Goal: Task Accomplishment & Management: Use online tool/utility

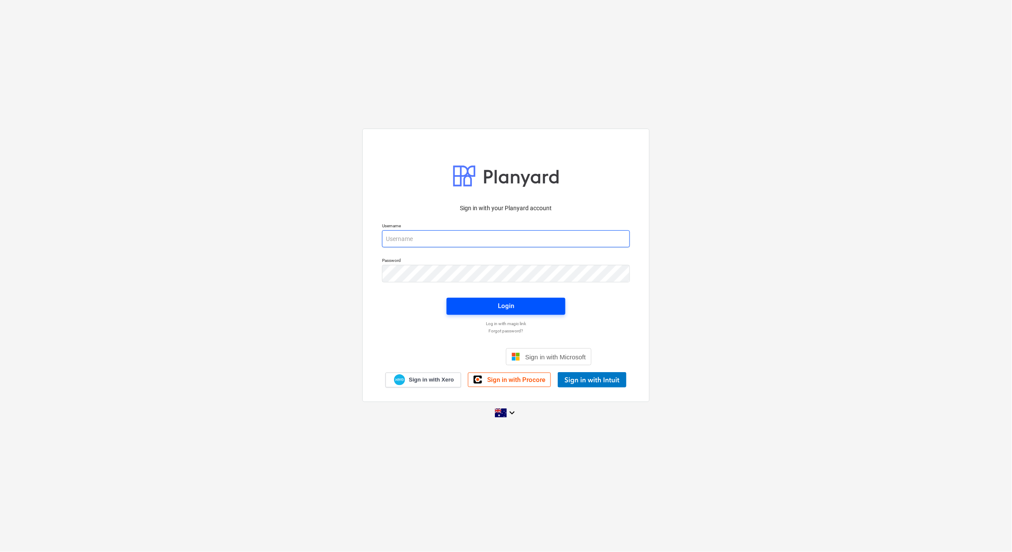
type input "[EMAIL_ADDRESS][DOMAIN_NAME]"
click at [477, 301] on span "Login" at bounding box center [506, 306] width 98 height 11
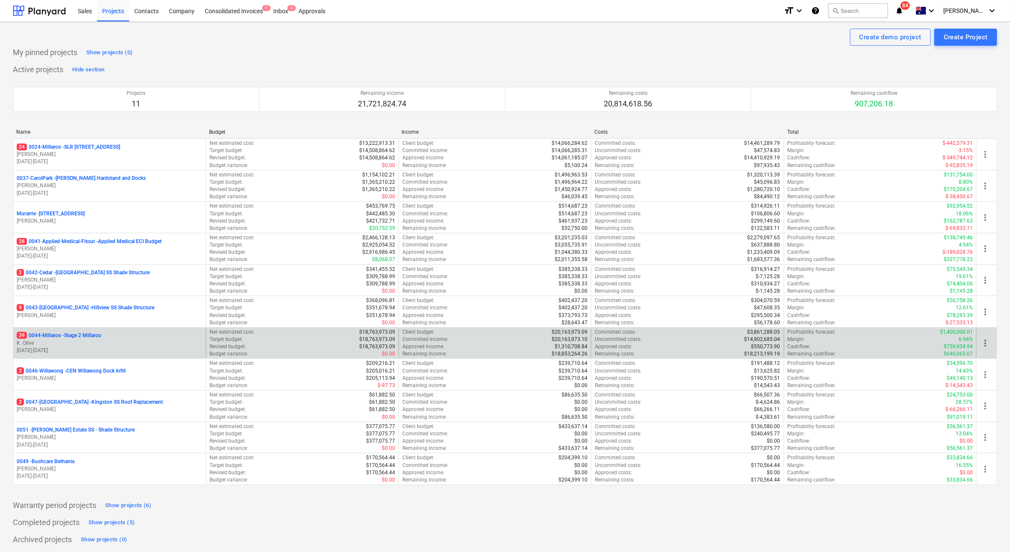
click at [70, 333] on p "39 0044-Millaroo - Stage 2 Millaroo" at bounding box center [59, 335] width 85 height 7
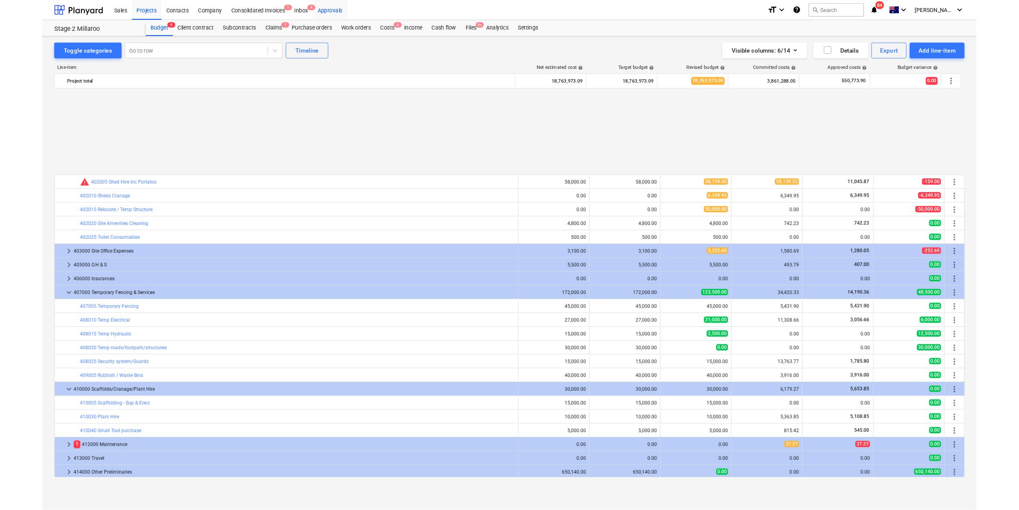
scroll to position [400, 0]
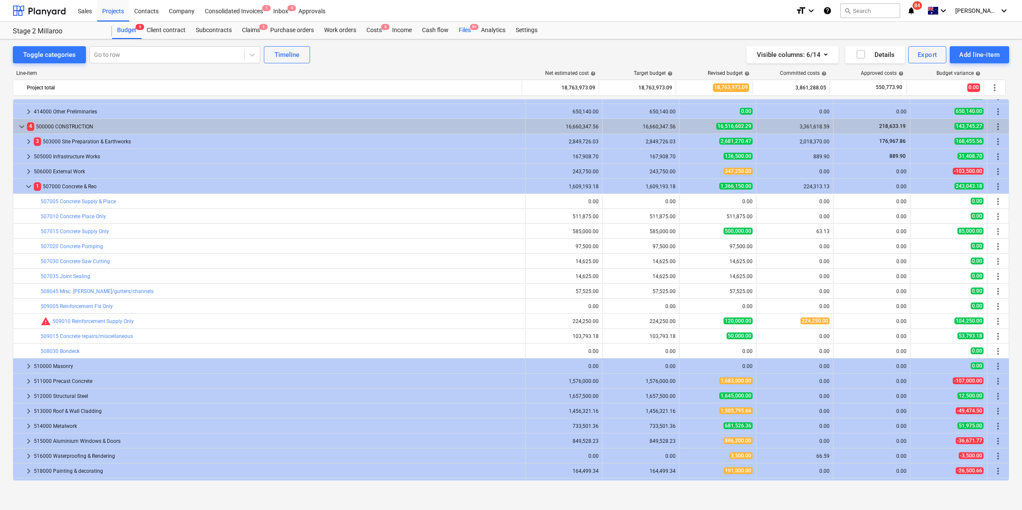
click at [465, 30] on div "Files 9+" at bounding box center [465, 30] width 22 height 17
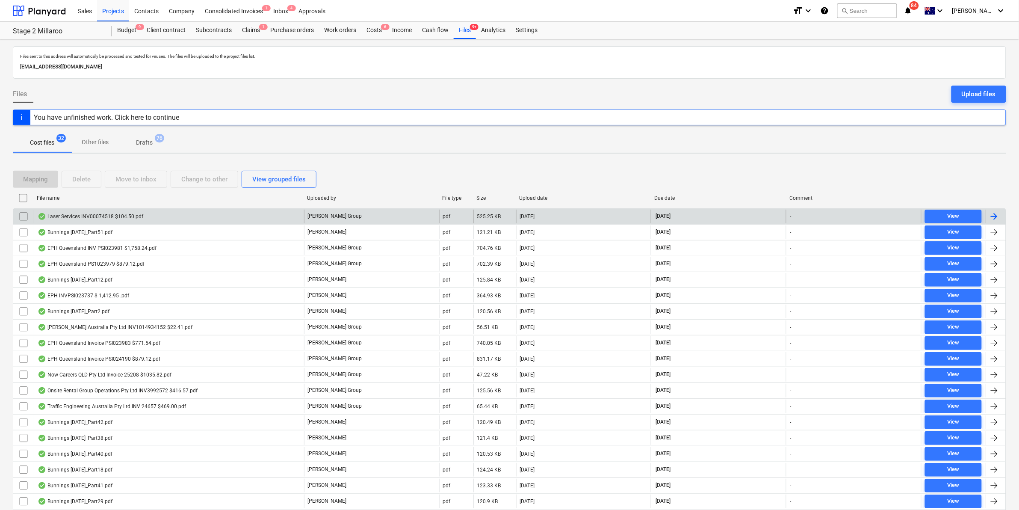
click at [126, 215] on div "Laser Services INV00074518 $104.50.pdf" at bounding box center [91, 216] width 106 height 7
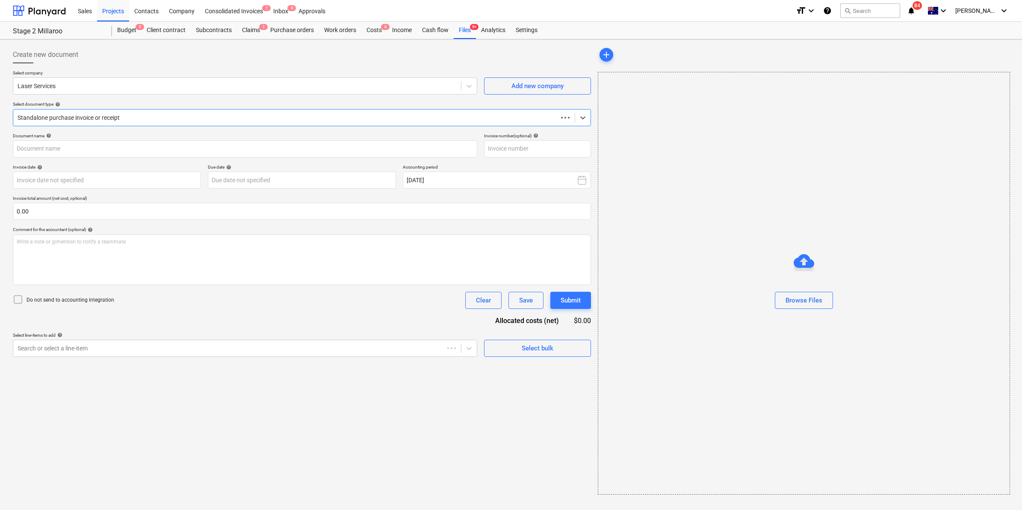
type input "00074518"
type input "[DATE]"
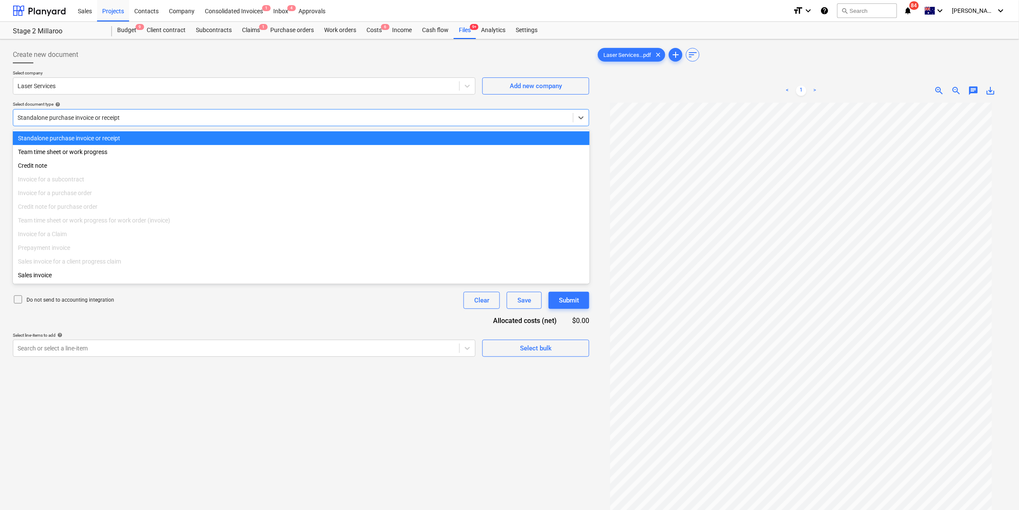
click at [276, 118] on div at bounding box center [293, 117] width 551 height 9
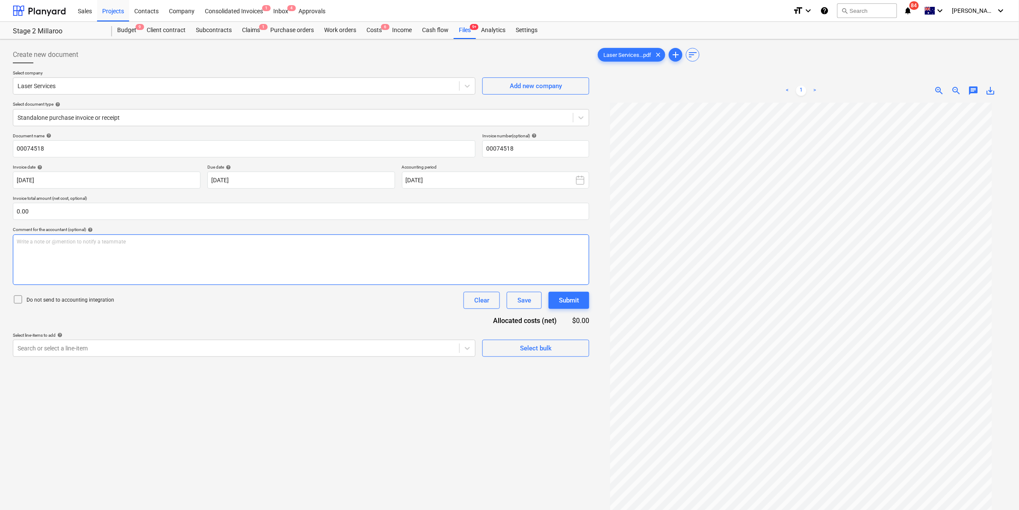
click at [51, 245] on p "Write a note or @mention to notify a teammate [PERSON_NAME]" at bounding box center [301, 241] width 569 height 7
click at [36, 242] on p "Write a note or @mention to notify a teammate [PERSON_NAME]" at bounding box center [301, 241] width 569 height 7
click at [386, 347] on div at bounding box center [236, 348] width 437 height 9
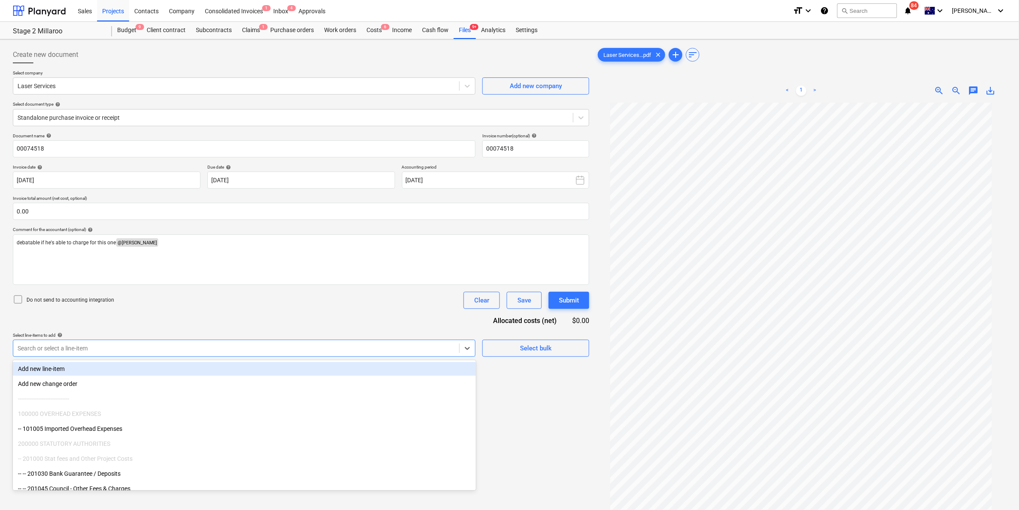
click at [74, 345] on div at bounding box center [236, 348] width 437 height 9
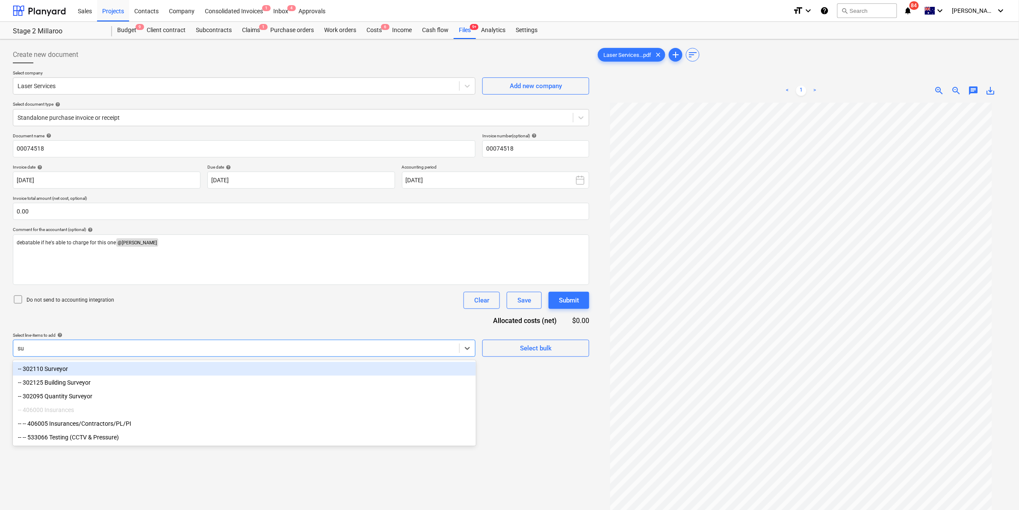
type input "s"
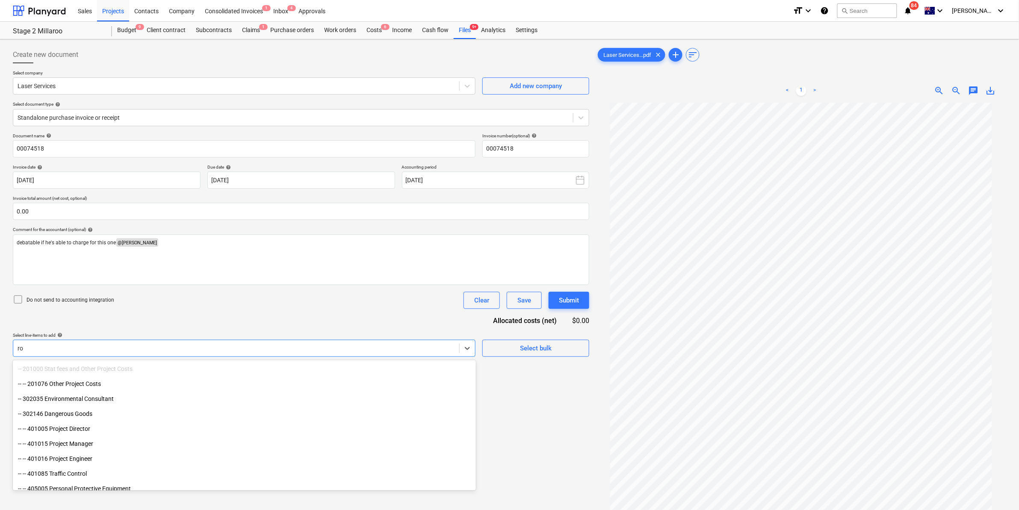
type input "r"
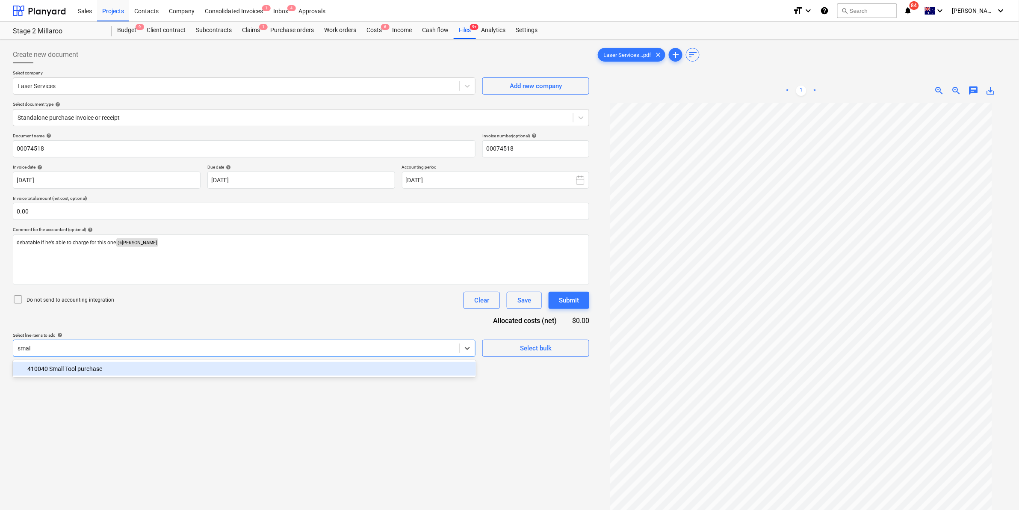
type input "small"
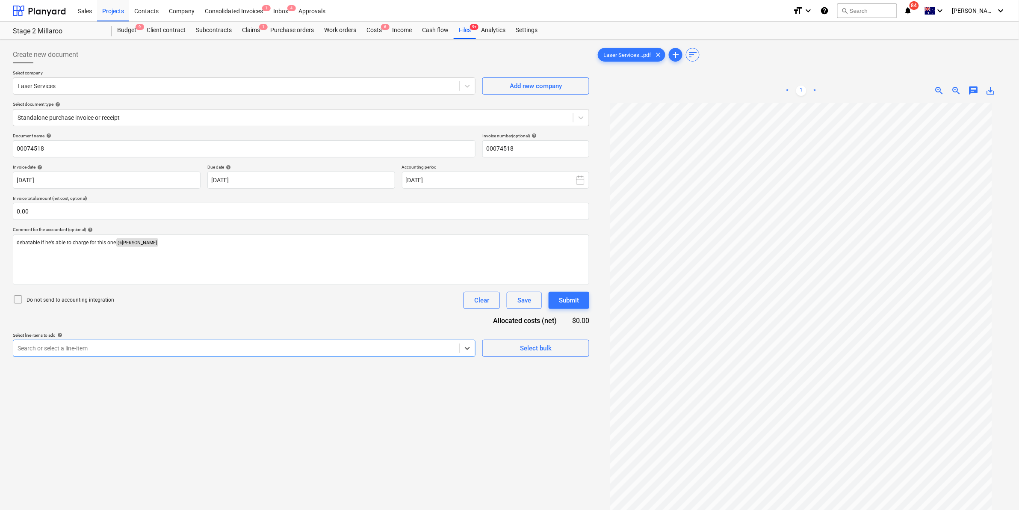
drag, startPoint x: 83, startPoint y: 348, endPoint x: 38, endPoint y: 344, distance: 44.2
click at [41, 344] on div at bounding box center [236, 348] width 437 height 9
click at [112, 242] on span "debatable if he's able to charge for this one" at bounding box center [66, 242] width 99 height 6
click at [115, 241] on span "debatable if he's able to charge for this one" at bounding box center [66, 242] width 99 height 6
click at [525, 300] on div "Save" at bounding box center [524, 300] width 14 height 11
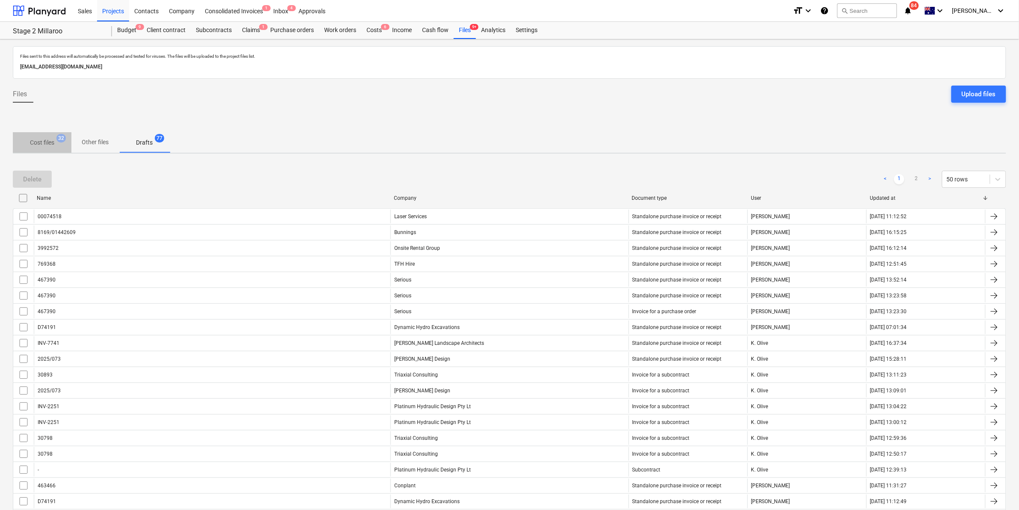
click at [43, 138] on span "Cost files 32" at bounding box center [42, 142] width 59 height 15
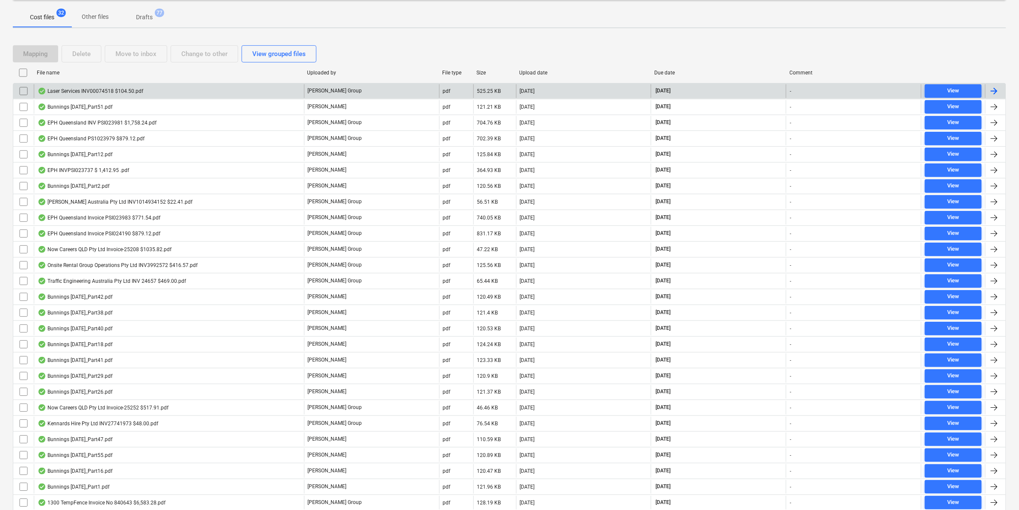
scroll to position [25, 0]
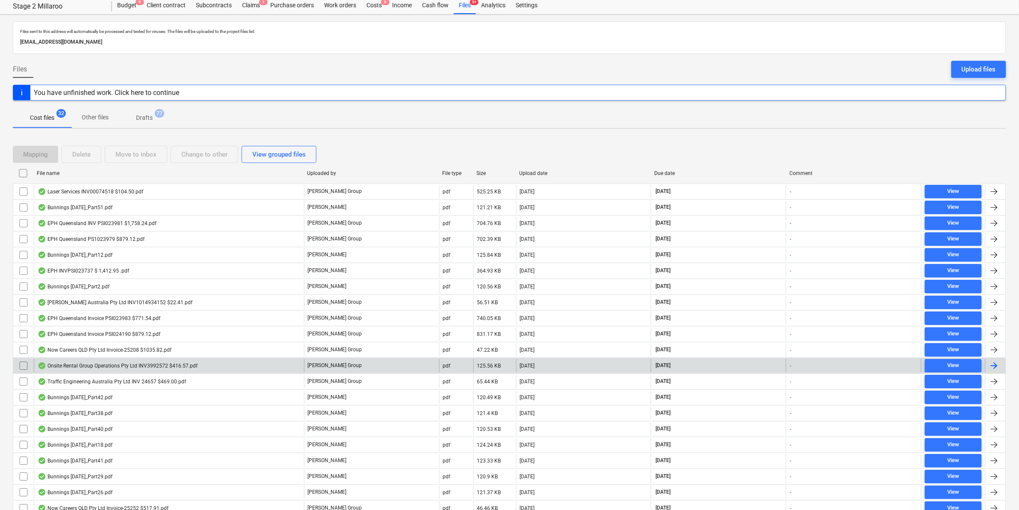
click at [136, 365] on div "Onsite Rental Group Operations Pty Ltd INV3992572 $416.57.pdf" at bounding box center [118, 365] width 160 height 7
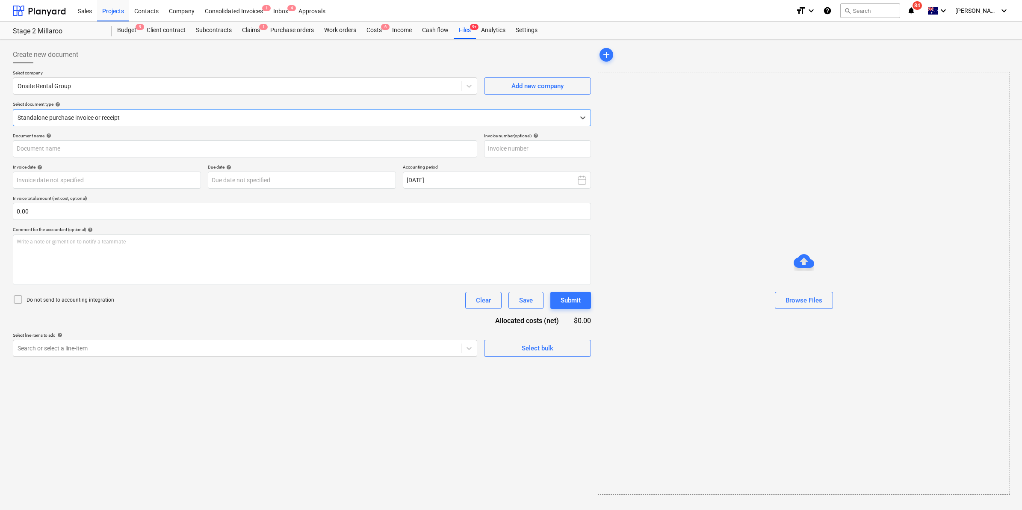
type input "3992572"
type input "[DATE]"
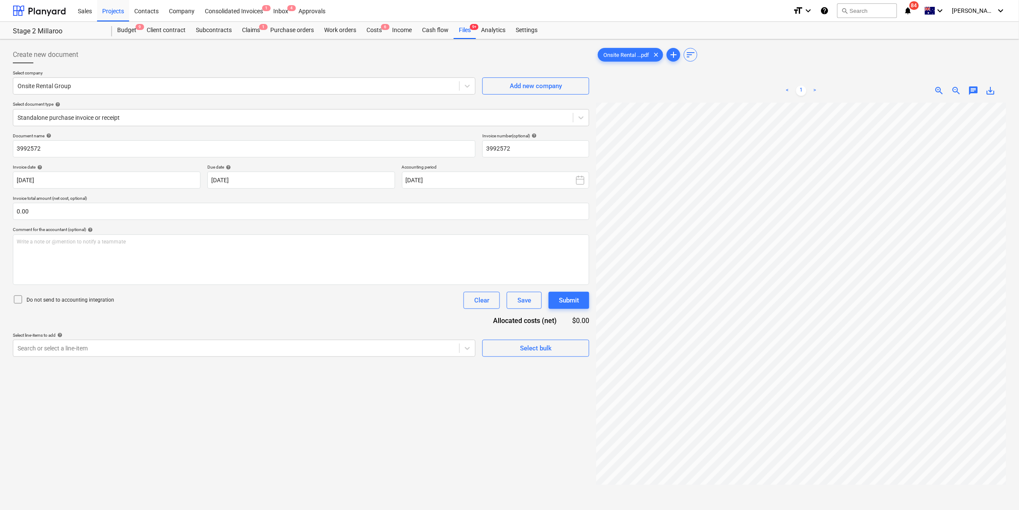
click at [1019, 309] on html "Sales Projects Contacts Company Consolidated Invoices 1 Inbox 4 Approvals forma…" at bounding box center [509, 255] width 1019 height 510
click at [1019, 271] on html "Sales Projects Contacts Company Consolidated Invoices 1 Inbox 4 Approvals forma…" at bounding box center [509, 255] width 1019 height 510
click at [113, 246] on div "Write a note or @mention to notify a teammate [PERSON_NAME]" at bounding box center [301, 259] width 576 height 50
click at [231, 338] on p "Select line-items to add help" at bounding box center [244, 335] width 463 height 7
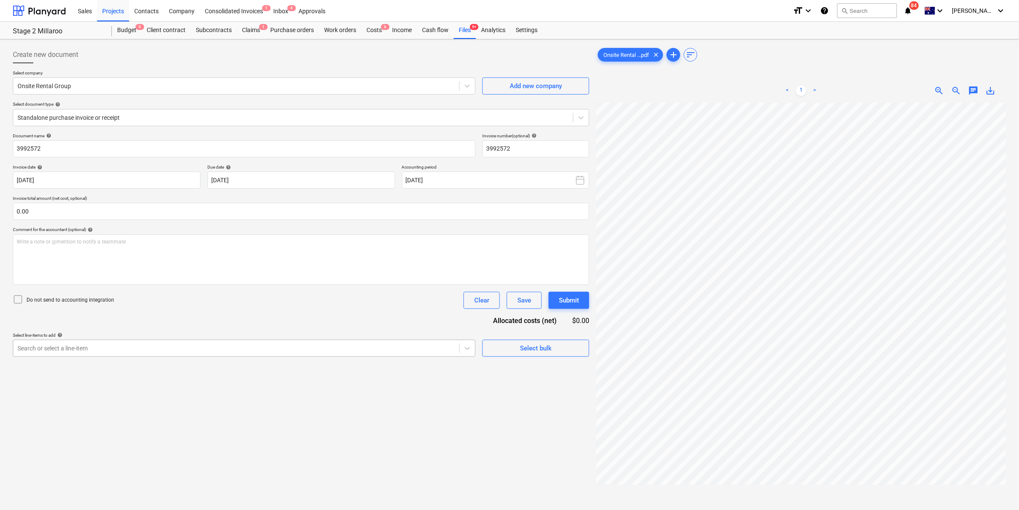
click at [217, 354] on div "Search or select a line-item" at bounding box center [236, 348] width 446 height 12
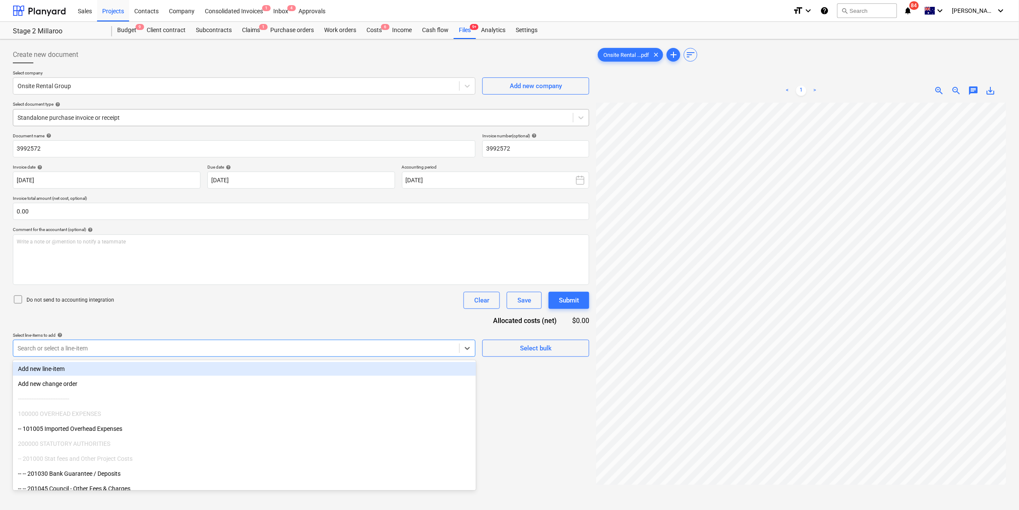
click at [140, 112] on div "Standalone purchase invoice or receipt" at bounding box center [293, 118] width 560 height 12
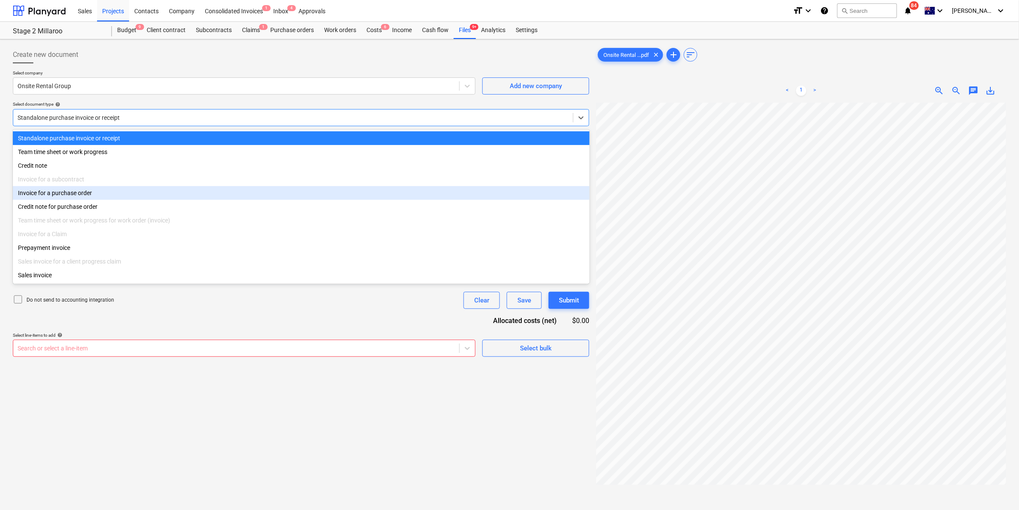
click at [80, 193] on div "Invoice for a purchase order" at bounding box center [301, 193] width 577 height 14
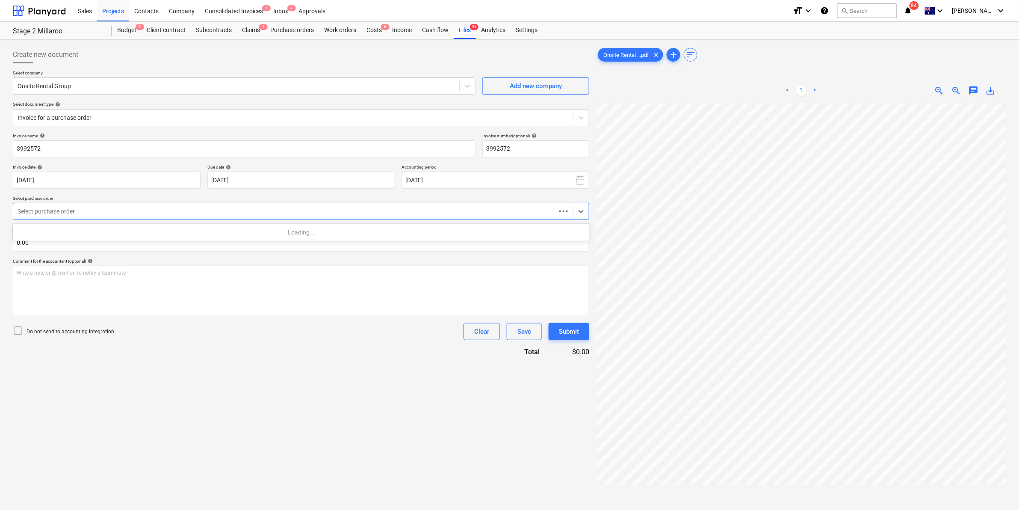
click at [94, 206] on div "Select purchase order" at bounding box center [284, 211] width 542 height 12
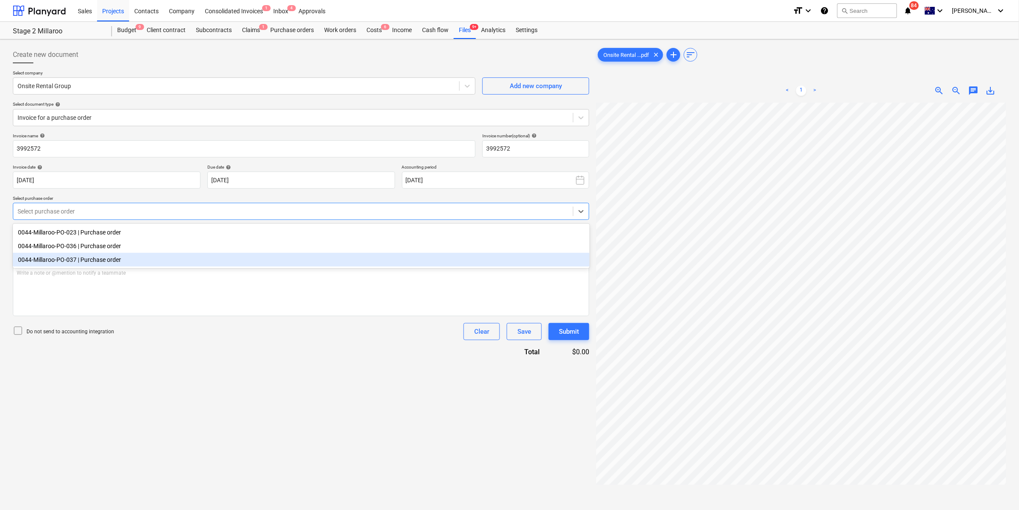
scroll to position [0, 133]
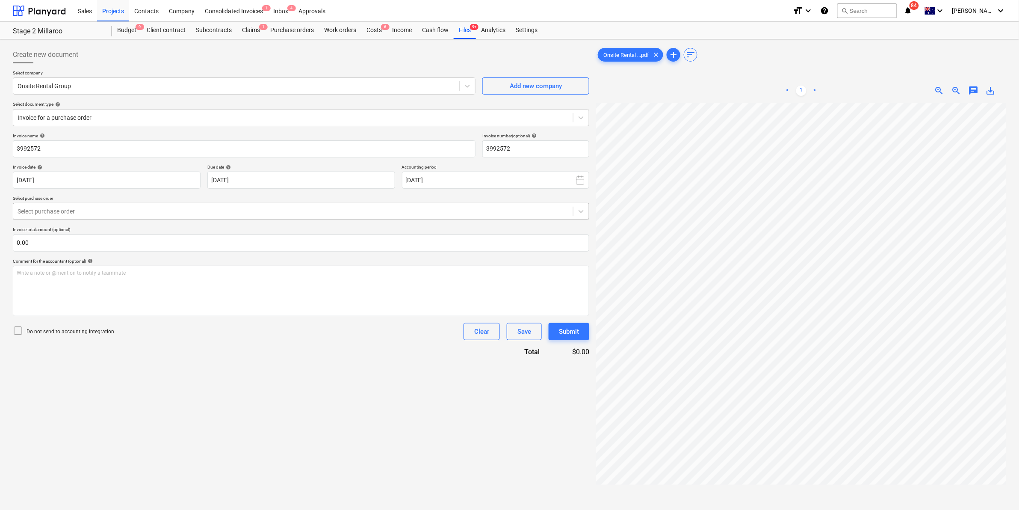
click at [105, 214] on div at bounding box center [293, 211] width 551 height 9
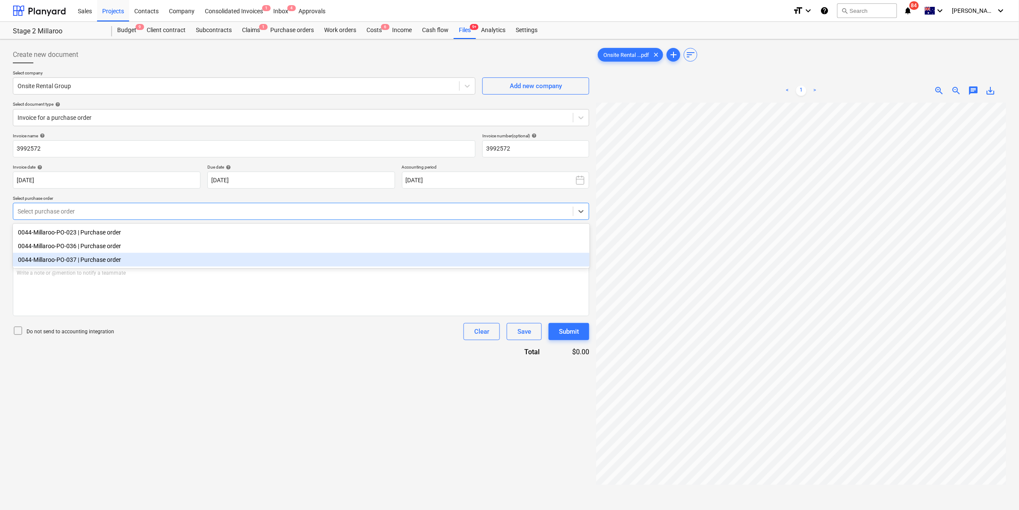
click at [58, 265] on div "0044-Millaroo-PO-037 | Purchase order" at bounding box center [301, 260] width 577 height 14
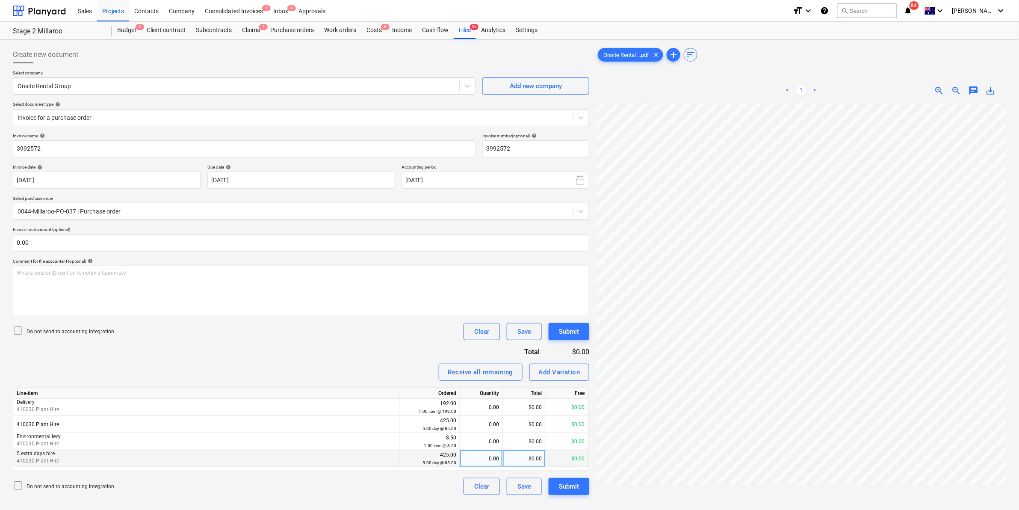
click at [489, 456] on div "0.00" at bounding box center [480, 458] width 35 height 17
click at [393, 338] on div "Do not send to accounting integration Clear Save Submit" at bounding box center [301, 331] width 576 height 17
click at [591, 159] on div "Create new document Select company Onsite Rental Group Add new company Select d…" at bounding box center [509, 317] width 1000 height 549
click at [299, 26] on div "Purchase orders" at bounding box center [292, 30] width 54 height 17
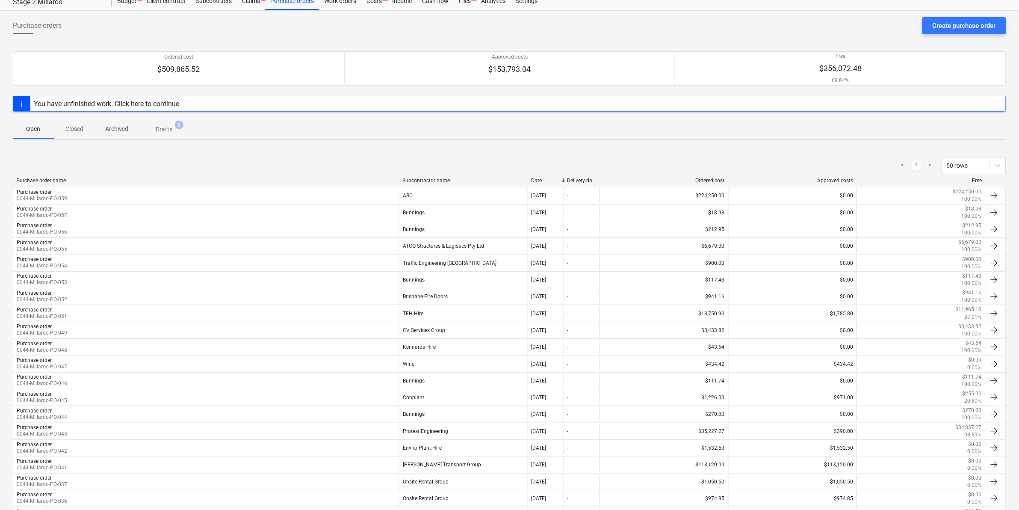
scroll to position [214, 0]
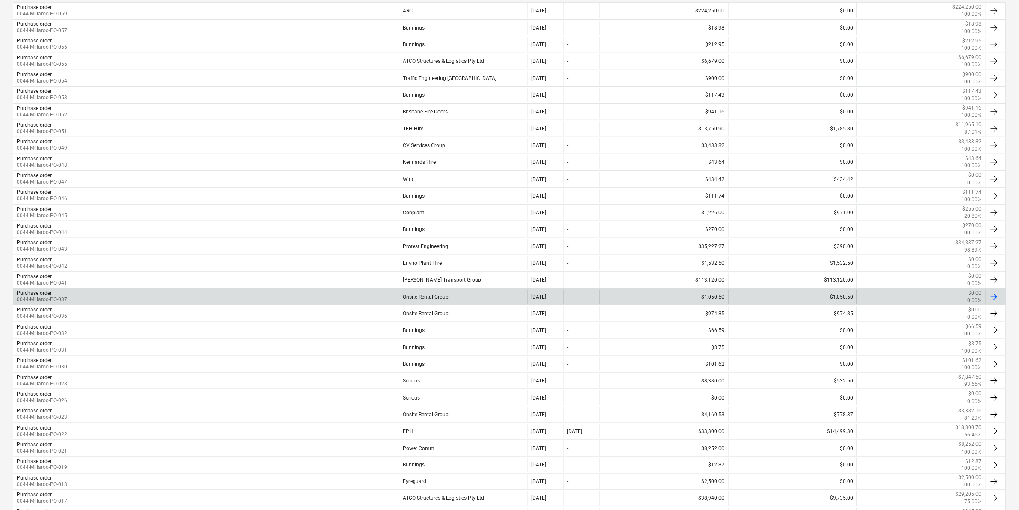
click at [74, 297] on div "Purchase order 0044-Millaroo-PO-037" at bounding box center [206, 296] width 386 height 15
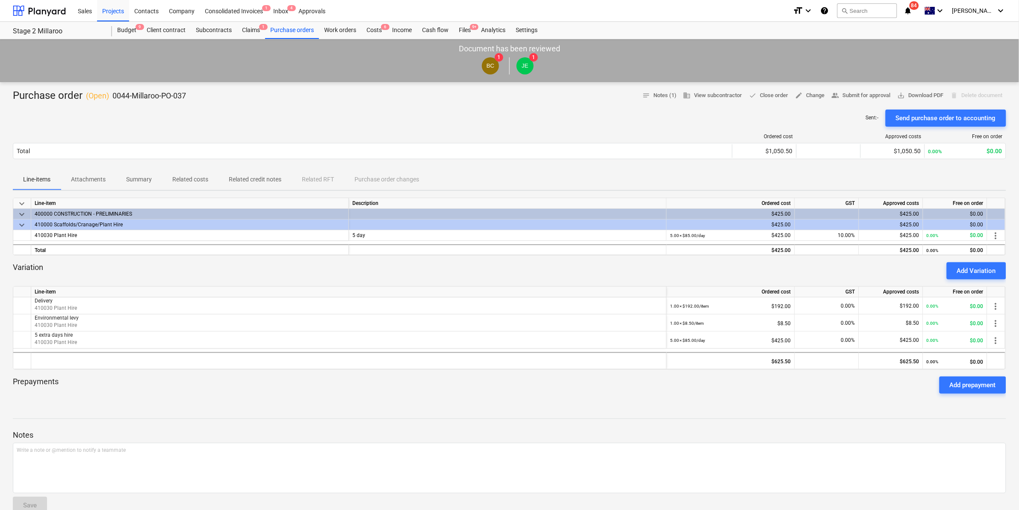
click at [158, 178] on span "Summary" at bounding box center [139, 179] width 46 height 14
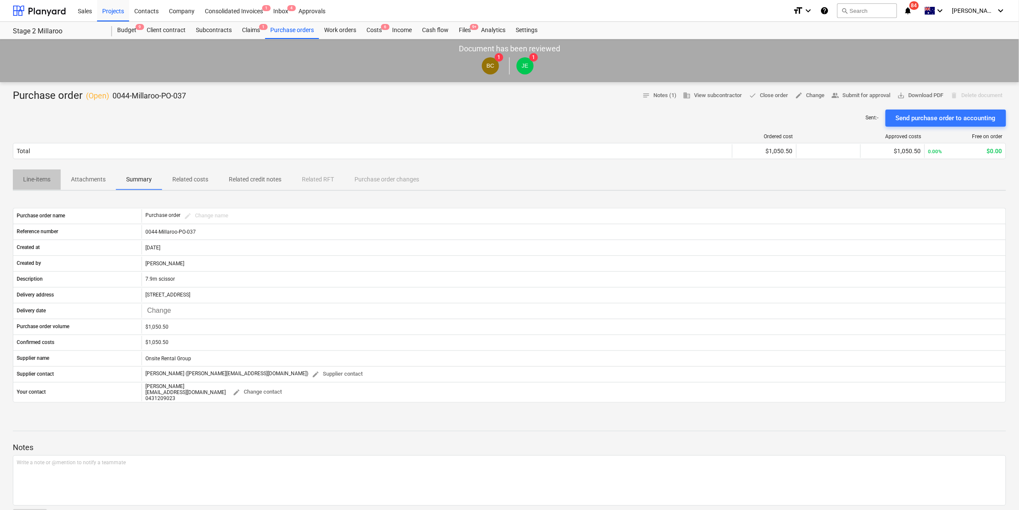
click at [39, 181] on p "Line-items" at bounding box center [36, 179] width 27 height 9
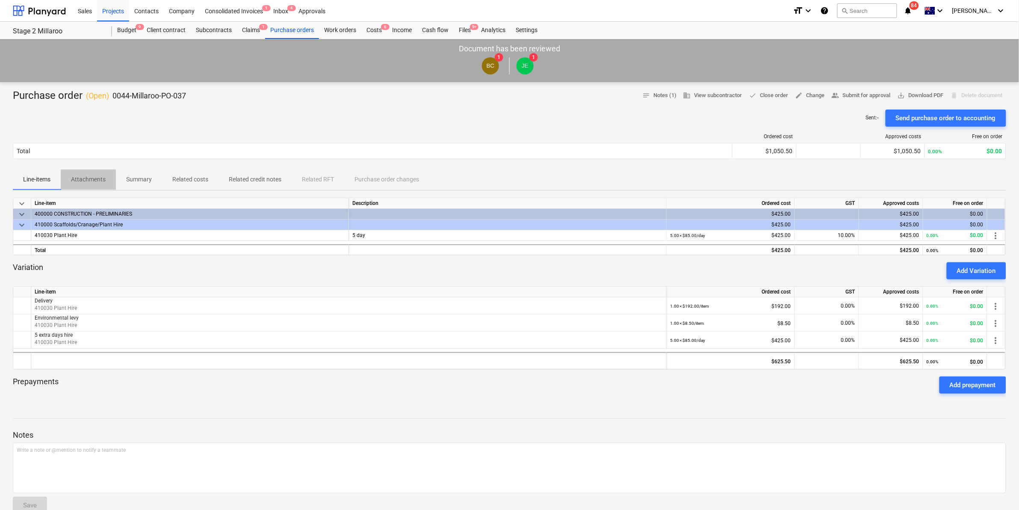
click at [77, 179] on p "Attachments" at bounding box center [88, 179] width 35 height 9
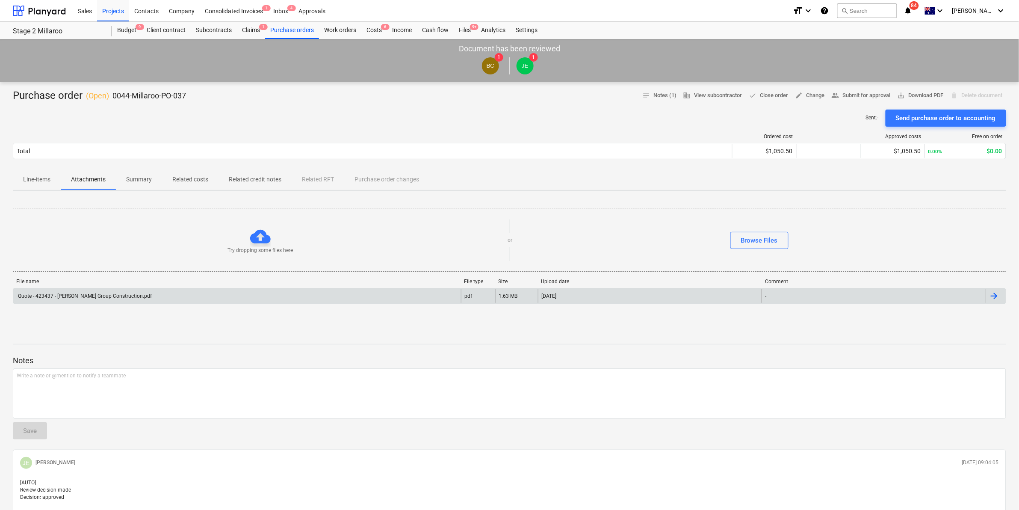
click at [182, 298] on div "Quote - 423437 - [PERSON_NAME] Group Construction.pdf" at bounding box center [237, 296] width 448 height 14
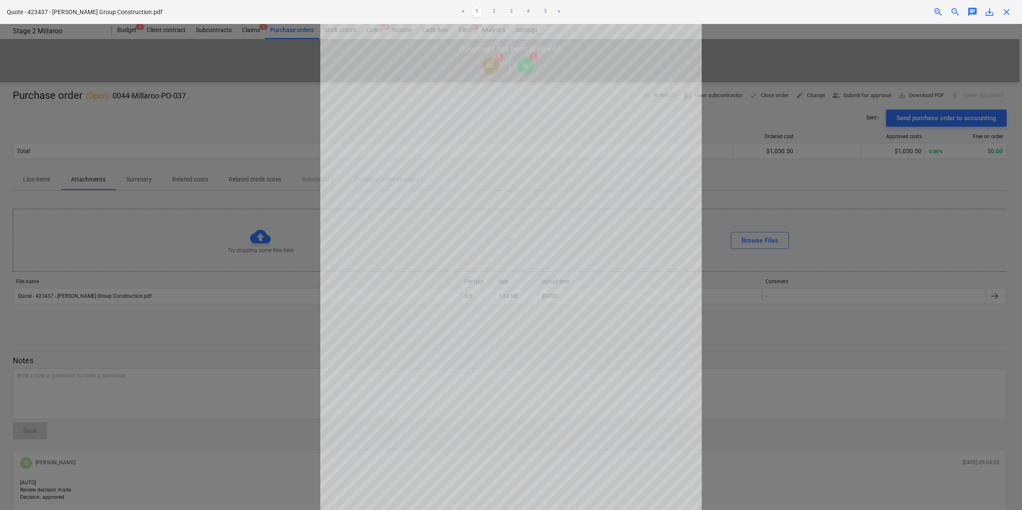
click at [1013, 15] on div "close" at bounding box center [1006, 12] width 17 height 10
click at [1007, 13] on span "close" at bounding box center [1006, 12] width 10 height 10
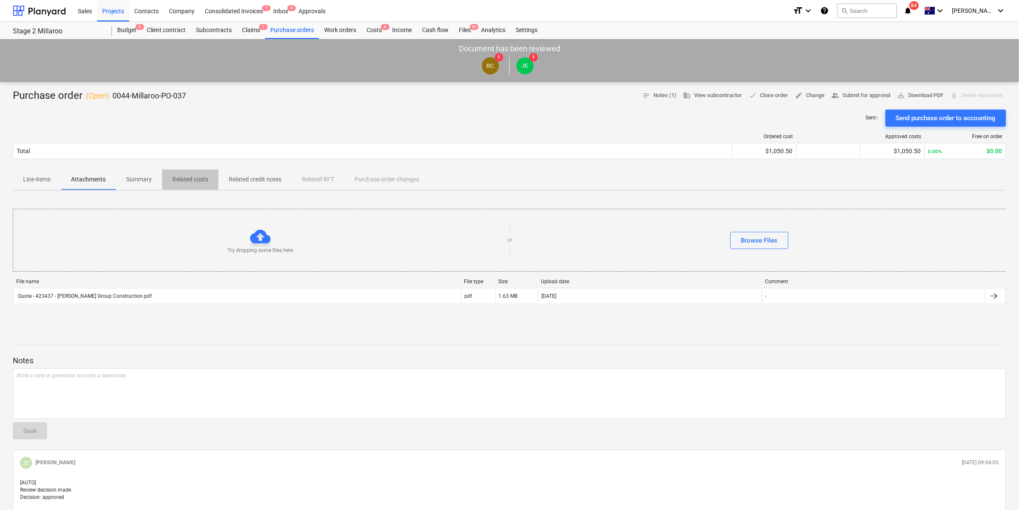
click at [182, 180] on p "Related costs" at bounding box center [190, 179] width 36 height 9
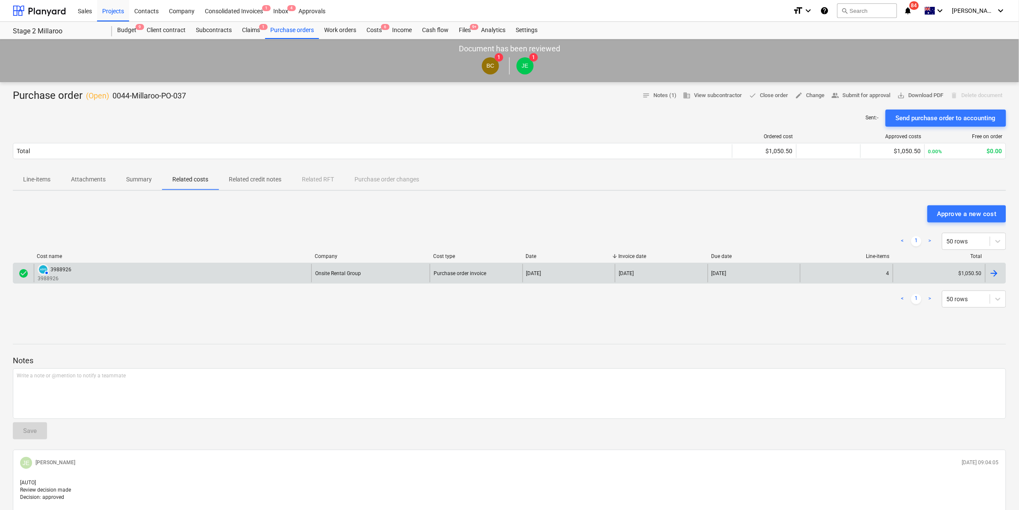
click at [236, 272] on div "AUTHORISED 3988926 3988926" at bounding box center [172, 273] width 277 height 18
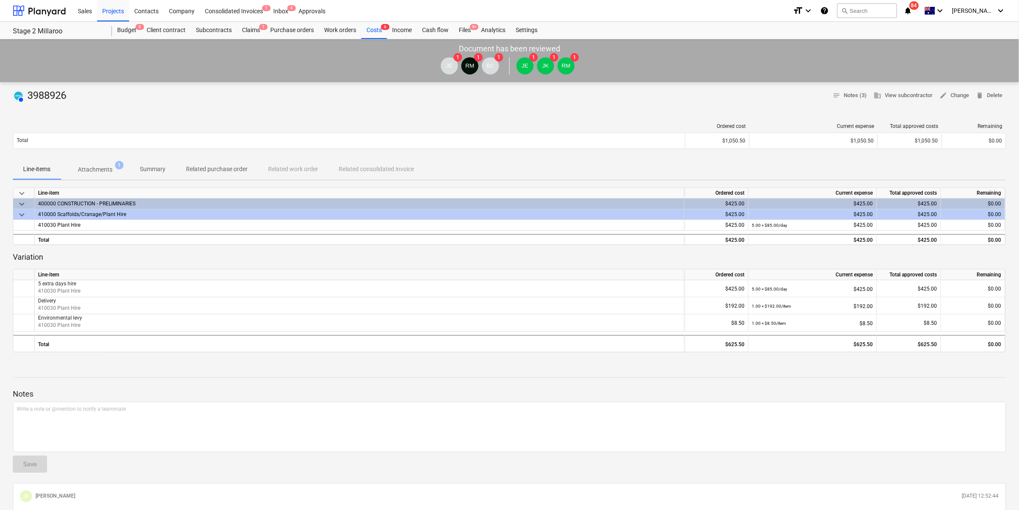
click at [99, 169] on p "Attachments" at bounding box center [95, 169] width 35 height 9
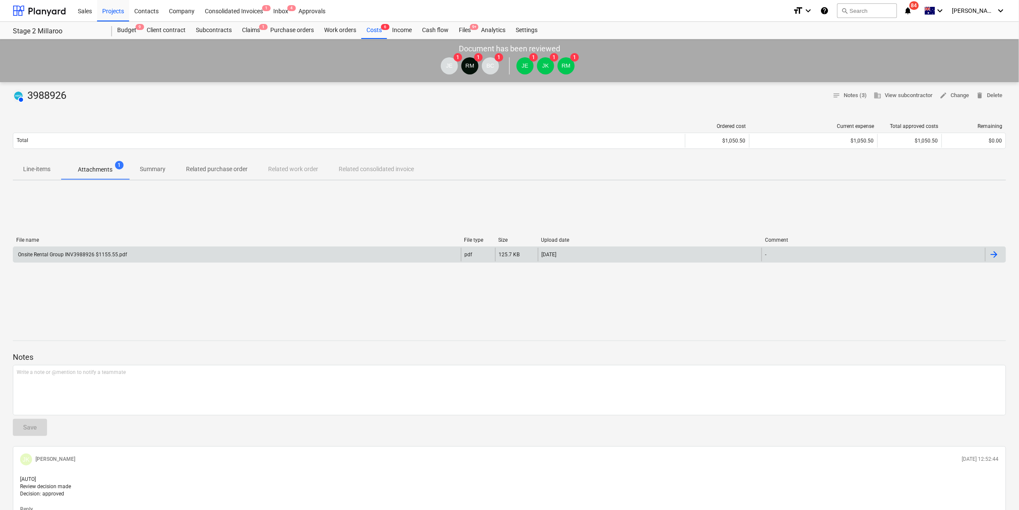
click at [137, 259] on div "Onsite Rental Group INV3988926 $1155.55.pdf" at bounding box center [237, 255] width 448 height 14
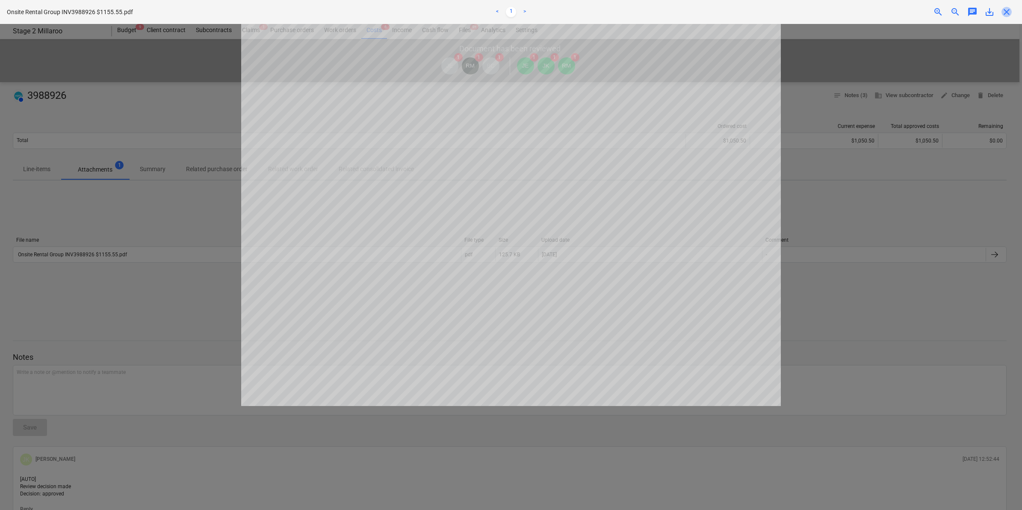
click at [1002, 13] on span "close" at bounding box center [1006, 12] width 10 height 10
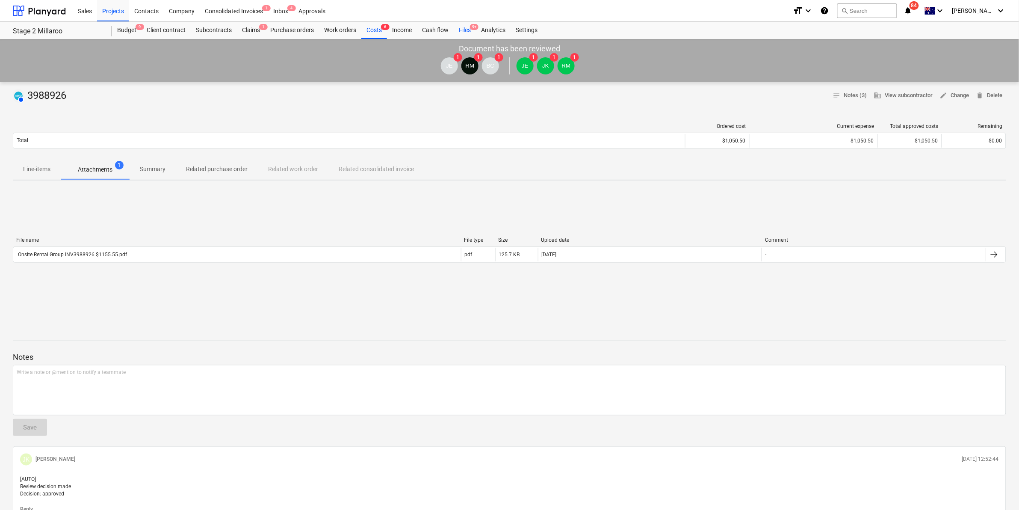
click at [465, 28] on div "Files 9+" at bounding box center [465, 30] width 22 height 17
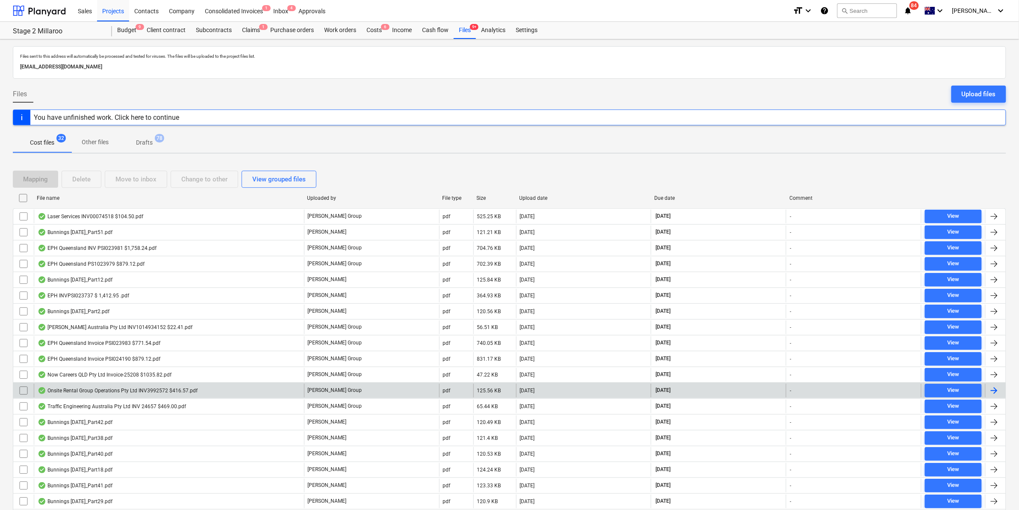
click at [99, 387] on div "Onsite Rental Group Operations Pty Ltd INV3992572 $416.57.pdf" at bounding box center [169, 390] width 270 height 14
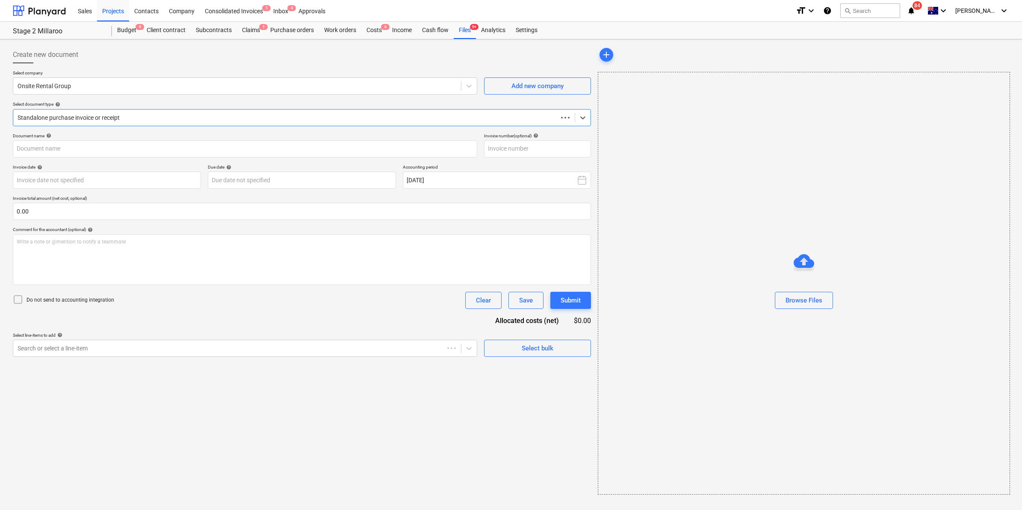
type input "3992572"
type input "[DATE]"
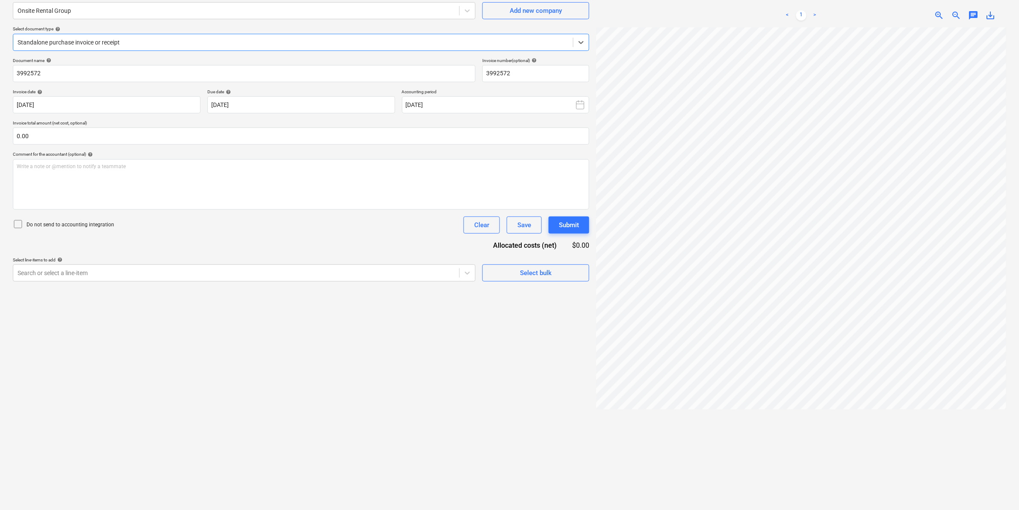
scroll to position [85, 0]
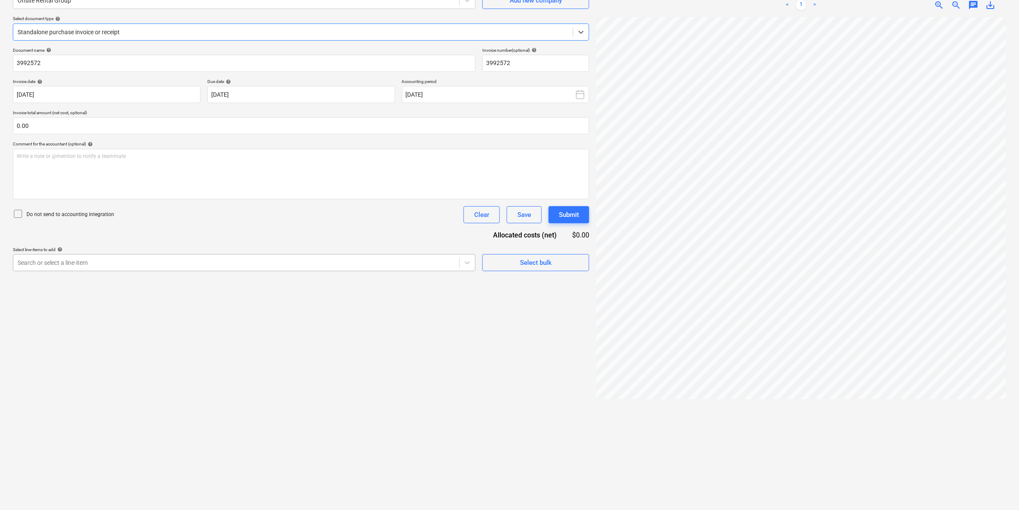
click at [178, 262] on div at bounding box center [236, 262] width 437 height 9
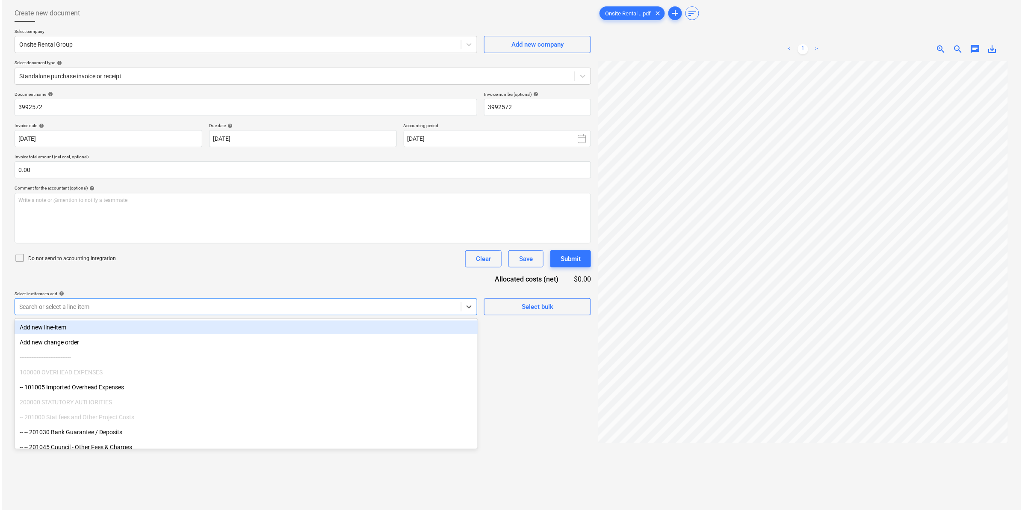
scroll to position [0, 0]
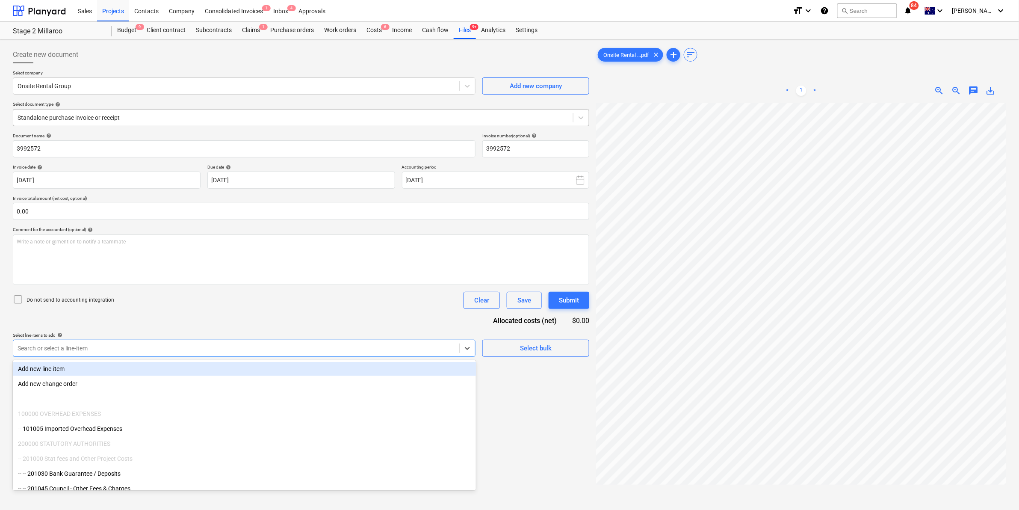
click at [138, 122] on div "Standalone purchase invoice or receipt" at bounding box center [293, 118] width 560 height 12
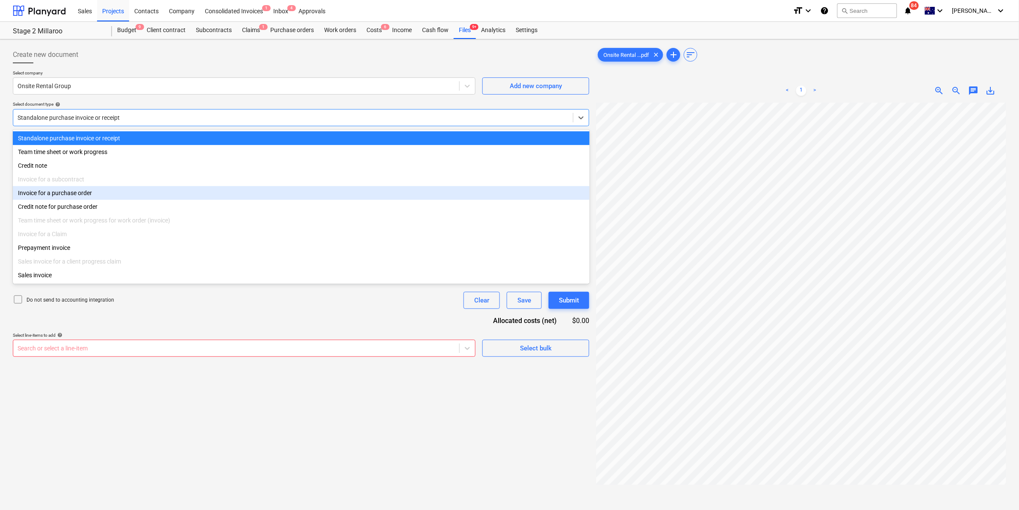
click at [67, 192] on div "Invoice for a purchase order" at bounding box center [301, 193] width 577 height 14
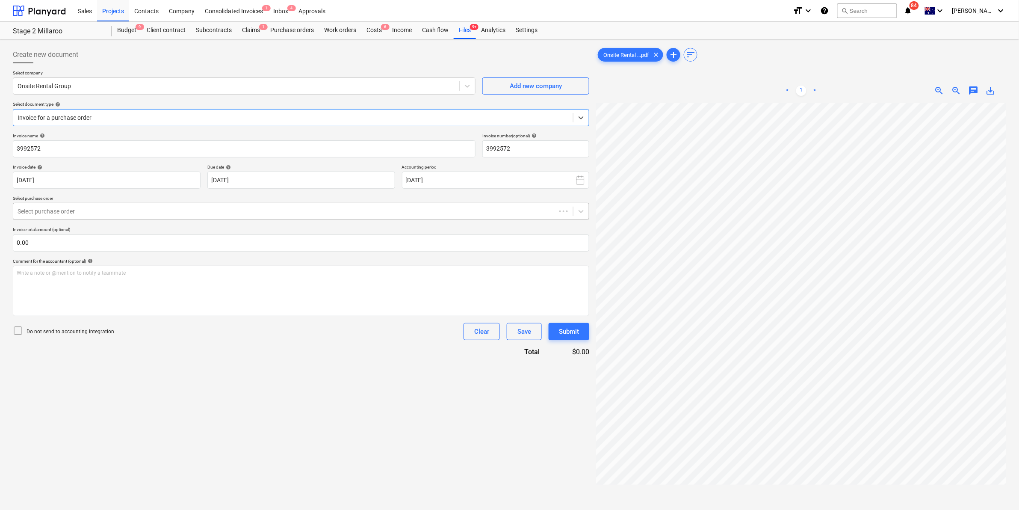
click at [89, 212] on div at bounding box center [285, 211] width 534 height 9
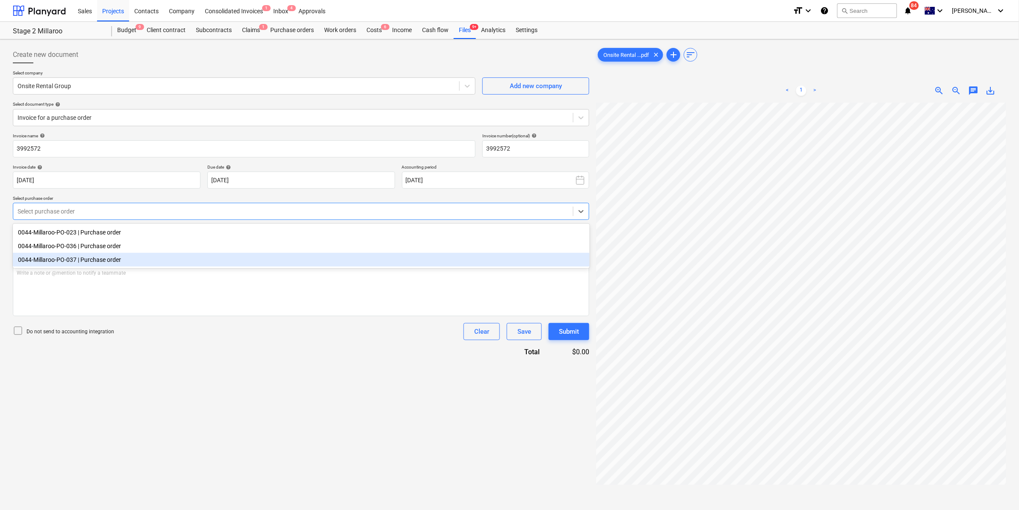
click at [89, 258] on div "0044-Millaroo-PO-037 | Purchase order" at bounding box center [301, 260] width 577 height 14
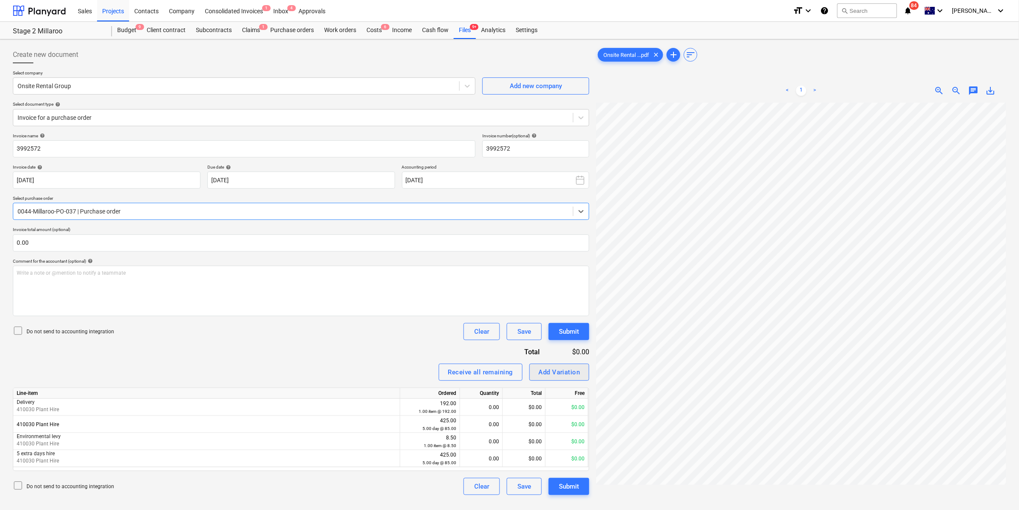
click at [550, 372] on div "Add Variation" at bounding box center [559, 371] width 41 height 11
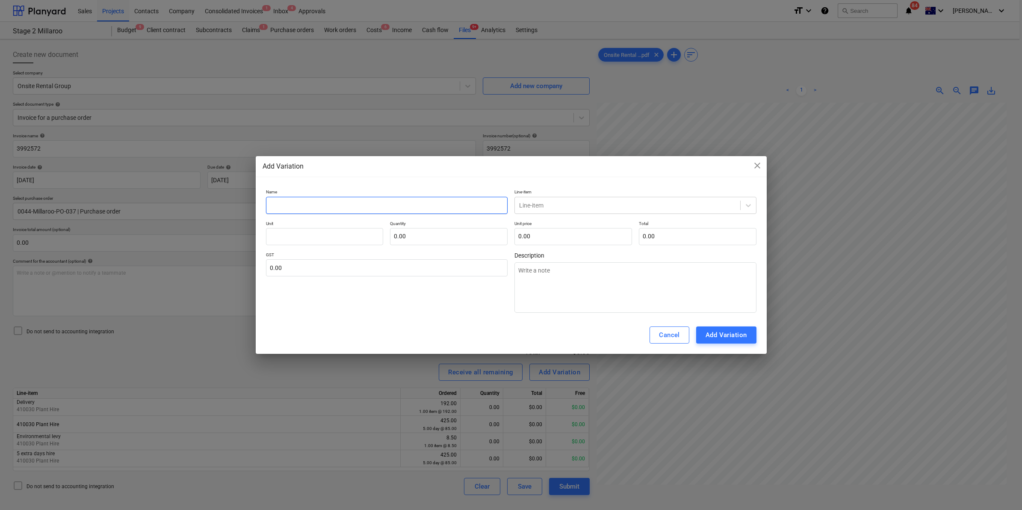
click at [352, 203] on input "text" at bounding box center [387, 205] width 242 height 17
type input "e"
type textarea "x"
type input "ex"
type textarea "x"
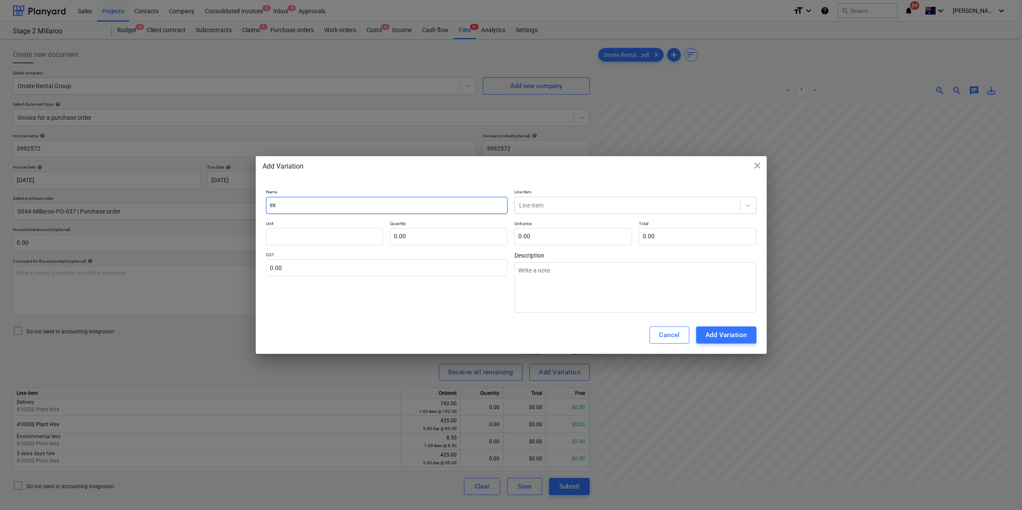
type input "ext"
type textarea "x"
type input "extr"
type textarea "x"
type input "extra"
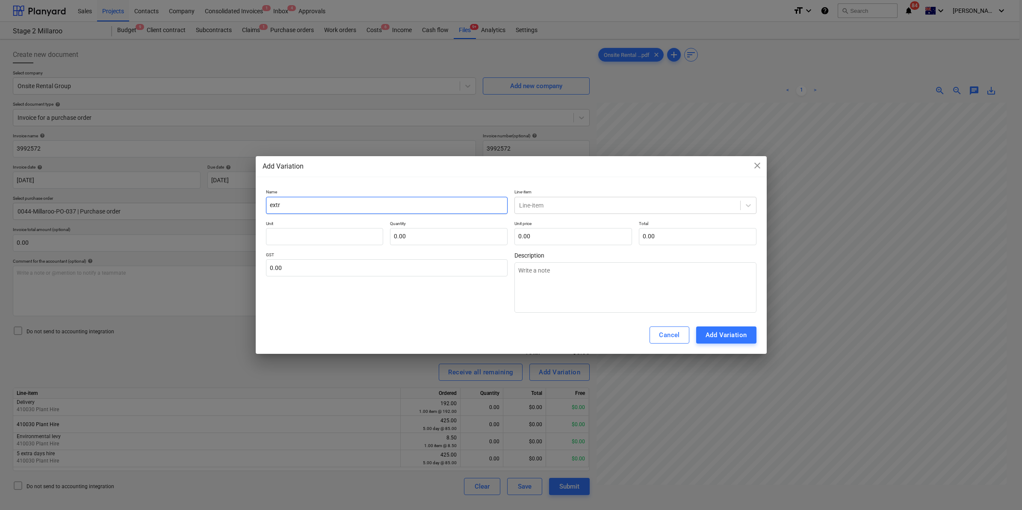
type textarea "x"
type input "extr"
type textarea "x"
type input "ext"
type textarea "x"
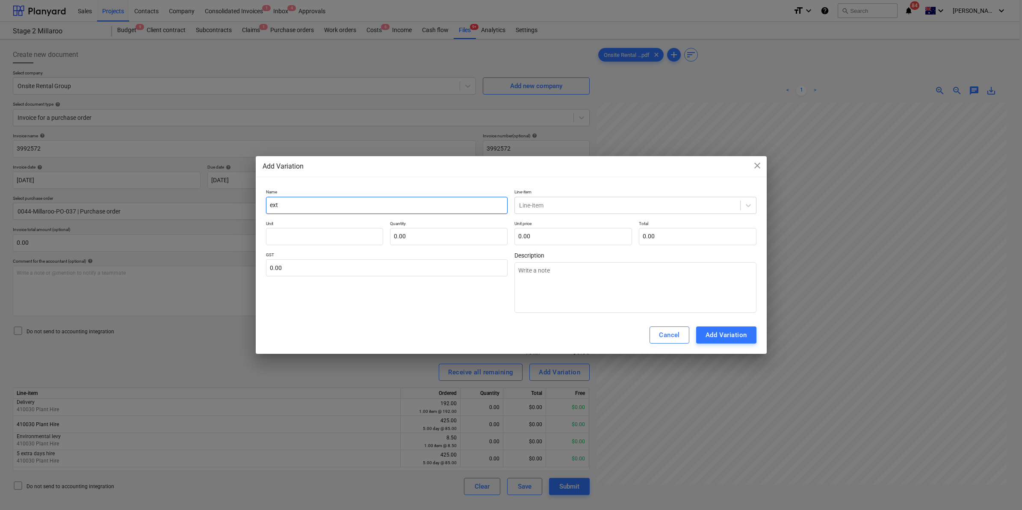
type input "ex"
type textarea "x"
type input "e"
type textarea "x"
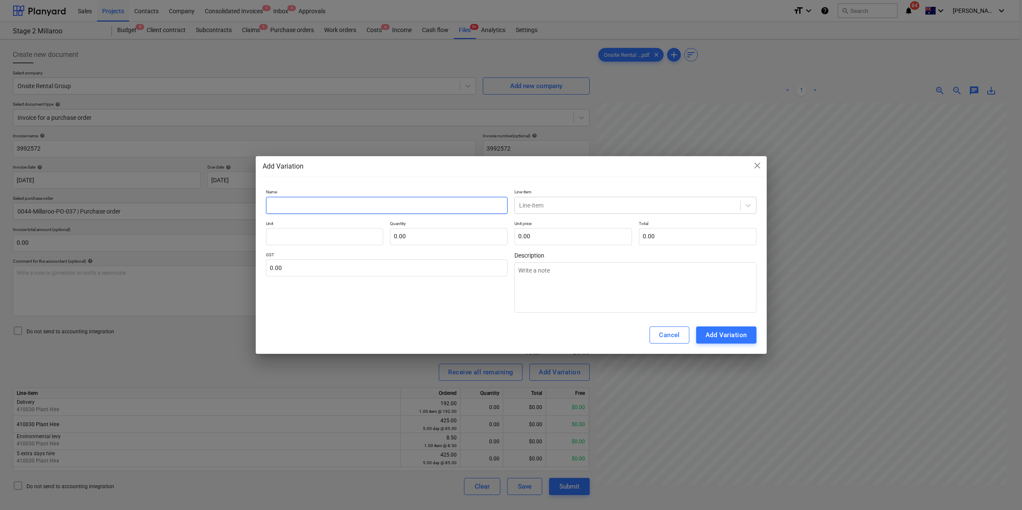
type input "2"
type textarea "x"
type input "2"
type textarea "x"
type input "2 e"
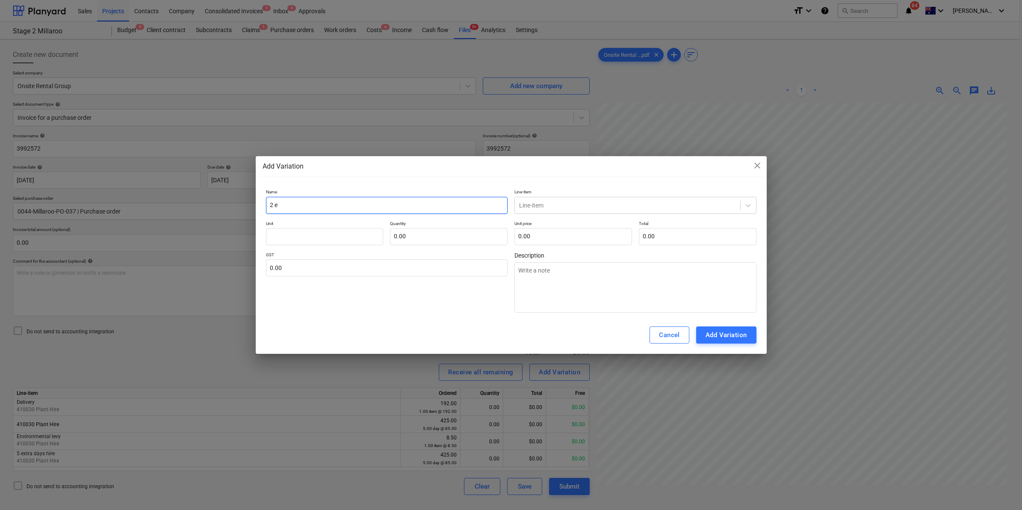
type textarea "x"
type input "2 ex"
type textarea "x"
type input "2 ext"
type textarea "x"
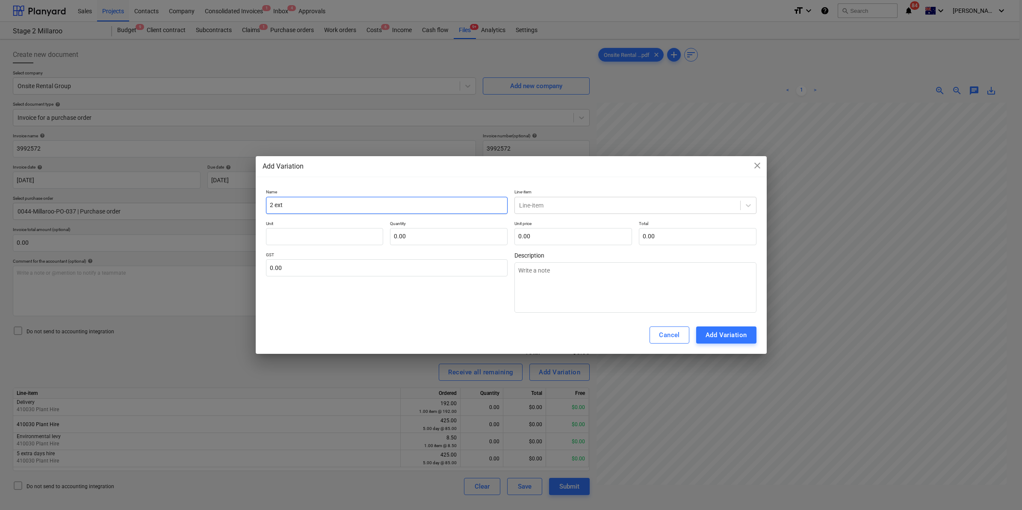
type input "2 extr"
type textarea "x"
type input "2 extra"
type textarea "x"
type input "2 extra"
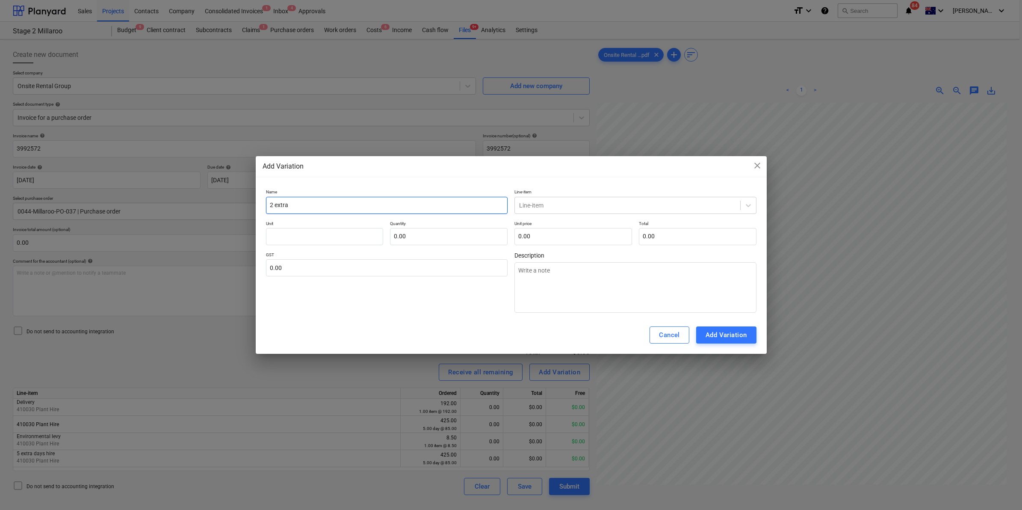
type textarea "x"
type input "2 extra d"
type textarea "x"
type input "2 extra da"
type textarea "x"
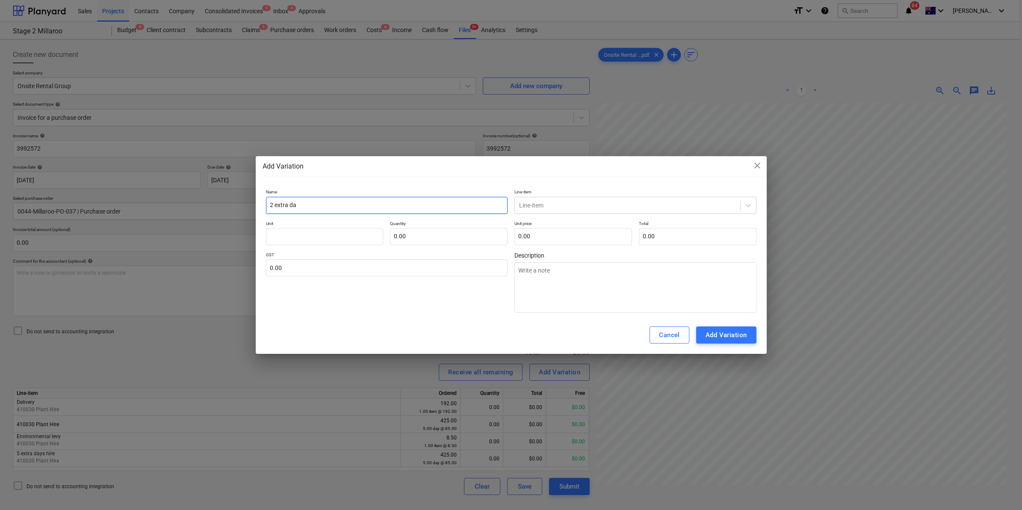
type input "2 extra day"
type textarea "x"
type input "2 extra days"
type textarea "x"
type input "2 extra days"
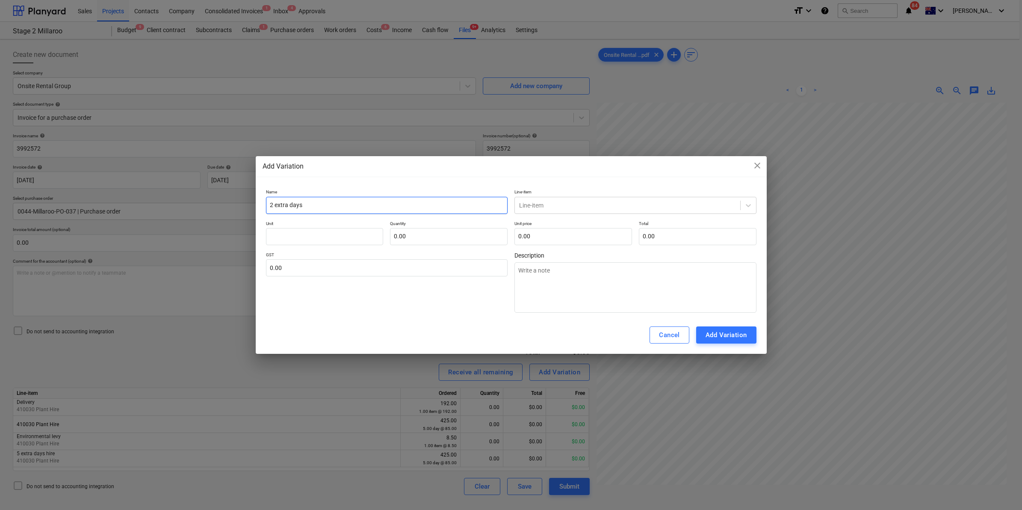
type textarea "x"
type input "2 extra days h"
type textarea "x"
type input "2 extra days hr"
type textarea "x"
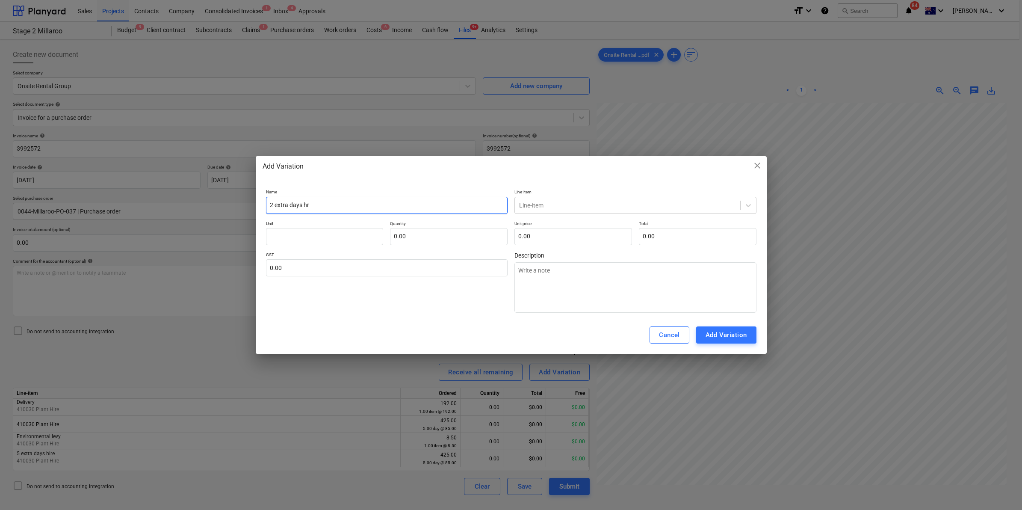
type input "2 extra days hri"
type textarea "x"
type input "2 extra days hr"
type textarea "x"
type input "2 extra days h"
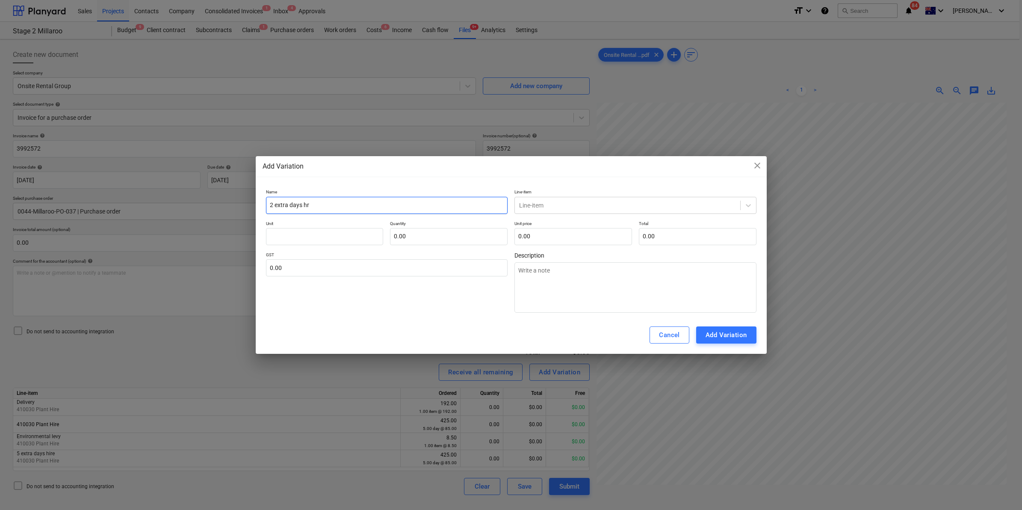
type textarea "x"
type input "2 extra days hi"
type textarea "x"
type input "2 extra days hir"
type textarea "x"
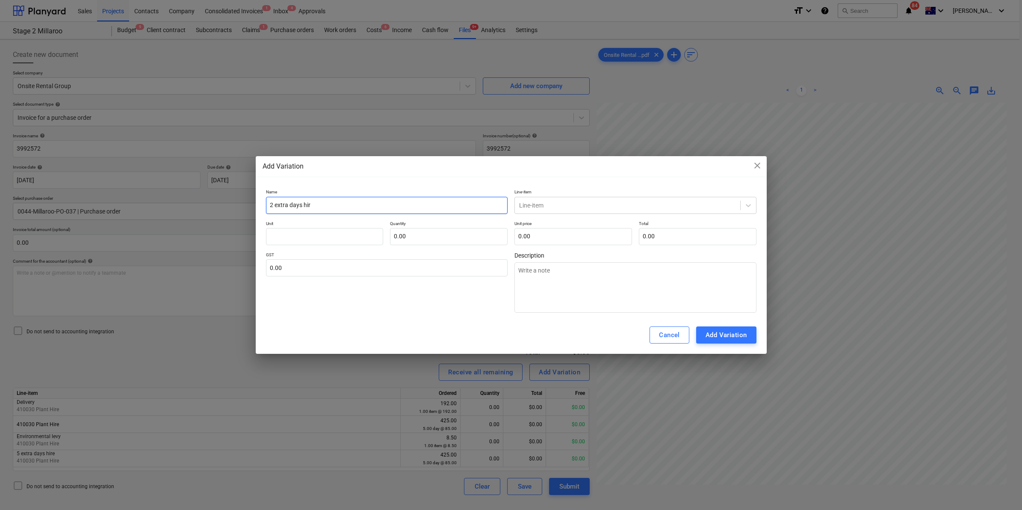
type input "2 extra days hire"
type textarea "x"
type input "2 extra days hire"
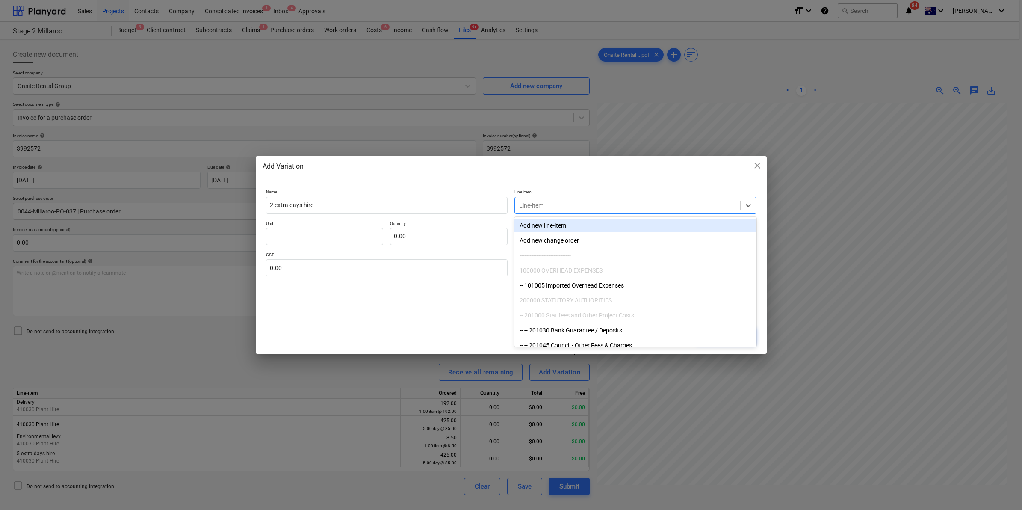
click at [574, 201] on div at bounding box center [627, 205] width 217 height 9
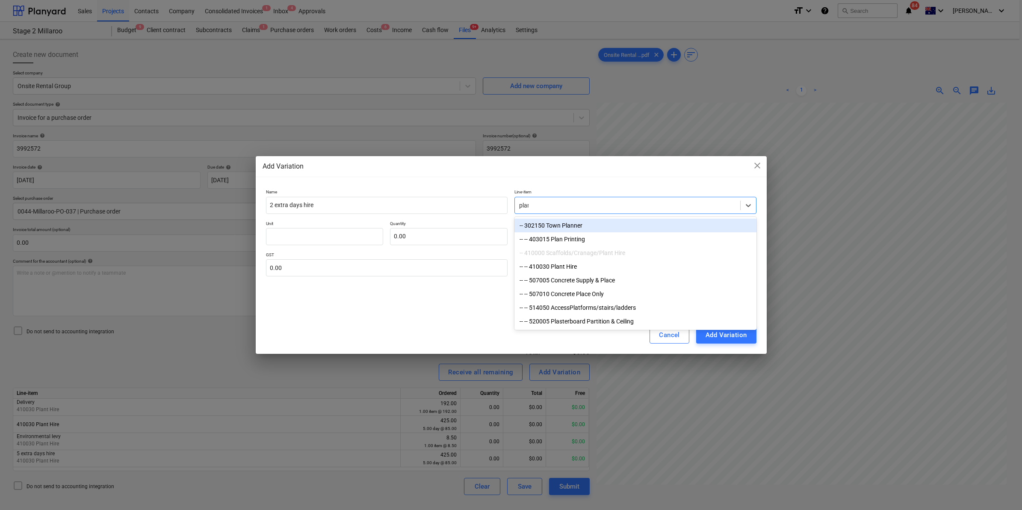
type input "plant"
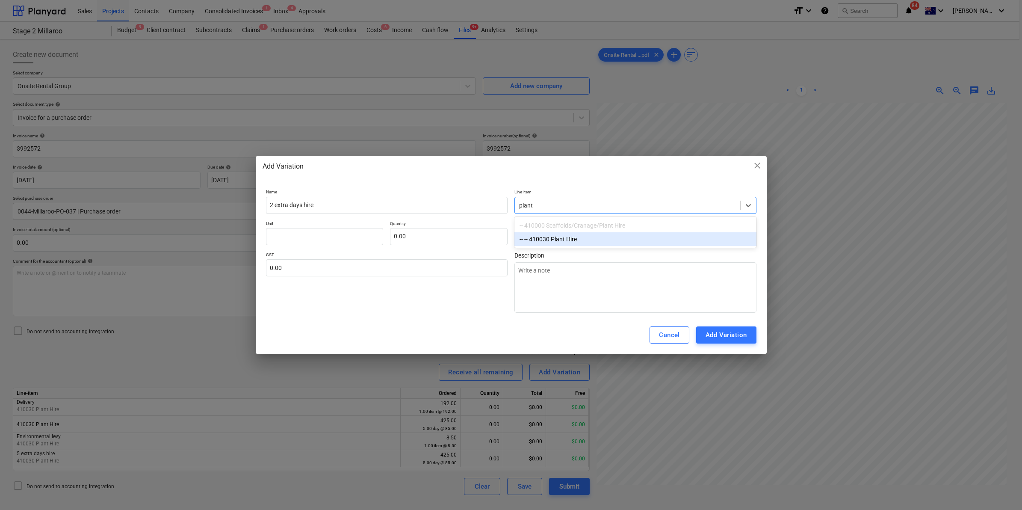
type textarea "x"
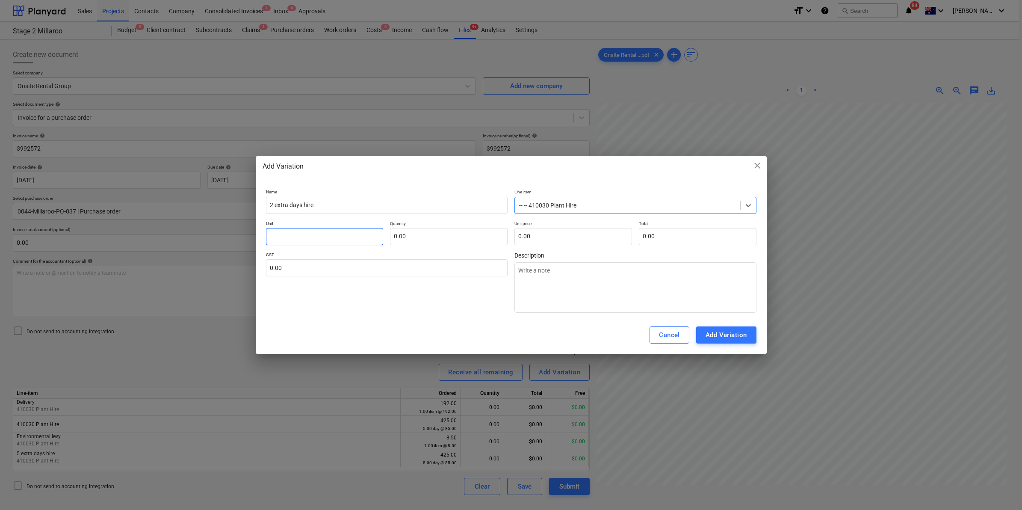
click at [333, 230] on input "text" at bounding box center [325, 236] width 118 height 17
type input "d"
type textarea "x"
type input "dy"
type textarea "x"
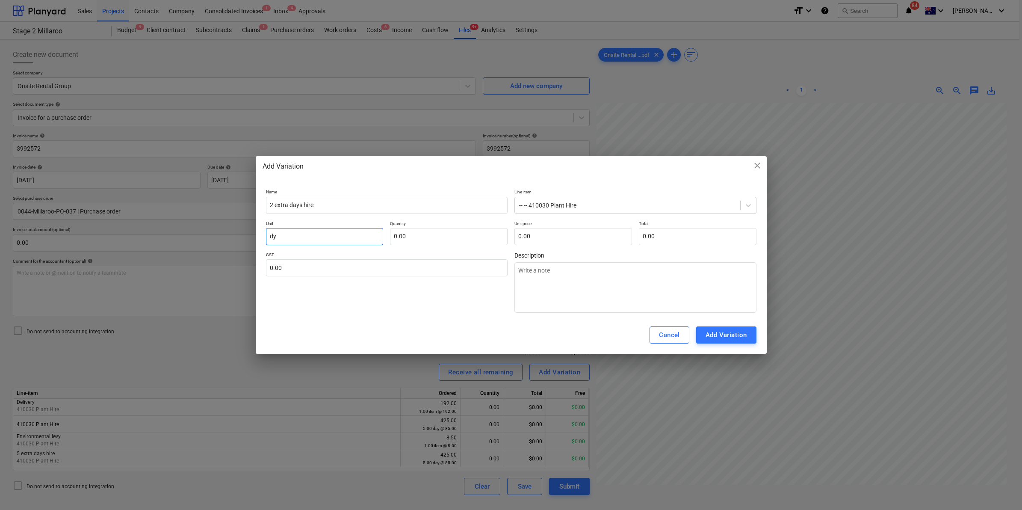
type input "dya"
type textarea "x"
type input "dy"
type textarea "x"
type input "d"
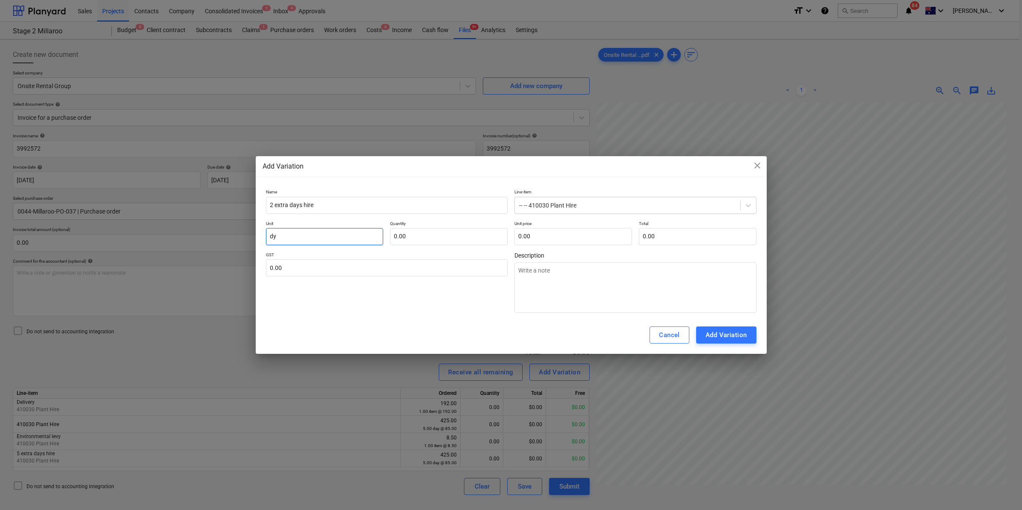
type textarea "x"
type input "da"
type textarea "x"
type input "day"
type textarea "x"
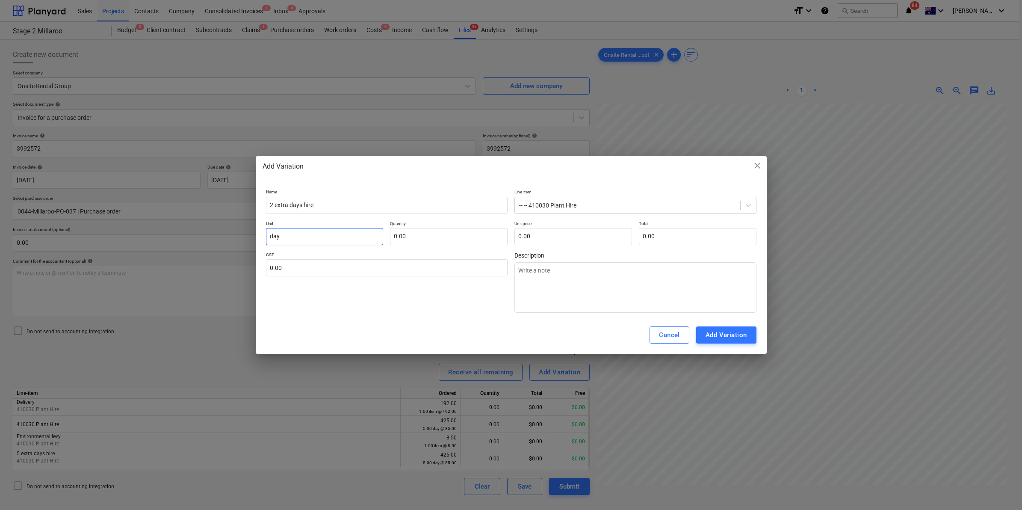
type input "day"
type input "2"
type textarea "x"
type input "2.00"
type input "8"
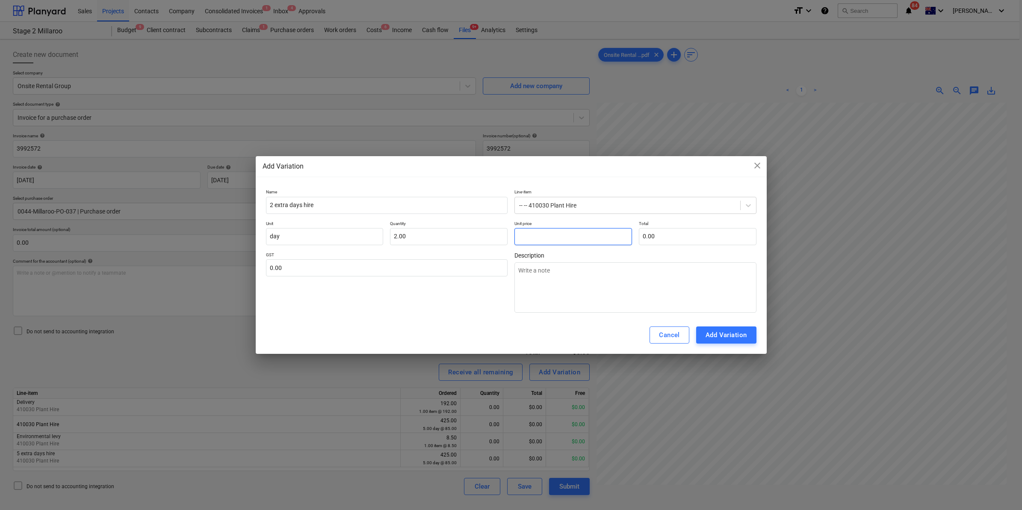
type textarea "x"
type input "16.00"
type input "85"
type textarea "x"
type input "170.00"
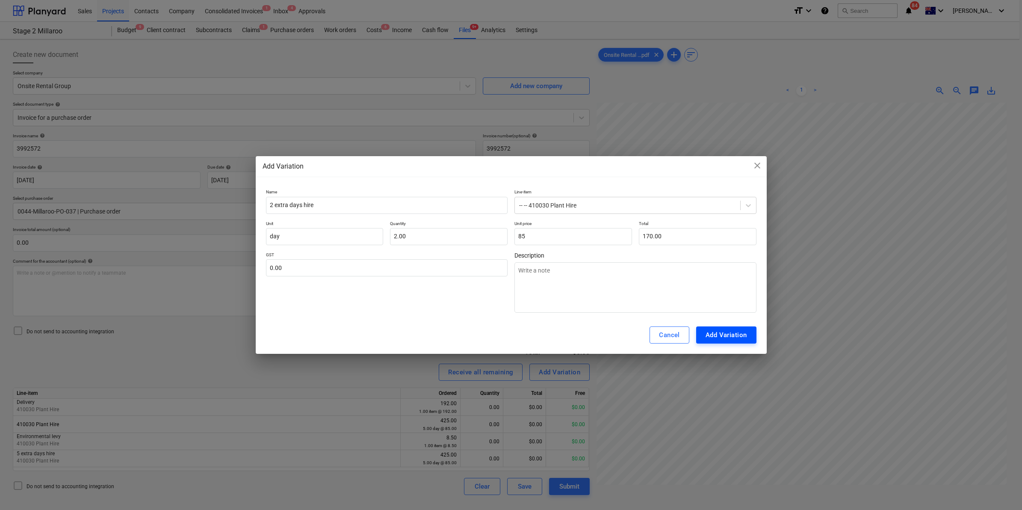
type input "85.00"
click at [735, 333] on div "Add Variation" at bounding box center [725, 334] width 41 height 11
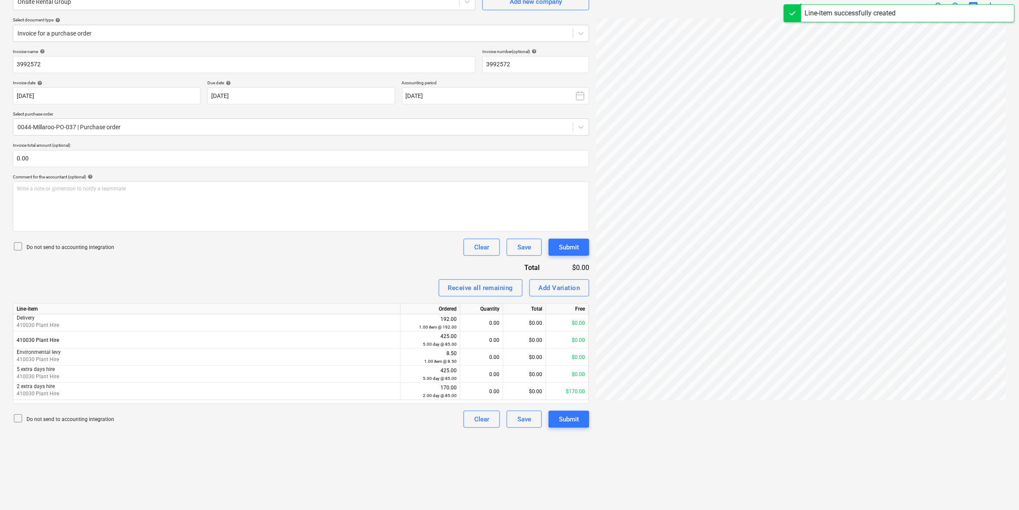
scroll to position [85, 0]
drag, startPoint x: 628, startPoint y: 496, endPoint x: 651, endPoint y: 496, distance: 22.2
click at [651, 494] on div at bounding box center [801, 260] width 410 height 486
click at [549, 284] on div "Add Variation" at bounding box center [559, 286] width 41 height 11
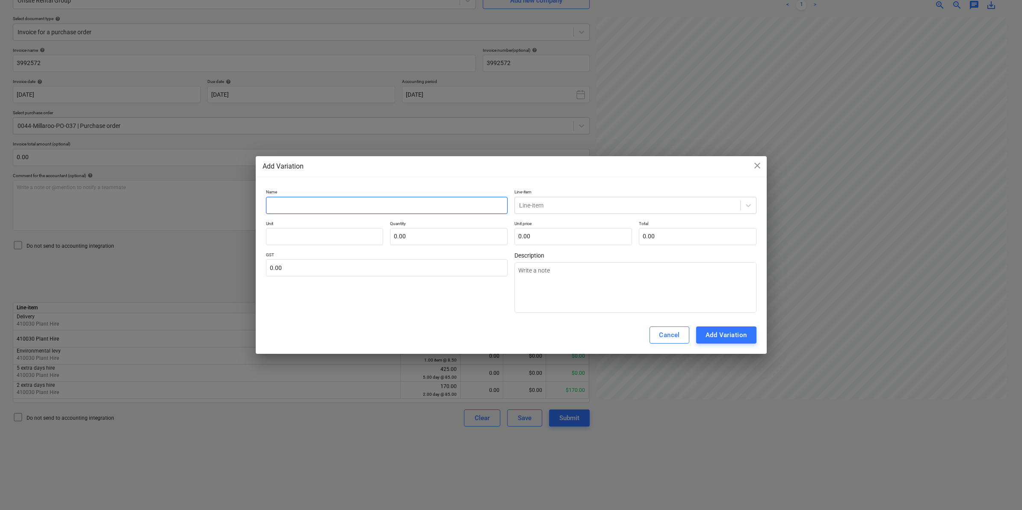
click at [356, 205] on input "text" at bounding box center [387, 205] width 242 height 17
type textarea "x"
type input "p"
type textarea "x"
type input "pi"
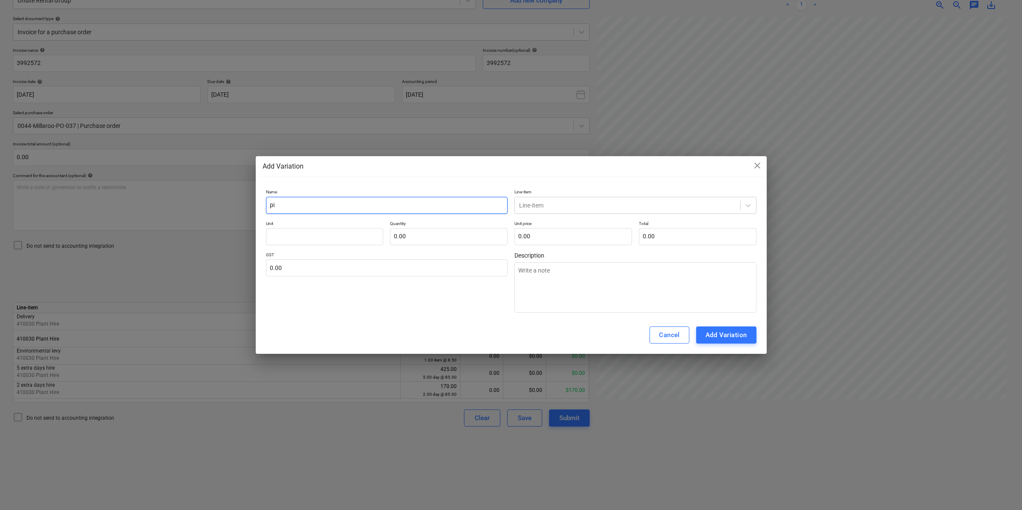
type textarea "x"
type input "pic"
type textarea "x"
type input "pick"
type textarea "x"
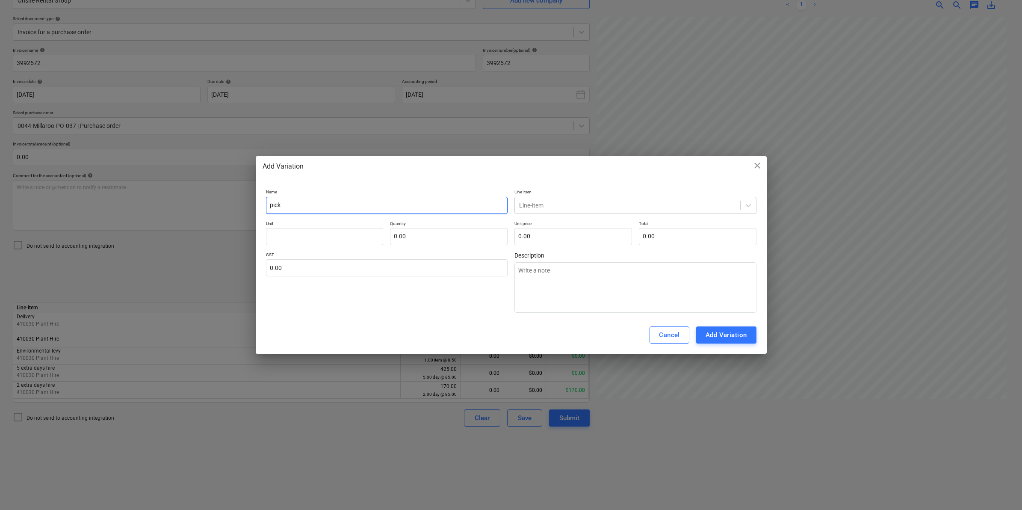
type input "picku"
type textarea "x"
type input "pickup"
type input "plant"
type textarea "x"
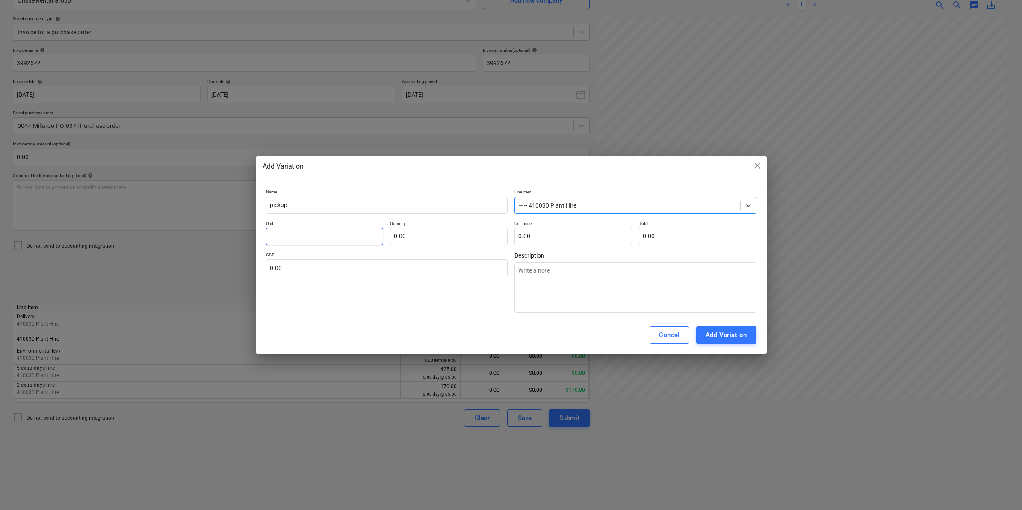
click at [312, 240] on input "text" at bounding box center [325, 236] width 118 height 17
type textarea "x"
type input "d"
type textarea "x"
type input "da"
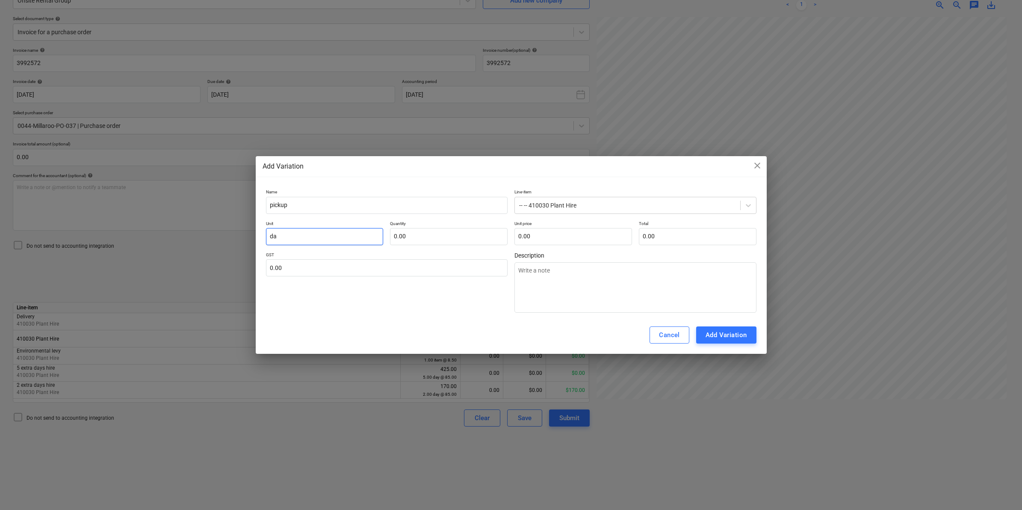
type textarea "x"
type input "day"
type input "0.00"
click at [353, 229] on input "day" at bounding box center [325, 236] width 118 height 17
type textarea "x"
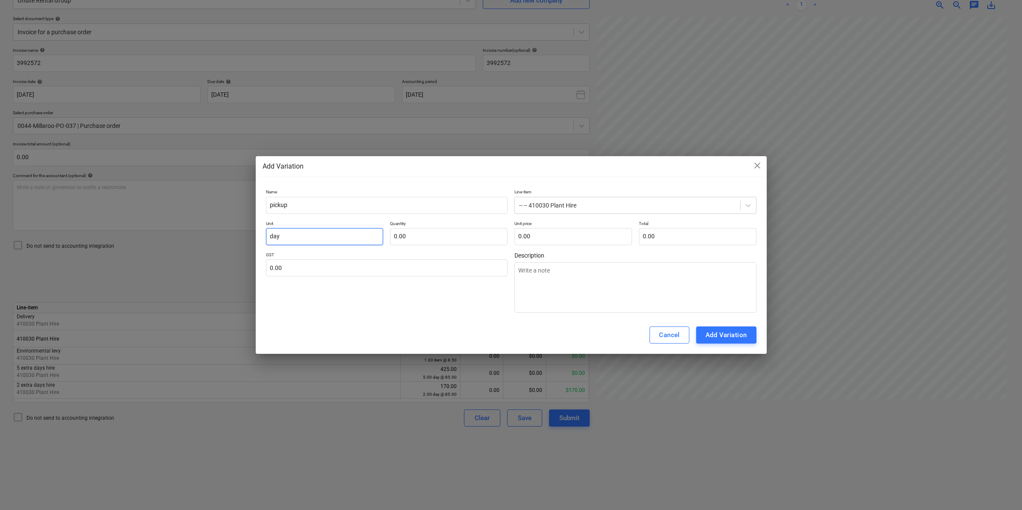
type input "da"
type textarea "x"
type input "d"
type textarea "x"
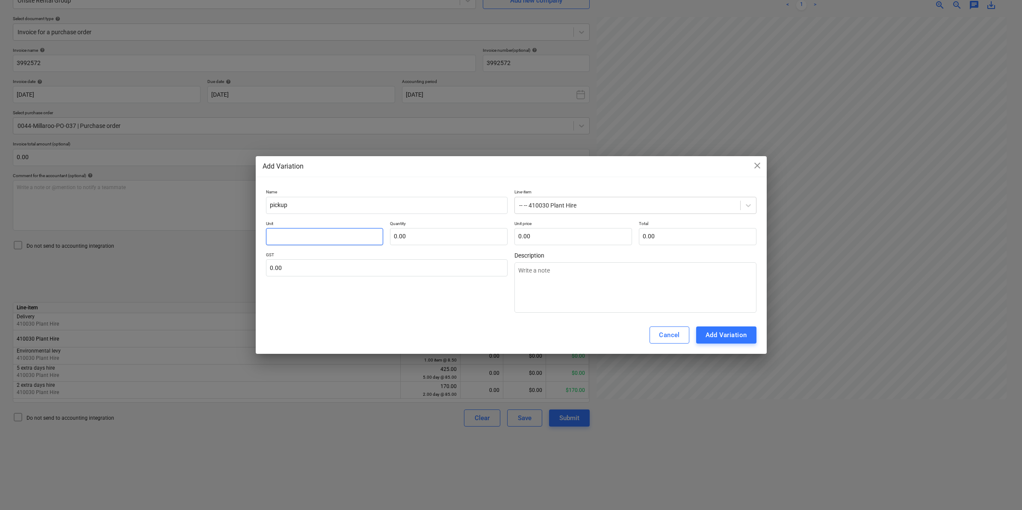
type input "i"
type textarea "x"
type input "it"
type textarea "x"
type input "ite"
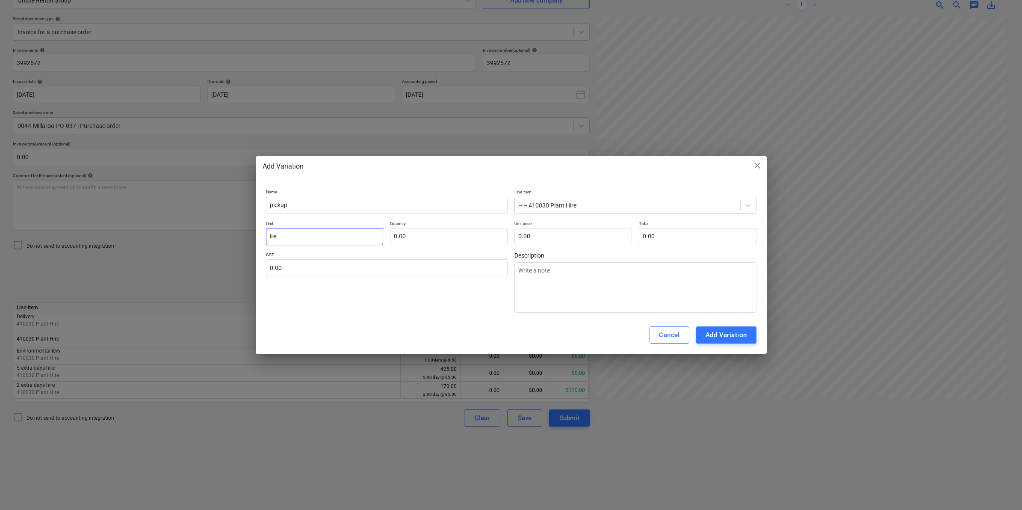
type textarea "x"
type input "item"
type textarea "x"
type input "1.00"
type textarea "x"
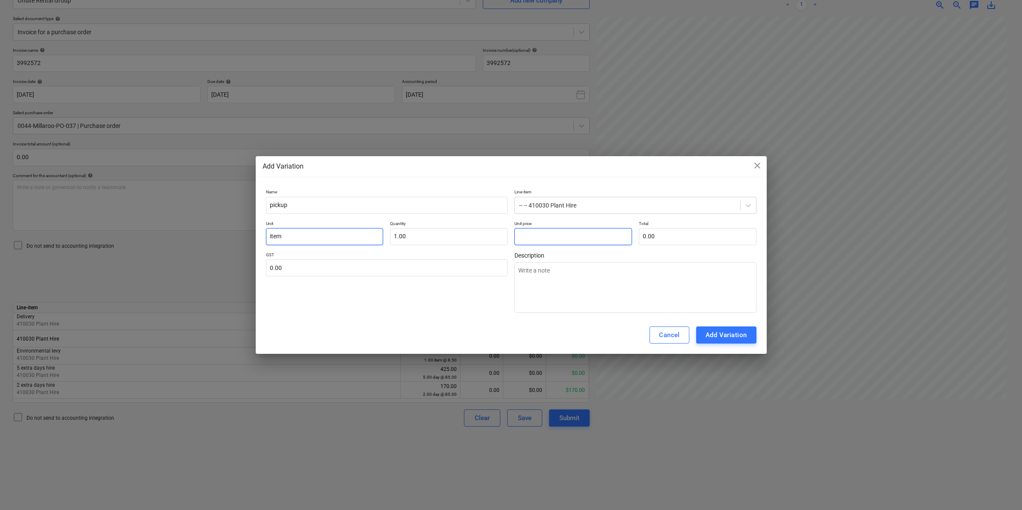
type input "1"
type input "1.00"
type textarea "x"
type input "19"
type input "19.00"
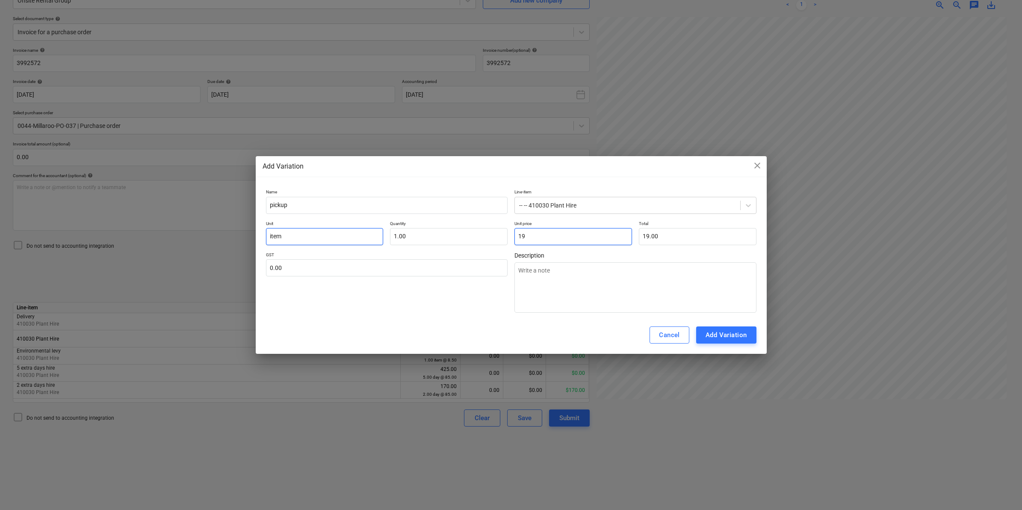
type textarea "x"
type input "192"
type input "192.00"
click at [725, 333] on div "Add Variation" at bounding box center [725, 334] width 41 height 11
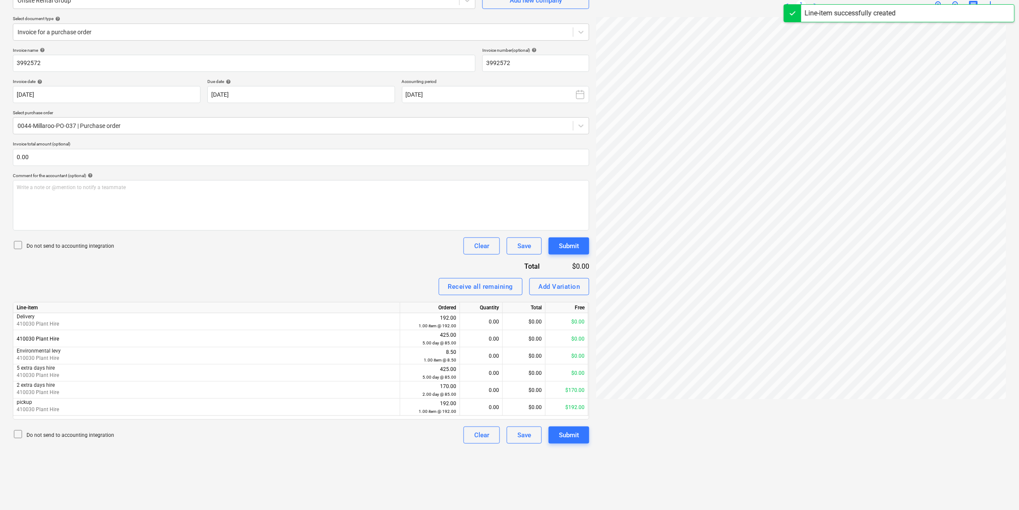
drag, startPoint x: 702, startPoint y: 503, endPoint x: 821, endPoint y: 504, distance: 118.8
click at [821, 494] on div "Onsite Rental ...pdf clear add sort < 1 > zoom_in zoom_out chat 0 save_alt" at bounding box center [800, 231] width 417 height 549
drag, startPoint x: 833, startPoint y: 504, endPoint x: 921, endPoint y: 501, distance: 88.5
click at [921, 494] on div "Onsite Rental ...pdf clear add sort < 1 > zoom_in zoom_out chat 0 save_alt" at bounding box center [800, 231] width 417 height 549
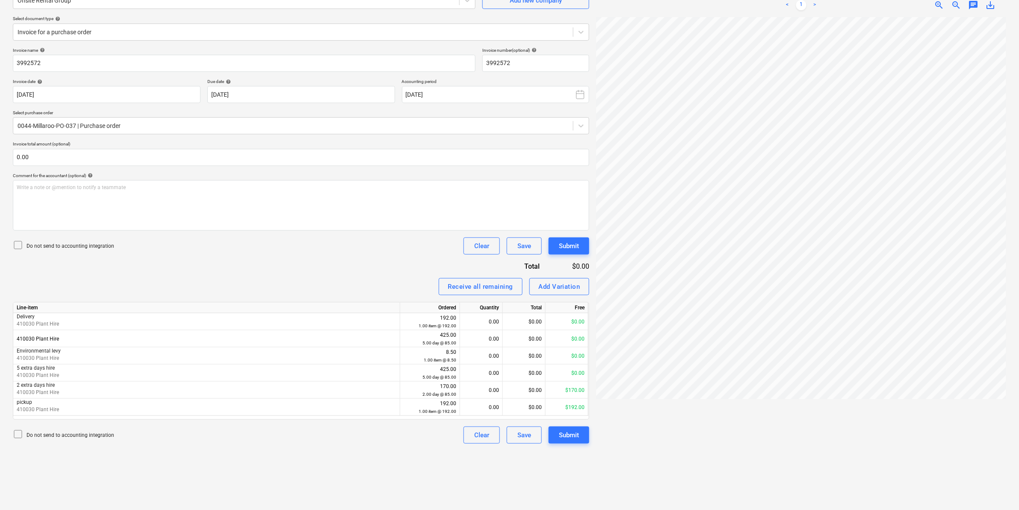
scroll to position [0, 125]
click at [551, 281] on div "Add Variation" at bounding box center [559, 286] width 41 height 11
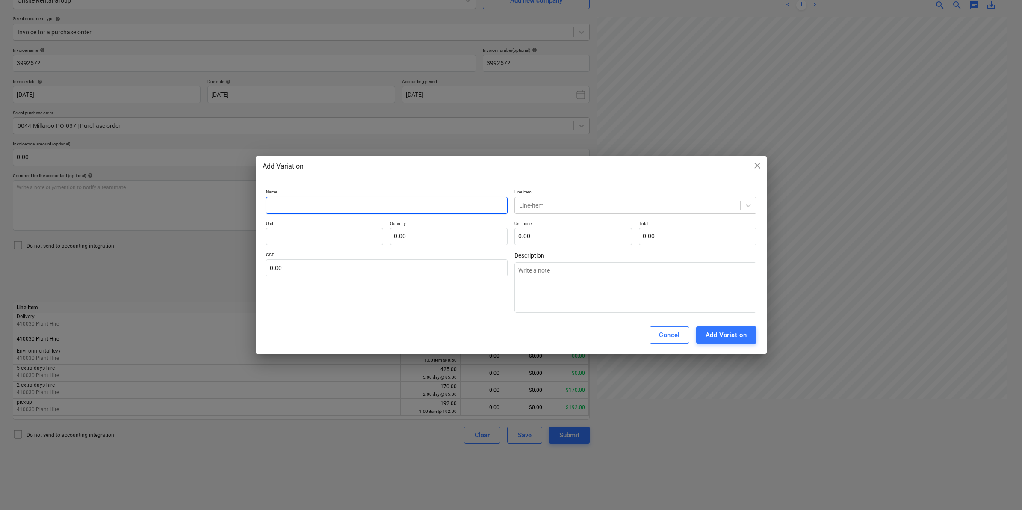
click at [392, 205] on input "text" at bounding box center [387, 205] width 242 height 17
type textarea "x"
type input "f"
type textarea "x"
type input "fu"
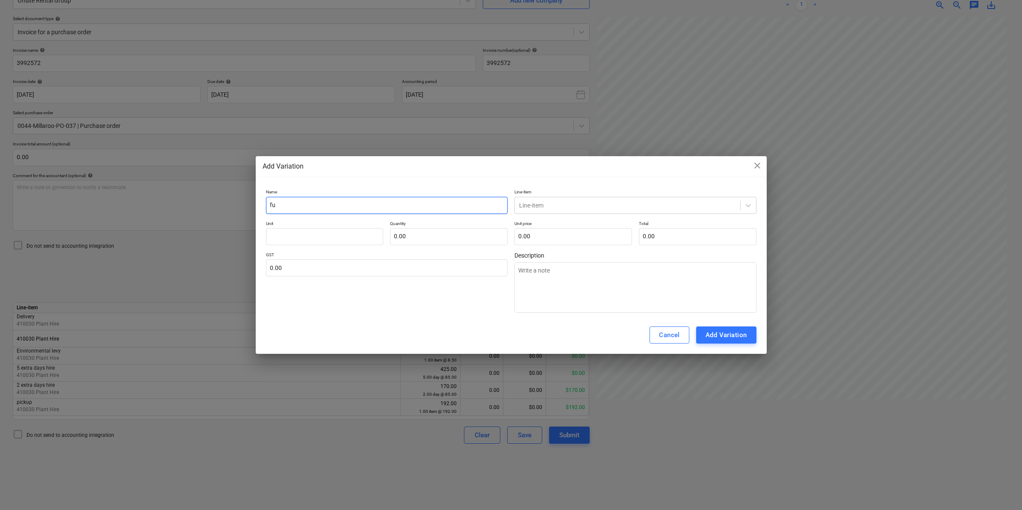
type textarea "x"
type input "fue"
type textarea "x"
type input "fuel"
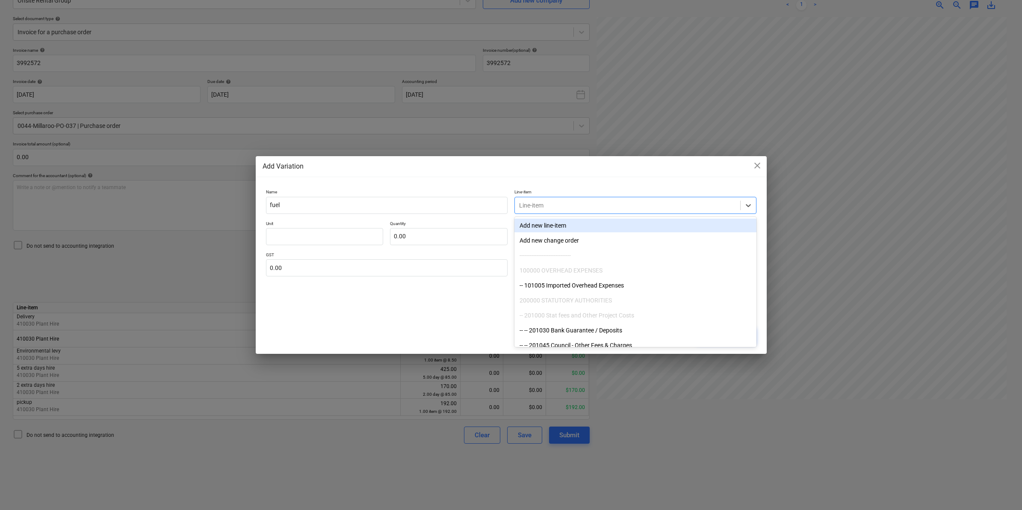
click at [553, 204] on div at bounding box center [627, 205] width 217 height 9
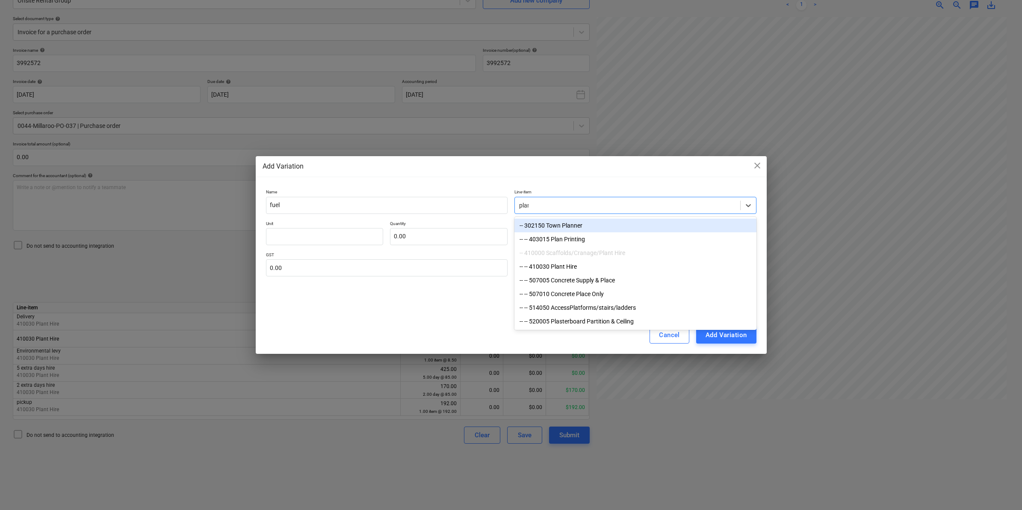
type input "plant"
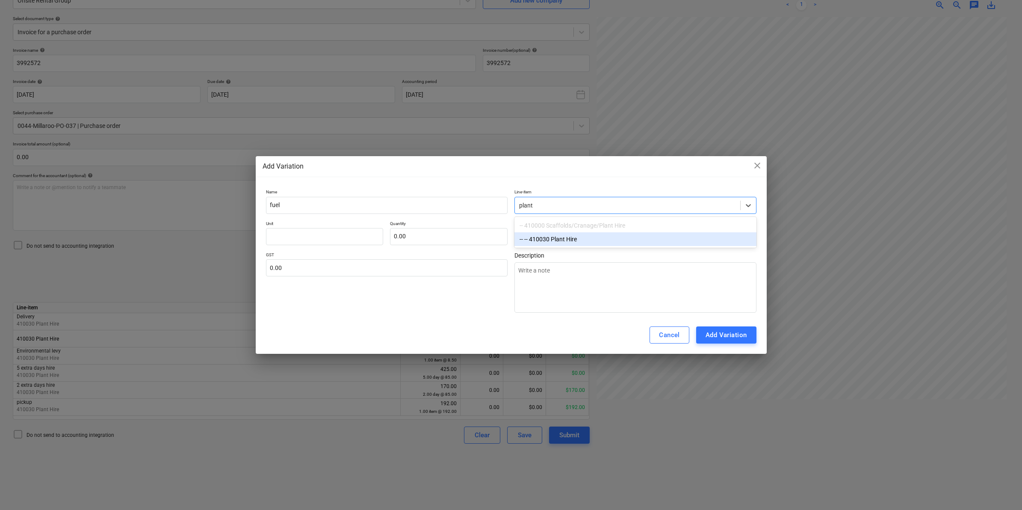
type textarea "x"
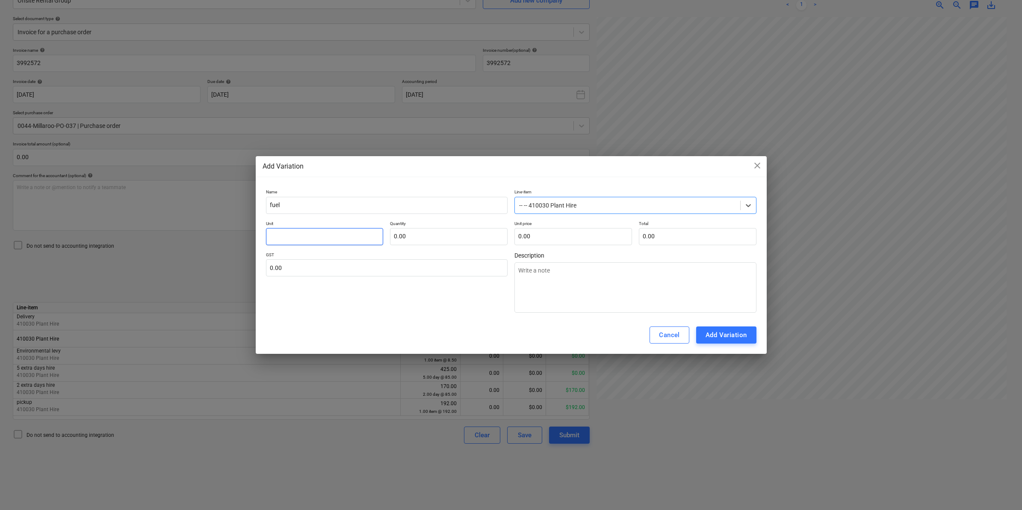
click at [291, 236] on input "text" at bounding box center [325, 236] width 118 height 17
type textarea "x"
type input "i"
type textarea "x"
type input "it"
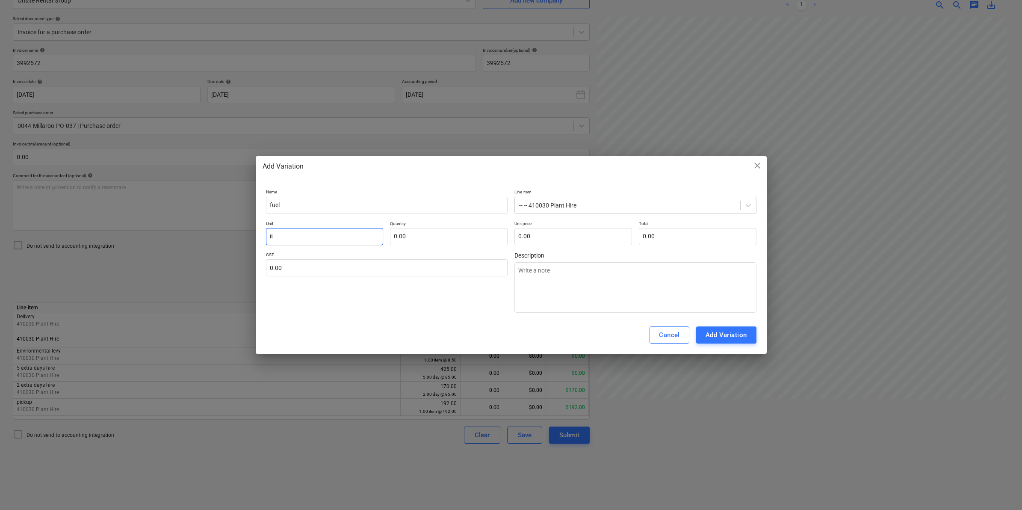
type textarea "x"
type input "ite"
type textarea "x"
type input "item"
type textarea "x"
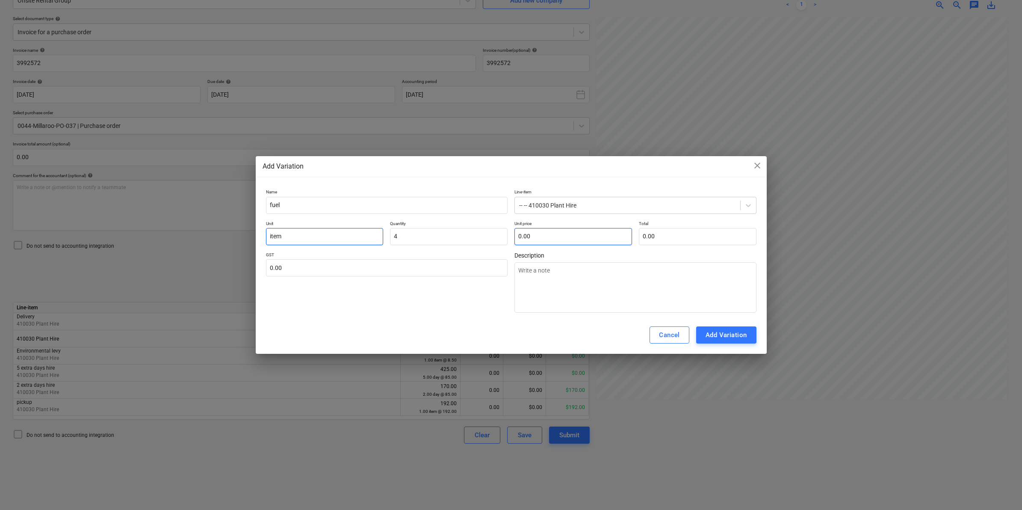
type input "4.00"
type textarea "x"
type input "3"
type input "12.00"
type textarea "x"
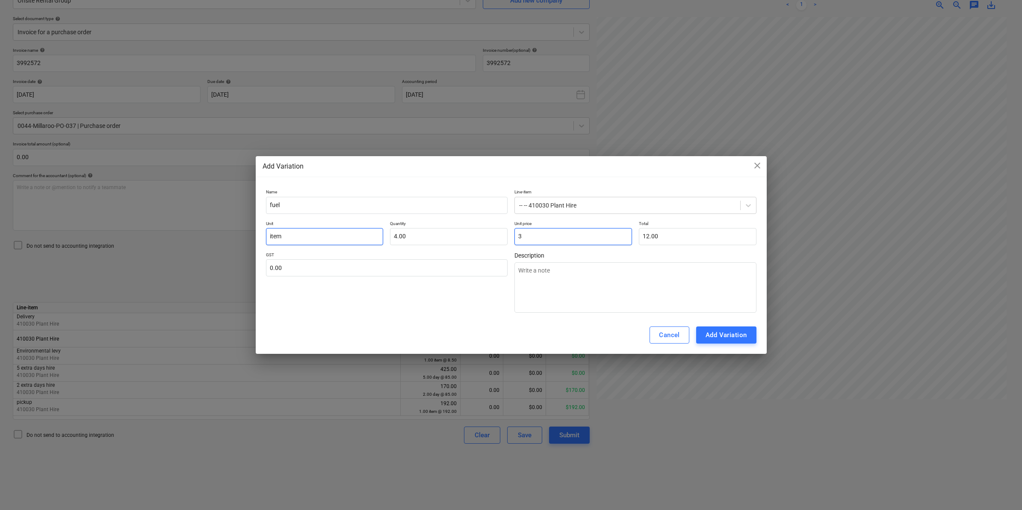
type input "3."
type textarea "x"
type input "3.7"
type input "14.80"
type textarea "x"
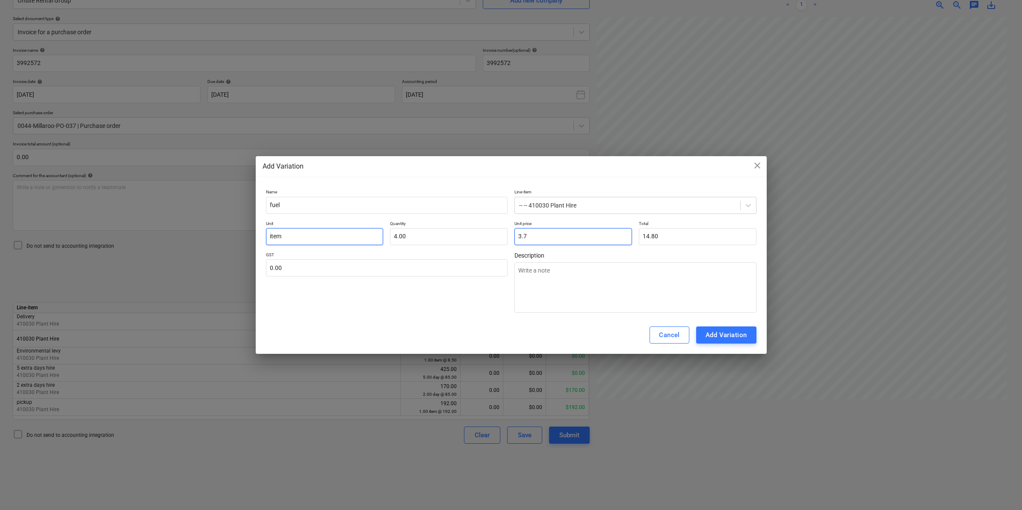
type input "3.75"
type input "15.00"
type input "3.75"
click at [738, 332] on div "Add Variation" at bounding box center [725, 334] width 41 height 11
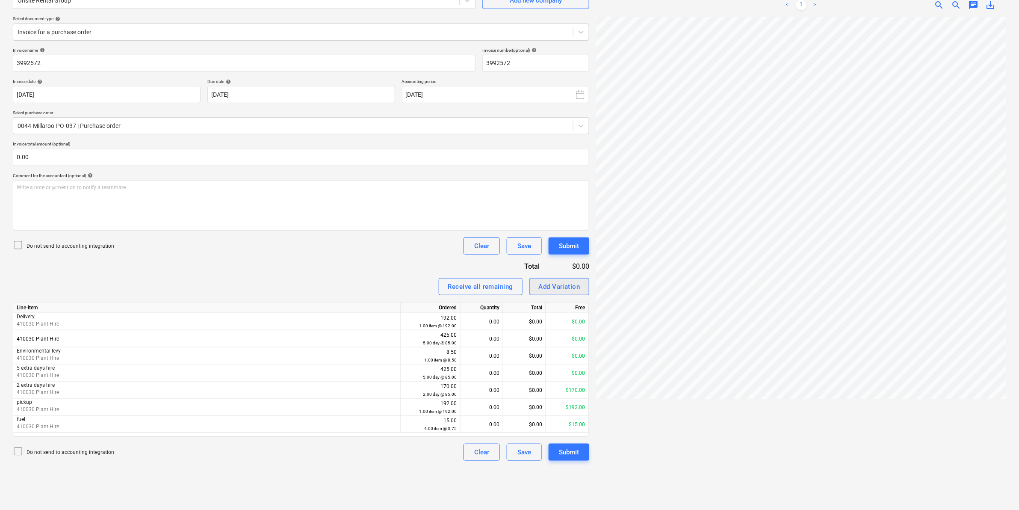
click at [554, 283] on div "Add Variation" at bounding box center [559, 286] width 41 height 11
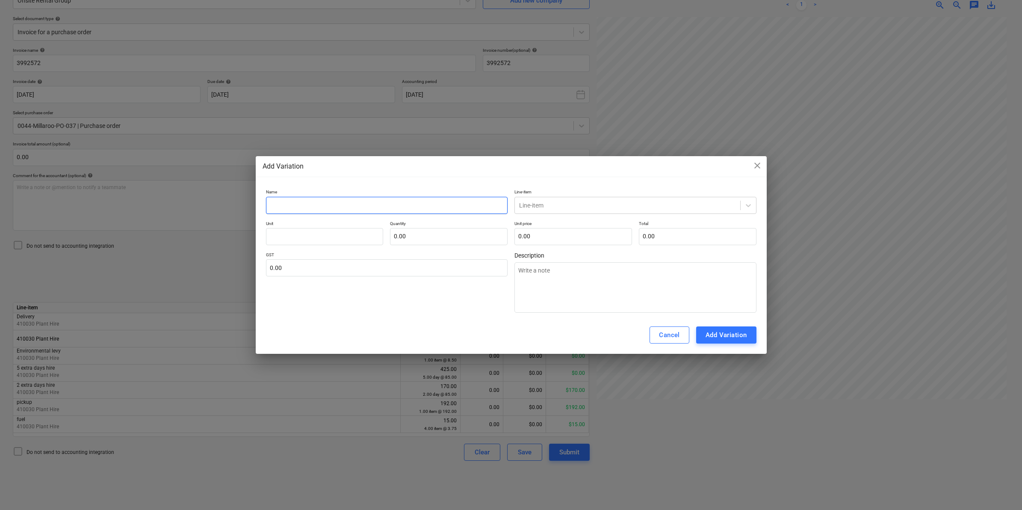
click at [330, 203] on input "text" at bounding box center [387, 205] width 242 height 17
type textarea "x"
type input "E"
type textarea "x"
type input "En"
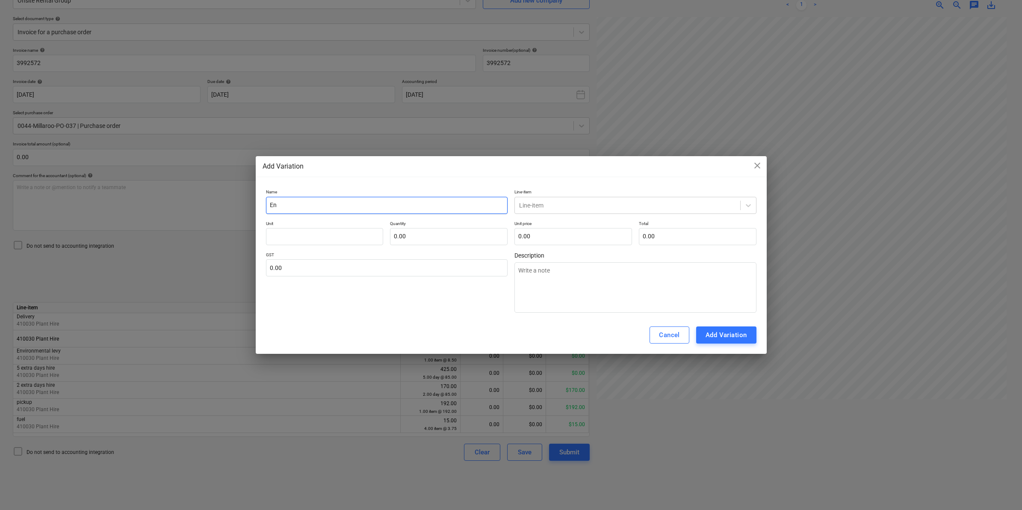
type textarea "x"
type input "Env"
click at [555, 203] on div at bounding box center [627, 205] width 217 height 9
click at [312, 246] on div "Name Environmental levy Line-item -- -- 410030 Plant Hire Unit Quantity 0.00 Un…" at bounding box center [511, 251] width 490 height 124
click at [306, 238] on input "text" at bounding box center [325, 236] width 118 height 17
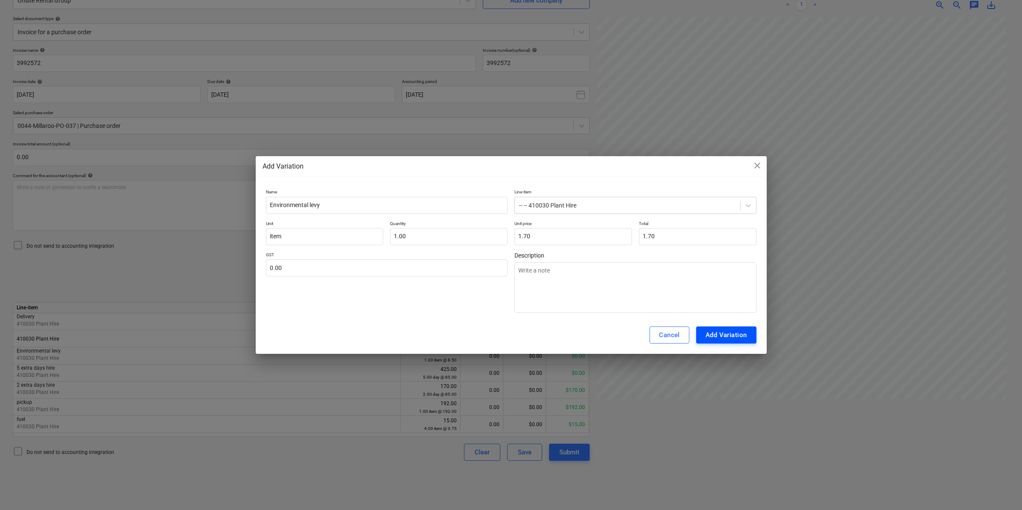
click at [728, 332] on div "Add Variation" at bounding box center [725, 334] width 41 height 11
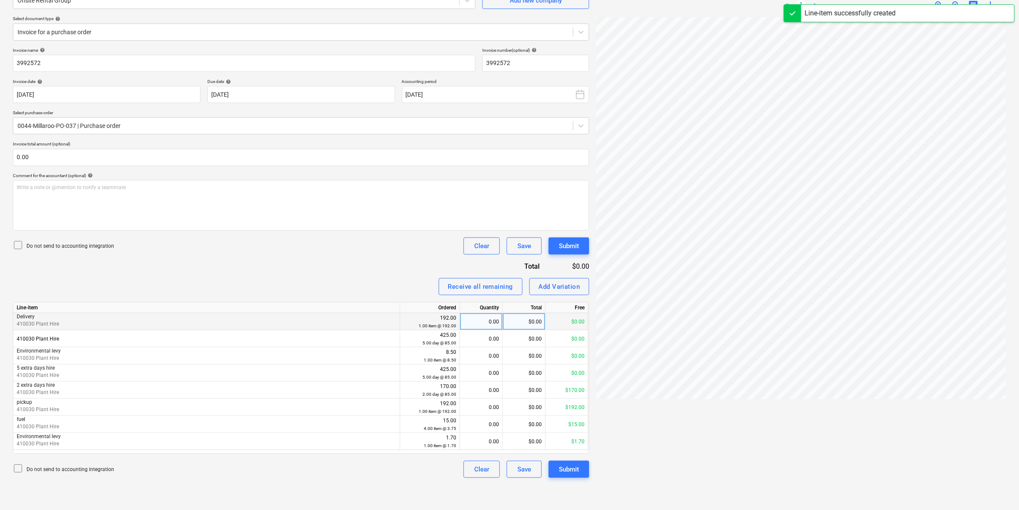
click at [489, 318] on div "0.00" at bounding box center [480, 321] width 35 height 17
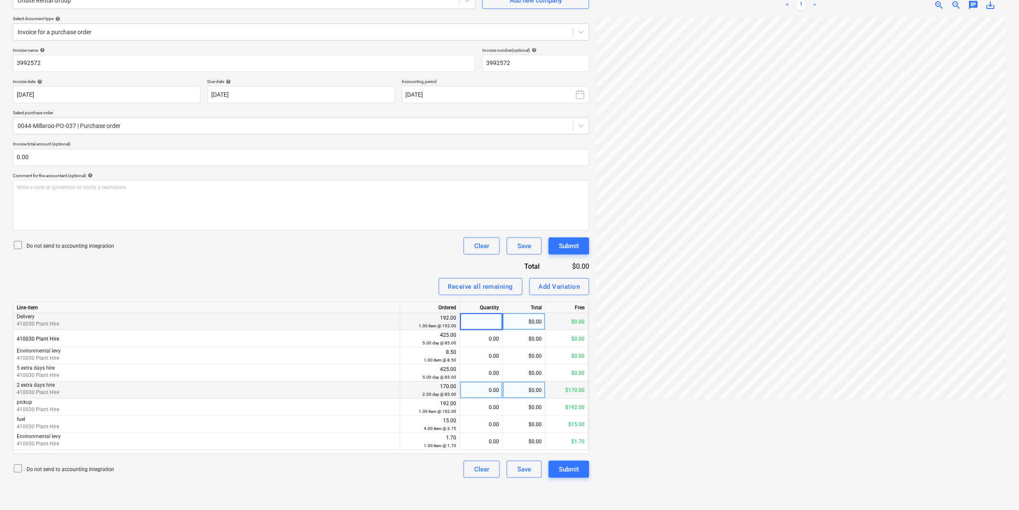
click at [488, 390] on div "0.00" at bounding box center [480, 389] width 35 height 17
click at [388, 273] on div "Invoice name help 3992572 Invoice number (optional) help 3992572 Invoice date h…" at bounding box center [301, 262] width 576 height 430
click at [566, 469] on div "Submit" at bounding box center [569, 468] width 20 height 11
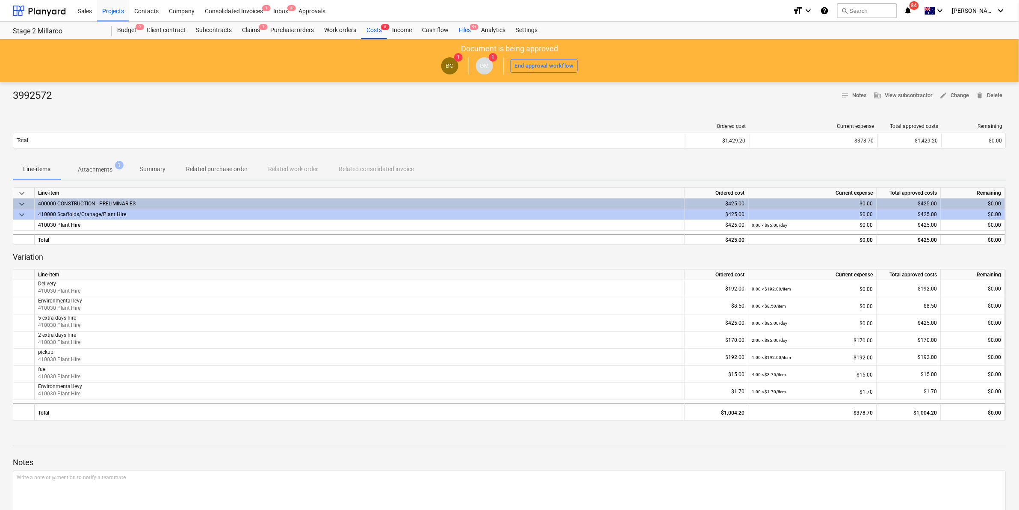
click at [471, 29] on span "9+" at bounding box center [474, 27] width 9 height 6
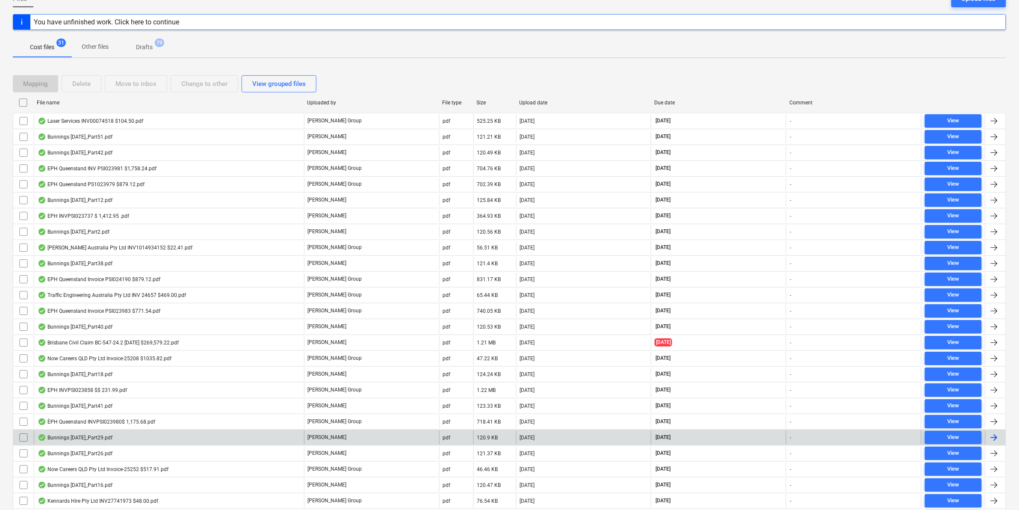
scroll to position [223, 0]
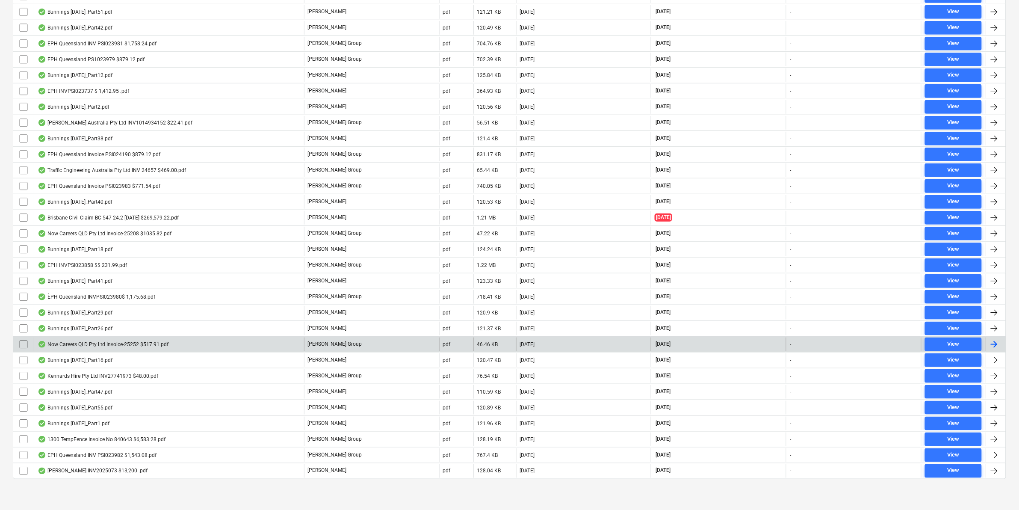
click at [95, 345] on div "Now Careers QLD Pty Ltd Invoice-25252 $517.91.pdf" at bounding box center [103, 344] width 131 height 7
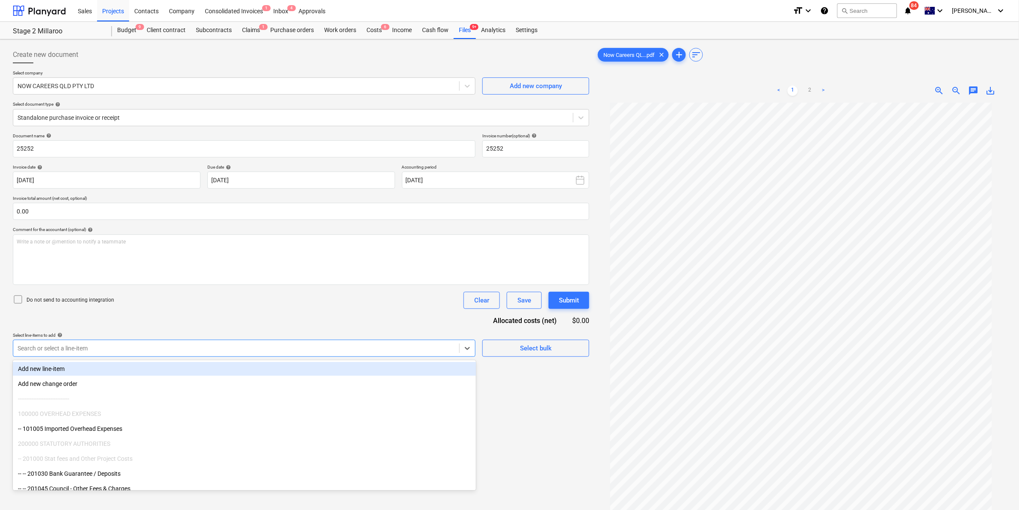
click at [134, 355] on div "Search or select a line-item" at bounding box center [244, 347] width 463 height 17
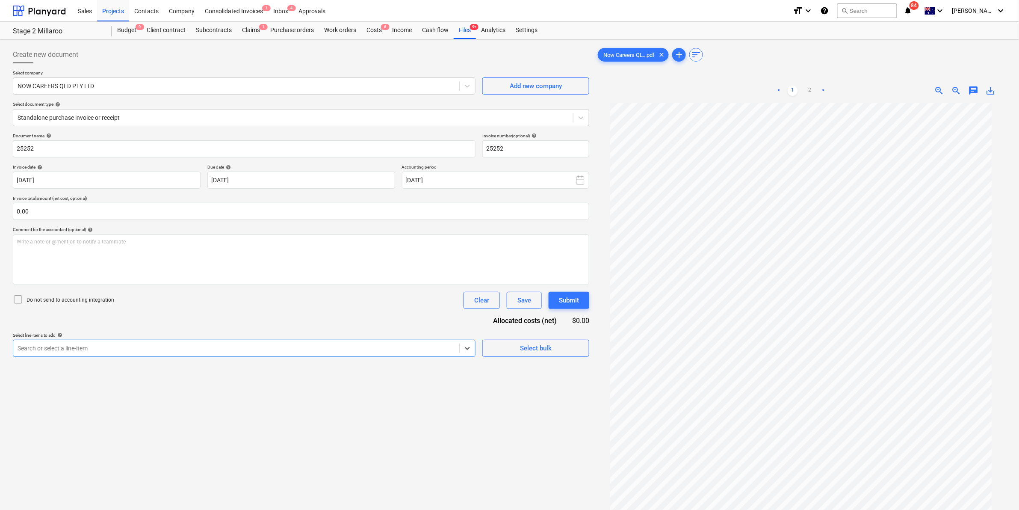
click at [134, 354] on div "Search or select a line-item" at bounding box center [236, 348] width 446 height 12
click at [133, 120] on div at bounding box center [293, 117] width 551 height 9
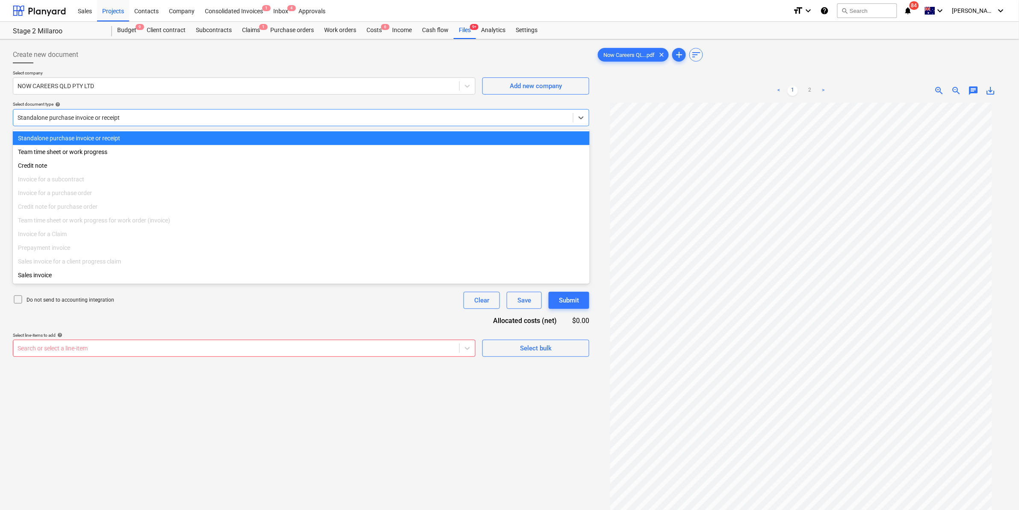
click at [118, 137] on div "Standalone purchase invoice or receipt" at bounding box center [301, 138] width 577 height 14
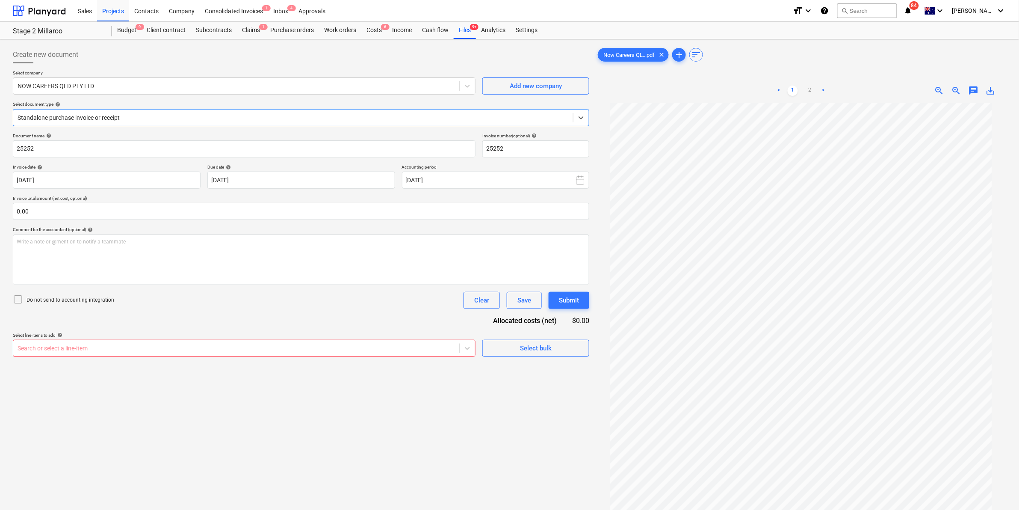
click at [121, 343] on div "Search or select a line-item" at bounding box center [236, 348] width 446 height 12
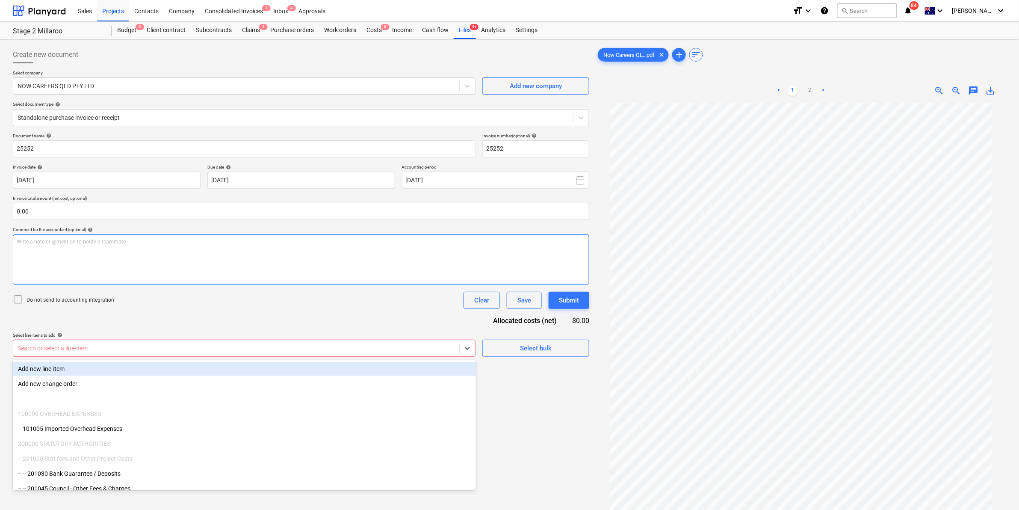
click at [150, 262] on div "Write a note or @mention to notify a teammate [PERSON_NAME]" at bounding box center [301, 259] width 576 height 50
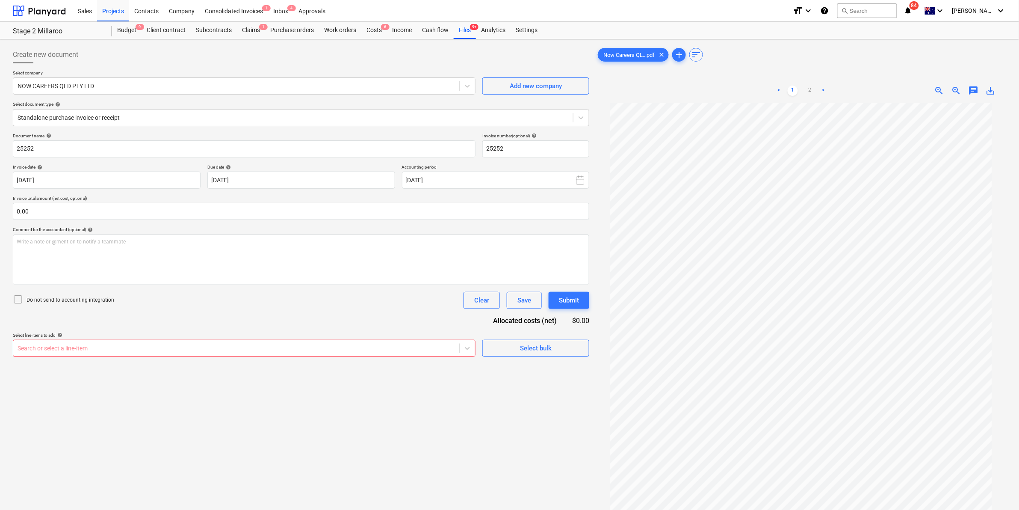
click at [123, 360] on div "Create new document Select company NOW CAREERS QLD PTY LTD Add new company Sele…" at bounding box center [300, 317] width 583 height 549
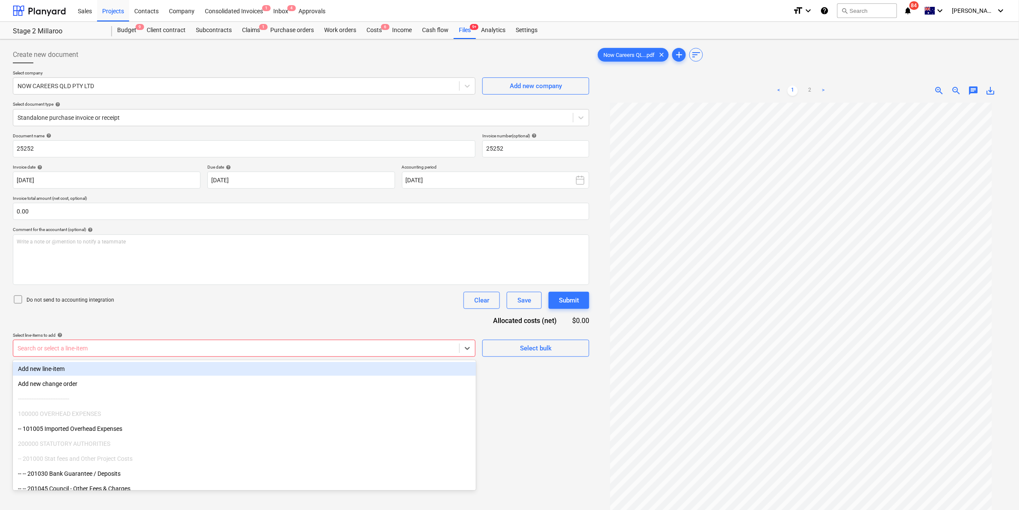
click at [123, 349] on div at bounding box center [236, 348] width 437 height 9
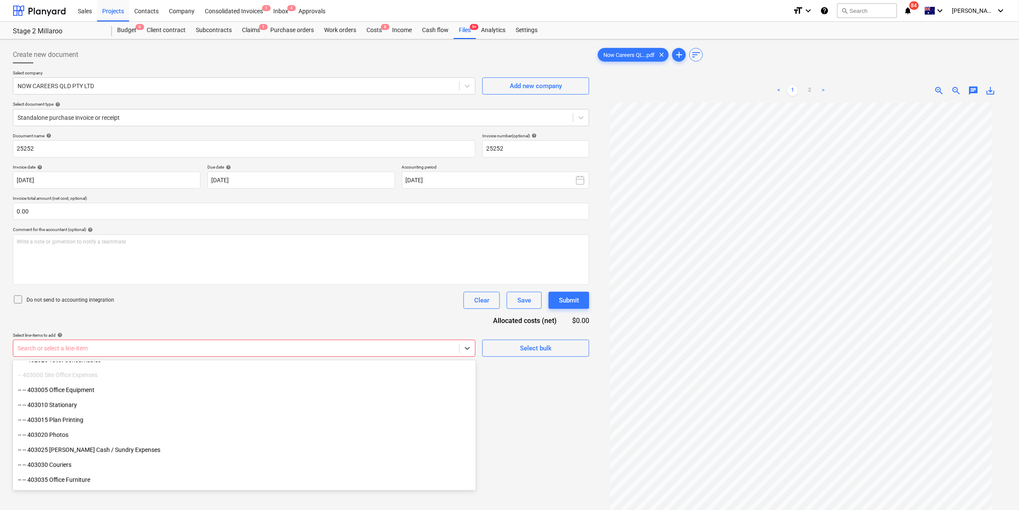
scroll to position [1015, 0]
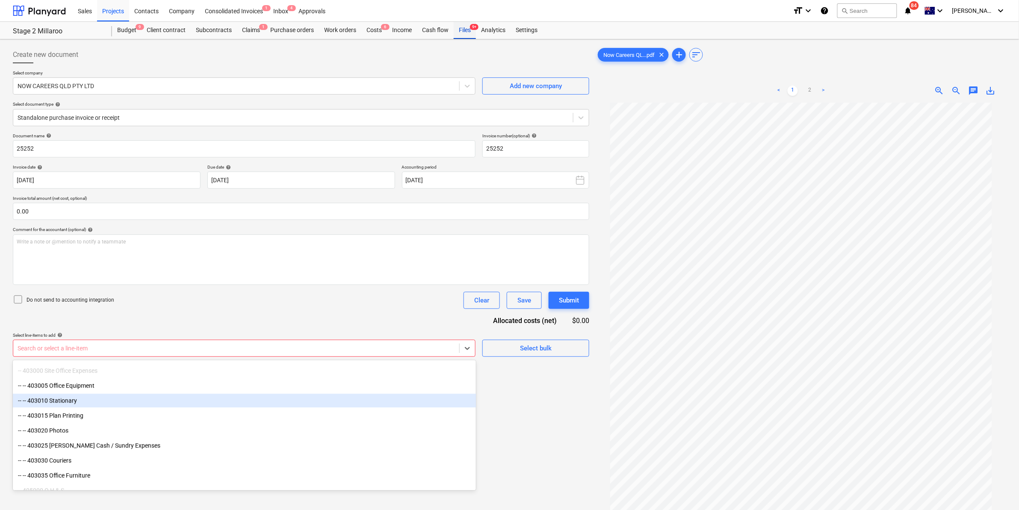
click at [466, 27] on div "Files 9+" at bounding box center [465, 30] width 22 height 17
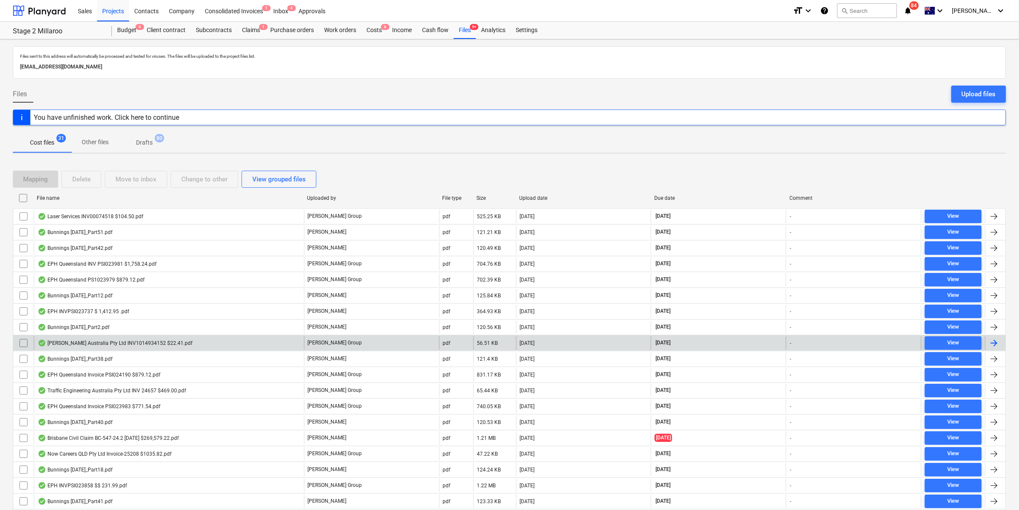
click at [112, 343] on div "[PERSON_NAME] Australia Pty Ltd INV1014934152 $22.41.pdf" at bounding box center [115, 342] width 155 height 7
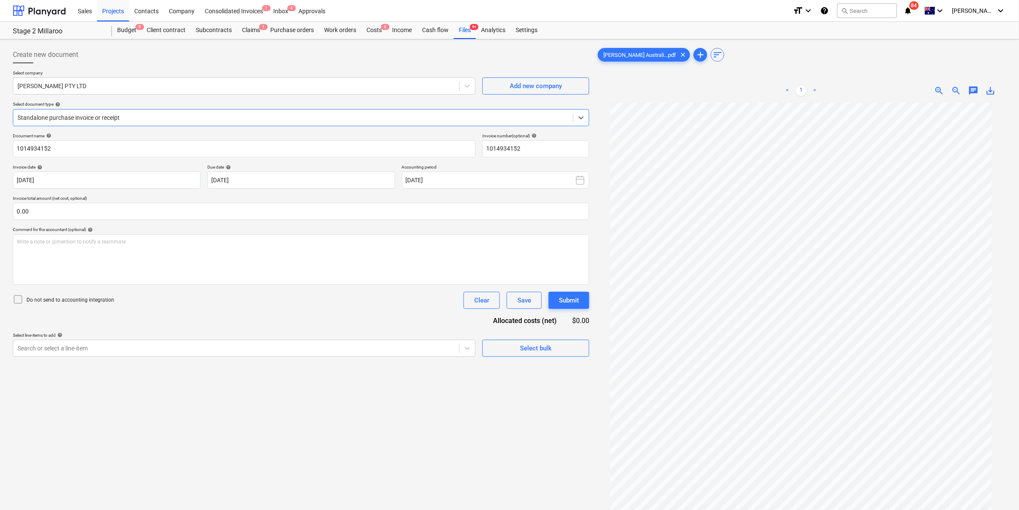
scroll to position [56, 0]
click at [96, 118] on div at bounding box center [293, 117] width 551 height 9
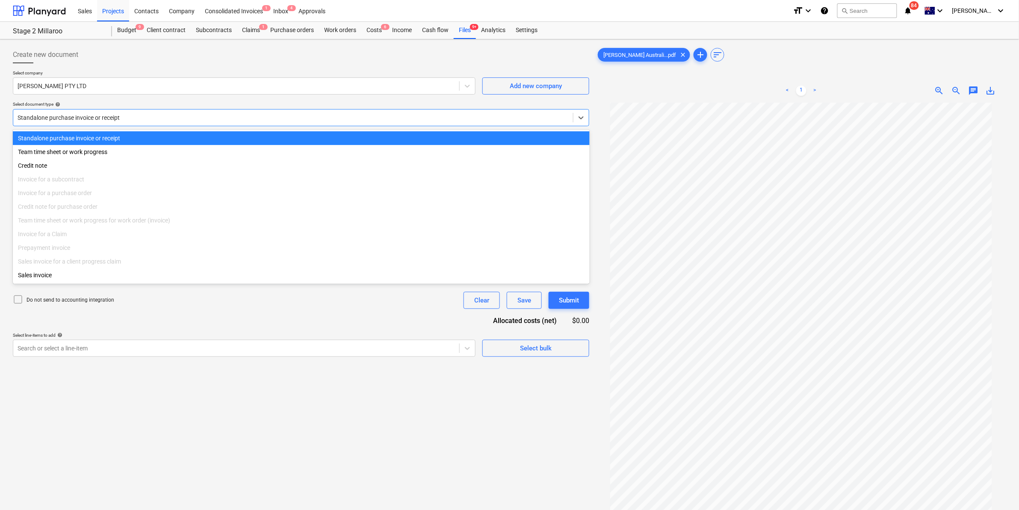
click at [104, 137] on div "Standalone purchase invoice or receipt" at bounding box center [301, 138] width 577 height 14
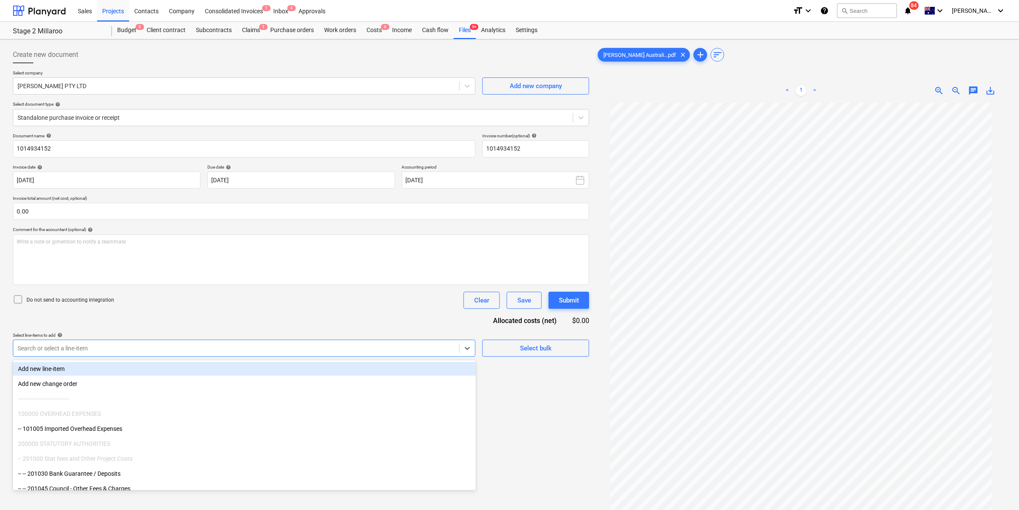
click at [101, 349] on div at bounding box center [236, 348] width 437 height 9
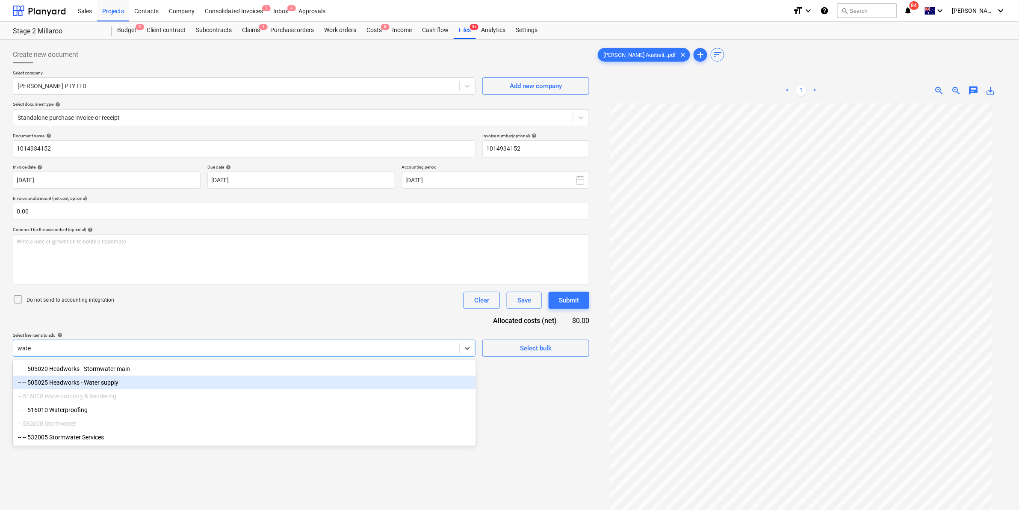
click at [119, 385] on div "-- -- 505025 Headworks - Water supply" at bounding box center [244, 382] width 463 height 14
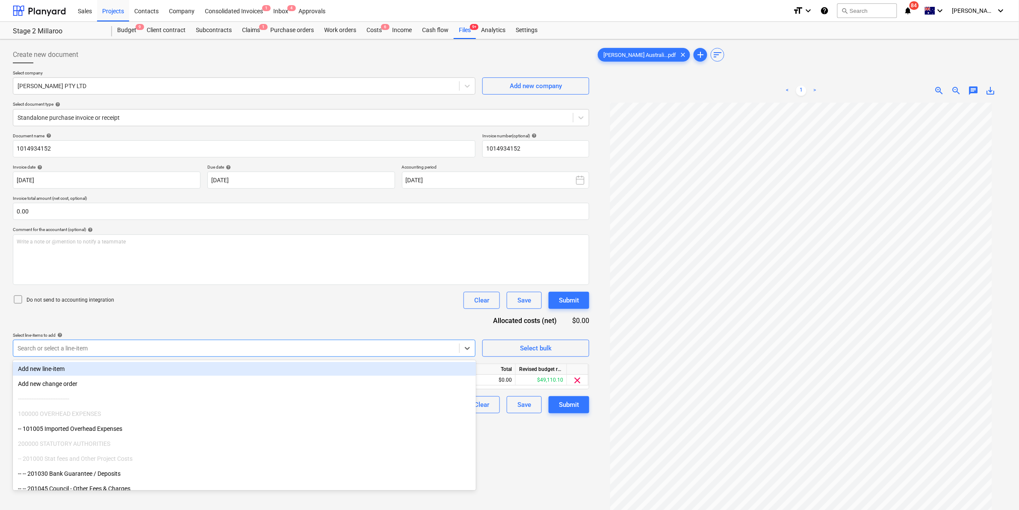
click at [272, 320] on div "Document name help 1014934152 Invoice number (optional) help 1014934152 Invoice…" at bounding box center [301, 273] width 576 height 280
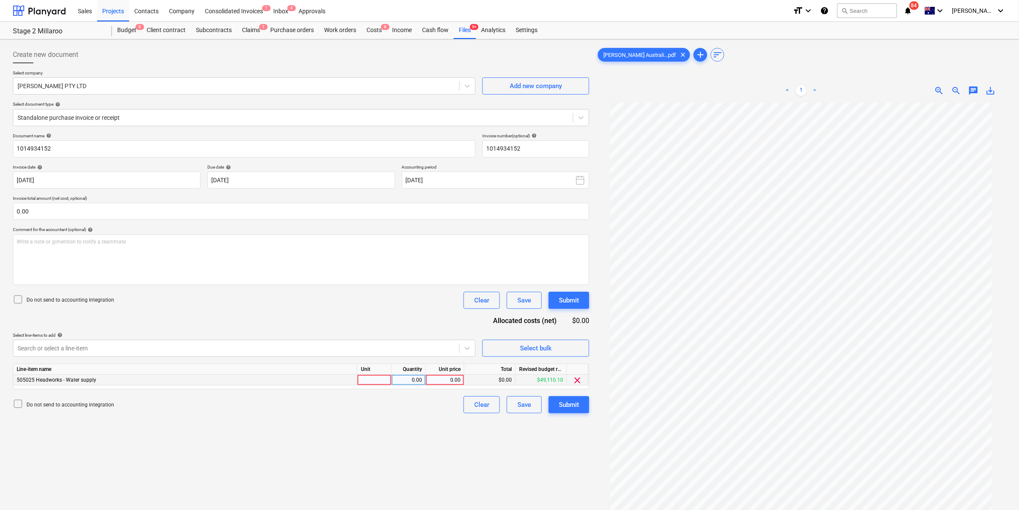
click at [386, 381] on div at bounding box center [374, 379] width 34 height 11
click at [570, 405] on div "Submit" at bounding box center [569, 404] width 20 height 11
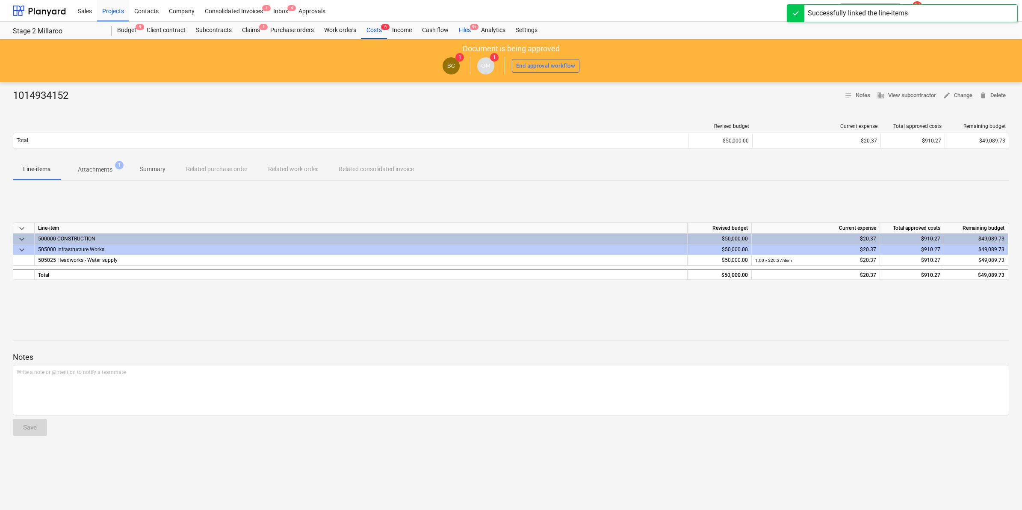
click at [467, 33] on div "Files 9+" at bounding box center [465, 30] width 22 height 17
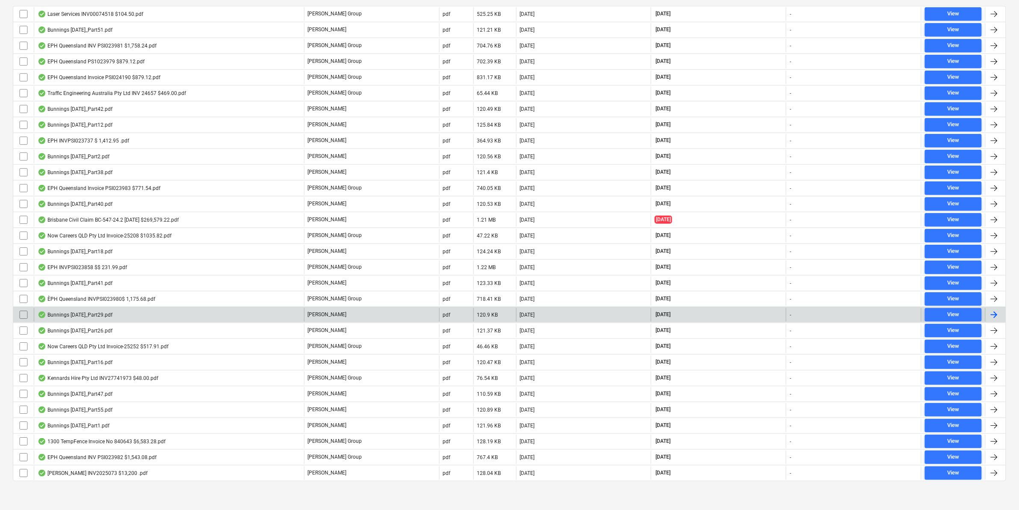
scroll to position [207, 0]
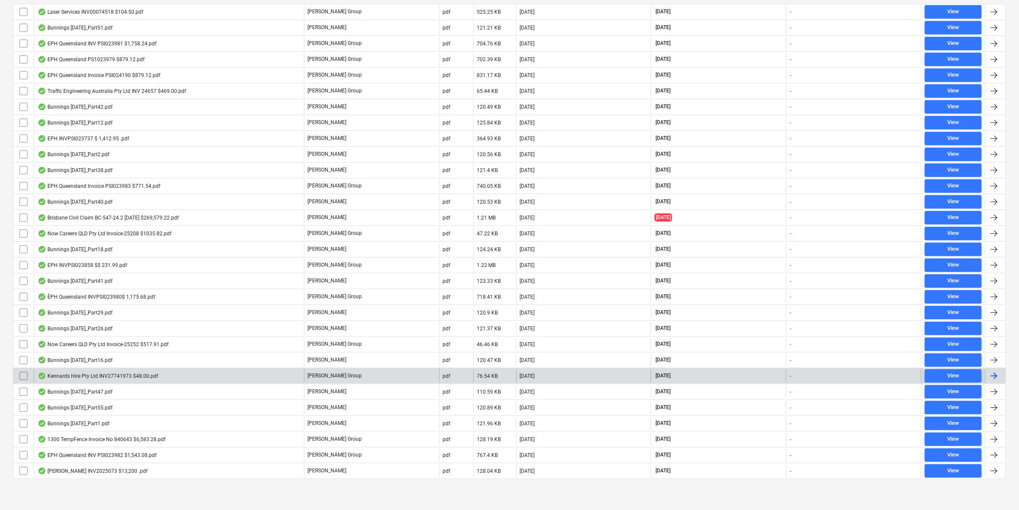
click at [99, 370] on div "Kennards Hire Pty Ltd INV27741973 $48.00.pdf" at bounding box center [169, 376] width 270 height 14
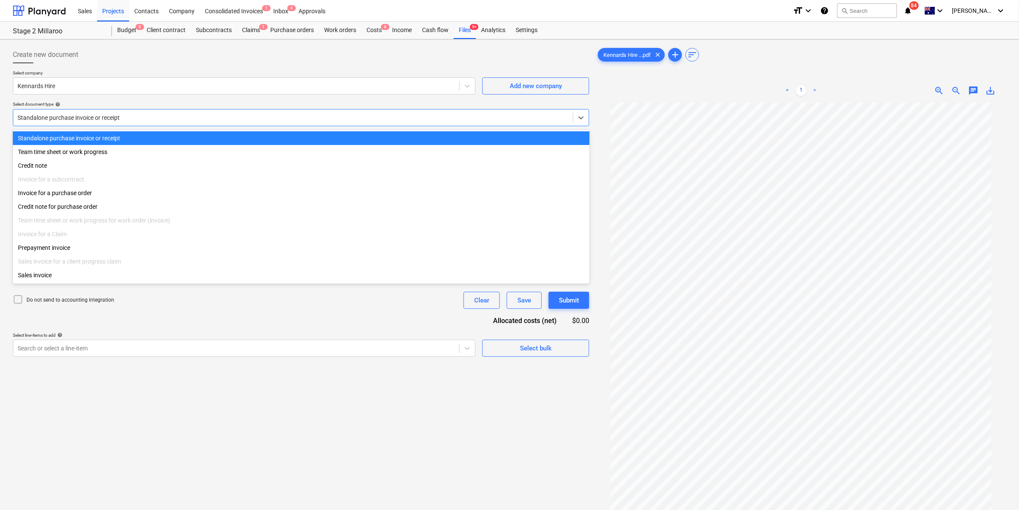
click at [83, 117] on div at bounding box center [293, 117] width 551 height 9
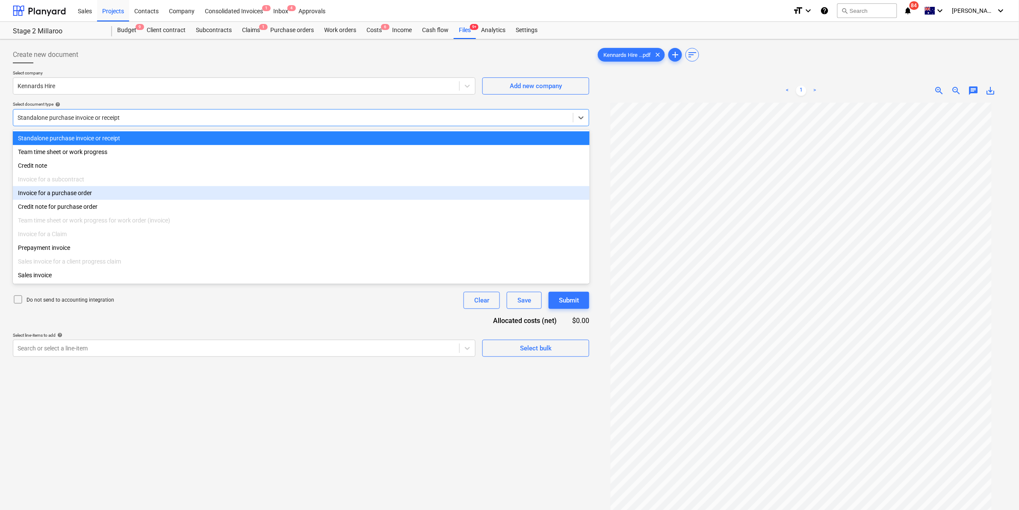
click at [68, 193] on div "Invoice for a purchase order" at bounding box center [301, 193] width 577 height 14
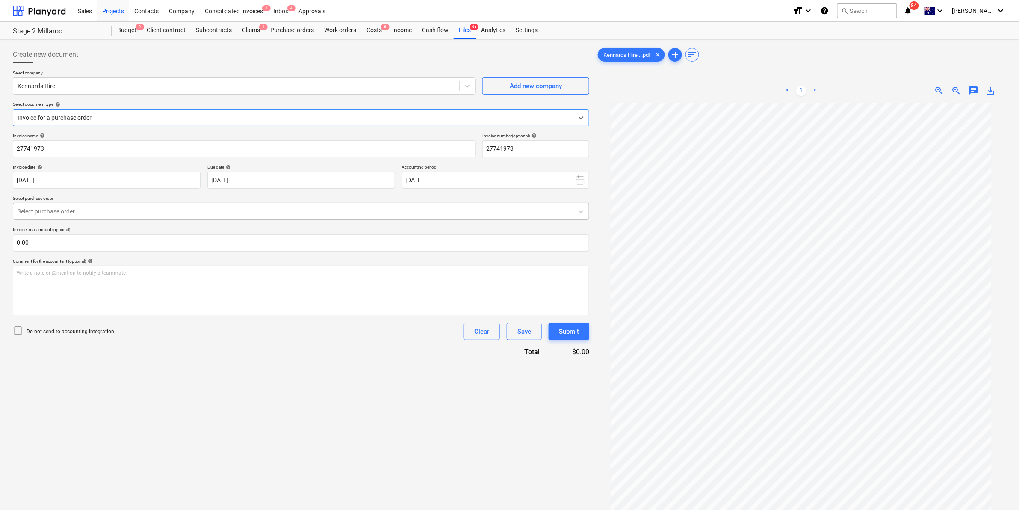
click at [101, 218] on div "Select purchase order" at bounding box center [301, 211] width 576 height 17
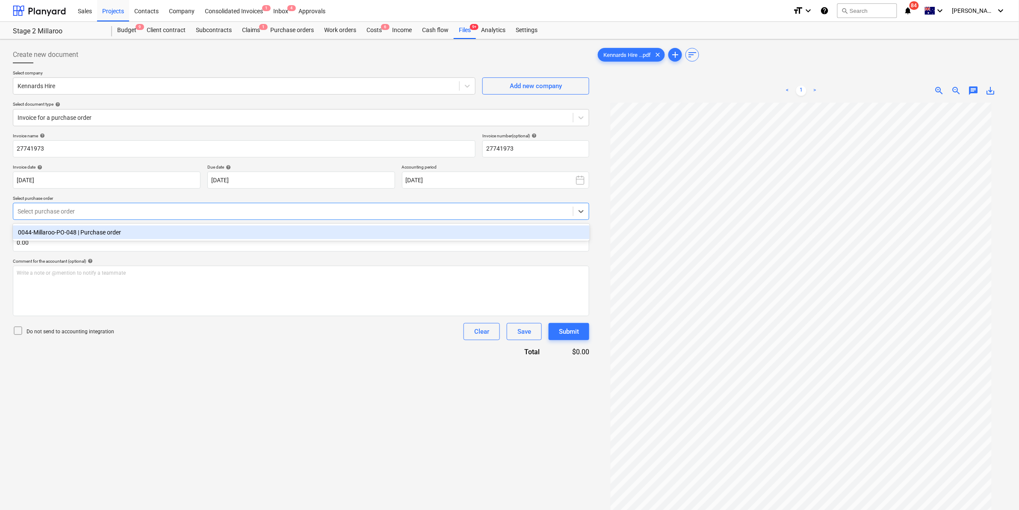
click at [98, 232] on div "0044-Millaroo-PO-048 | Purchase order" at bounding box center [301, 232] width 577 height 14
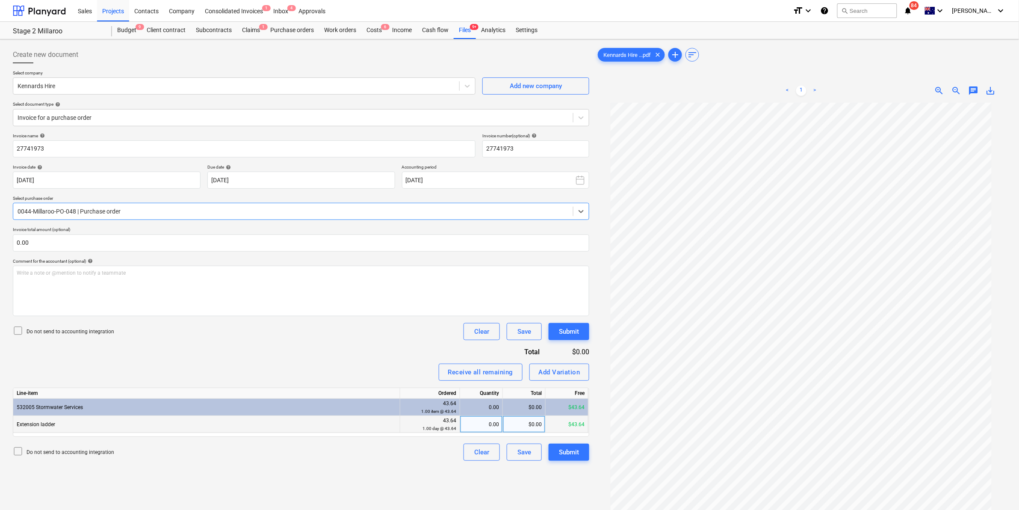
click at [480, 417] on div "0.00" at bounding box center [480, 424] width 35 height 17
click at [358, 328] on div "Do not send to accounting integration Clear Save Submit" at bounding box center [301, 331] width 576 height 17
click at [573, 449] on div "Submit" at bounding box center [569, 451] width 20 height 11
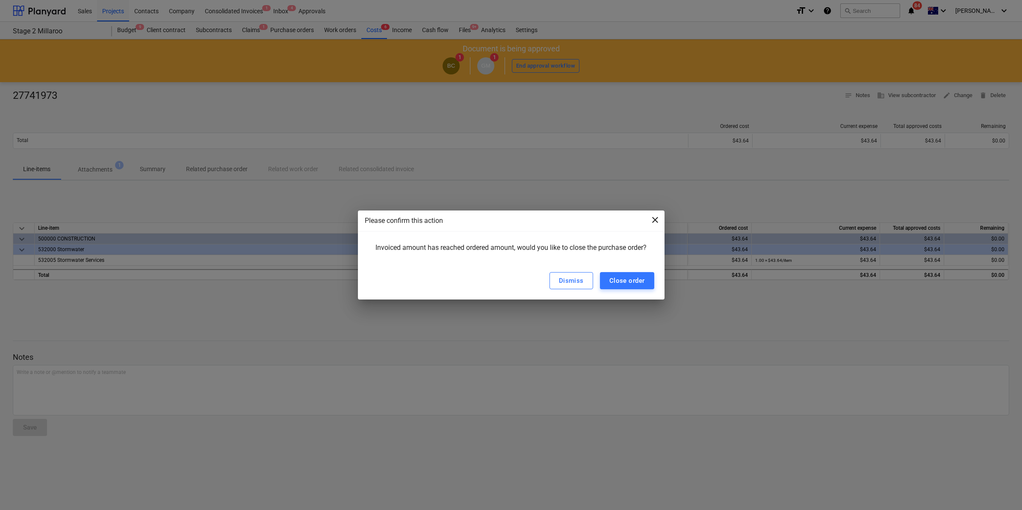
click at [659, 219] on span "close" at bounding box center [655, 220] width 10 height 10
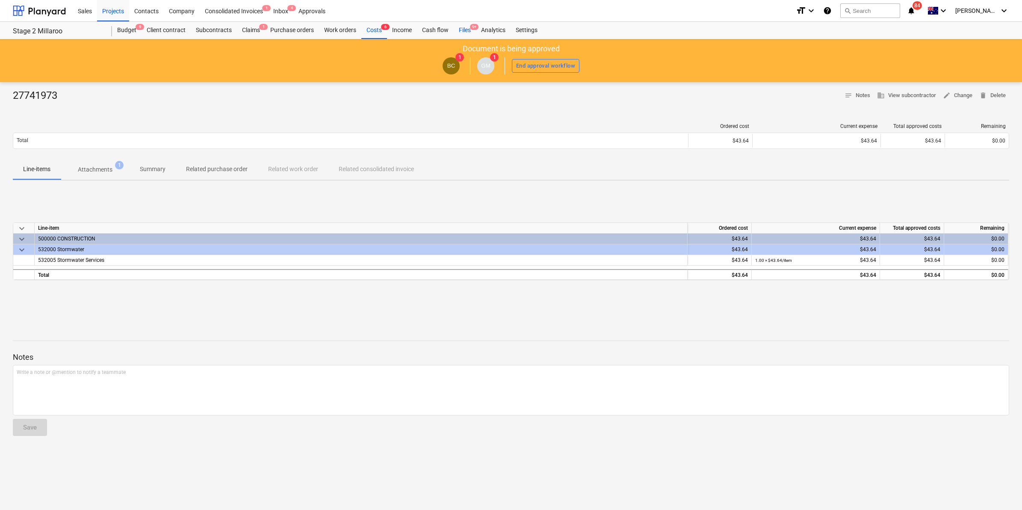
click at [470, 30] on div "Files 9+" at bounding box center [465, 30] width 22 height 17
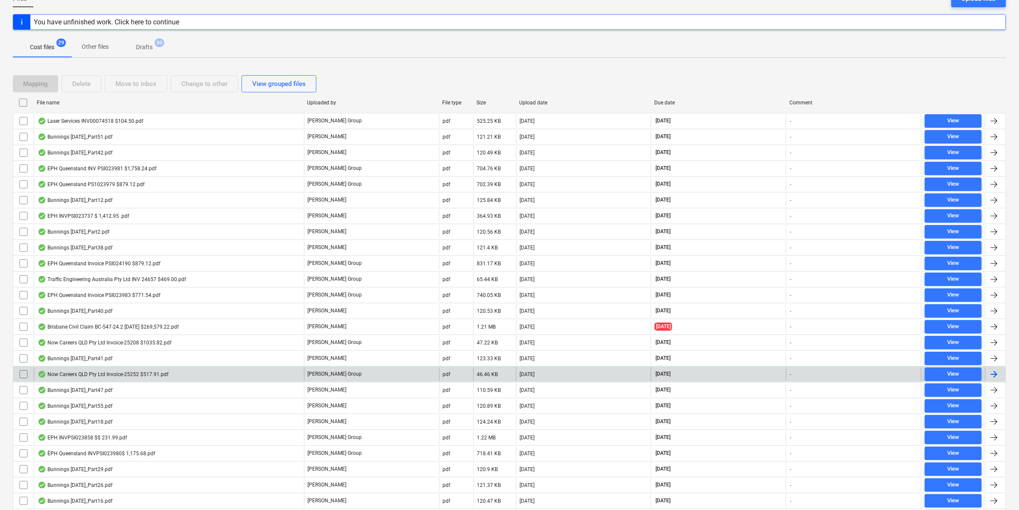
scroll to position [191, 0]
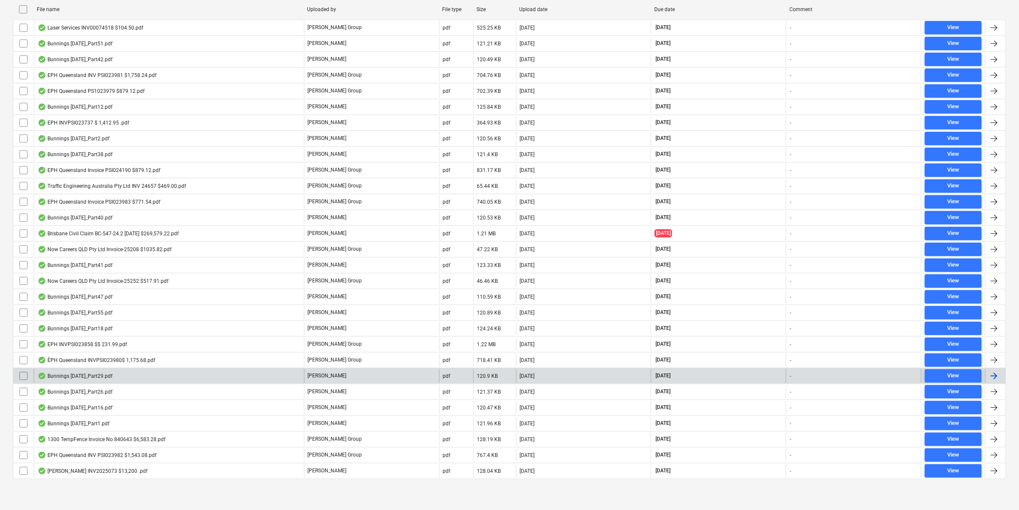
click at [92, 373] on div "Bunnings [DATE]_Part29.pdf" at bounding box center [75, 375] width 75 height 7
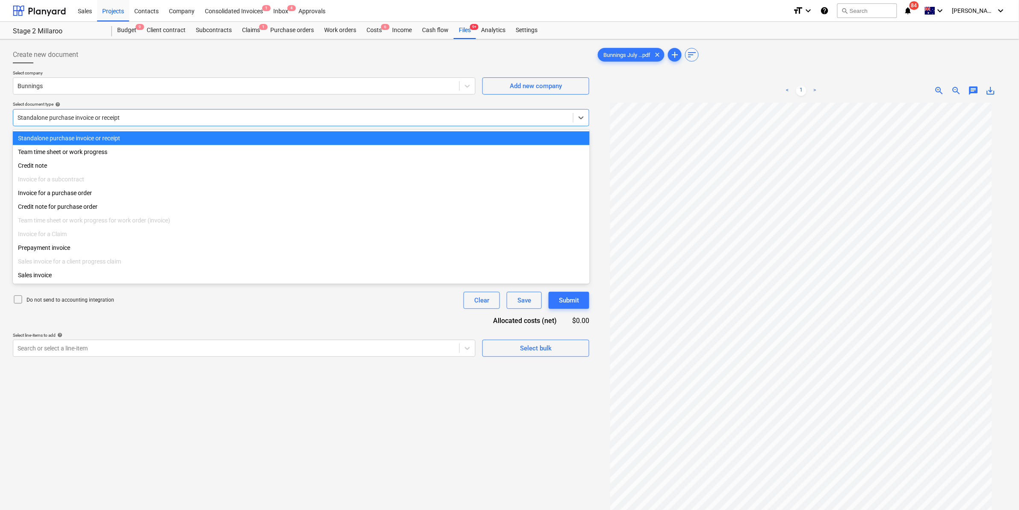
click at [179, 116] on div at bounding box center [293, 117] width 551 height 9
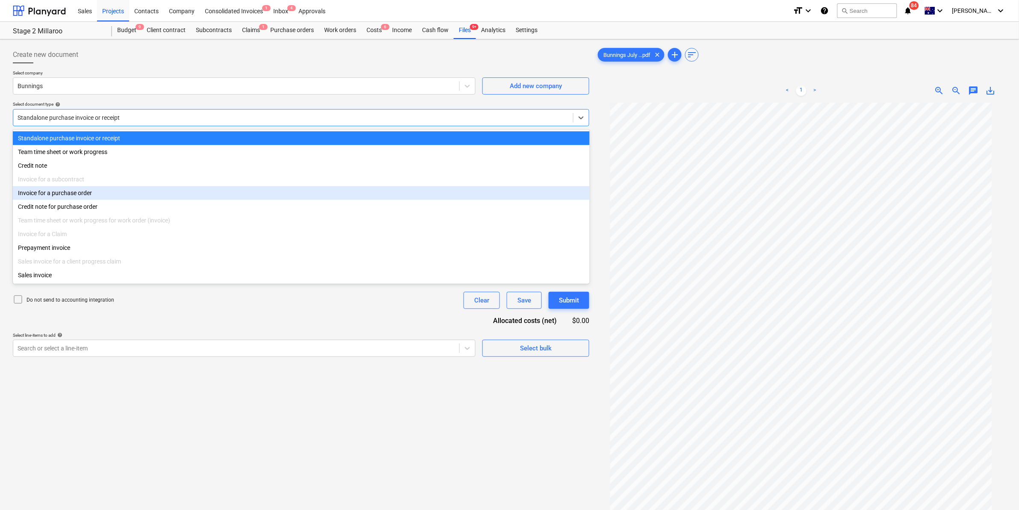
click at [85, 194] on div "Invoice for a purchase order" at bounding box center [301, 193] width 577 height 14
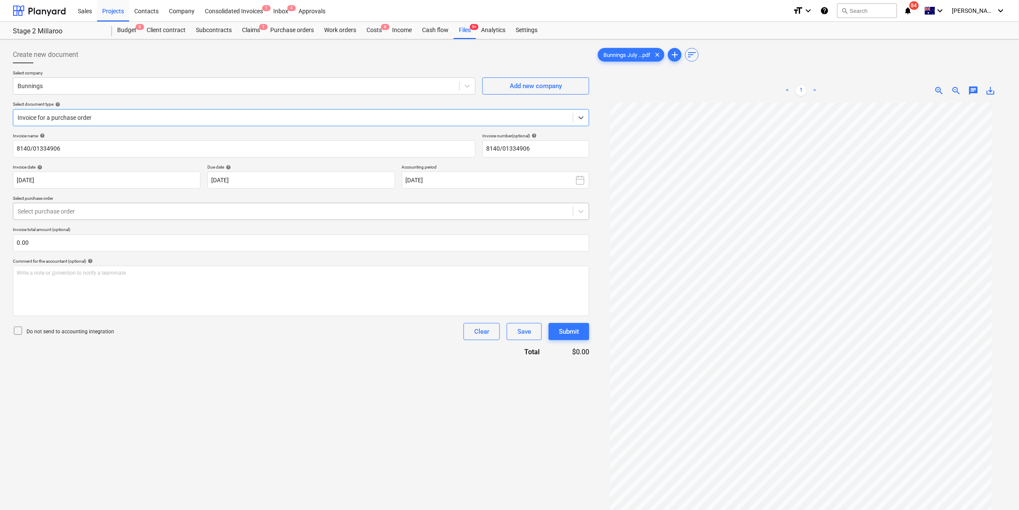
click at [117, 215] on div at bounding box center [293, 211] width 551 height 9
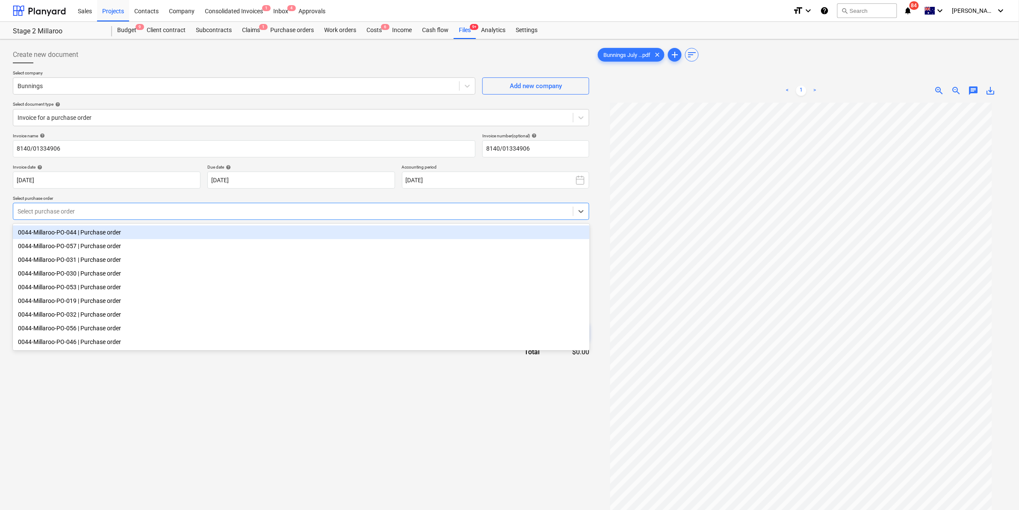
click at [109, 231] on div "0044-Millaroo-PO-044 | Purchase order" at bounding box center [301, 232] width 577 height 14
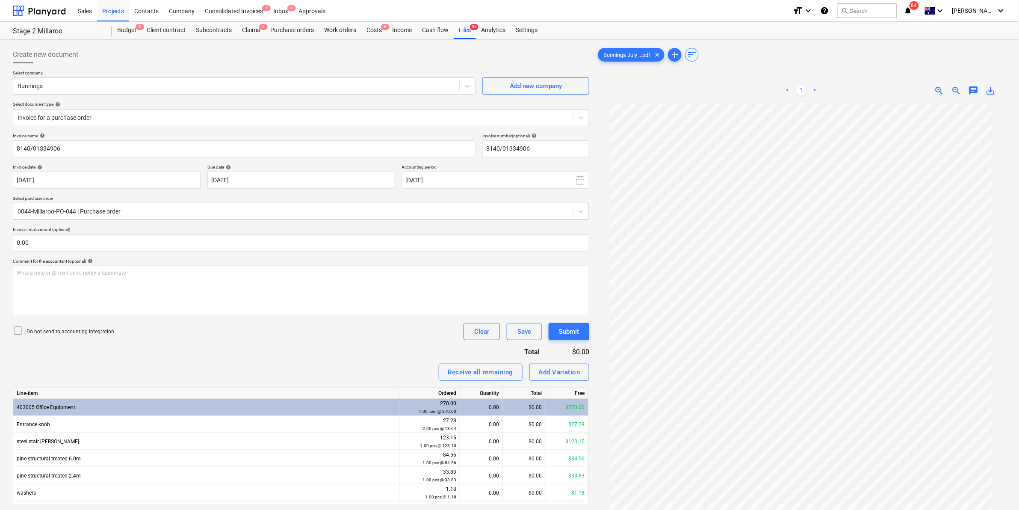
click at [116, 214] on div at bounding box center [293, 211] width 551 height 9
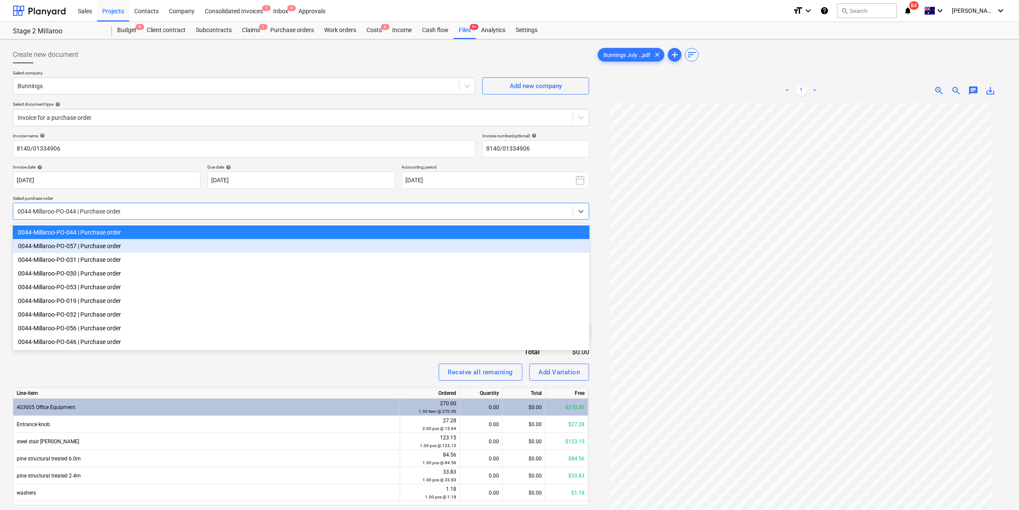
click at [93, 249] on div "0044-Millaroo-PO-057 | Purchase order" at bounding box center [301, 246] width 577 height 14
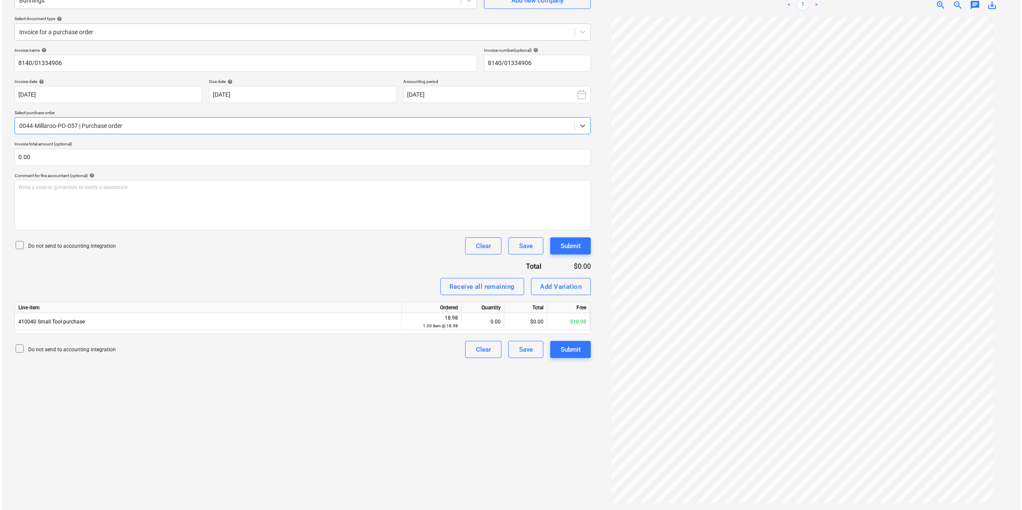
scroll to position [56, 0]
click at [406, 126] on div at bounding box center [293, 125] width 551 height 9
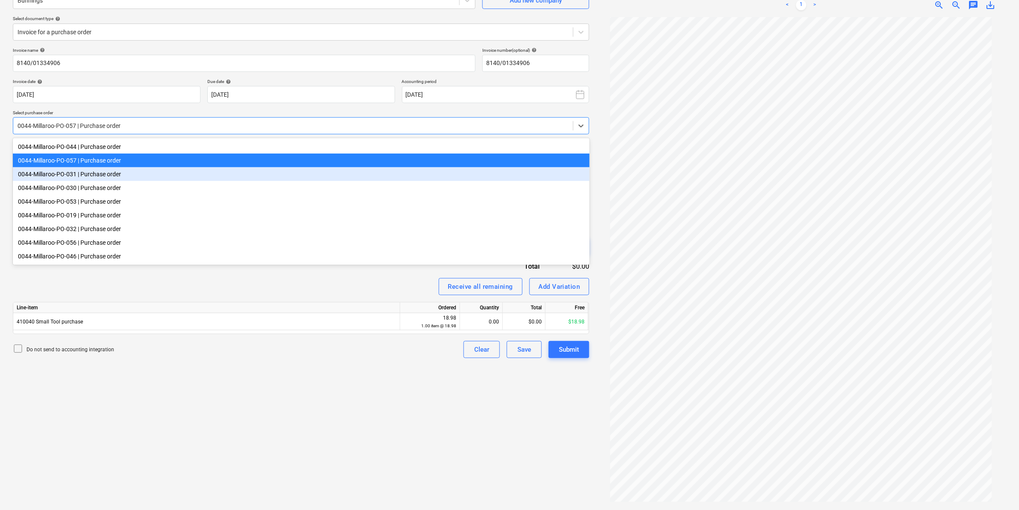
click at [113, 174] on div "0044-Millaroo-PO-031 | Purchase order" at bounding box center [301, 174] width 577 height 14
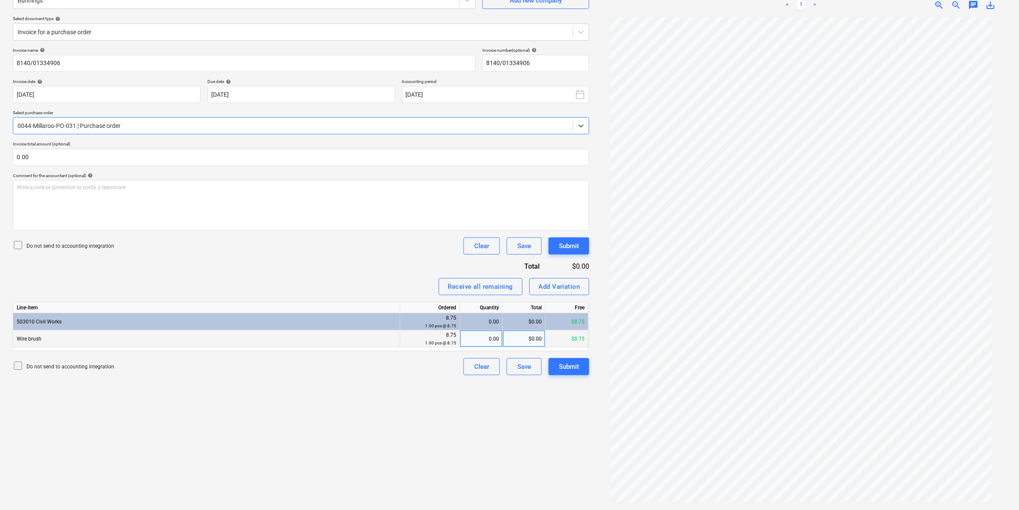
click at [477, 338] on div "0.00" at bounding box center [480, 338] width 35 height 17
click at [379, 274] on div "Invoice name help 8140/01334906 Invoice number (optional) help 8140/01334906 In…" at bounding box center [301, 210] width 576 height 327
click at [570, 367] on div "Submit" at bounding box center [569, 366] width 20 height 11
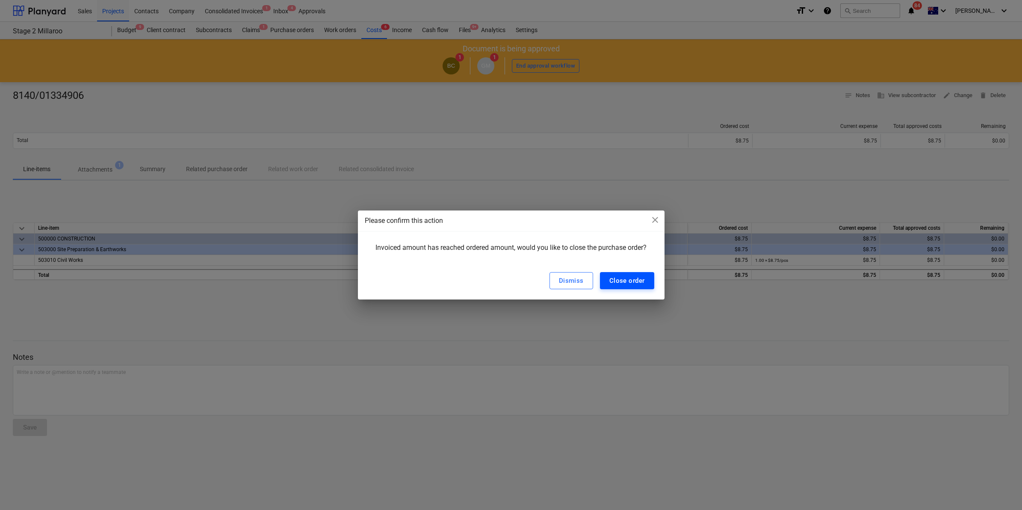
click at [618, 278] on div "Close order" at bounding box center [626, 280] width 35 height 11
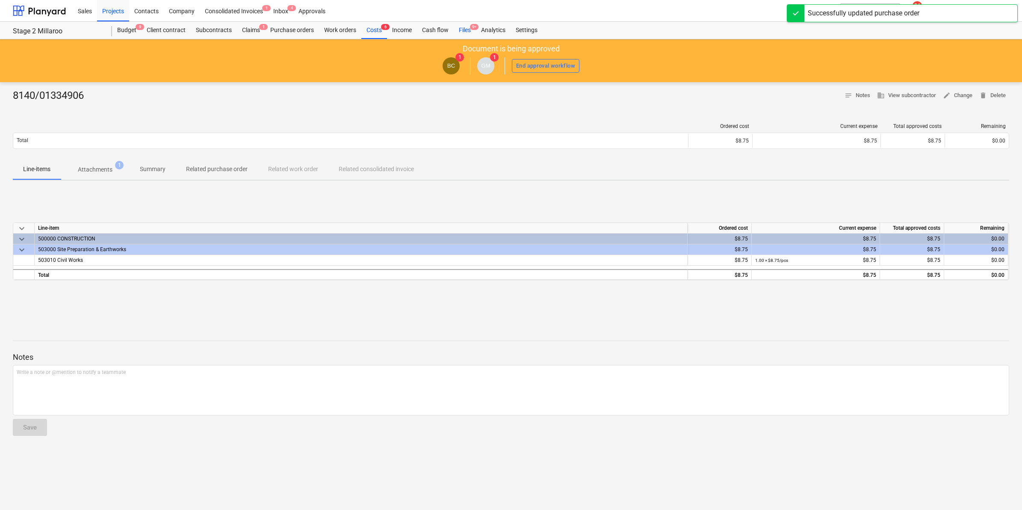
click at [463, 28] on div "Files 9+" at bounding box center [465, 30] width 22 height 17
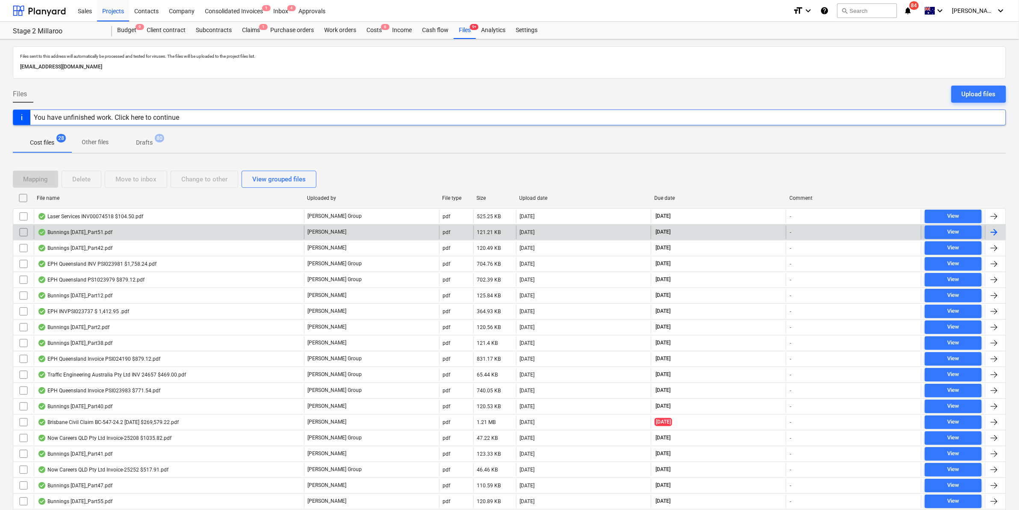
click at [90, 235] on div "Bunnings [DATE]_Part51.pdf" at bounding box center [75, 232] width 75 height 7
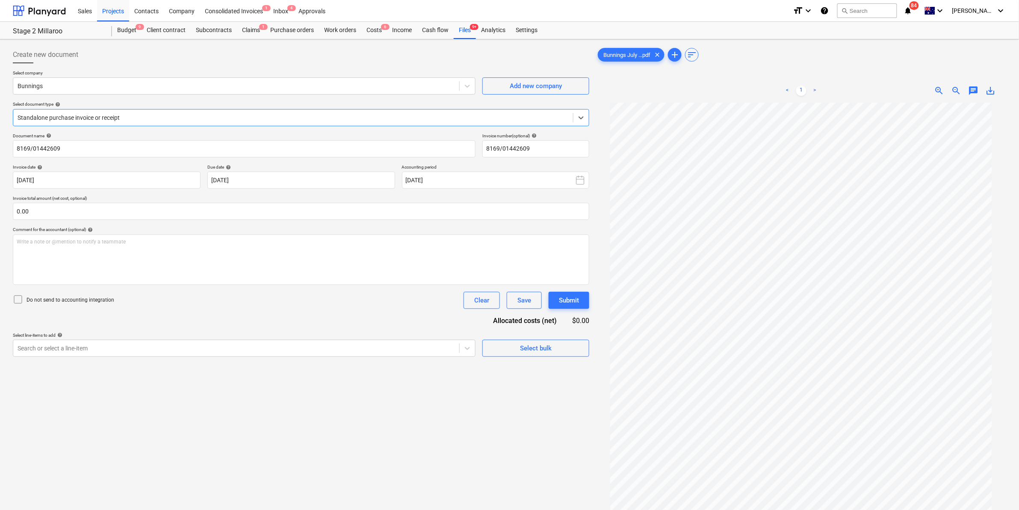
click at [182, 123] on div "Standalone purchase invoice or receipt" at bounding box center [293, 118] width 560 height 12
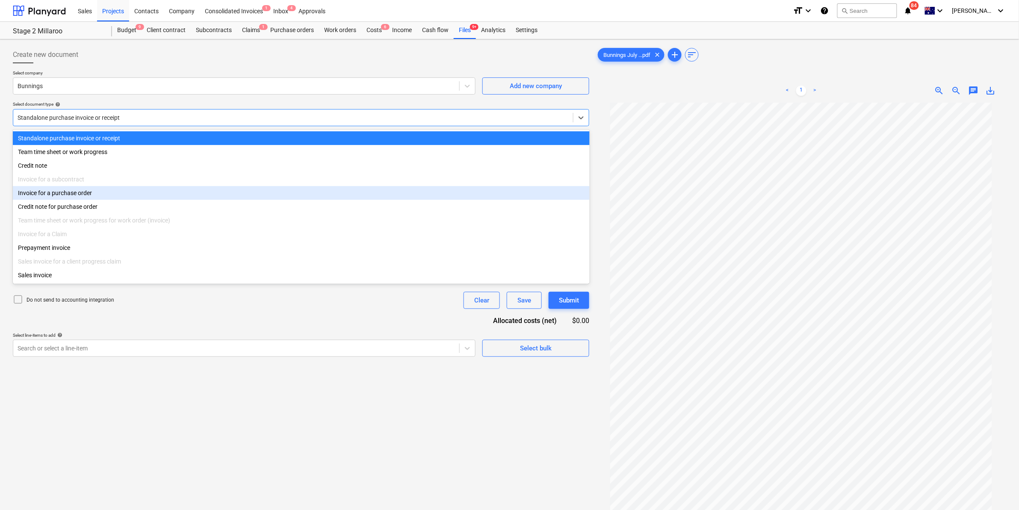
click at [92, 192] on div "Invoice for a purchase order" at bounding box center [301, 193] width 577 height 14
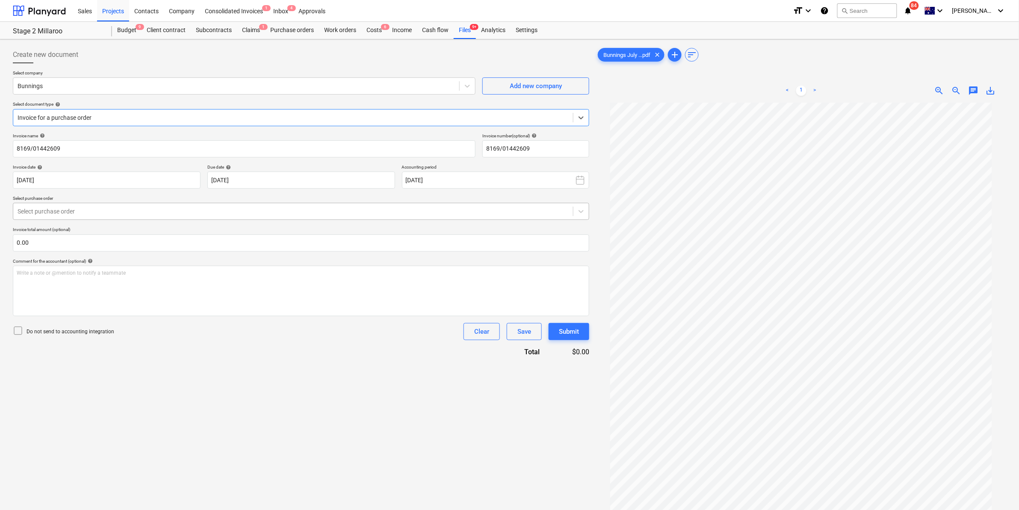
click at [83, 212] on div at bounding box center [293, 211] width 551 height 9
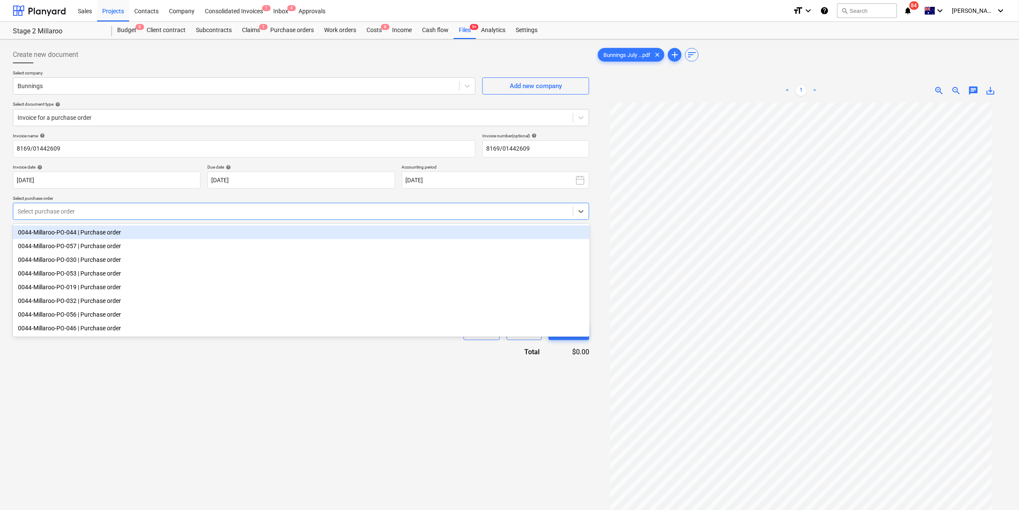
click at [77, 231] on div "0044-Millaroo-PO-044 | Purchase order" at bounding box center [301, 232] width 577 height 14
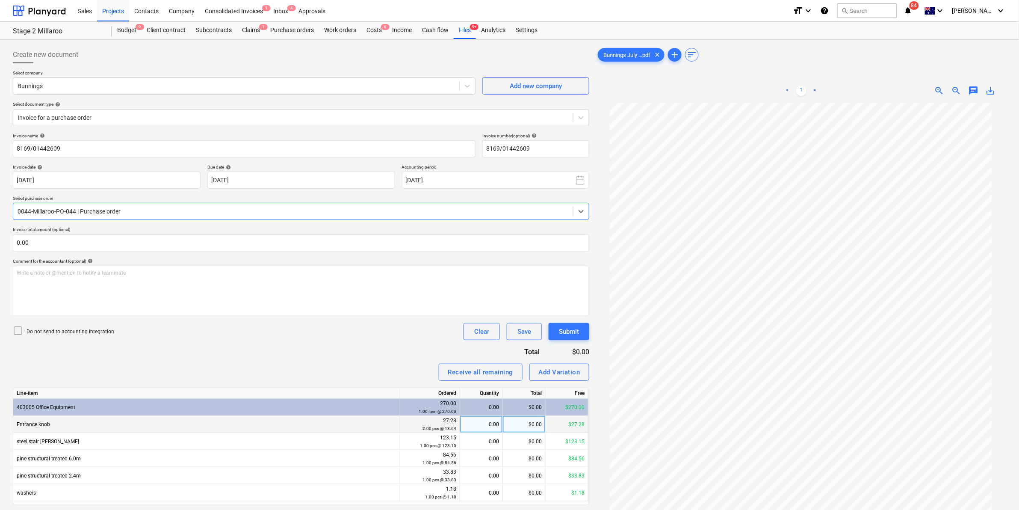
click at [484, 421] on div "0.00" at bounding box center [480, 424] width 35 height 17
click at [380, 336] on div "Do not send to accounting integration Clear Save Submit" at bounding box center [301, 331] width 576 height 17
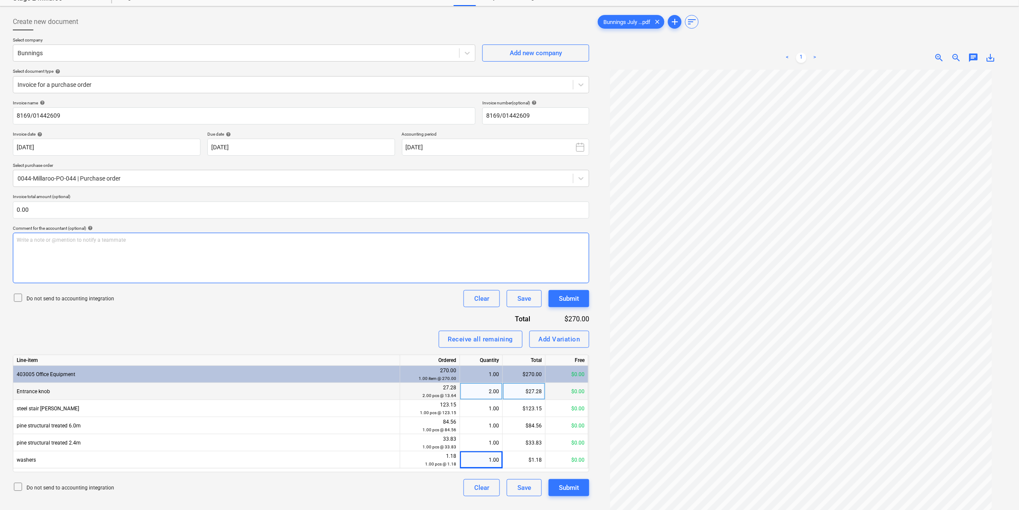
scroll to position [85, 0]
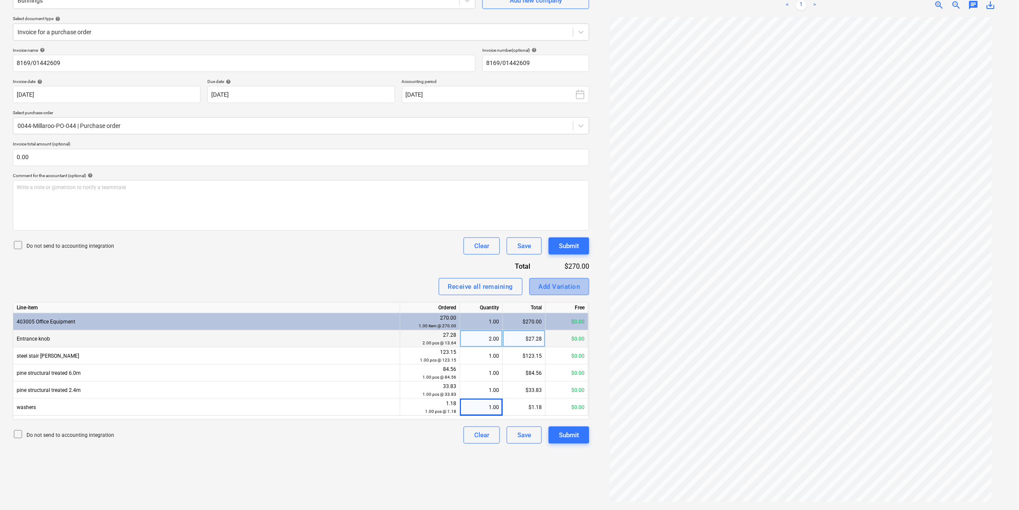
click at [569, 285] on div "Add Variation" at bounding box center [559, 286] width 41 height 11
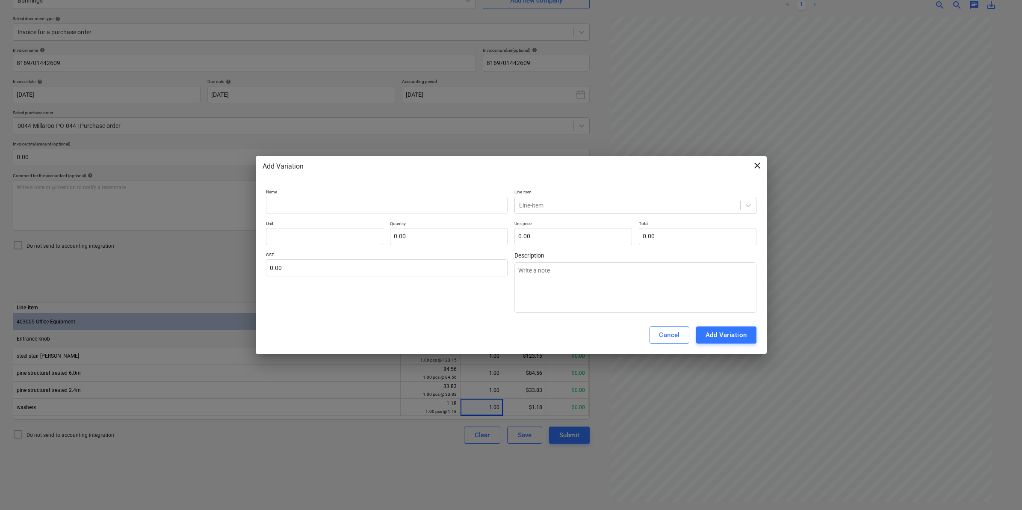
click at [755, 160] on span "close" at bounding box center [757, 165] width 10 height 10
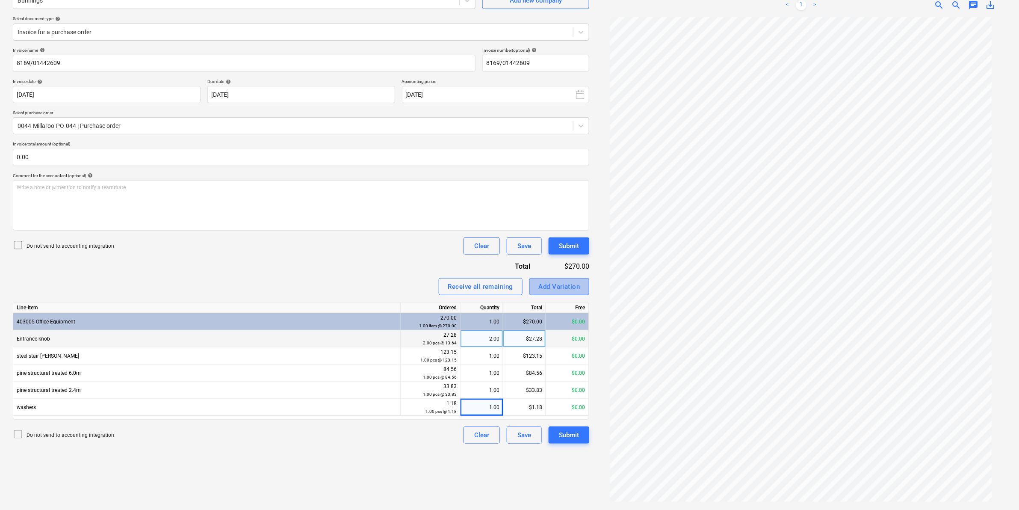
click at [546, 289] on div "Add Variation" at bounding box center [559, 286] width 41 height 11
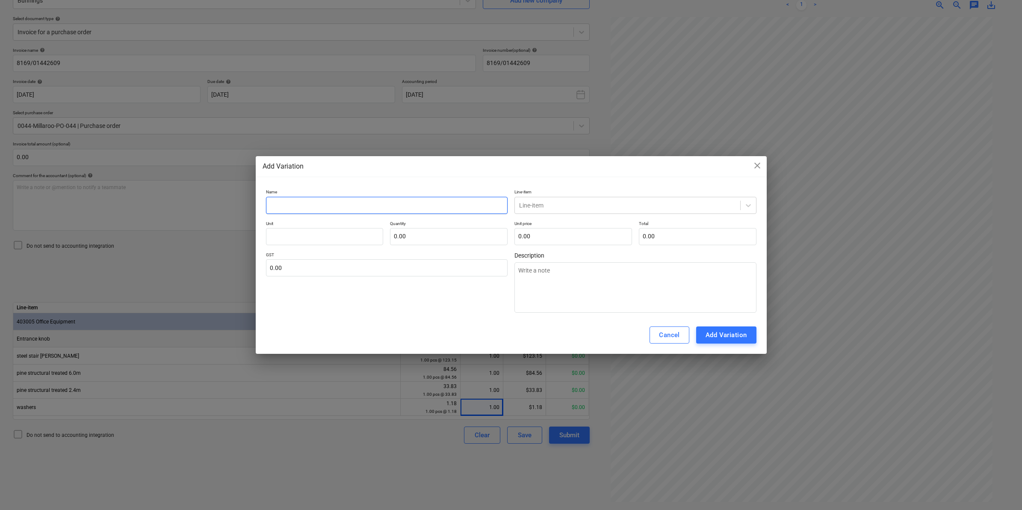
click at [321, 200] on input "text" at bounding box center [387, 205] width 242 height 17
click at [757, 164] on span "close" at bounding box center [757, 165] width 10 height 10
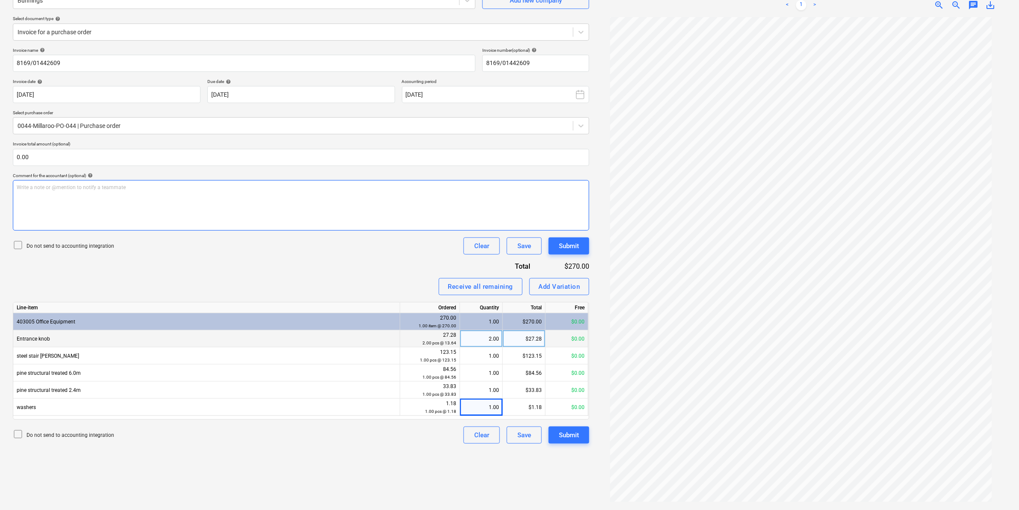
click at [82, 195] on div "Write a note or @mention to notify a teammate [PERSON_NAME]" at bounding box center [301, 205] width 576 height 50
click at [566, 432] on div "Submit" at bounding box center [569, 434] width 20 height 11
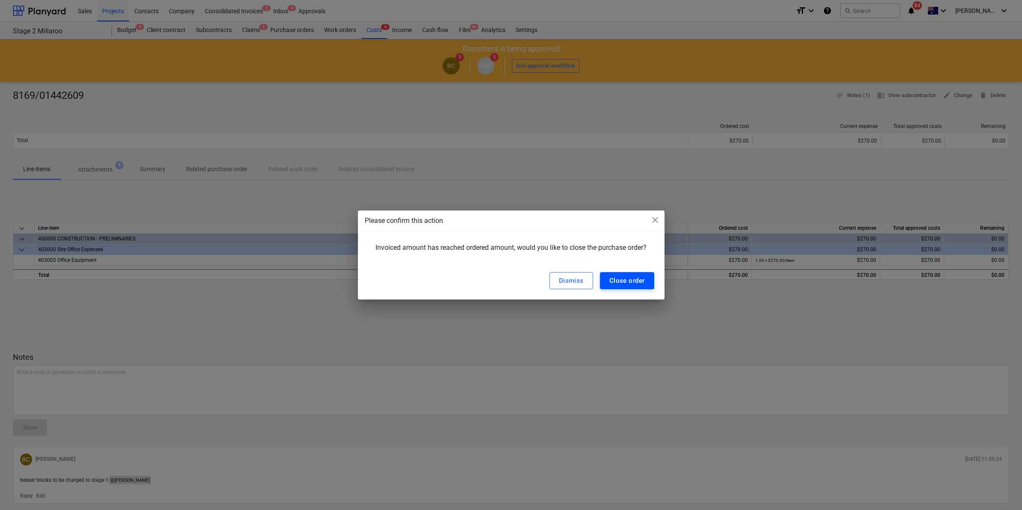
click at [632, 281] on div "Close order" at bounding box center [626, 280] width 35 height 11
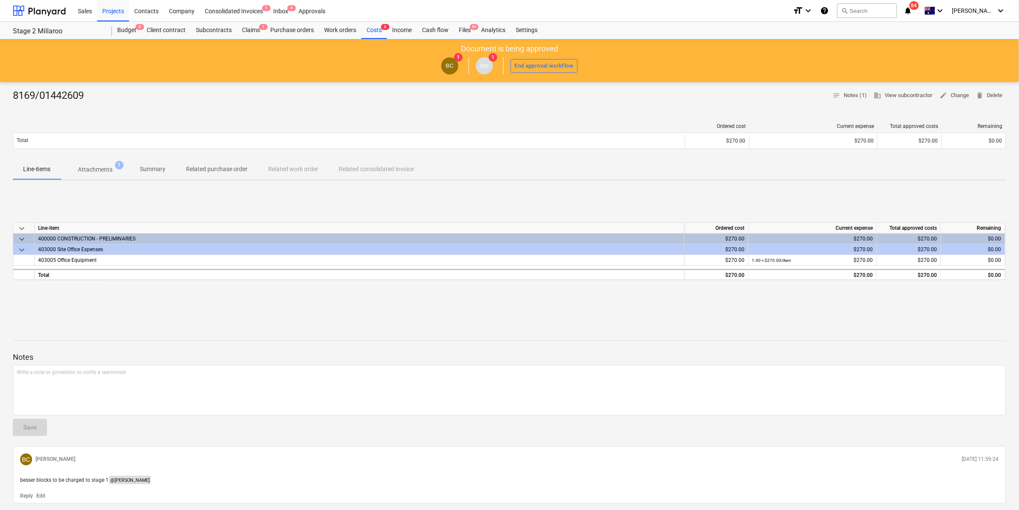
click at [179, 473] on div "besser blocks to be charged to stage 1 @ [PERSON_NAME]" at bounding box center [509, 479] width 985 height 15
click at [176, 478] on p "besser blocks to be charged to stage 1 @ [PERSON_NAME]" at bounding box center [509, 479] width 979 height 9
click at [175, 477] on p "besser blocks to be charged to stage 1 @ [PERSON_NAME]" at bounding box center [509, 479] width 979 height 9
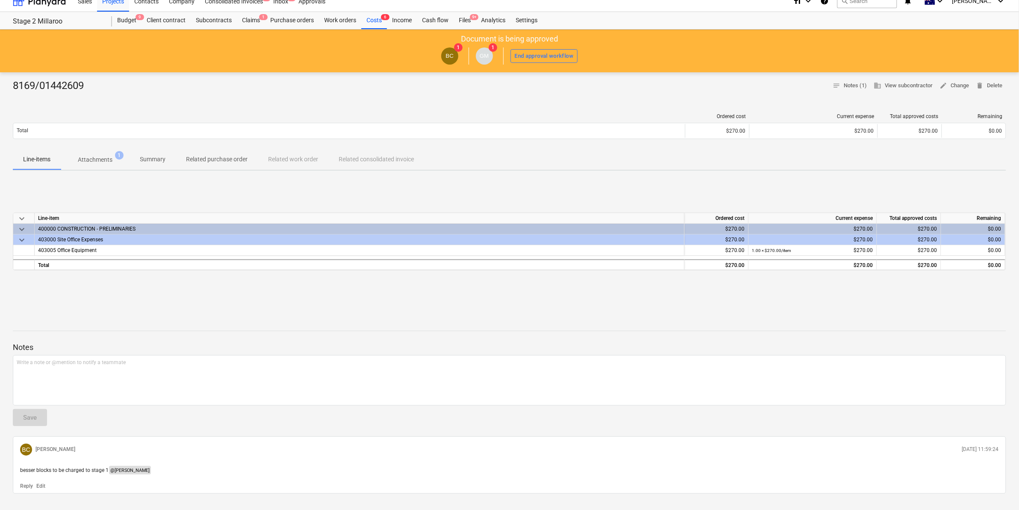
scroll to position [28, 0]
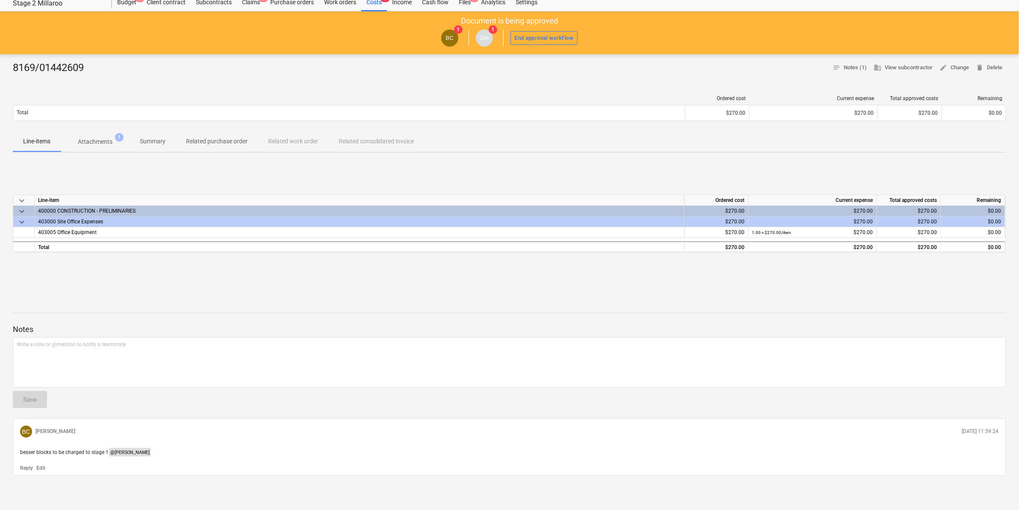
click at [38, 466] on p "Edit" at bounding box center [40, 467] width 9 height 7
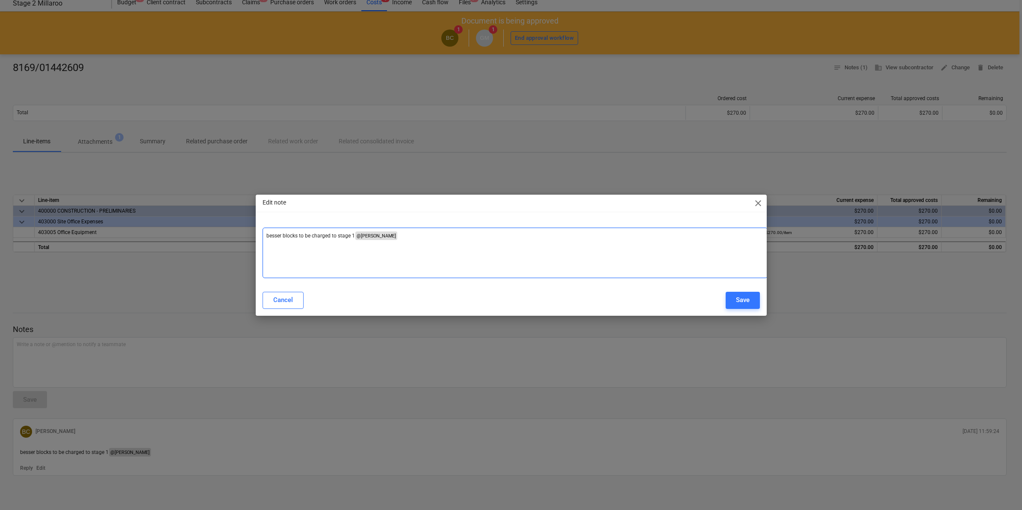
click at [401, 237] on p "besser blocks to be charged to stage 1 @ [PERSON_NAME] ﻿ ﻿ ﻿" at bounding box center [514, 235] width 497 height 9
click at [747, 297] on div "Save" at bounding box center [743, 299] width 14 height 11
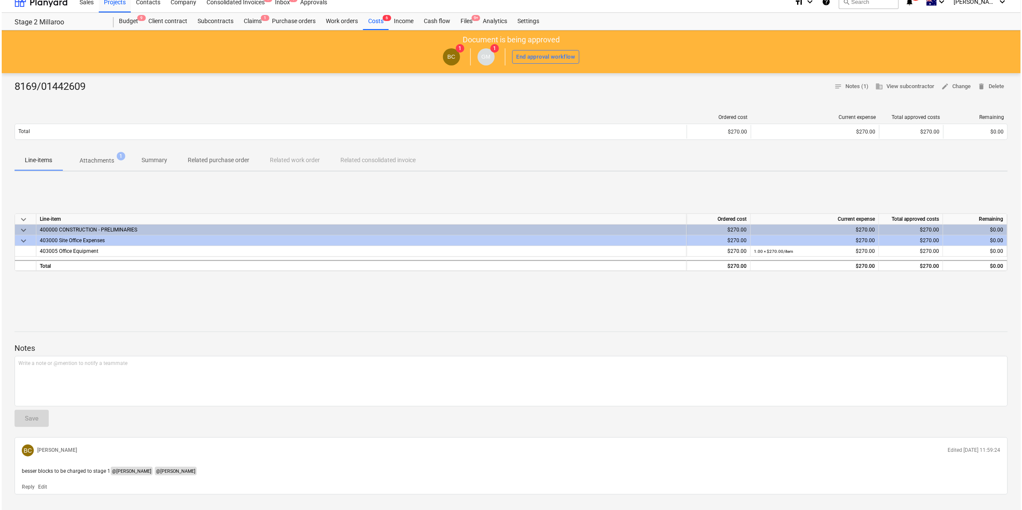
scroll to position [0, 0]
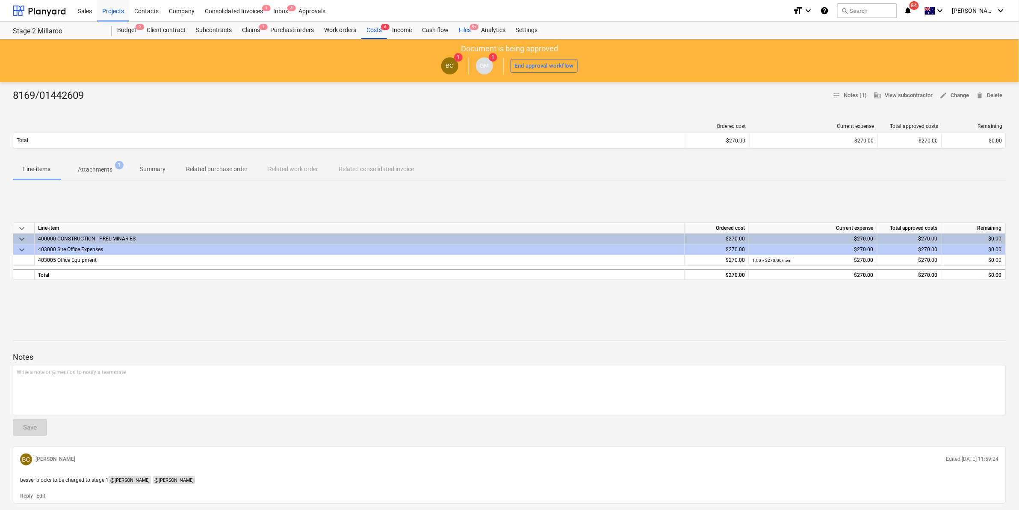
click at [465, 28] on div "Files 9+" at bounding box center [465, 30] width 22 height 17
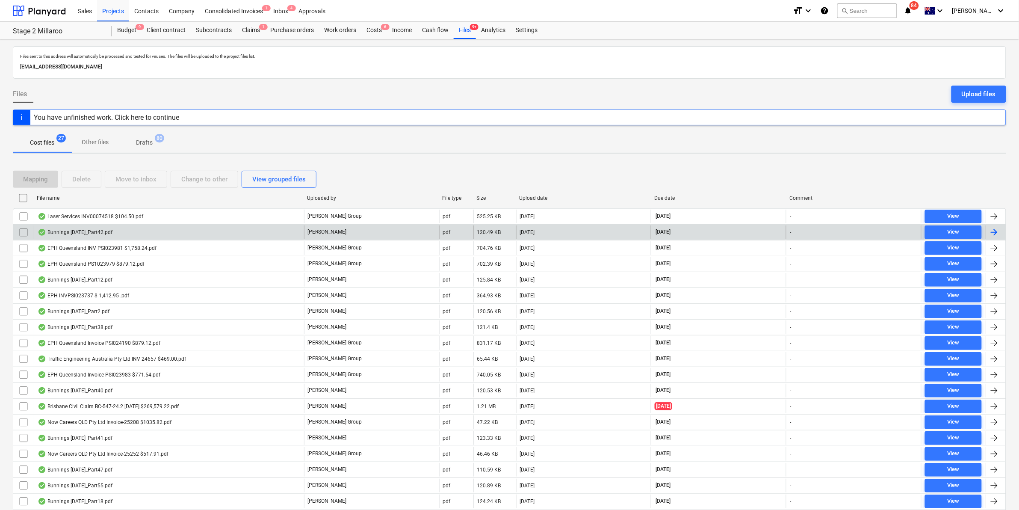
click at [92, 233] on div "Bunnings [DATE]_Part42.pdf" at bounding box center [75, 232] width 75 height 7
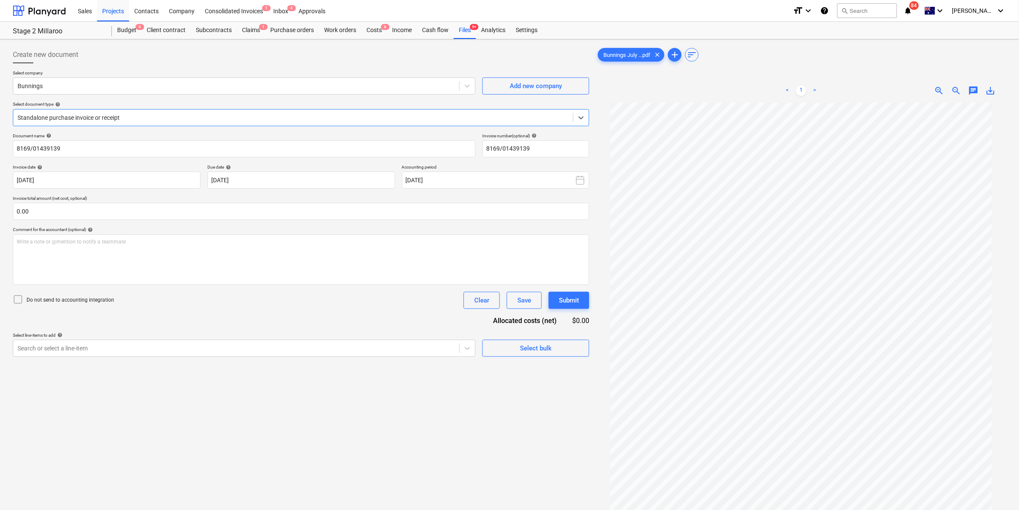
click at [178, 107] on p "Select document type help" at bounding box center [301, 104] width 576 height 7
click at [170, 112] on div "Standalone purchase invoice or receipt" at bounding box center [293, 118] width 560 height 12
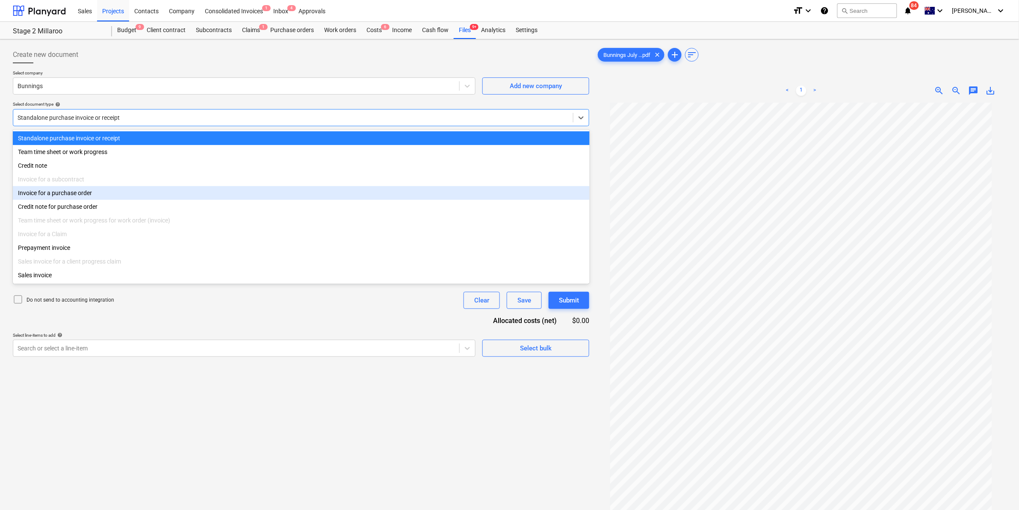
click at [71, 195] on div "Invoice for a purchase order" at bounding box center [301, 193] width 577 height 14
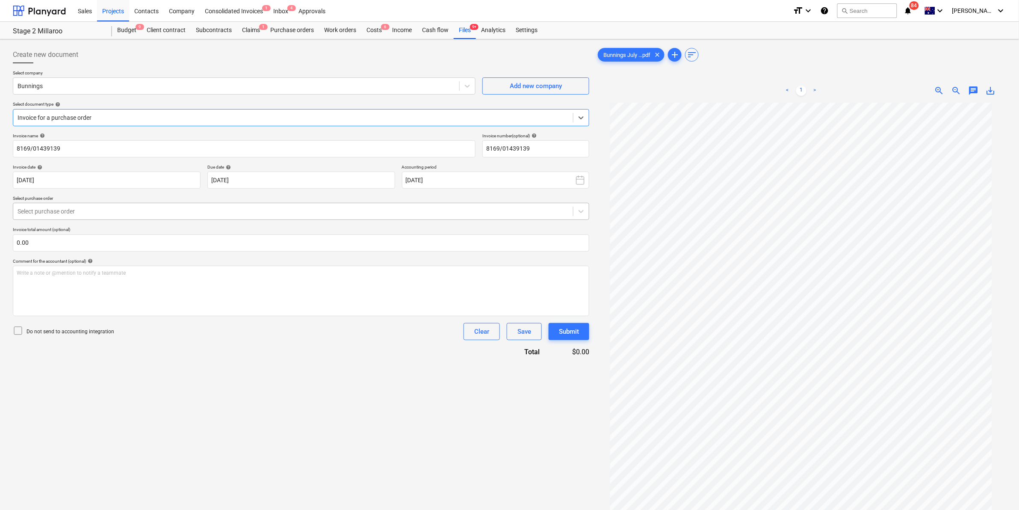
click at [124, 212] on div at bounding box center [293, 211] width 551 height 9
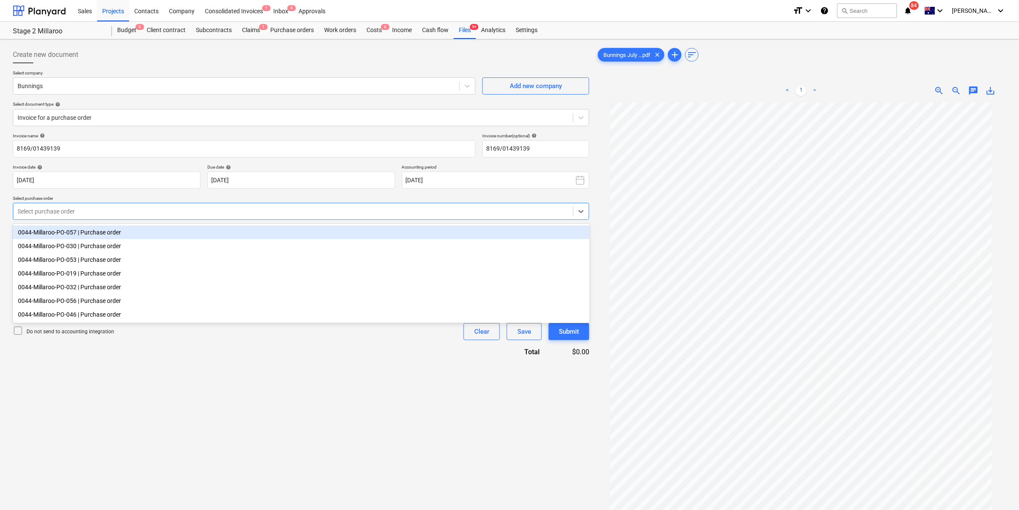
click at [107, 235] on div "0044-Millaroo-PO-057 | Purchase order" at bounding box center [301, 232] width 577 height 14
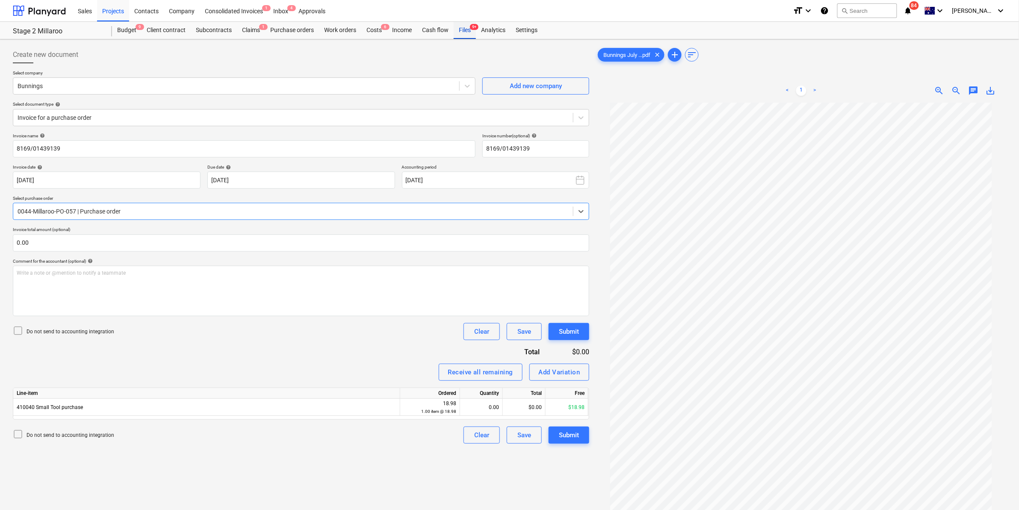
click at [467, 31] on div "Files 9+" at bounding box center [465, 30] width 22 height 17
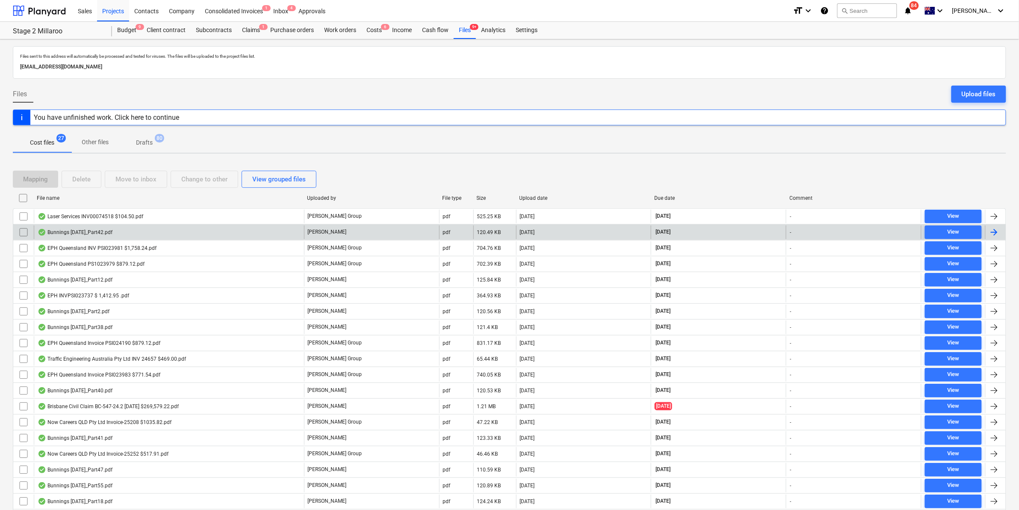
click at [118, 233] on div "Bunnings [DATE]_Part42.pdf" at bounding box center [169, 232] width 270 height 14
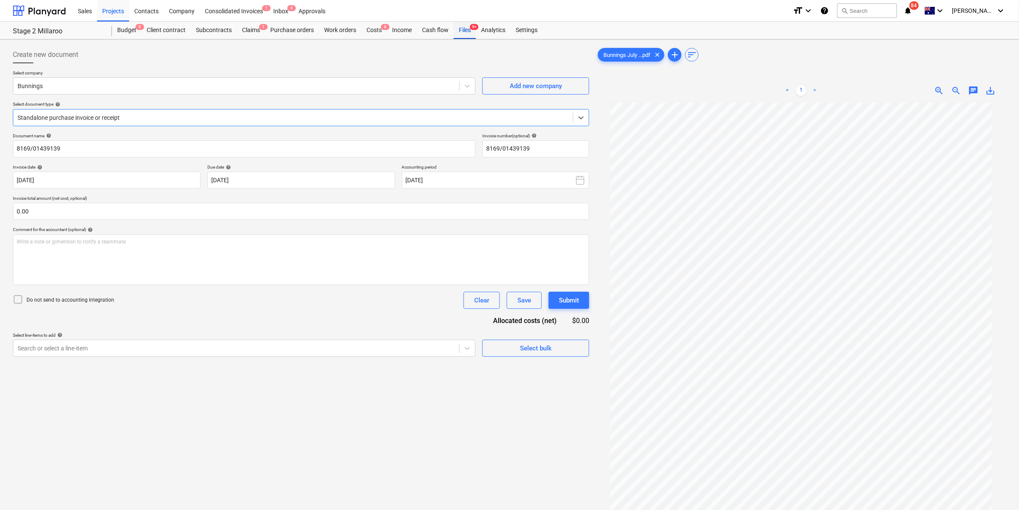
drag, startPoint x: 465, startPoint y: 29, endPoint x: 463, endPoint y: 32, distance: 4.6
click at [466, 29] on div "Files 9+" at bounding box center [465, 30] width 22 height 17
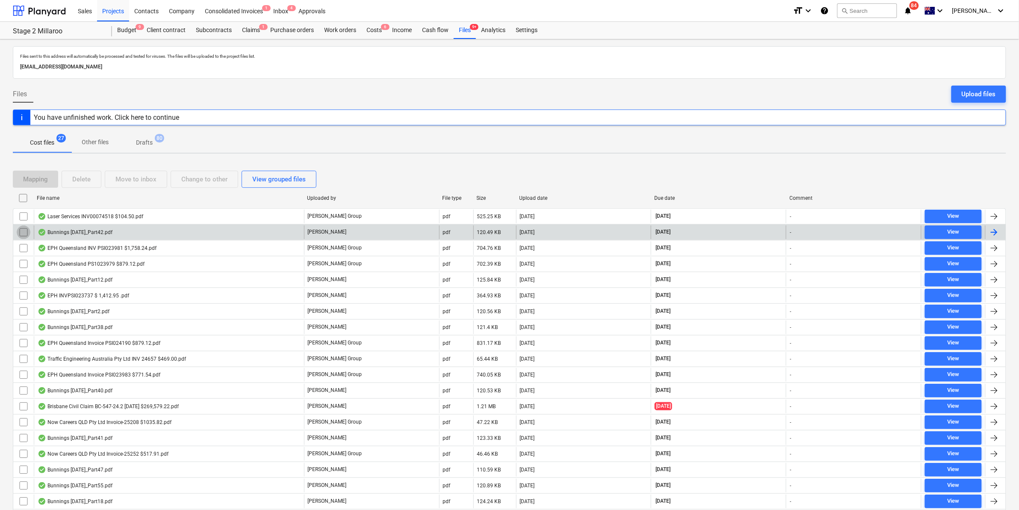
click at [23, 231] on input "checkbox" at bounding box center [24, 232] width 14 height 14
click at [137, 180] on div "Move to inbox" at bounding box center [135, 179] width 41 height 11
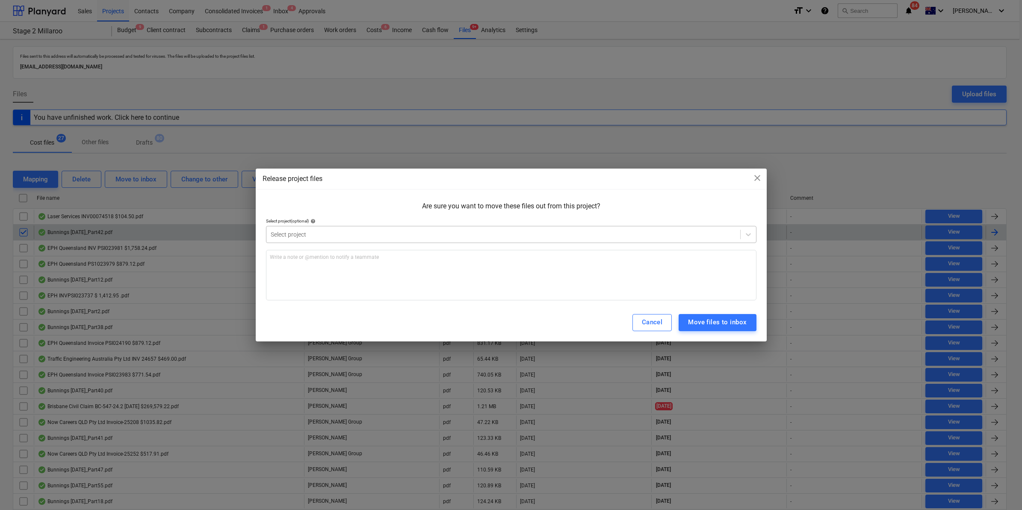
click at [315, 229] on div "Select project" at bounding box center [503, 234] width 474 height 12
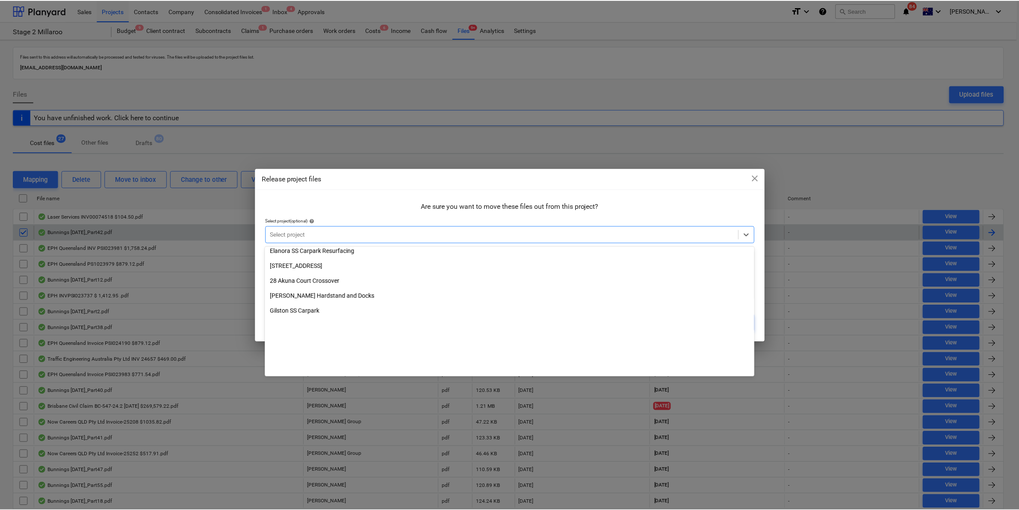
scroll to position [26, 0]
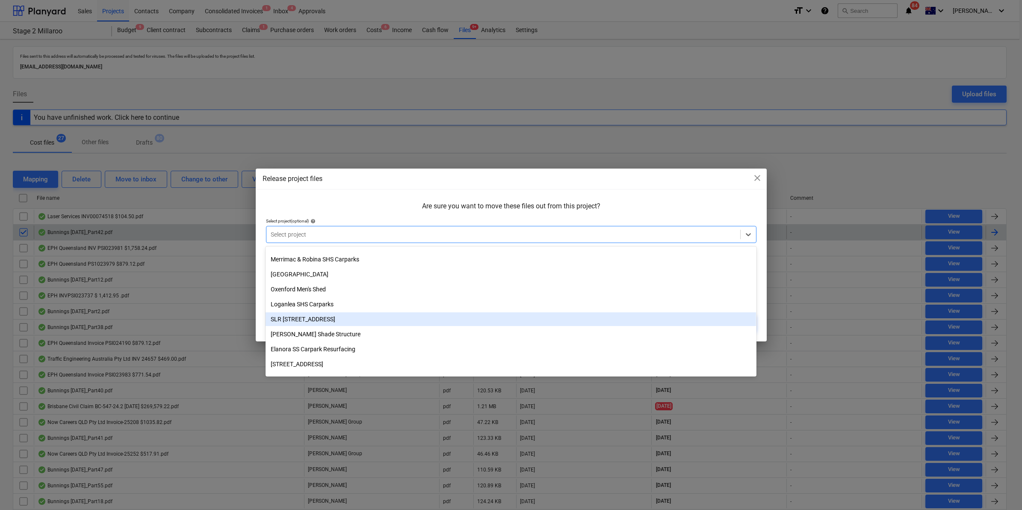
click at [307, 318] on div "SLR [STREET_ADDRESS]" at bounding box center [510, 319] width 490 height 14
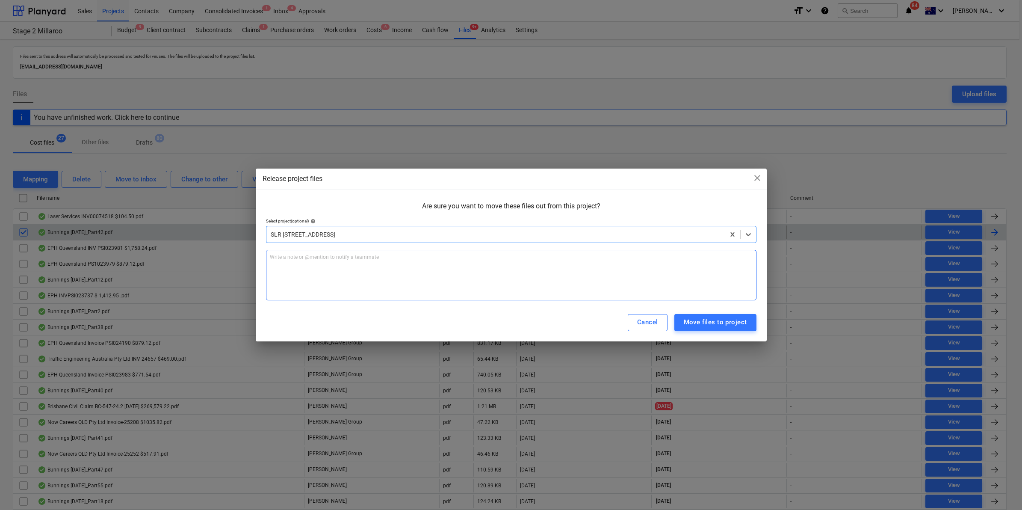
click at [309, 270] on div "Write a note or @mention to notify a teammate [PERSON_NAME]" at bounding box center [511, 275] width 490 height 50
click at [312, 257] on span "charged stage 2" at bounding box center [330, 258] width 37 height 6
click at [313, 258] on span "charged stage 2" at bounding box center [330, 258] width 37 height 6
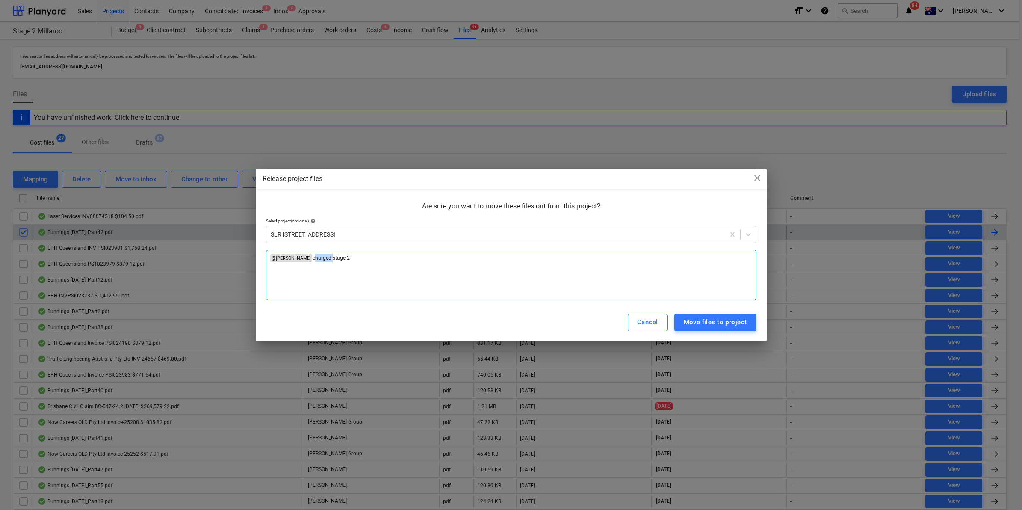
click at [313, 258] on span "charged stage 2" at bounding box center [330, 258] width 37 height 6
click at [715, 323] on div "Move files to project" at bounding box center [715, 321] width 63 height 11
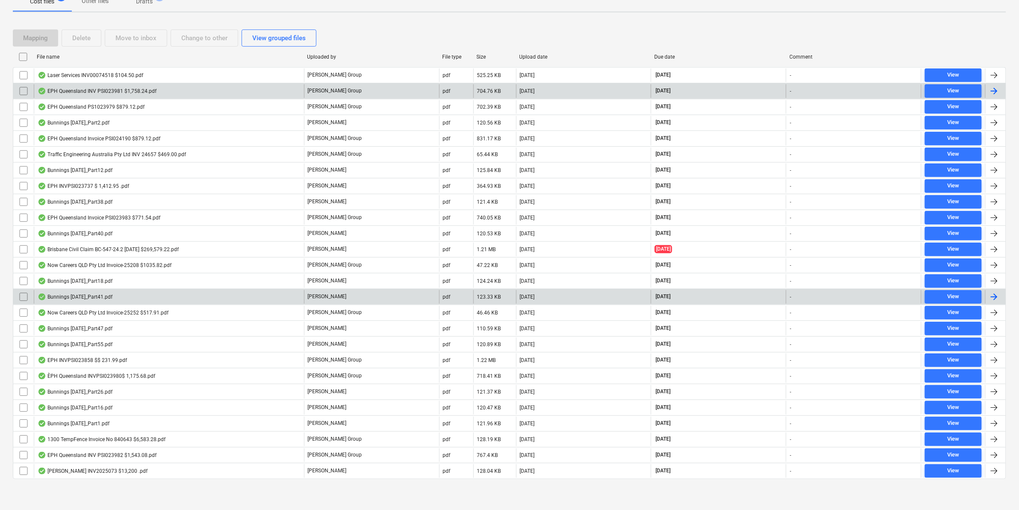
scroll to position [144, 0]
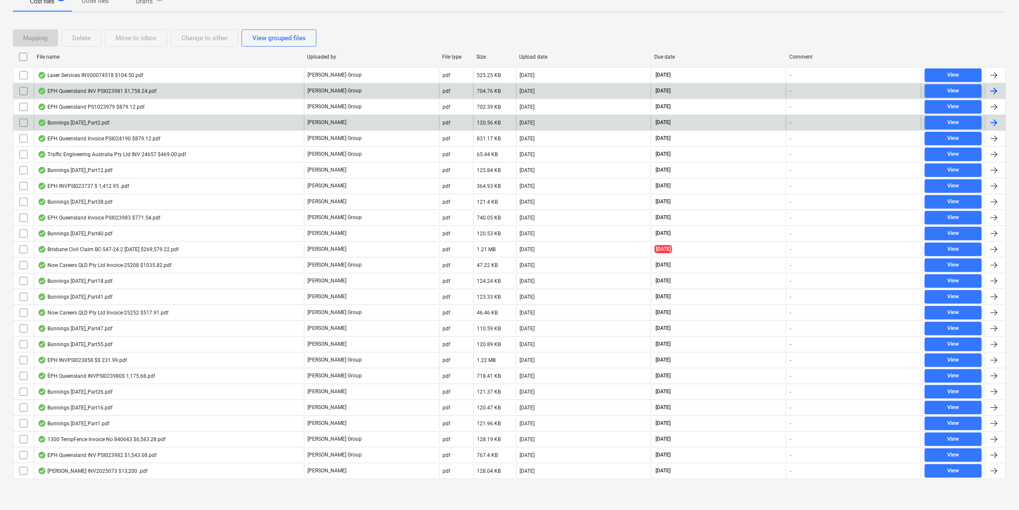
click at [67, 121] on div "Bunnings [DATE]_Part2.pdf" at bounding box center [74, 122] width 72 height 7
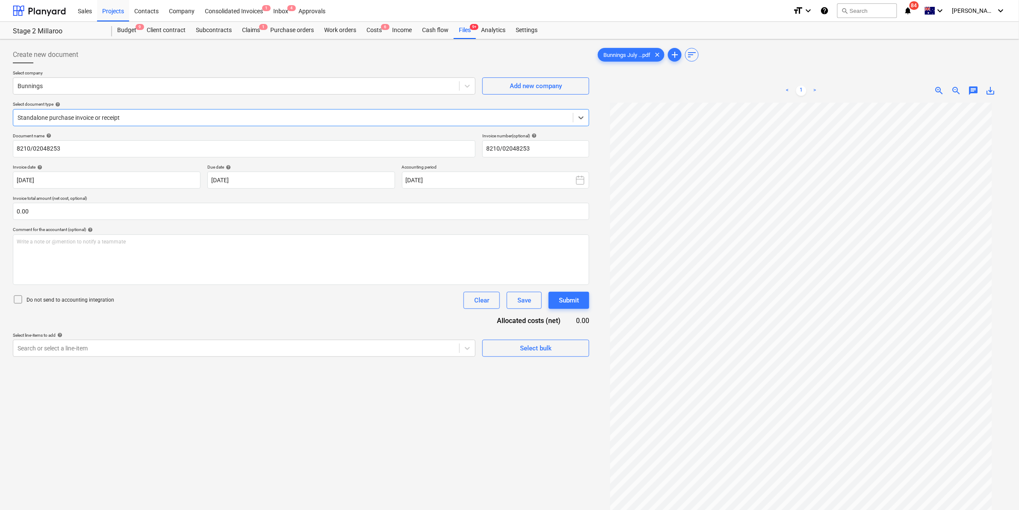
click at [990, 88] on span "save_alt" at bounding box center [990, 90] width 10 height 10
click at [189, 52] on div "Create new document" at bounding box center [301, 54] width 576 height 17
click at [463, 26] on div "Files 9+" at bounding box center [465, 30] width 22 height 17
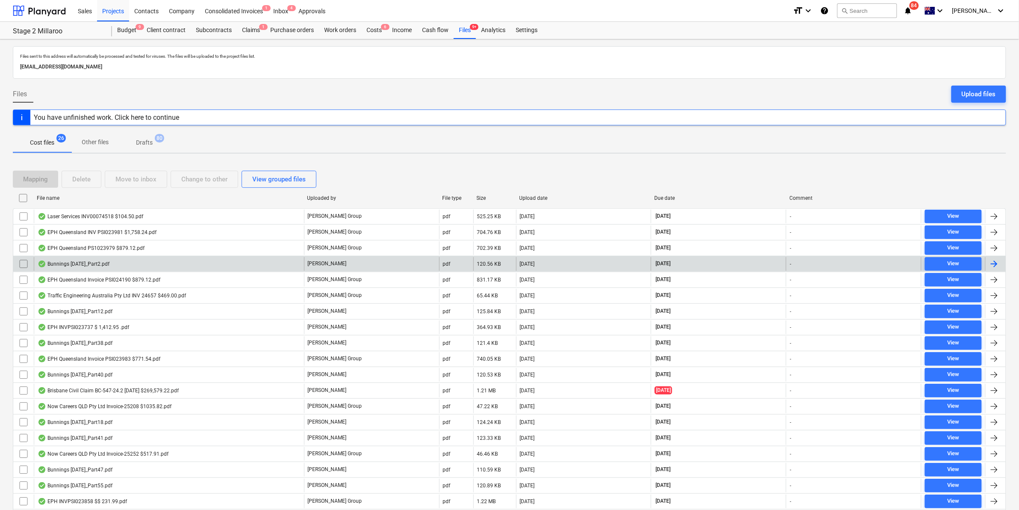
click at [54, 263] on div "Bunnings [DATE]_Part2.pdf" at bounding box center [74, 263] width 72 height 7
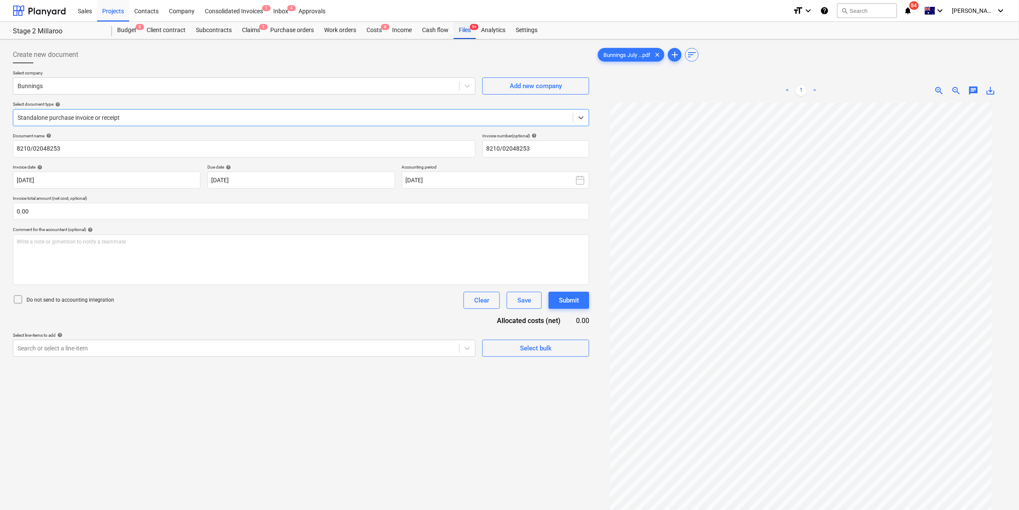
click at [460, 25] on div "Files 9+" at bounding box center [465, 30] width 22 height 17
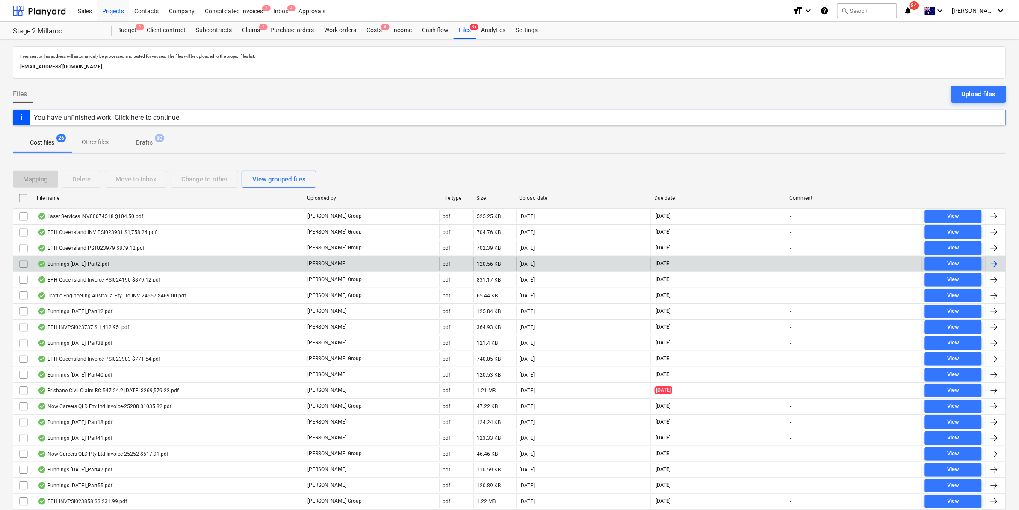
click at [22, 262] on input "checkbox" at bounding box center [24, 264] width 14 height 14
click at [958, 259] on div "View" at bounding box center [953, 264] width 12 height 10
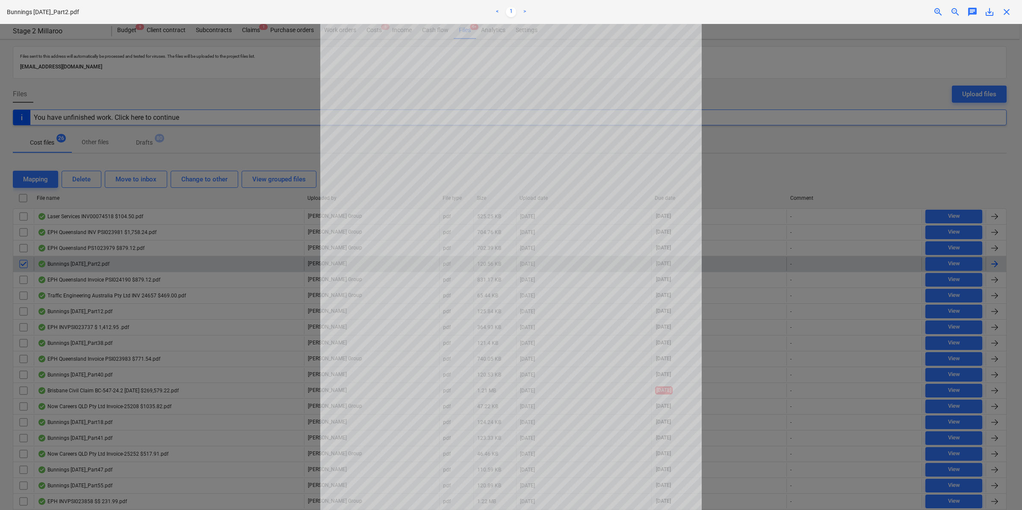
click at [856, 153] on div at bounding box center [511, 267] width 1022 height 486
click at [1008, 12] on span "close" at bounding box center [1006, 12] width 10 height 10
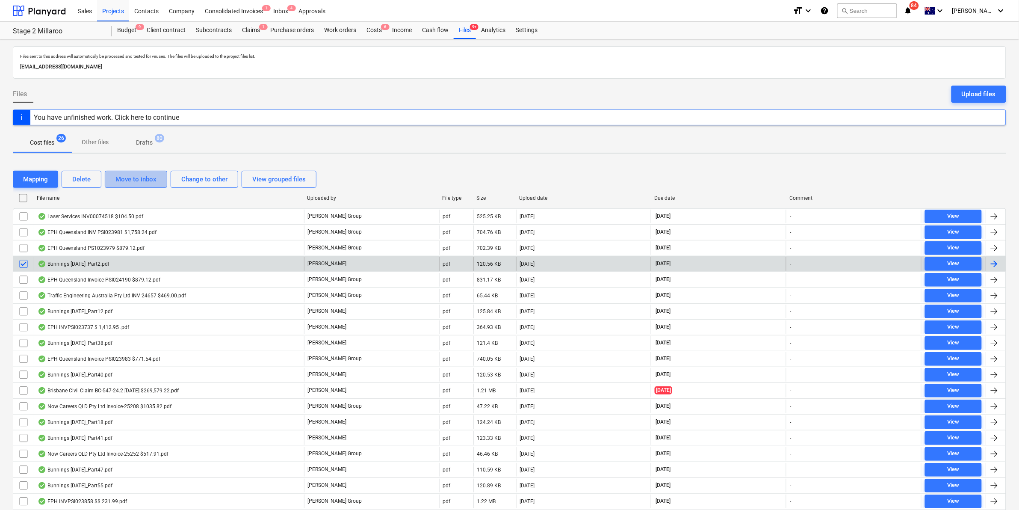
click at [146, 176] on div "Move to inbox" at bounding box center [135, 179] width 41 height 11
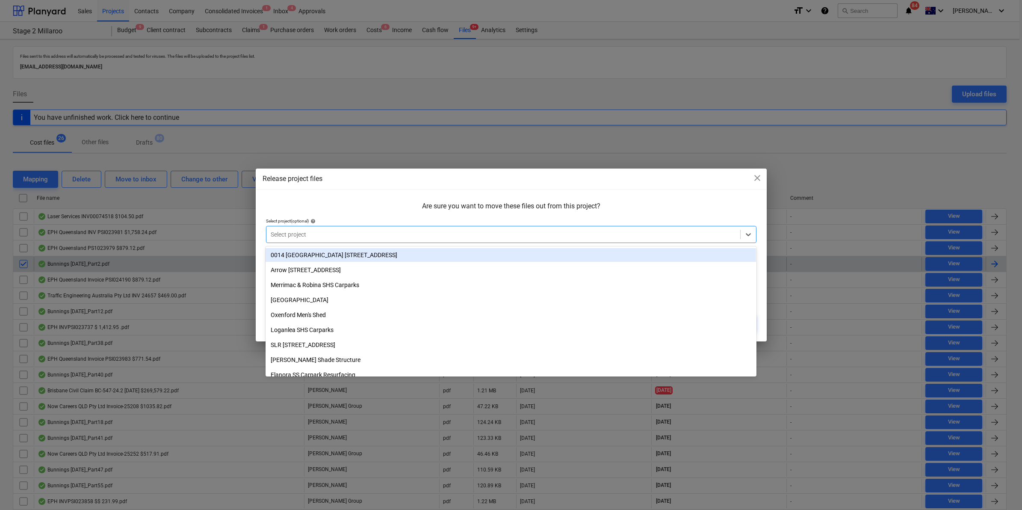
click at [309, 232] on div at bounding box center [503, 234] width 465 height 9
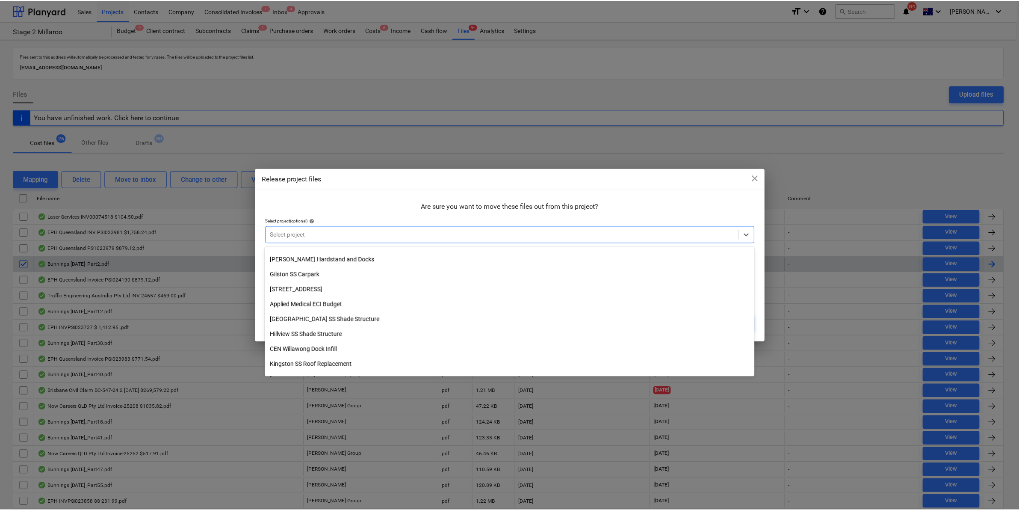
scroll to position [186, 0]
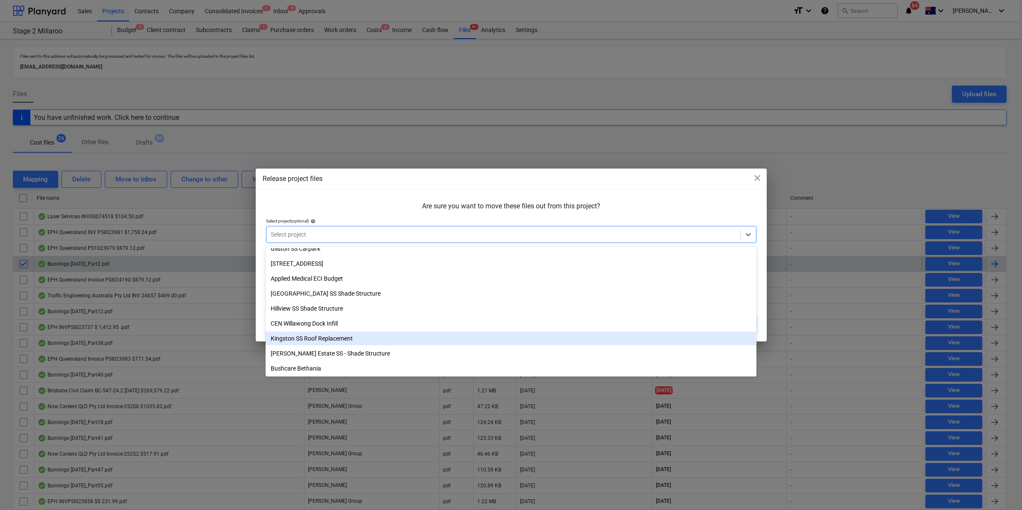
click at [320, 336] on div "Kingston SS Roof Replacement" at bounding box center [510, 338] width 490 height 14
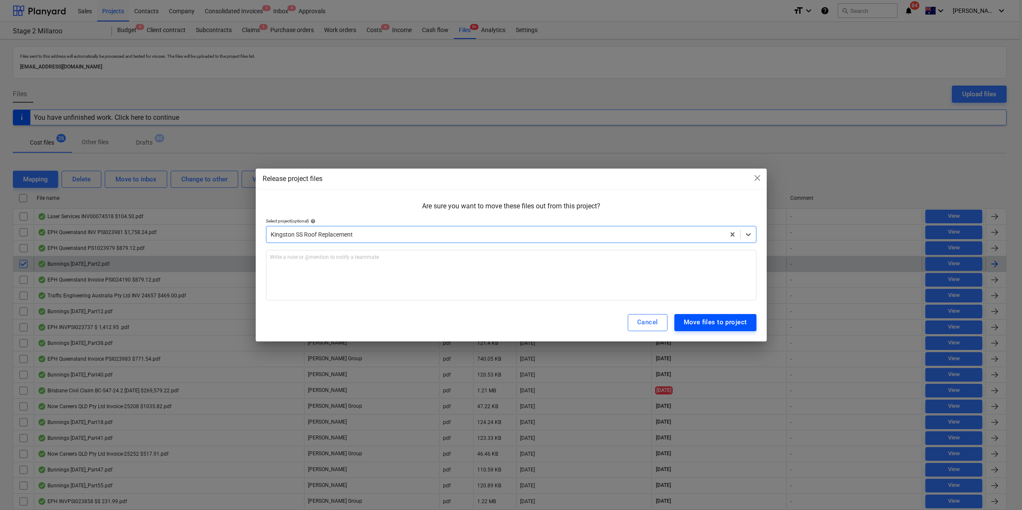
click at [697, 323] on div "Move files to project" at bounding box center [715, 321] width 63 height 11
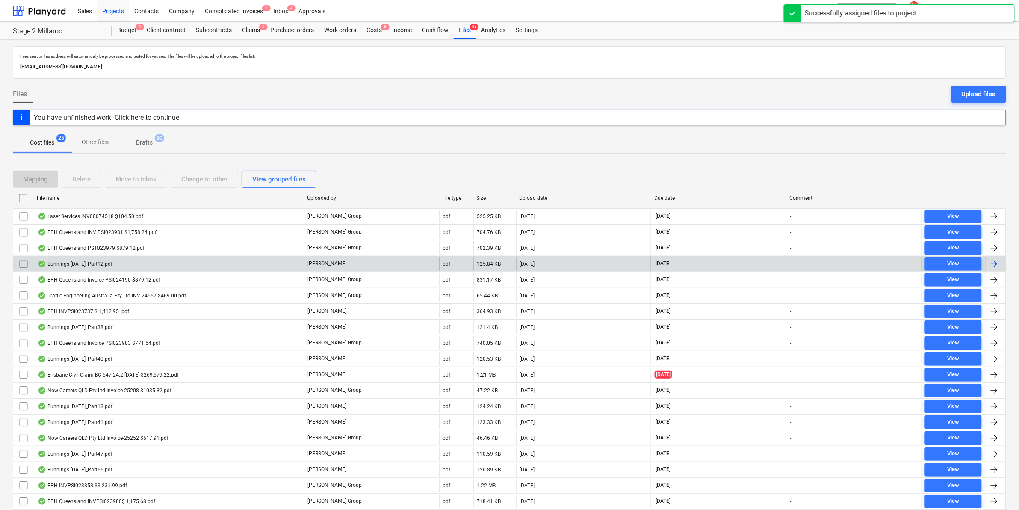
click at [80, 263] on div "Bunnings [DATE]_Part12.pdf" at bounding box center [75, 263] width 75 height 7
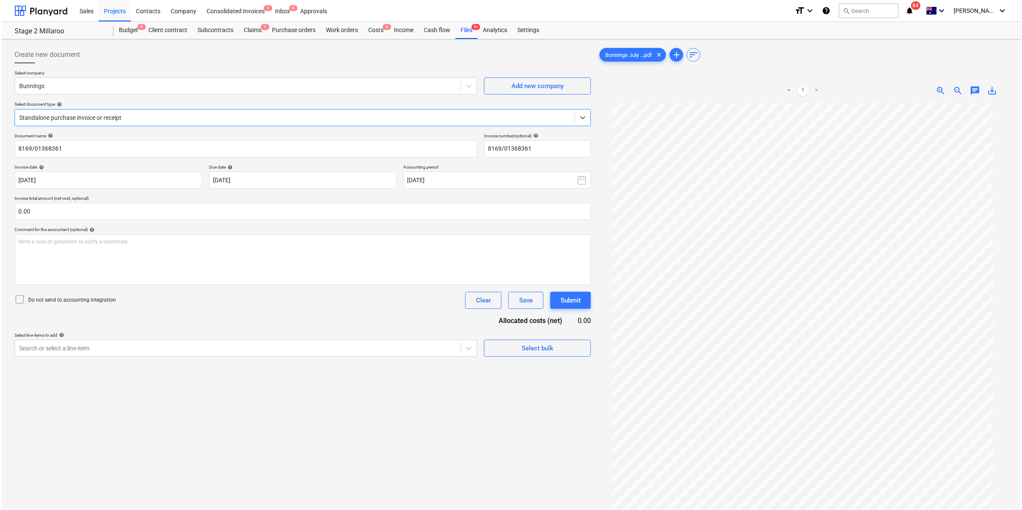
scroll to position [56, 0]
click at [464, 31] on div "Files 9+" at bounding box center [465, 30] width 22 height 17
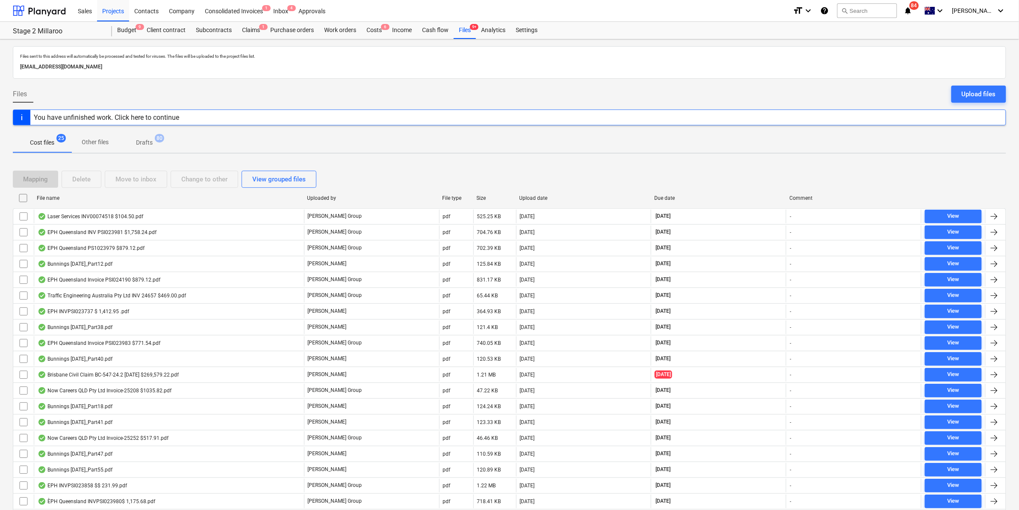
click at [57, 197] on div "File name" at bounding box center [168, 198] width 263 height 6
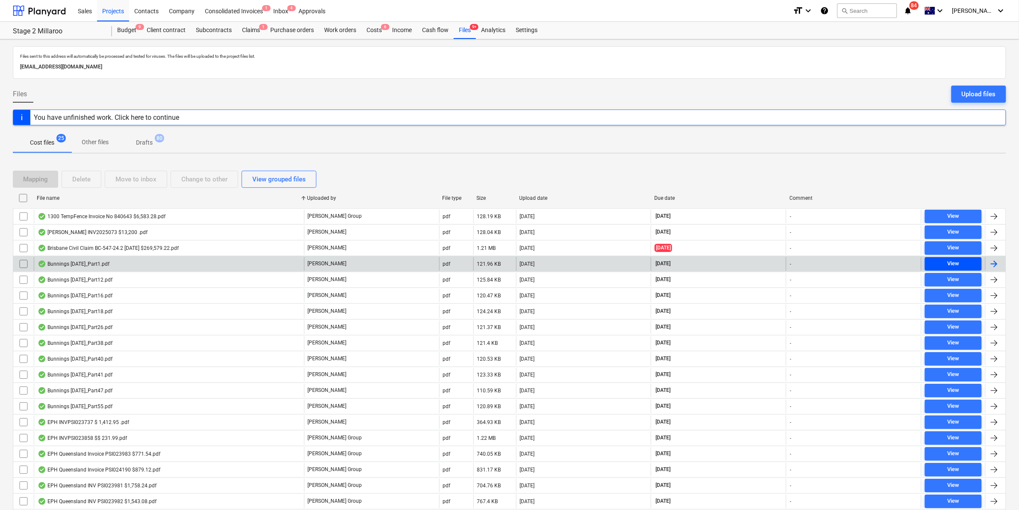
click at [952, 266] on div "View" at bounding box center [953, 264] width 12 height 10
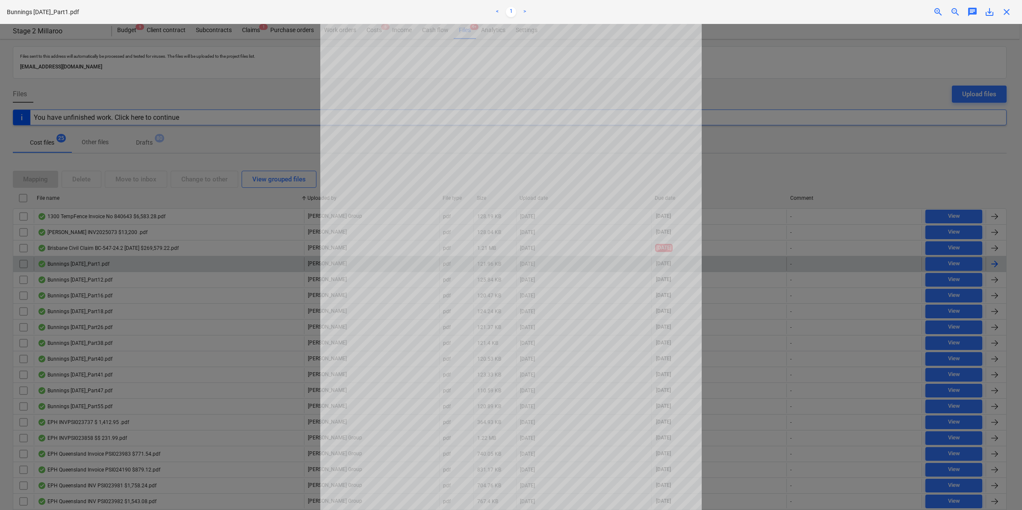
click at [987, 14] on span "save_alt" at bounding box center [989, 12] width 10 height 10
click at [1009, 11] on span "close" at bounding box center [1006, 12] width 10 height 10
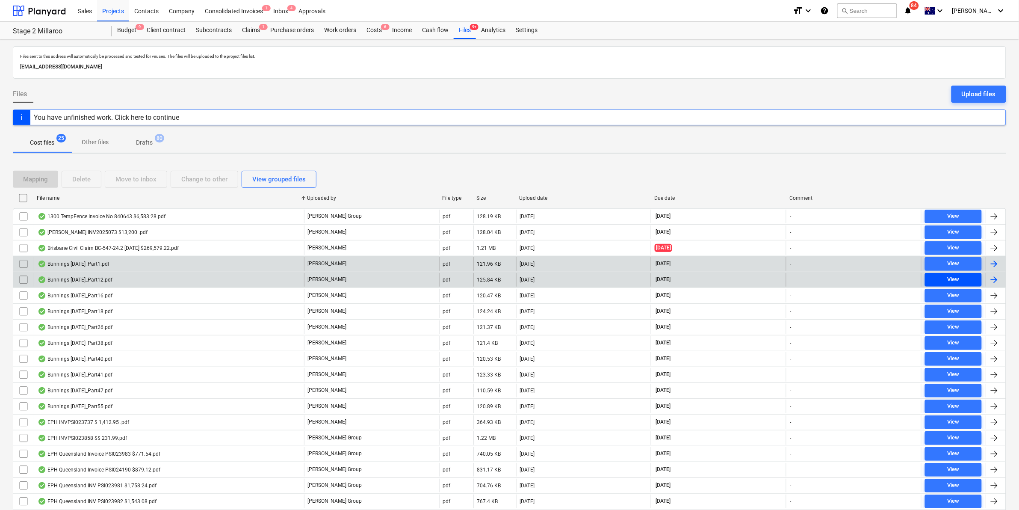
click at [954, 277] on div "View" at bounding box center [953, 279] width 12 height 10
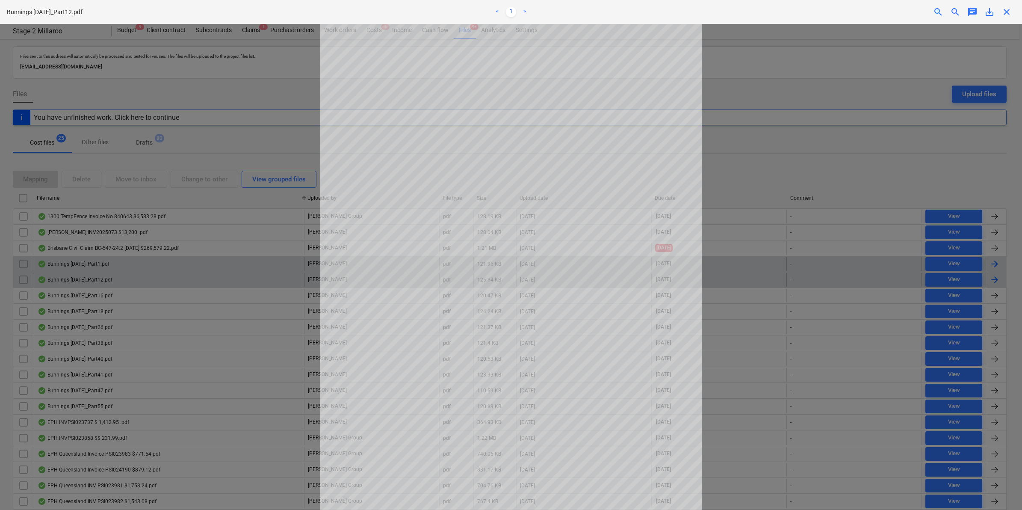
click at [951, 210] on div at bounding box center [511, 267] width 1022 height 486
click at [1002, 11] on span "close" at bounding box center [1006, 12] width 10 height 10
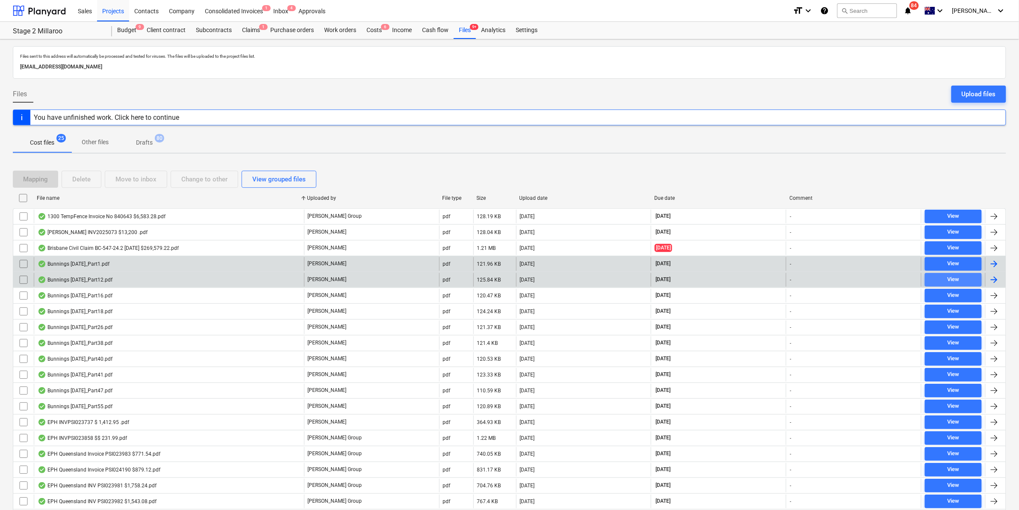
click at [950, 276] on div "View" at bounding box center [953, 279] width 12 height 10
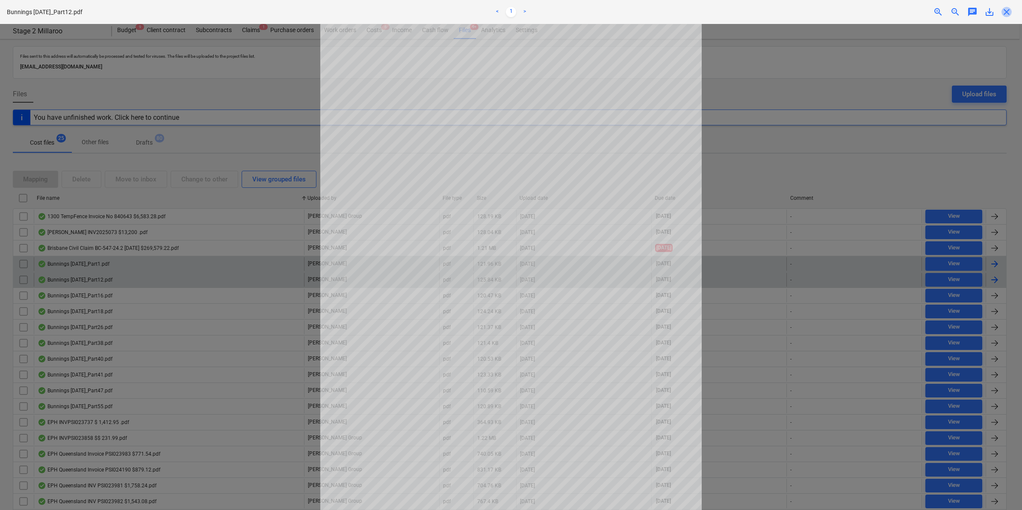
click at [1007, 14] on span "close" at bounding box center [1006, 12] width 10 height 10
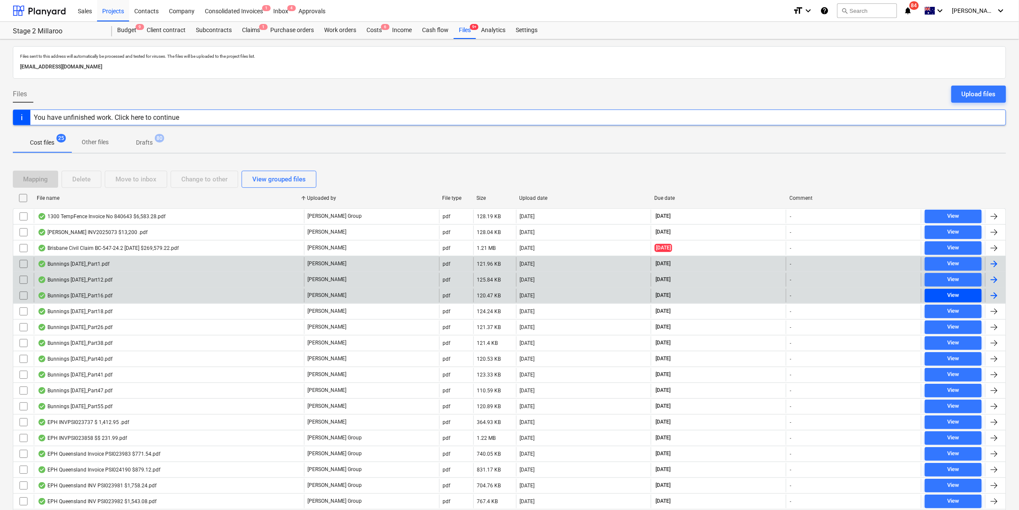
click at [937, 292] on span "View" at bounding box center [953, 295] width 50 height 10
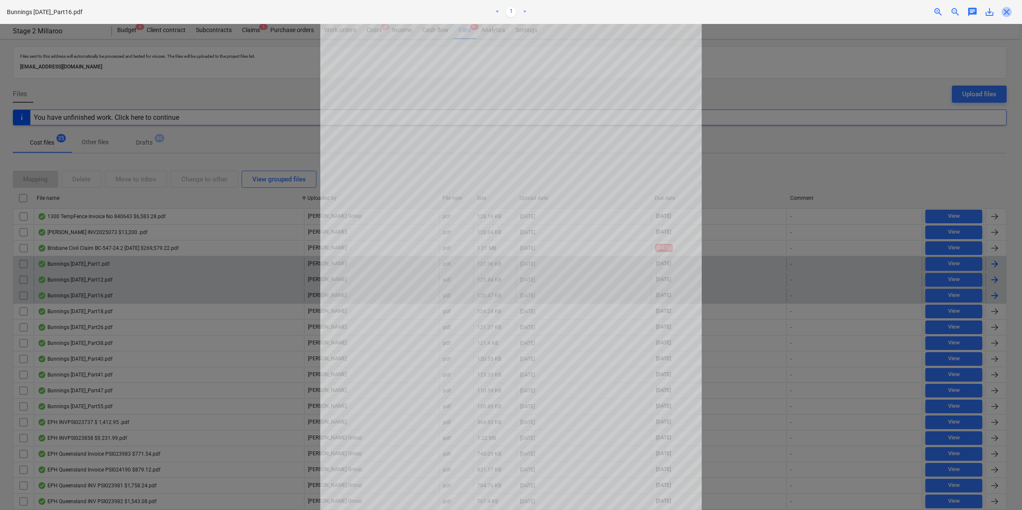
click at [1009, 8] on span "close" at bounding box center [1006, 12] width 10 height 10
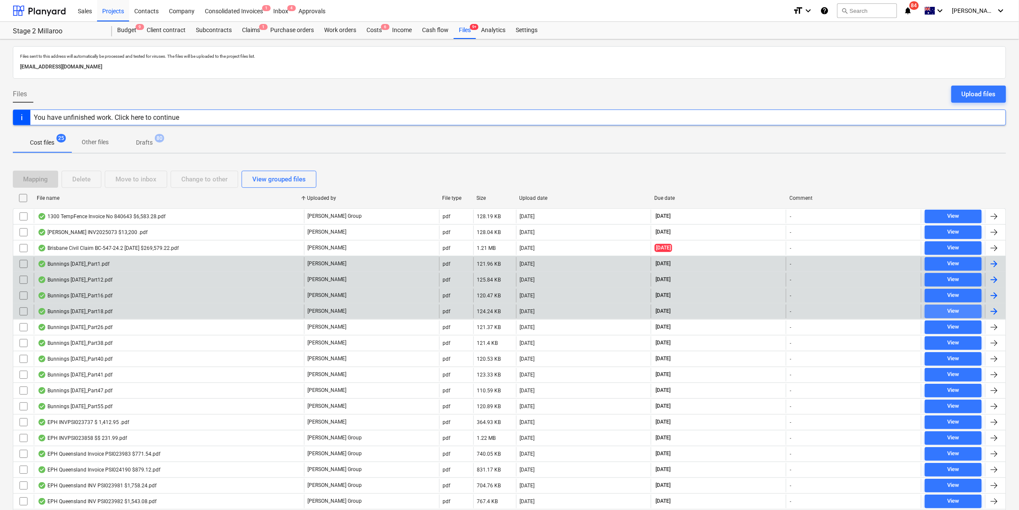
click at [948, 309] on div "View" at bounding box center [953, 311] width 12 height 10
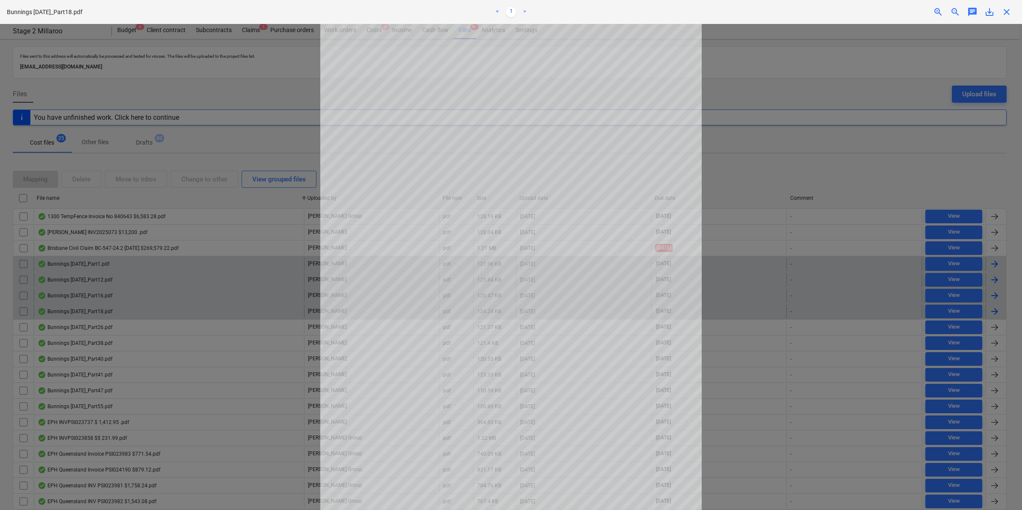
click at [1010, 6] on div "Bunnings [DATE]_Part18.pdf < 1 > zoom_in zoom_out chat 0 save_alt close" at bounding box center [511, 12] width 1022 height 24
click at [1009, 7] on span "close" at bounding box center [1006, 12] width 10 height 10
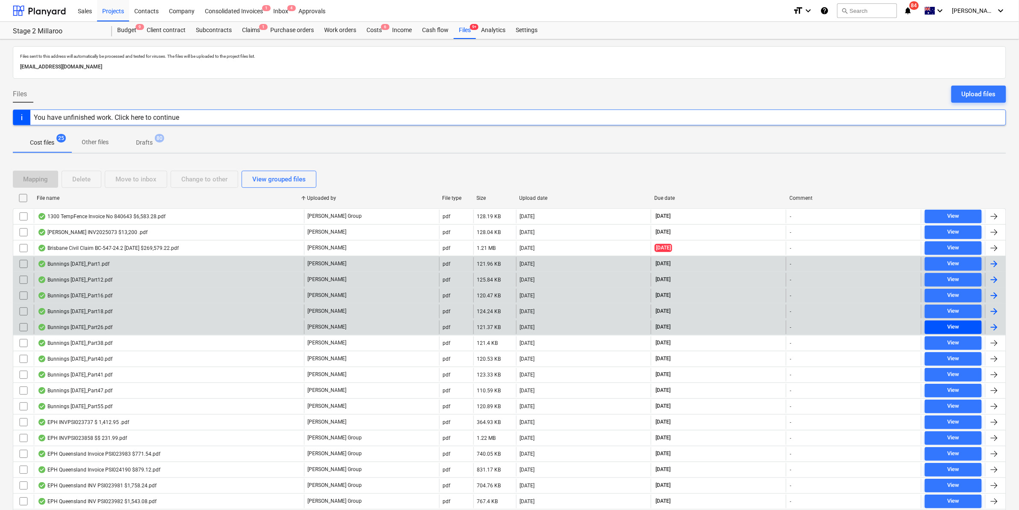
click at [954, 325] on div "View" at bounding box center [953, 327] width 12 height 10
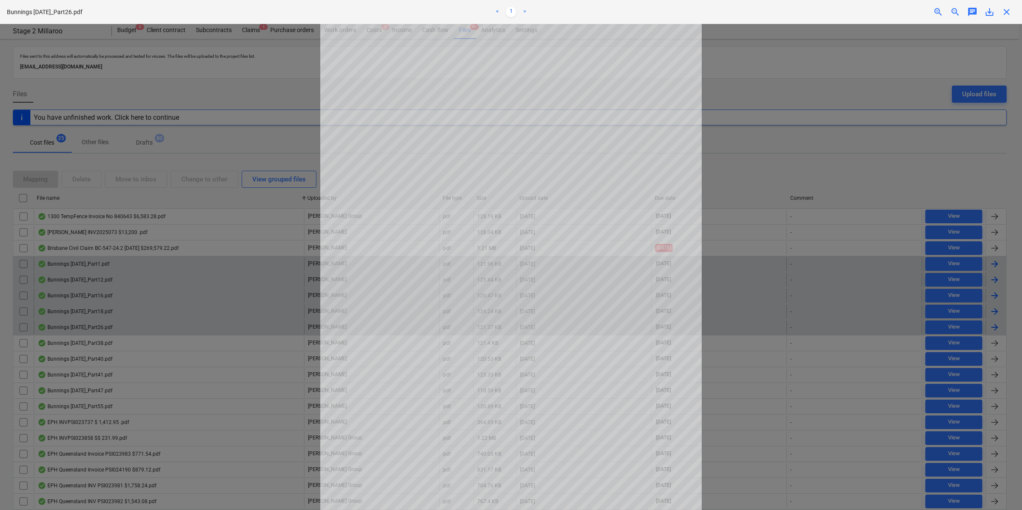
click at [1005, 10] on span "close" at bounding box center [1006, 12] width 10 height 10
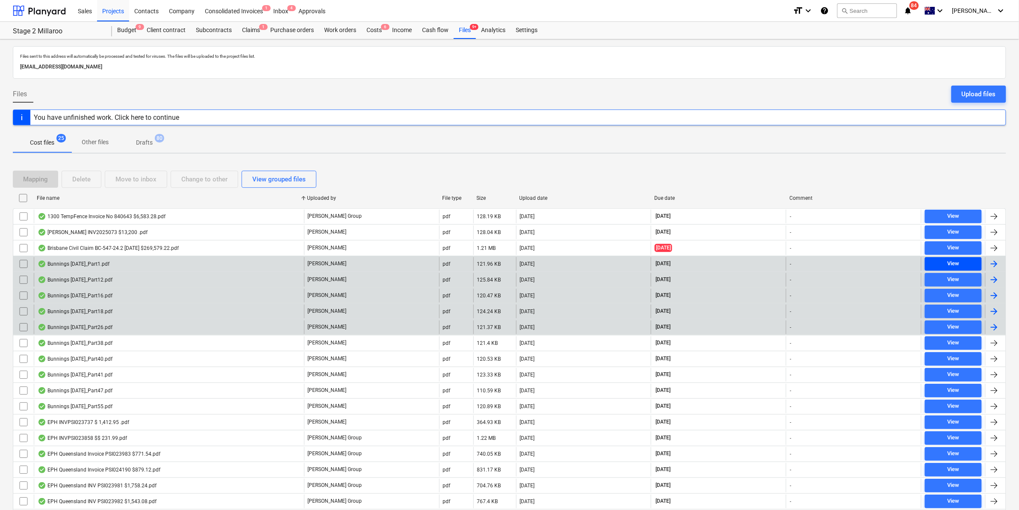
click at [950, 260] on div "View" at bounding box center [953, 264] width 12 height 10
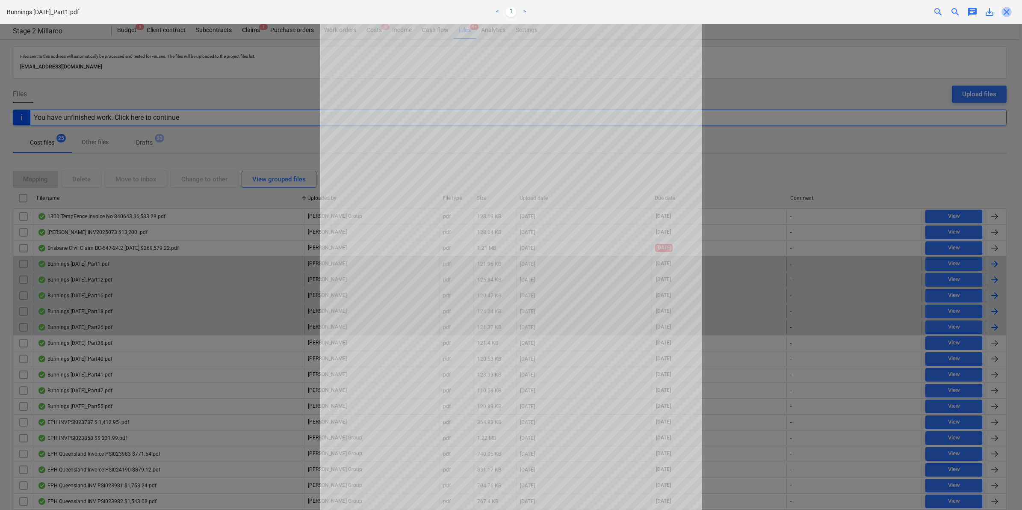
click at [1003, 11] on span "close" at bounding box center [1006, 12] width 10 height 10
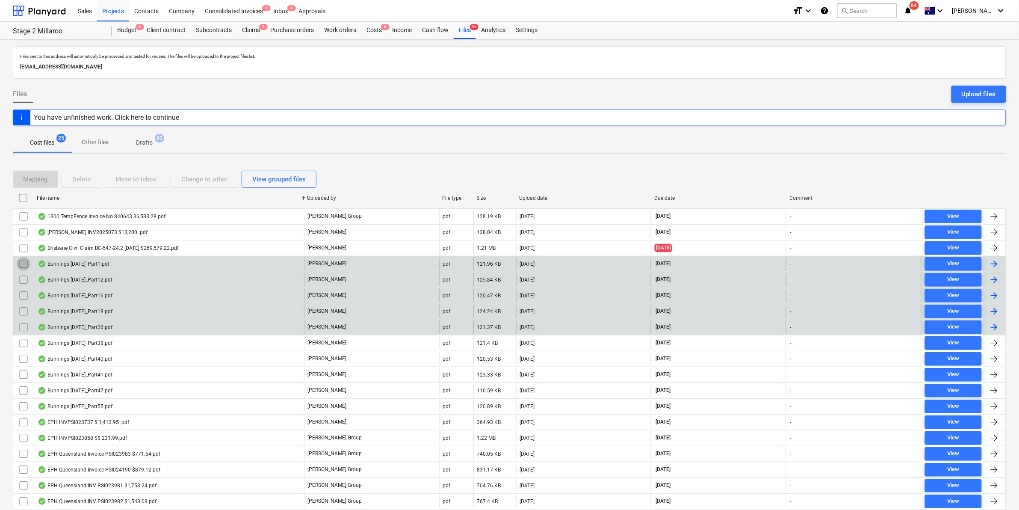
click at [22, 267] on input "checkbox" at bounding box center [24, 264] width 14 height 14
click at [146, 179] on div "Move to inbox" at bounding box center [135, 179] width 41 height 11
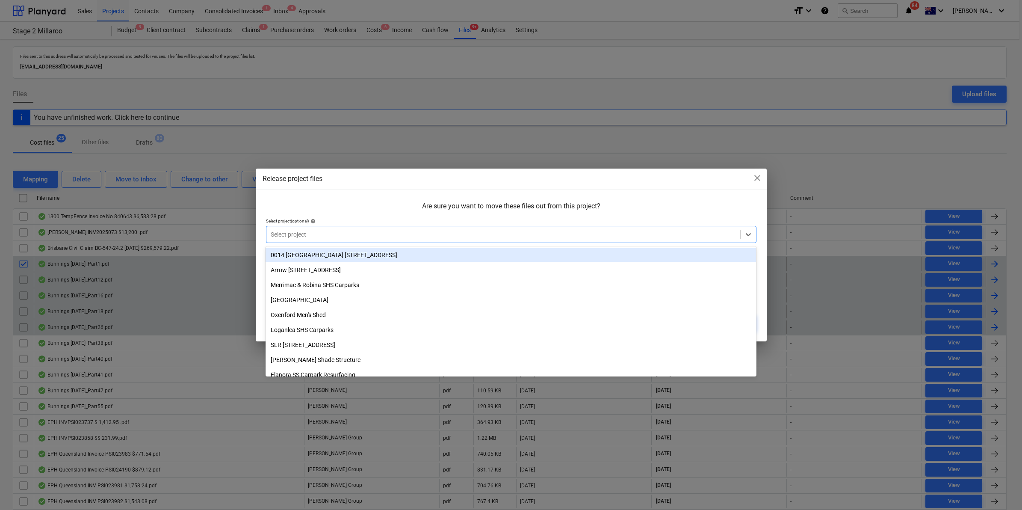
click at [321, 236] on div at bounding box center [503, 234] width 465 height 9
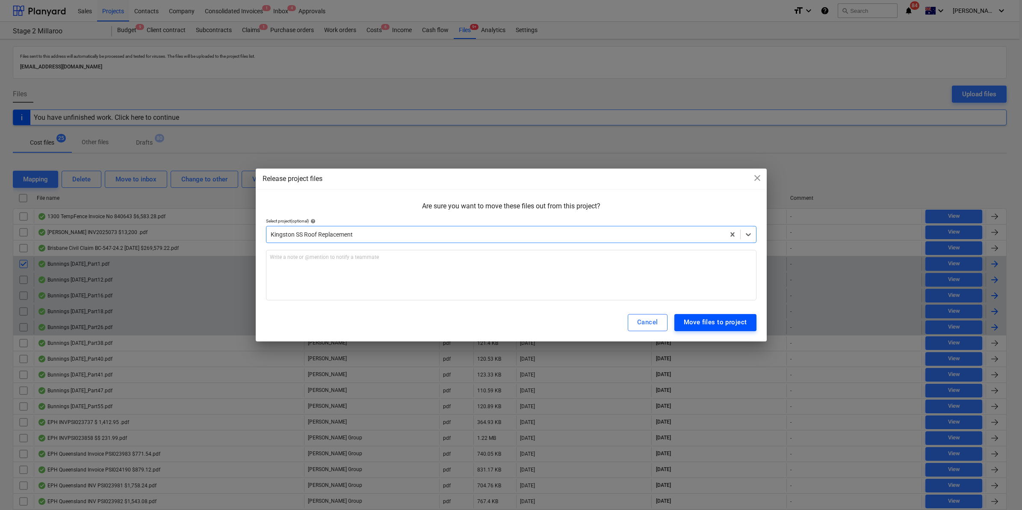
click at [730, 320] on div "Move files to project" at bounding box center [715, 321] width 63 height 11
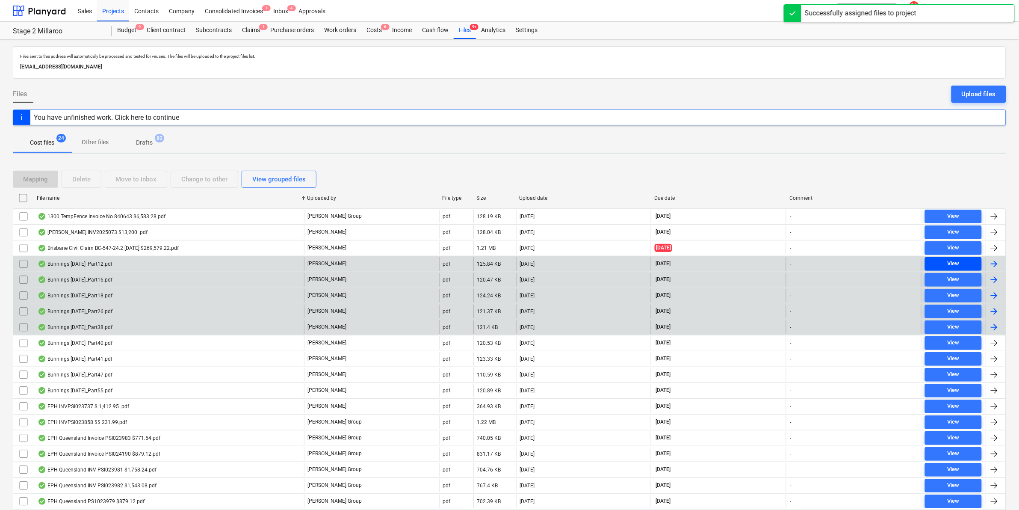
click at [962, 261] on span "View" at bounding box center [953, 264] width 50 height 10
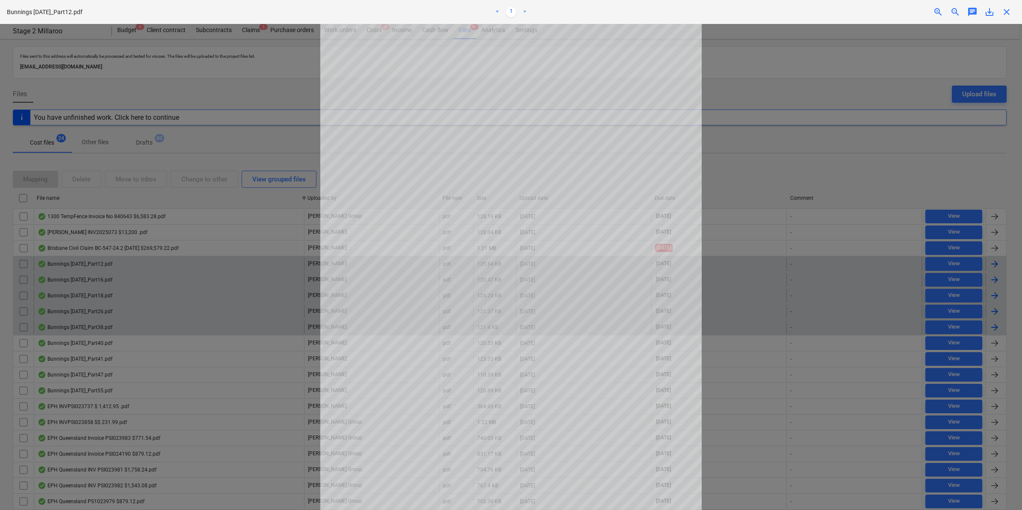
click at [1009, 13] on span "close" at bounding box center [1006, 12] width 10 height 10
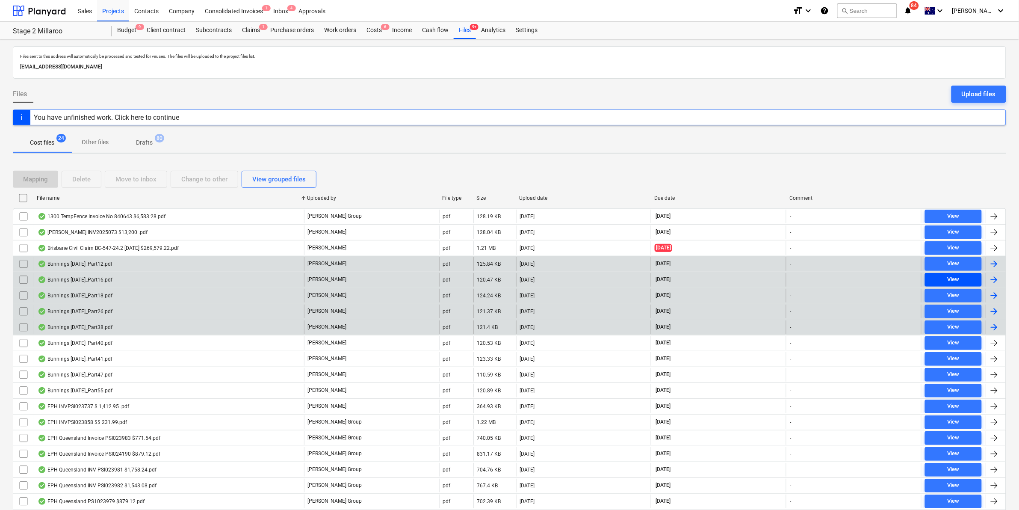
click at [939, 278] on span "View" at bounding box center [953, 279] width 50 height 10
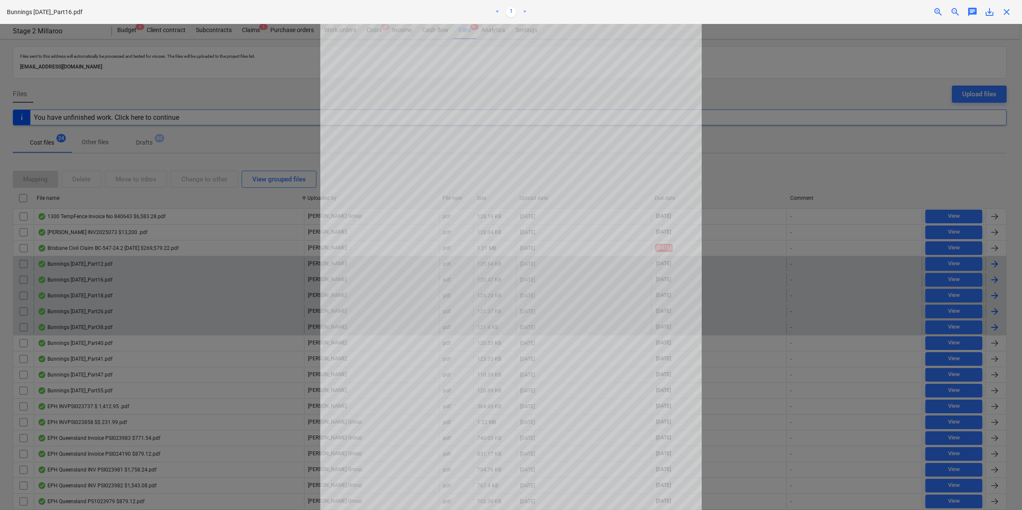
click at [1004, 12] on span "close" at bounding box center [1006, 12] width 10 height 10
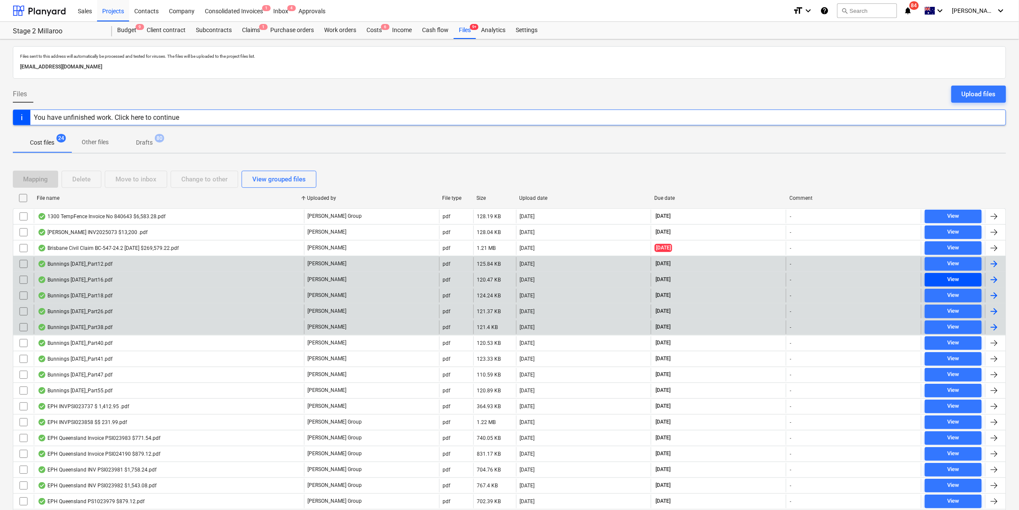
click at [960, 276] on span "View" at bounding box center [953, 279] width 50 height 10
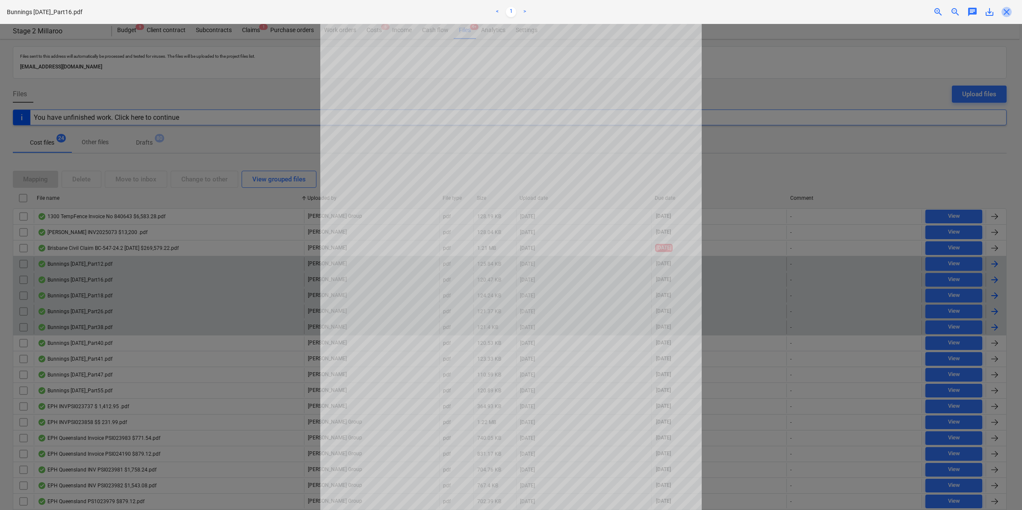
click at [1003, 9] on span "close" at bounding box center [1006, 12] width 10 height 10
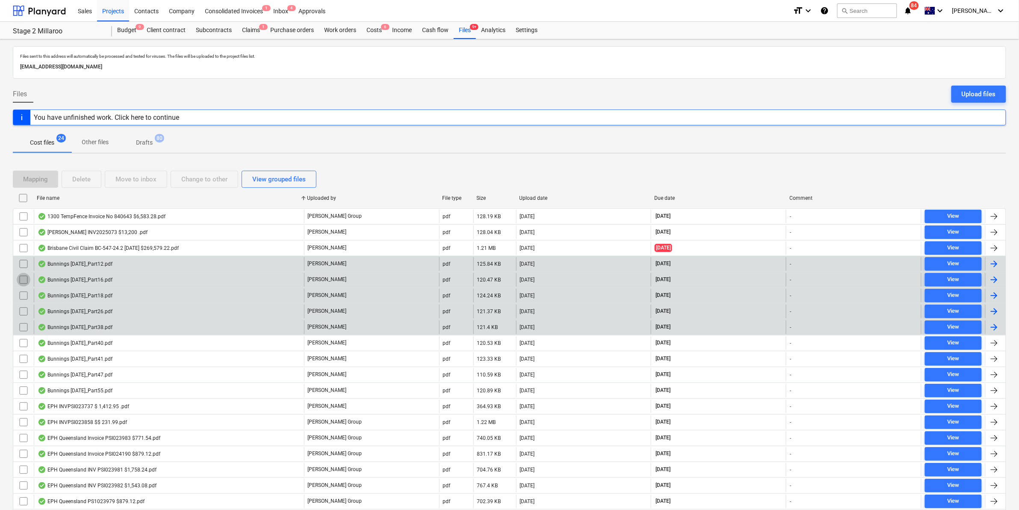
click at [20, 280] on input "checkbox" at bounding box center [24, 280] width 14 height 14
click at [144, 180] on div "Move to inbox" at bounding box center [135, 179] width 41 height 11
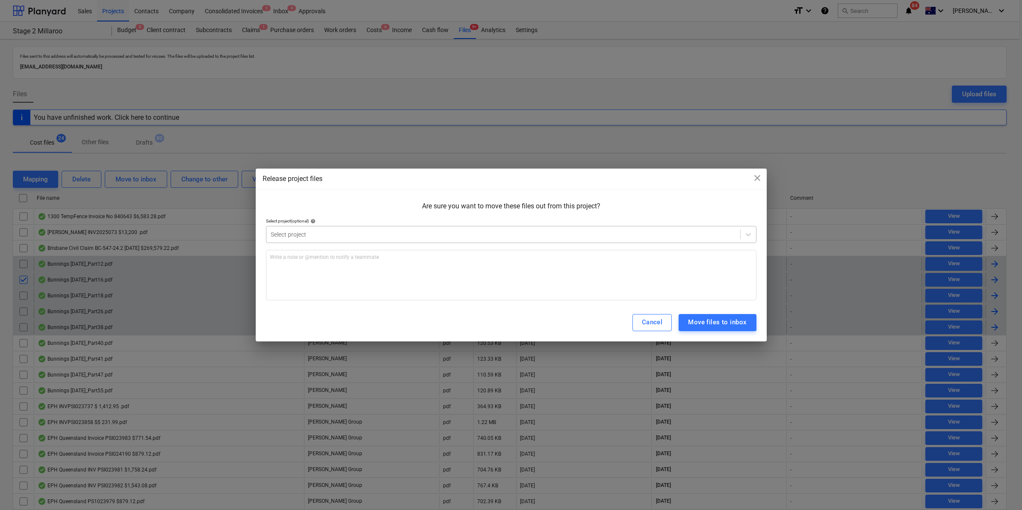
click at [332, 230] on div at bounding box center [503, 234] width 465 height 9
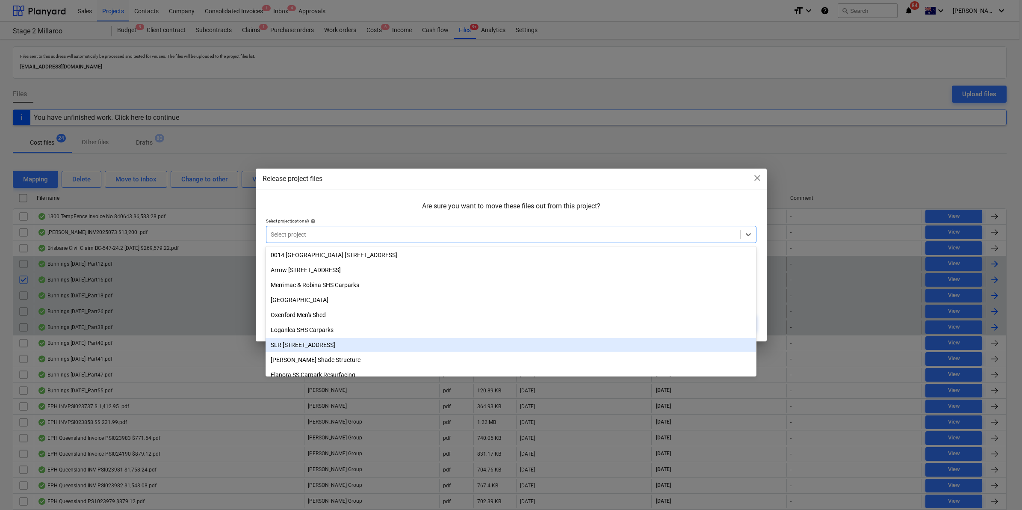
click at [315, 340] on div "SLR [STREET_ADDRESS]" at bounding box center [510, 345] width 490 height 14
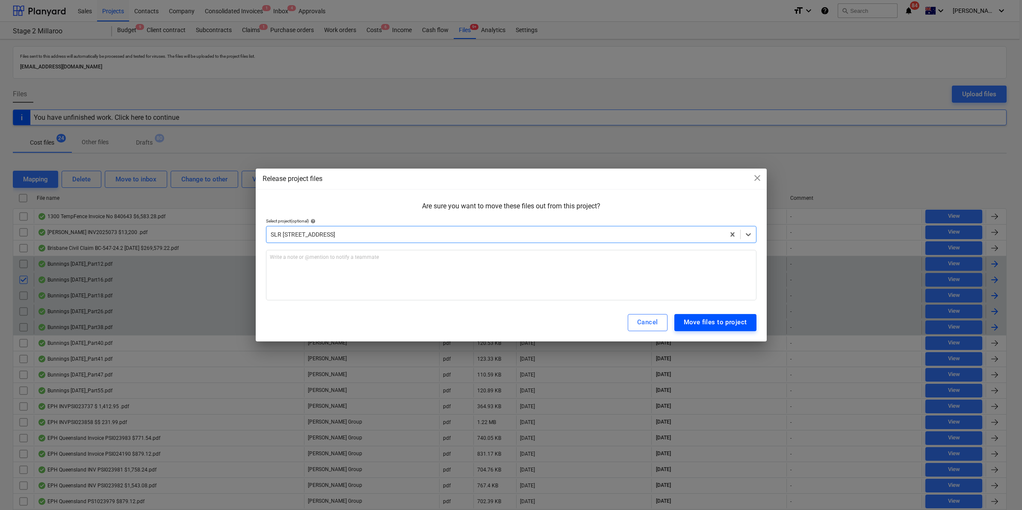
click at [712, 321] on div "Move files to project" at bounding box center [715, 321] width 63 height 11
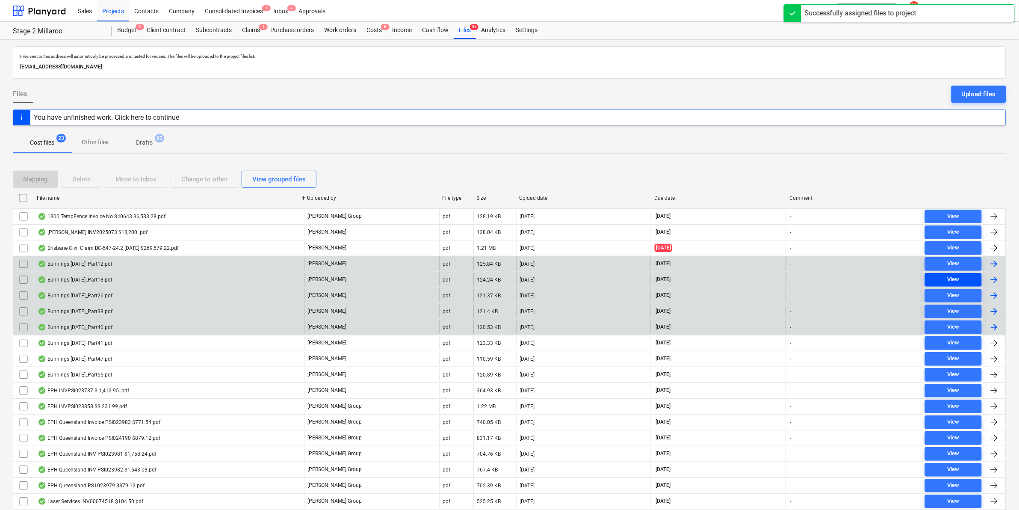
click at [950, 281] on div "View" at bounding box center [953, 279] width 12 height 10
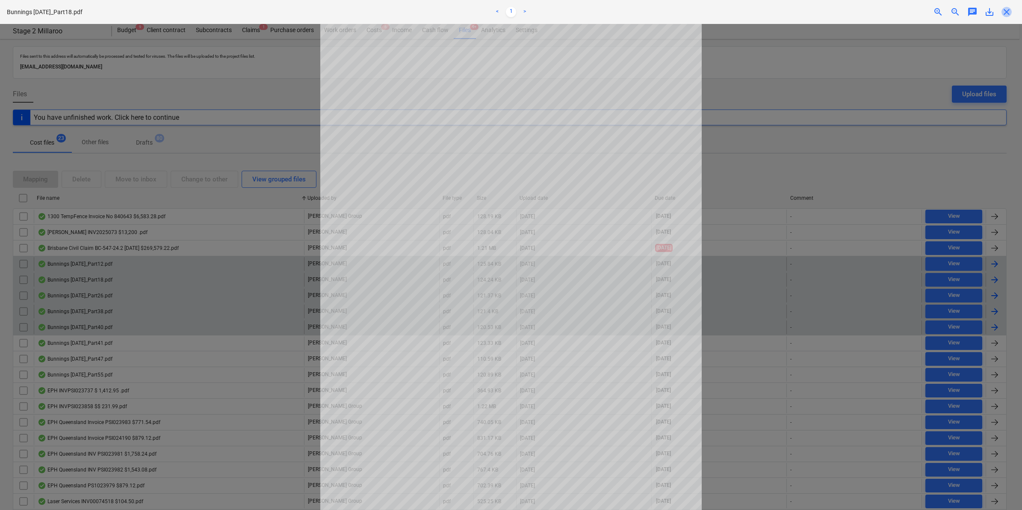
click at [1005, 13] on span "close" at bounding box center [1006, 12] width 10 height 10
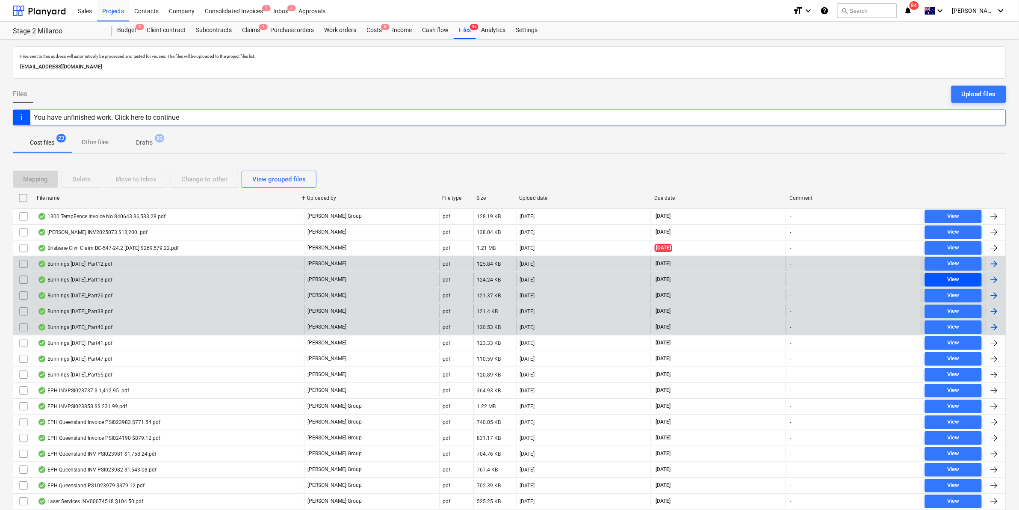
click at [941, 279] on span "View" at bounding box center [953, 279] width 50 height 10
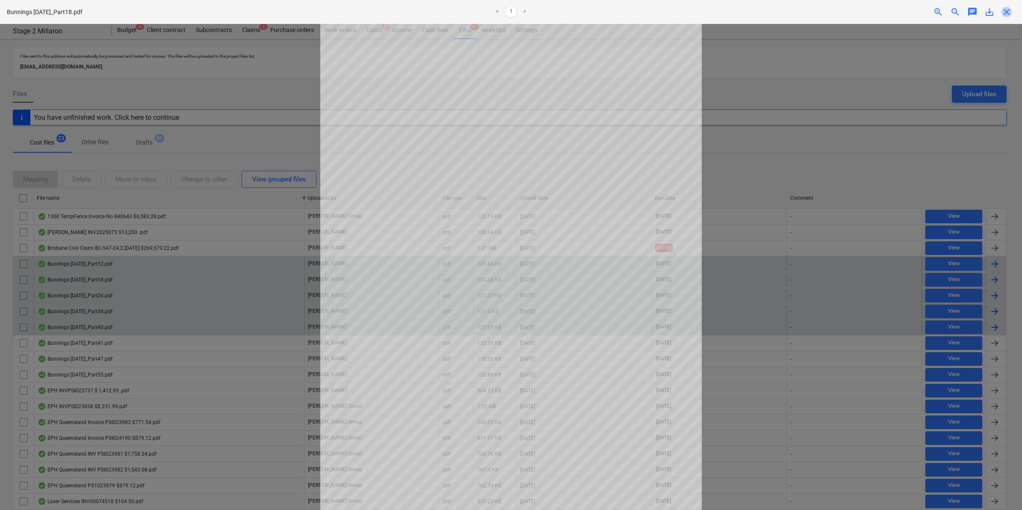
click at [1004, 13] on span "close" at bounding box center [1006, 12] width 10 height 10
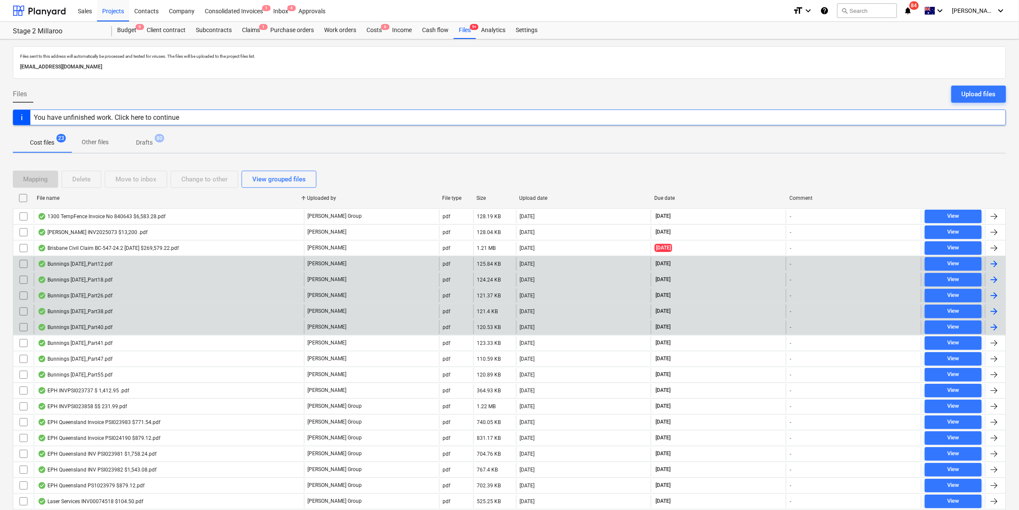
click at [881, 280] on div "-" at bounding box center [853, 280] width 135 height 14
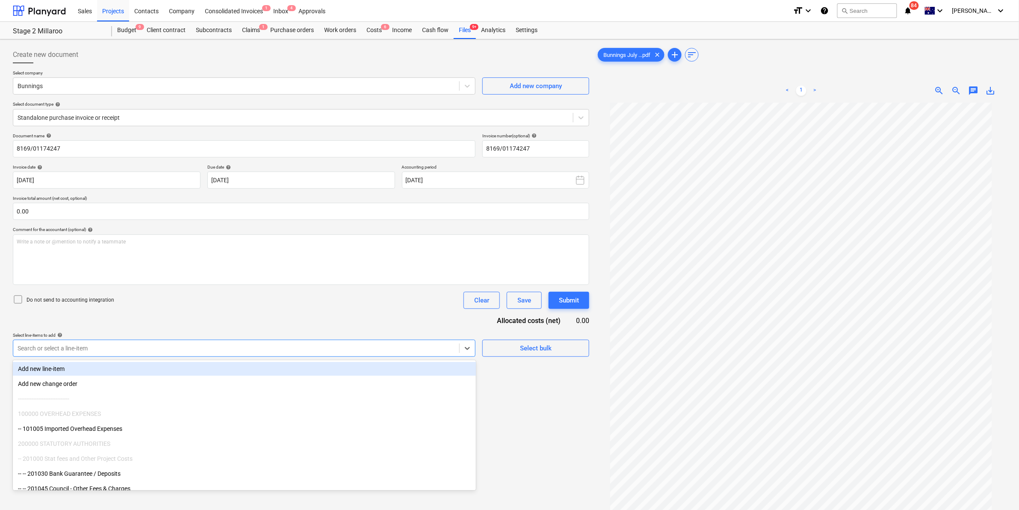
click at [74, 342] on div "Search or select a line-item" at bounding box center [236, 348] width 446 height 12
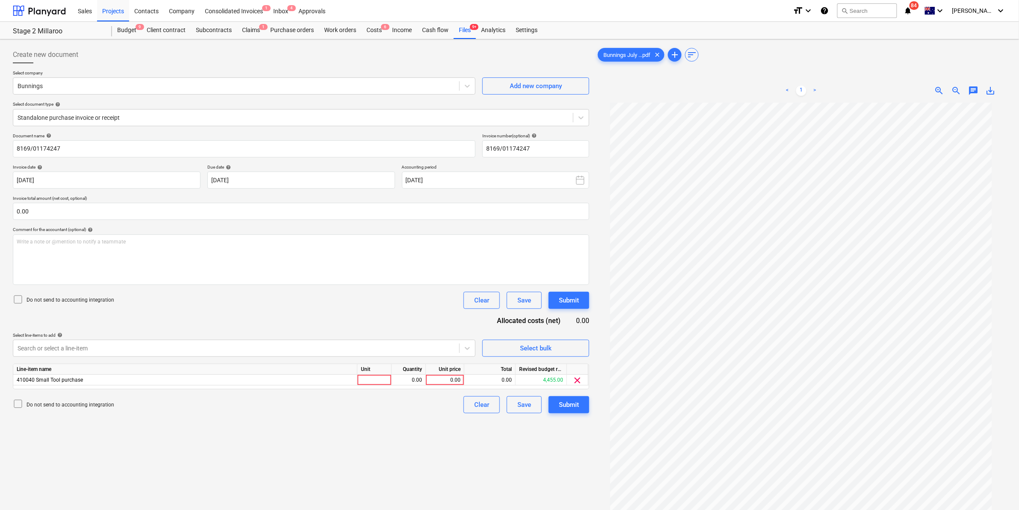
click at [300, 312] on div "Document name help 8169/01174247 Invoice number (optional) help 8169/01174247 I…" at bounding box center [301, 273] width 576 height 280
click at [365, 377] on div at bounding box center [374, 379] width 34 height 11
click at [368, 307] on div "Do not send to accounting integration Clear Save Submit" at bounding box center [301, 300] width 576 height 17
click at [452, 351] on div at bounding box center [236, 348] width 437 height 9
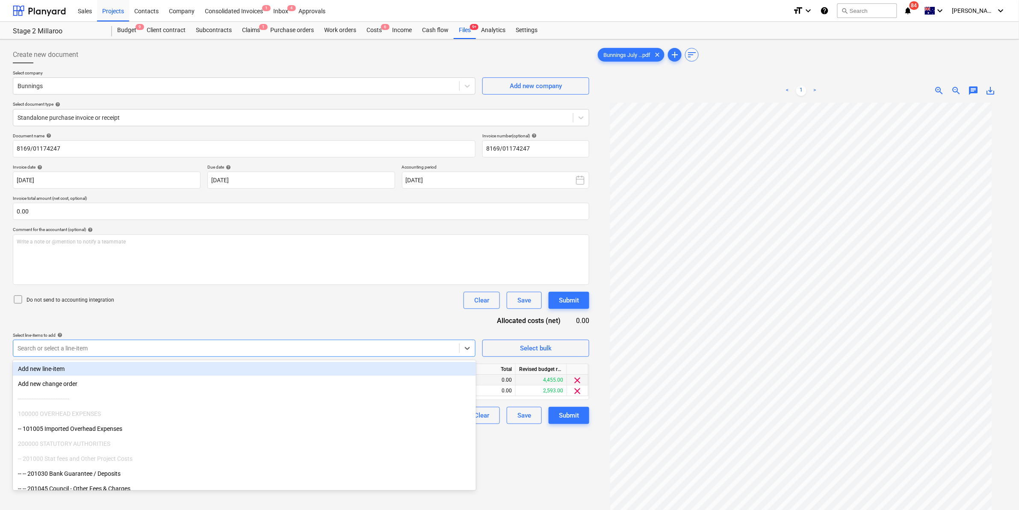
click at [392, 309] on div "Document name help 8169/01174247 Invoice number (optional) help 8169/01174247 I…" at bounding box center [301, 278] width 576 height 291
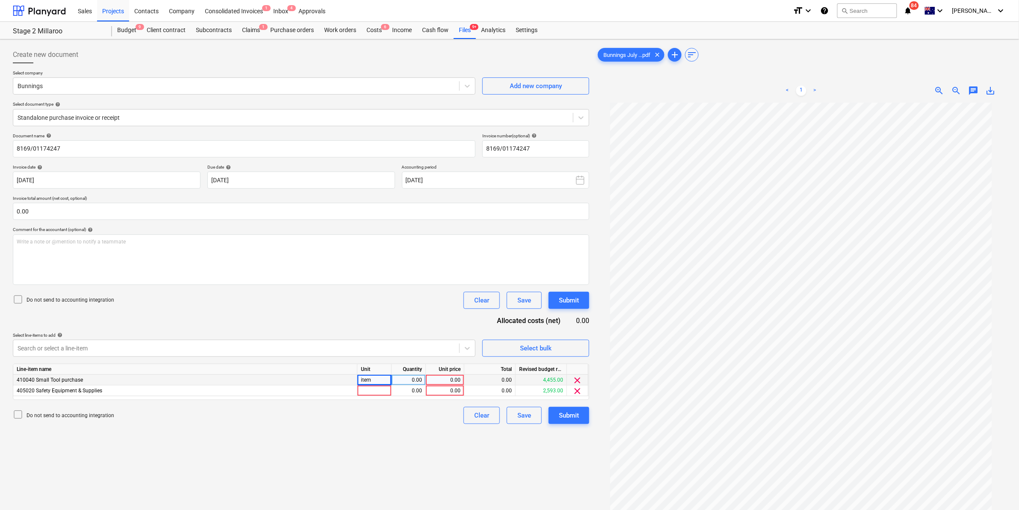
click at [406, 378] on div "0.00" at bounding box center [408, 379] width 27 height 11
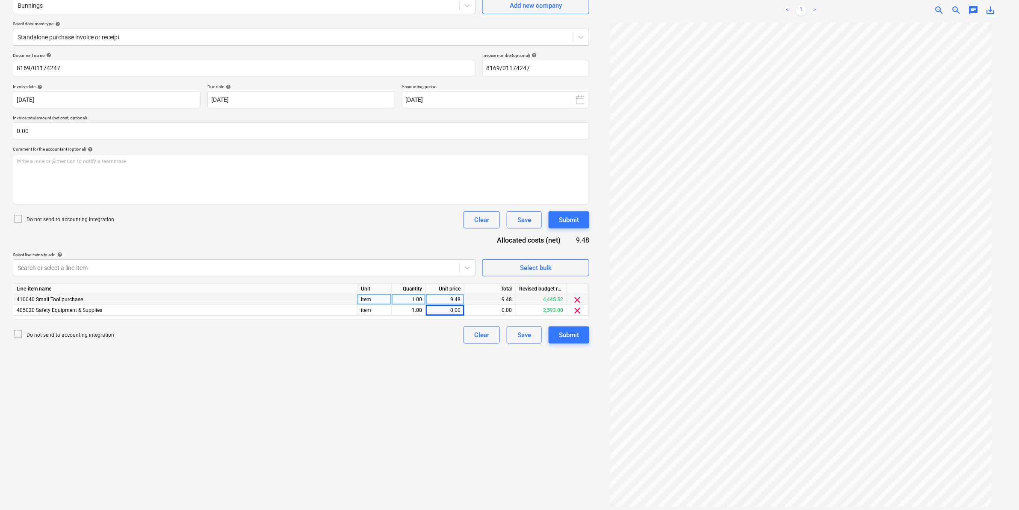
scroll to position [85, 0]
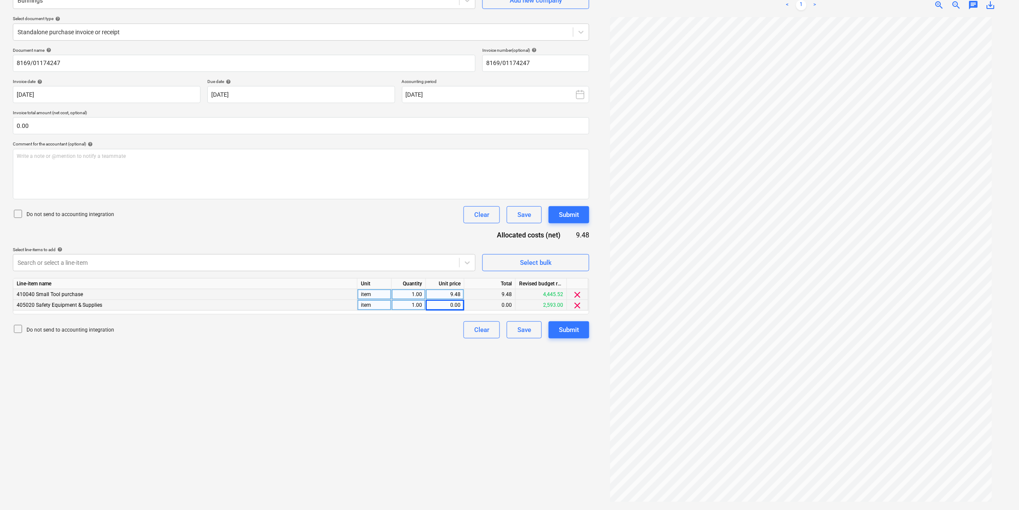
click at [439, 304] on div "0.00" at bounding box center [444, 305] width 31 height 11
click at [402, 360] on div "Create new document Select company Bunnings Add new company Select document typ…" at bounding box center [300, 231] width 583 height 549
click at [451, 303] on div "31.69" at bounding box center [444, 305] width 31 height 11
click at [318, 189] on div "Write a note or @mention to notify a teammate [PERSON_NAME]" at bounding box center [301, 174] width 576 height 50
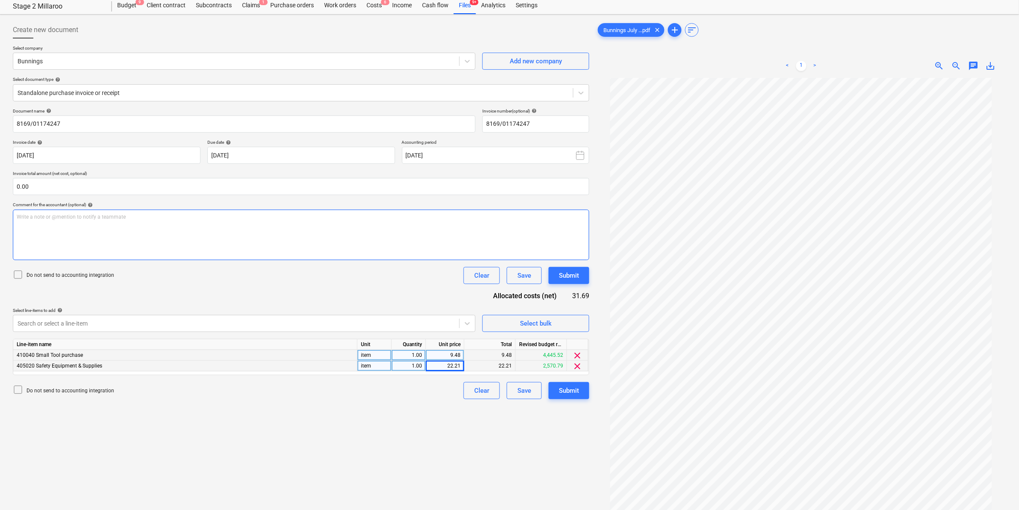
scroll to position [0, 0]
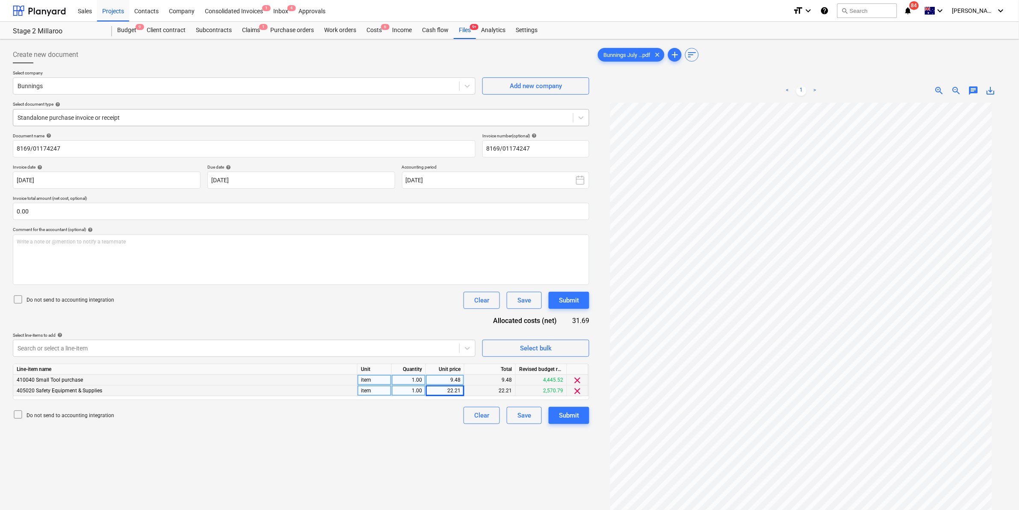
click at [133, 118] on div at bounding box center [293, 117] width 551 height 9
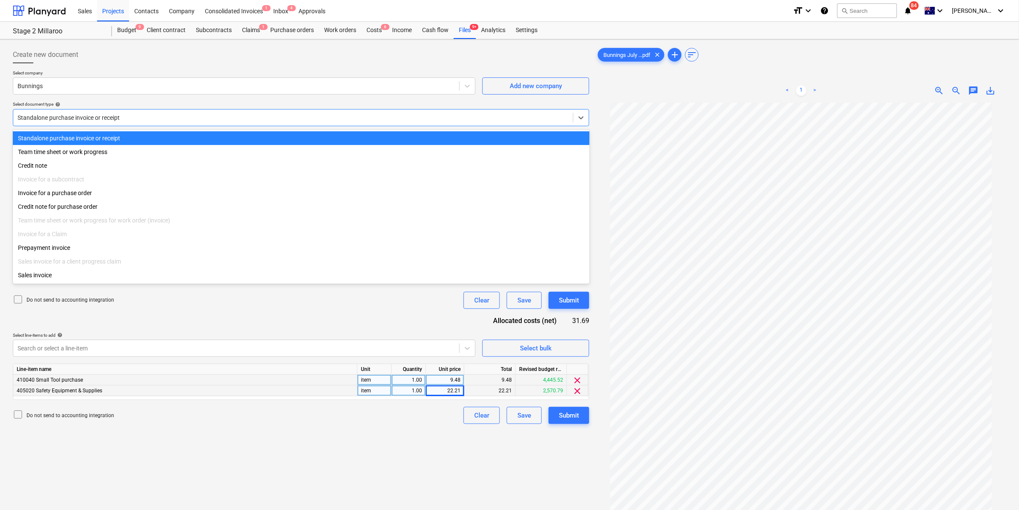
click at [137, 104] on div "Select document type help" at bounding box center [301, 104] width 576 height 6
click at [98, 115] on div at bounding box center [293, 117] width 551 height 9
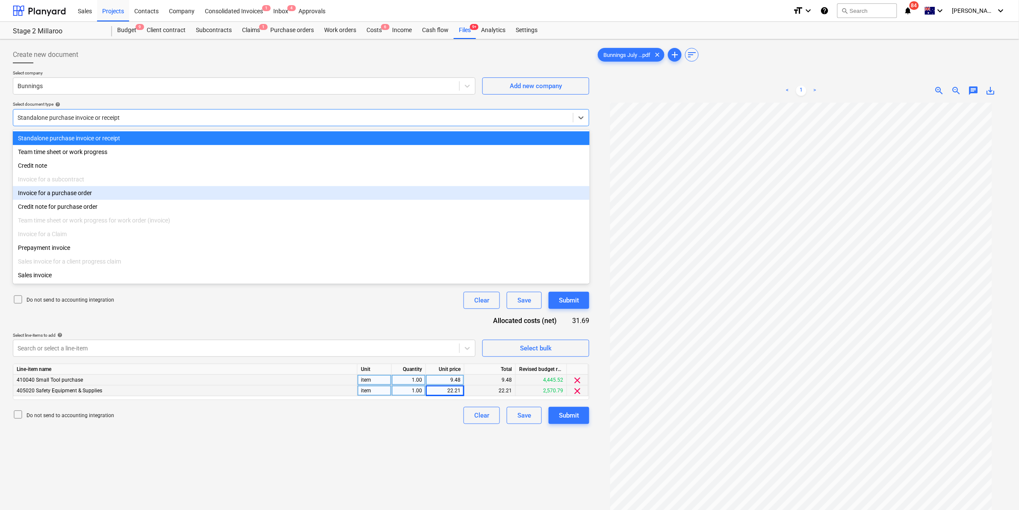
click at [76, 197] on div "Invoice for a purchase order" at bounding box center [301, 193] width 577 height 14
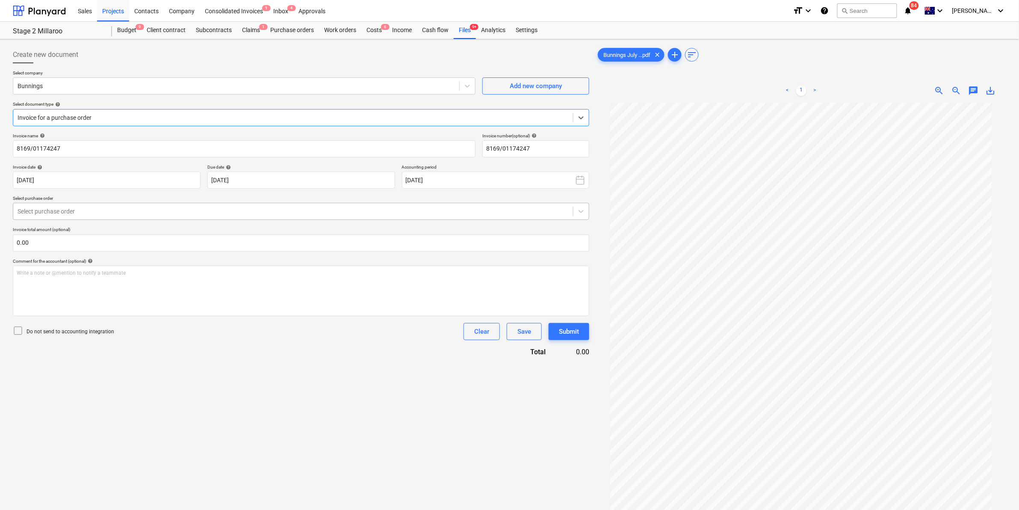
click at [169, 211] on div at bounding box center [293, 211] width 551 height 9
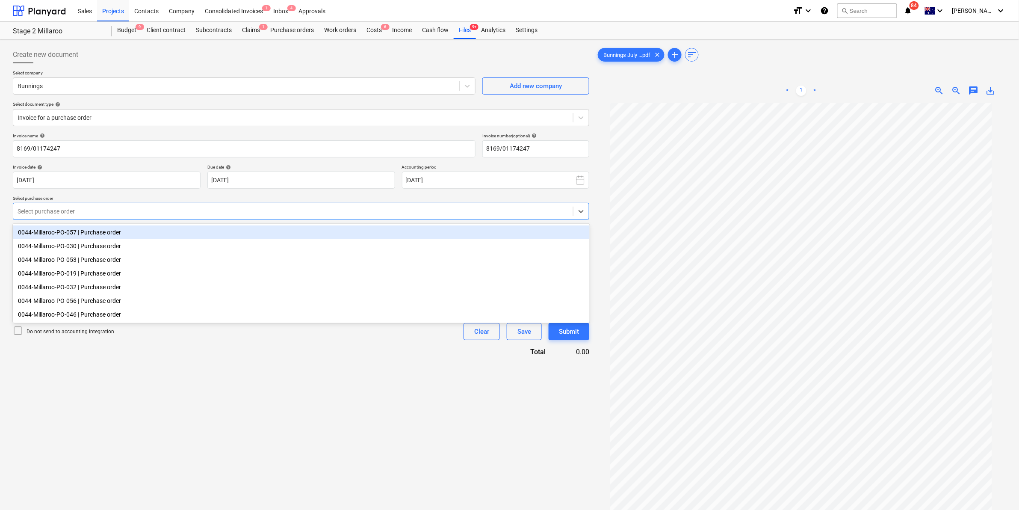
click at [135, 234] on div "0044-Millaroo-PO-057 | Purchase order" at bounding box center [301, 232] width 577 height 14
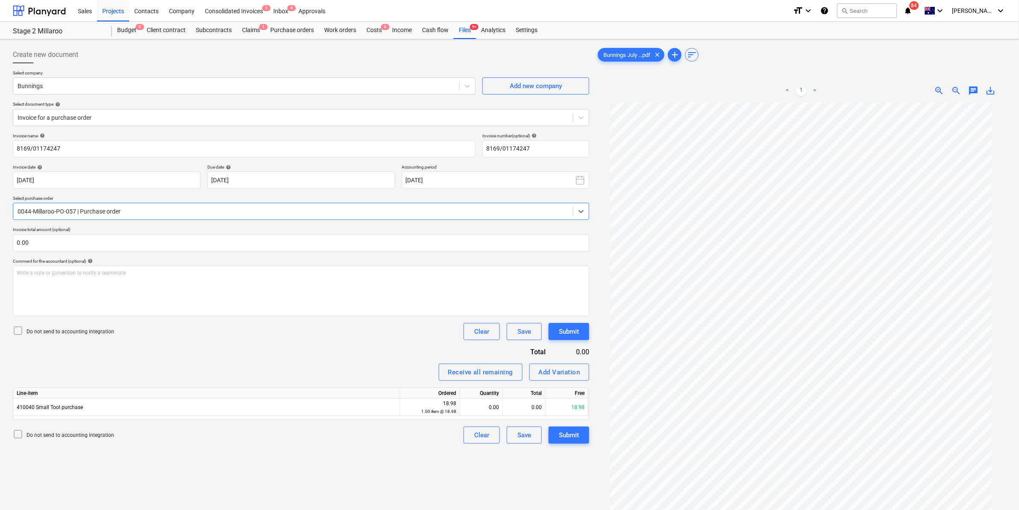
click at [149, 209] on div at bounding box center [293, 211] width 551 height 9
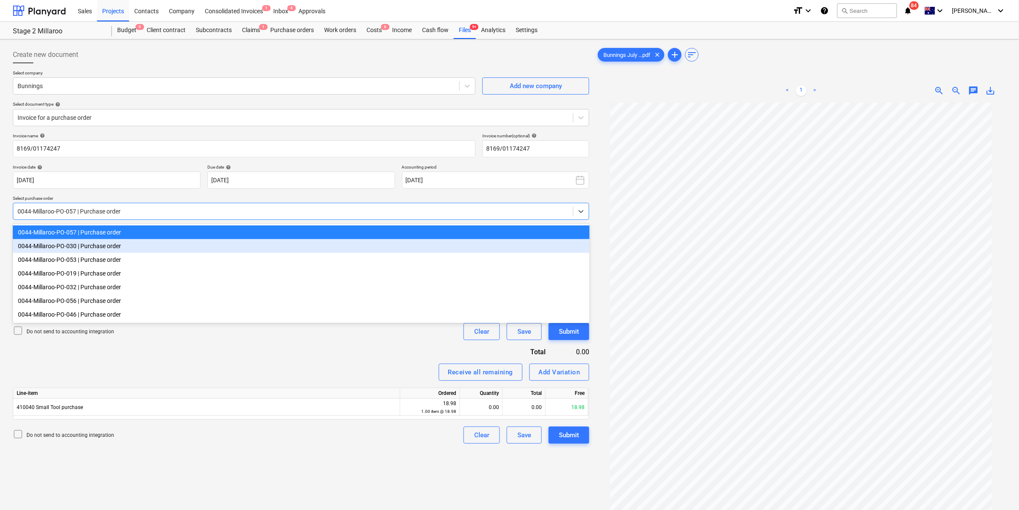
click at [112, 246] on div "0044-Millaroo-PO-030 | Purchase order" at bounding box center [301, 246] width 577 height 14
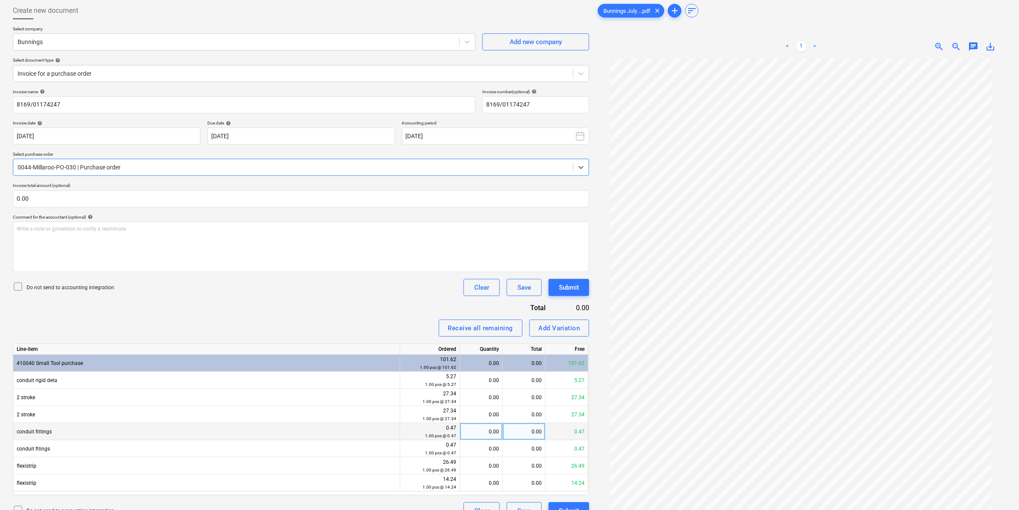
scroll to position [85, 0]
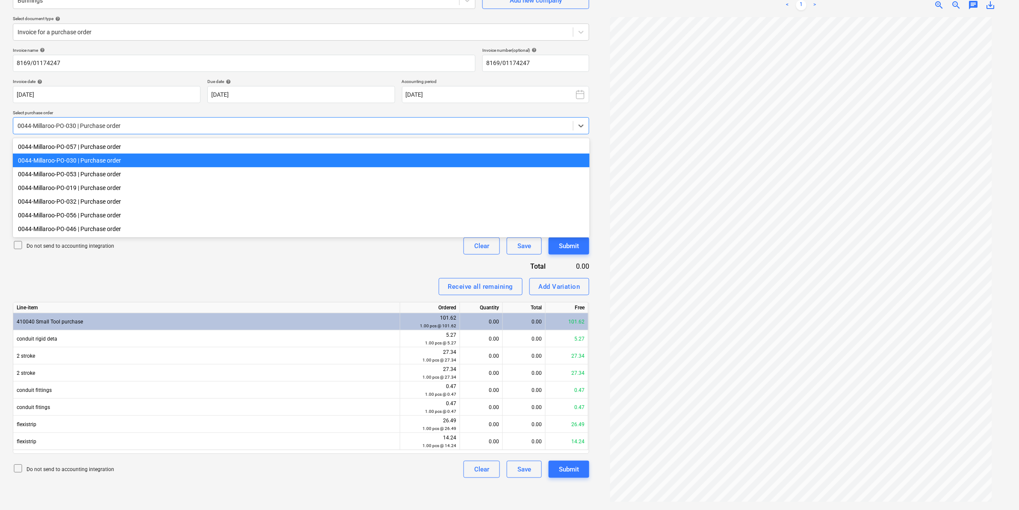
click at [138, 122] on div at bounding box center [293, 125] width 551 height 9
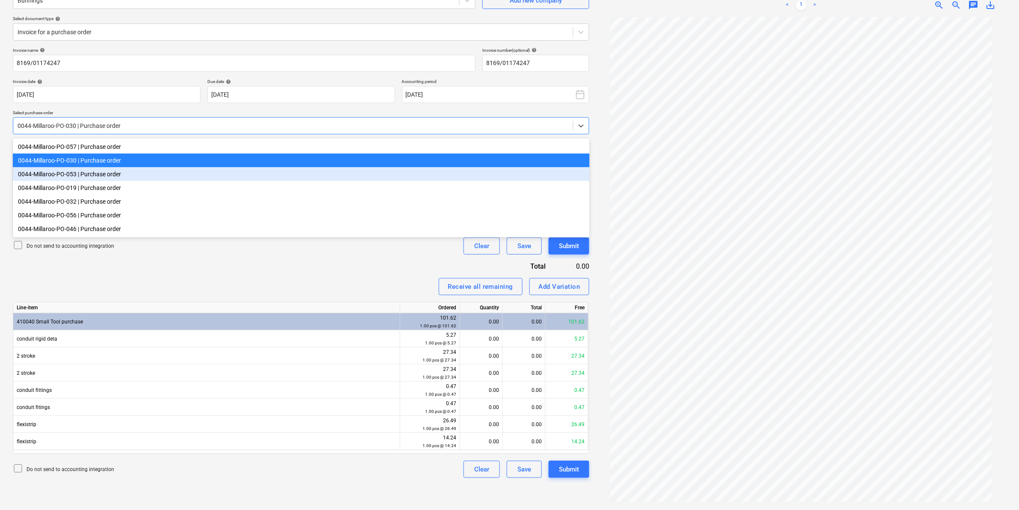
click at [97, 174] on div "0044-Millaroo-PO-053 | Purchase order" at bounding box center [301, 174] width 577 height 14
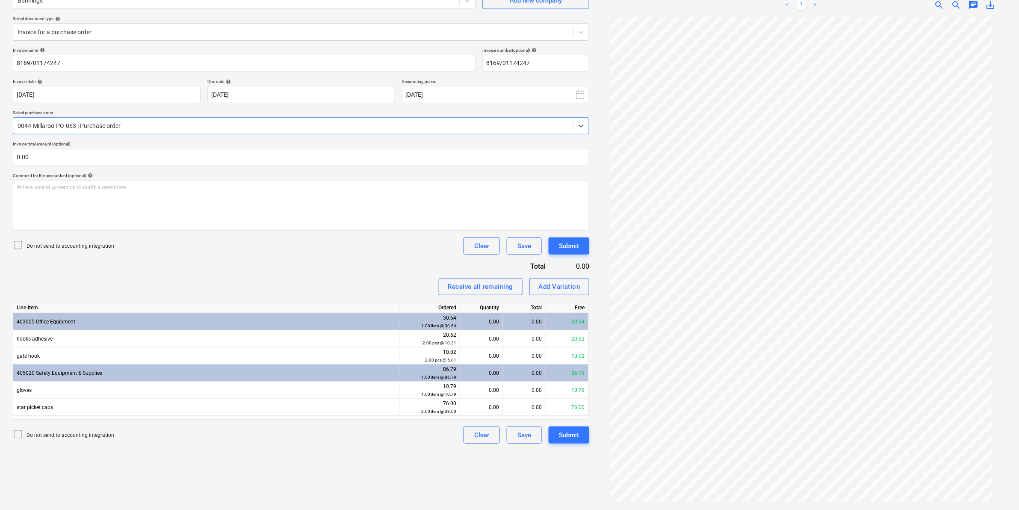
click at [121, 124] on div at bounding box center [293, 125] width 551 height 9
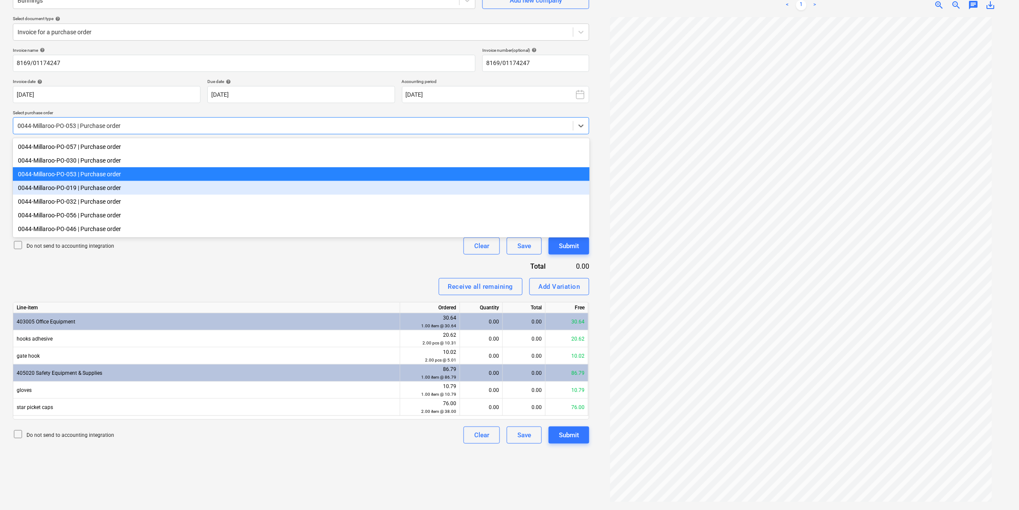
click at [88, 190] on div "0044-Millaroo-PO-019 | Purchase order" at bounding box center [301, 188] width 577 height 14
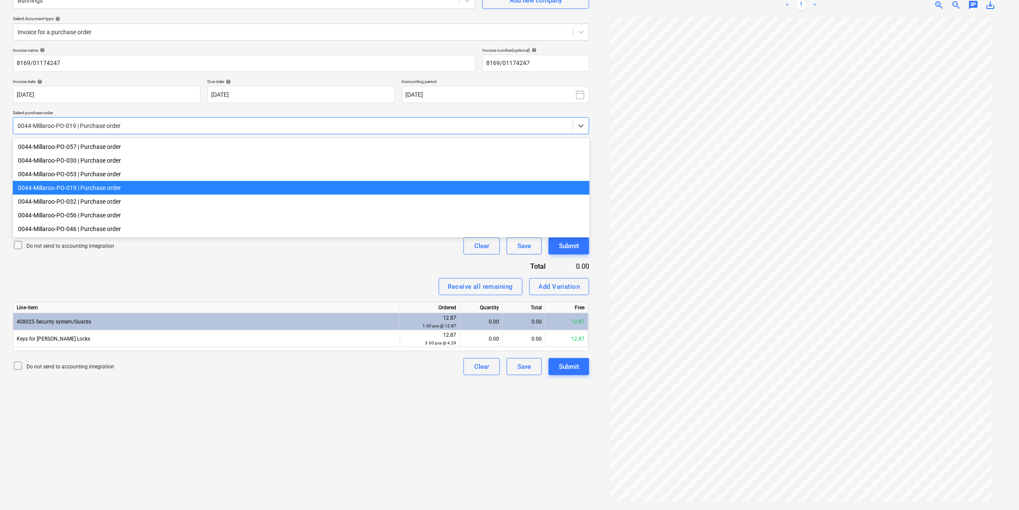
click at [112, 121] on div at bounding box center [293, 125] width 551 height 9
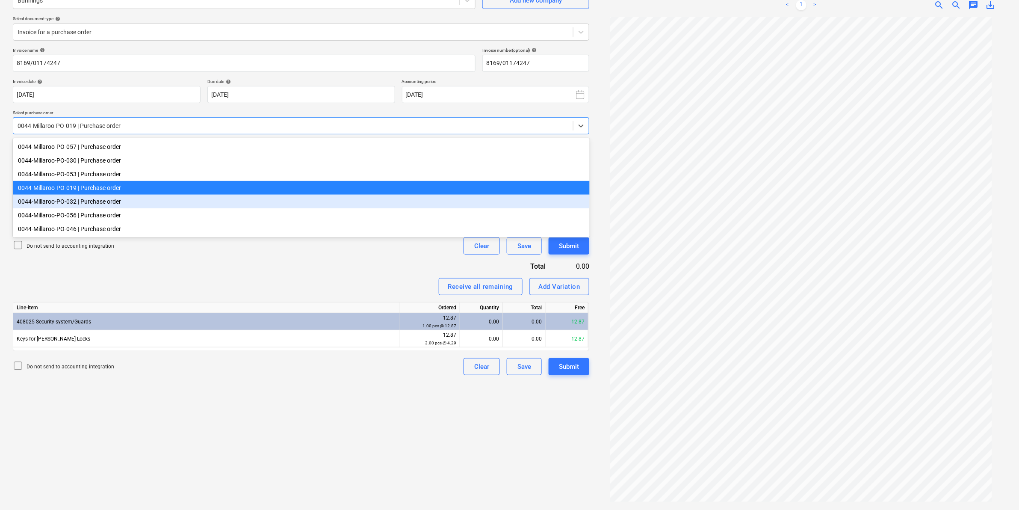
click at [78, 203] on div "0044-Millaroo-PO-032 | Purchase order" at bounding box center [301, 202] width 577 height 14
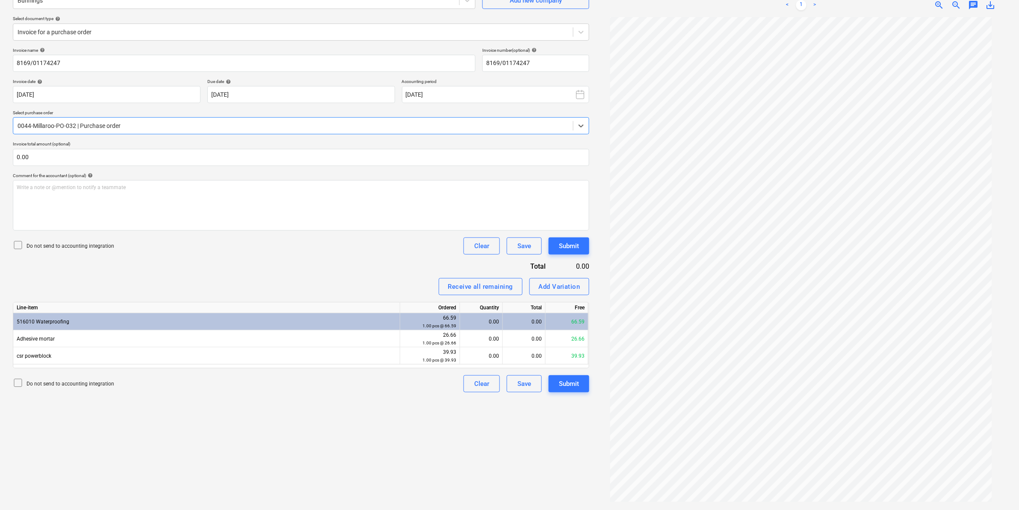
click at [120, 125] on div at bounding box center [293, 125] width 551 height 9
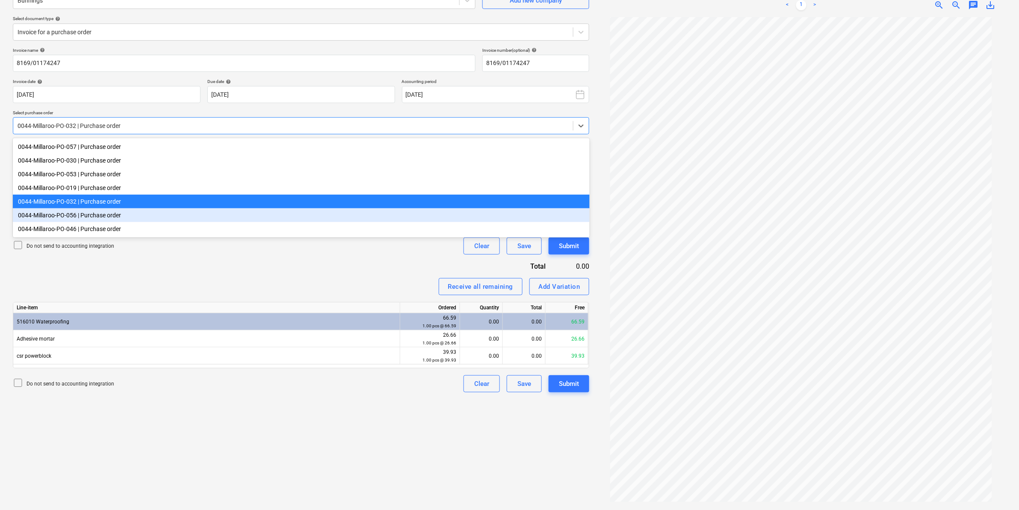
click at [76, 216] on div "0044-Millaroo-PO-056 | Purchase order" at bounding box center [301, 215] width 577 height 14
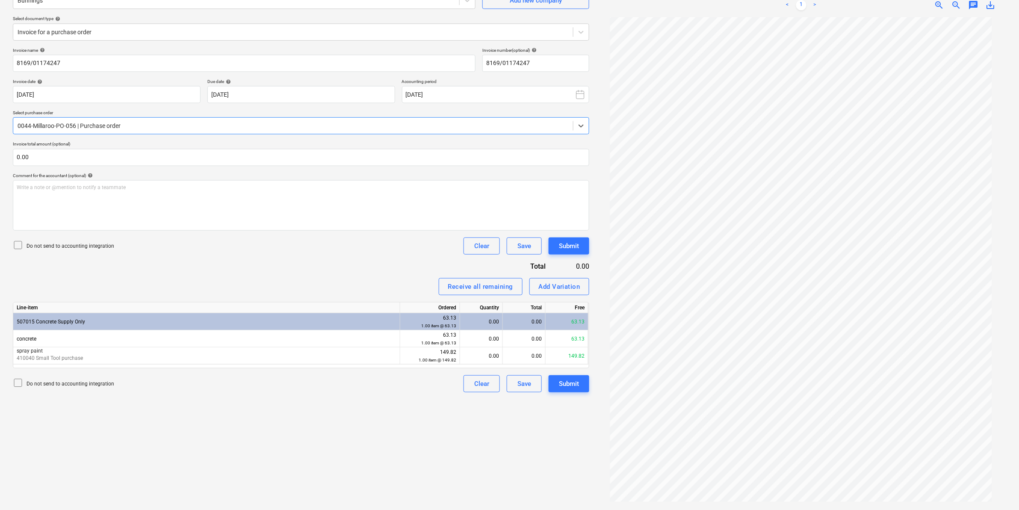
click at [136, 125] on div at bounding box center [293, 125] width 551 height 9
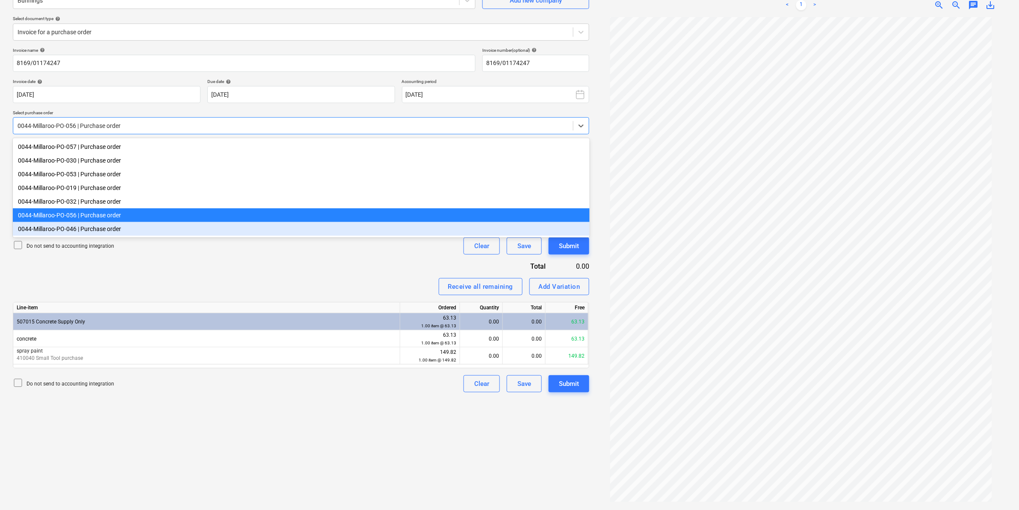
click at [90, 234] on div "0044-Millaroo-PO-046 | Purchase order" at bounding box center [301, 229] width 577 height 14
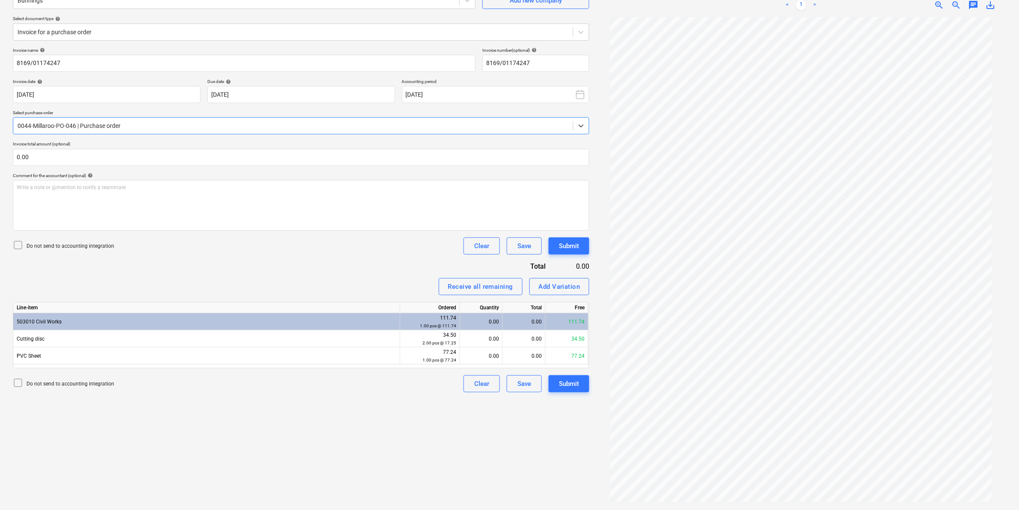
click at [248, 126] on div at bounding box center [293, 125] width 551 height 9
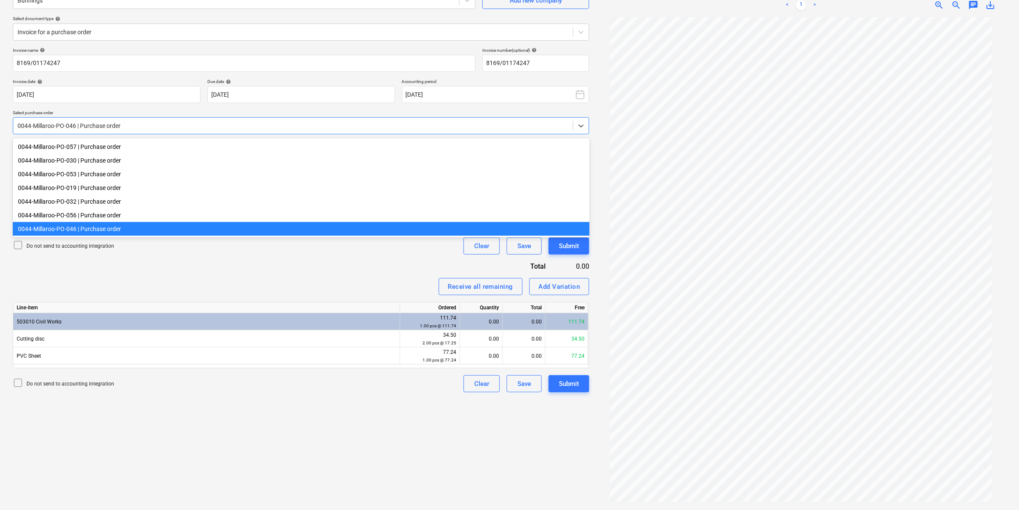
click at [186, 273] on div "Invoice name help 8169/01174247 Invoice number (optional) help 8169/01174247 In…" at bounding box center [301, 219] width 576 height 345
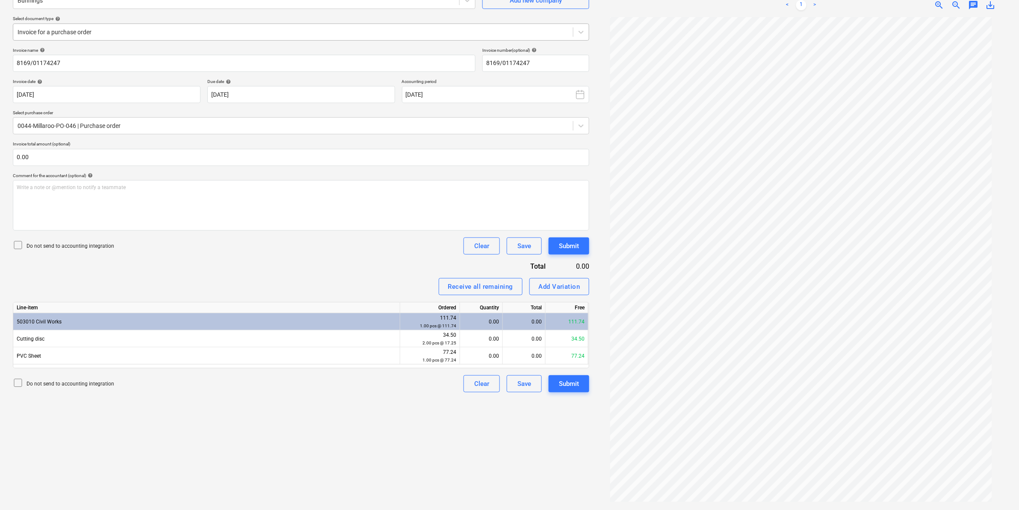
click at [113, 26] on div "Invoice for a purchase order" at bounding box center [293, 32] width 560 height 12
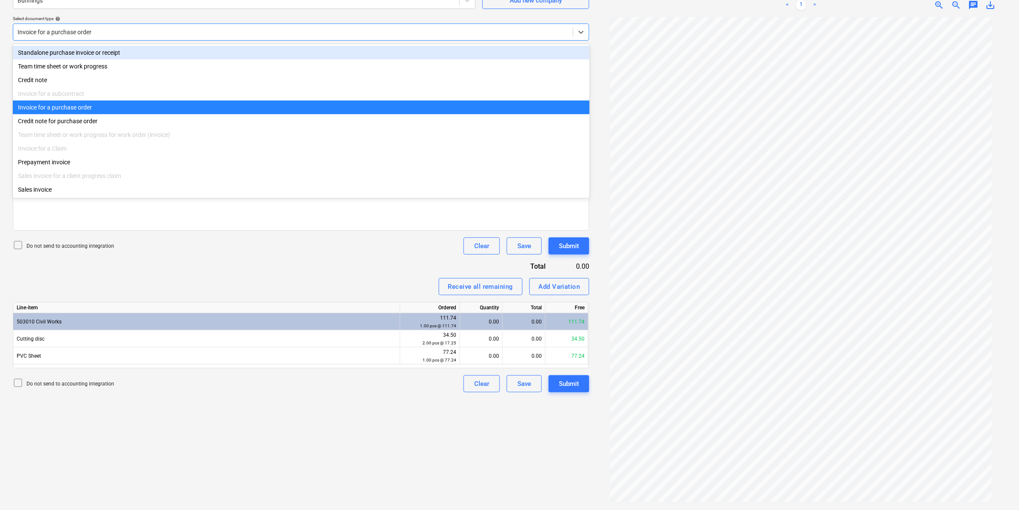
click at [86, 56] on div "Standalone purchase invoice or receipt" at bounding box center [301, 53] width 577 height 14
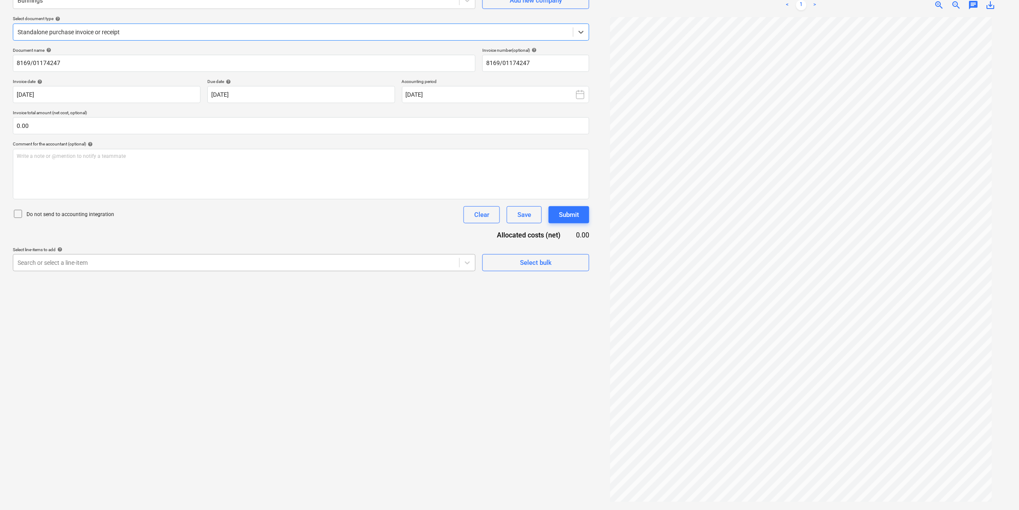
click at [298, 266] on div at bounding box center [236, 262] width 437 height 9
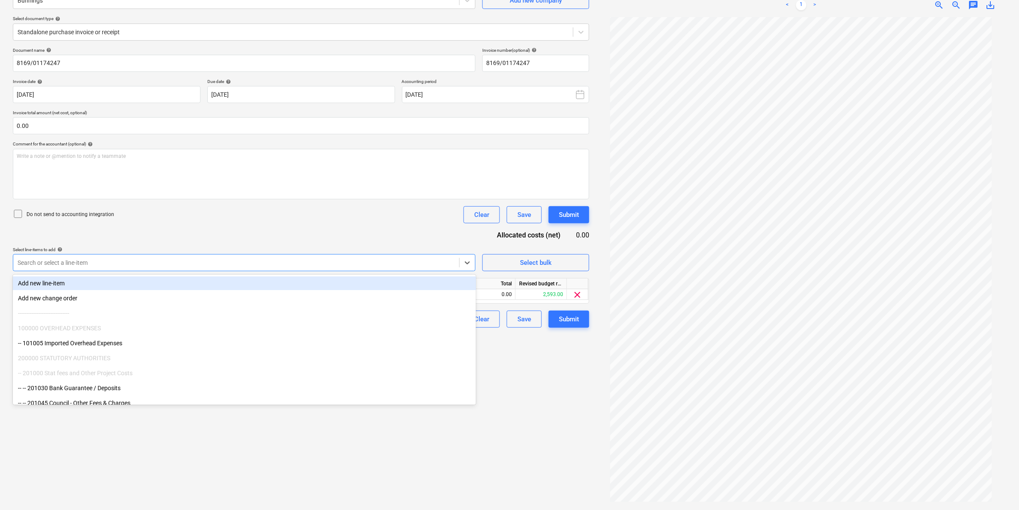
click at [315, 220] on div "Do not send to accounting integration Clear Save Submit" at bounding box center [301, 214] width 576 height 17
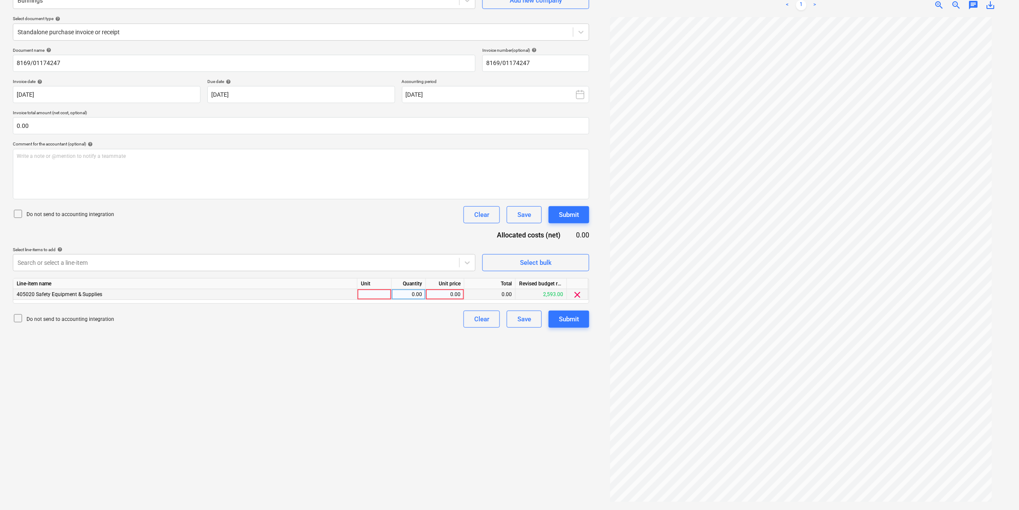
click at [378, 292] on div at bounding box center [374, 294] width 34 height 11
click at [255, 258] on div at bounding box center [236, 262] width 437 height 9
click at [249, 261] on div at bounding box center [236, 262] width 437 height 9
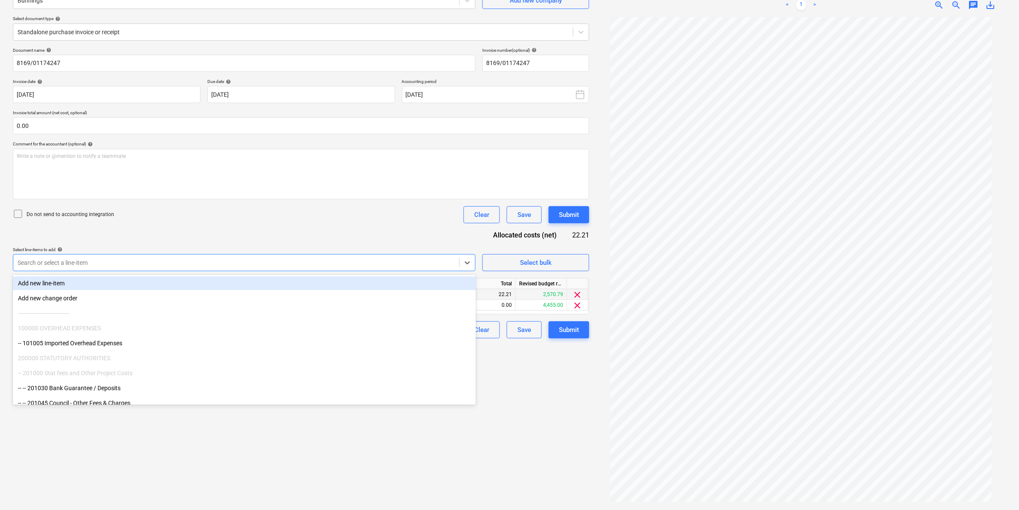
click at [289, 222] on div "Do not send to accounting integration Clear Save Submit" at bounding box center [301, 214] width 576 height 17
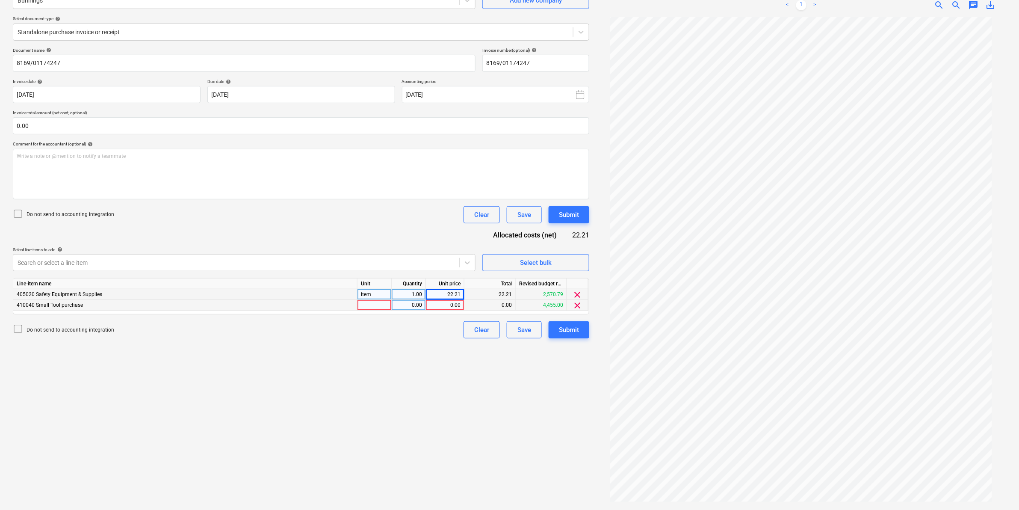
click at [383, 306] on div at bounding box center [374, 305] width 34 height 11
click at [346, 204] on div "Document name help 8169/01174247 Invoice number (optional) help 8169/01174247 I…" at bounding box center [301, 192] width 576 height 291
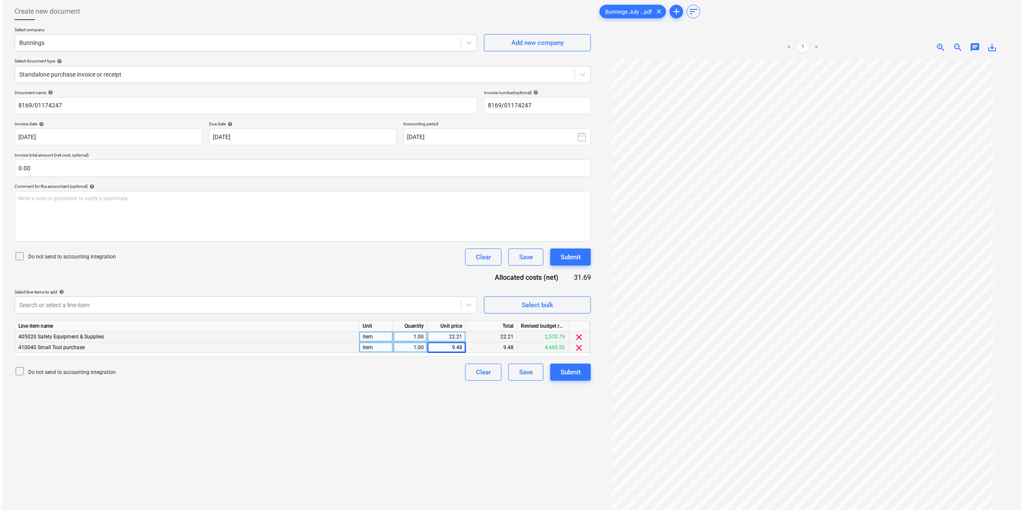
scroll to position [85, 0]
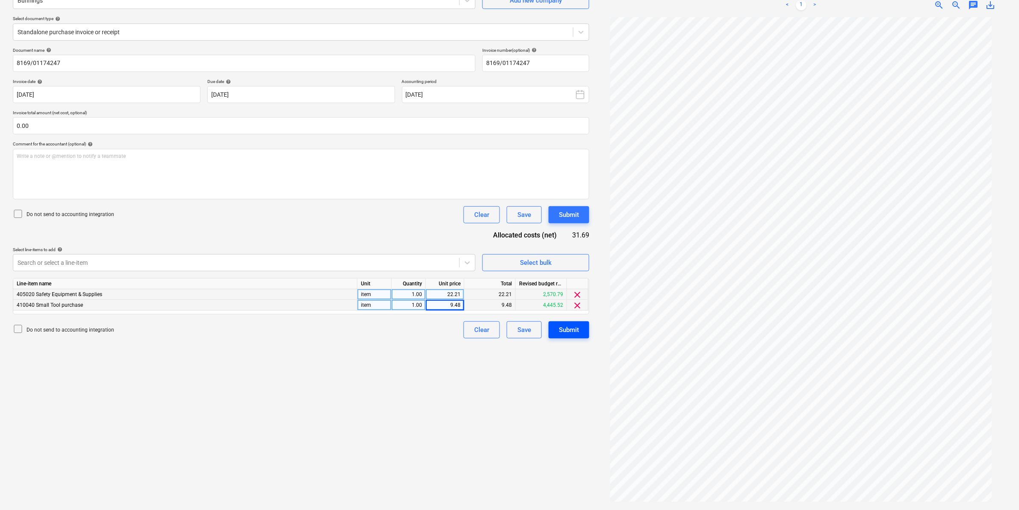
click at [568, 327] on div "Submit" at bounding box center [569, 329] width 20 height 11
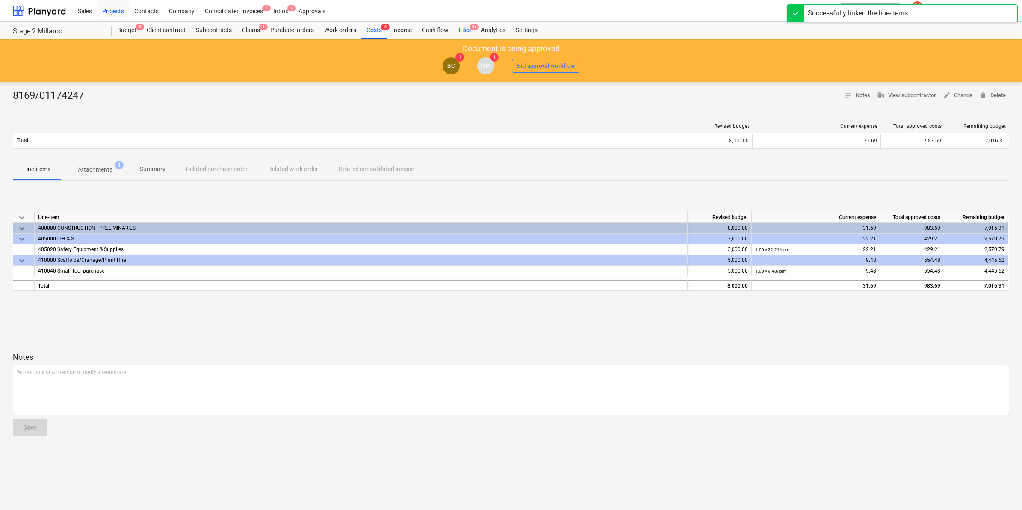
click at [465, 31] on div "Files 9+" at bounding box center [465, 30] width 22 height 17
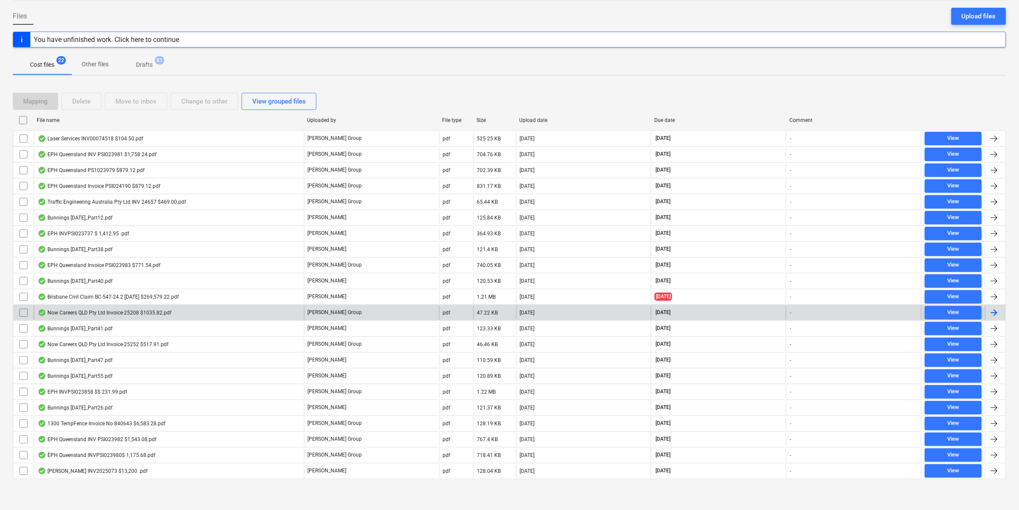
scroll to position [80, 0]
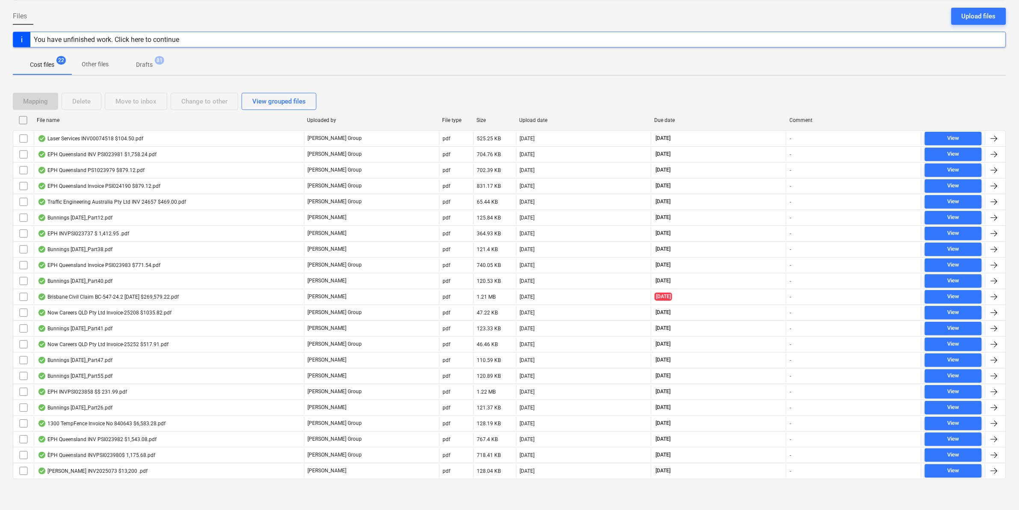
click at [62, 118] on div "File name" at bounding box center [168, 120] width 263 height 6
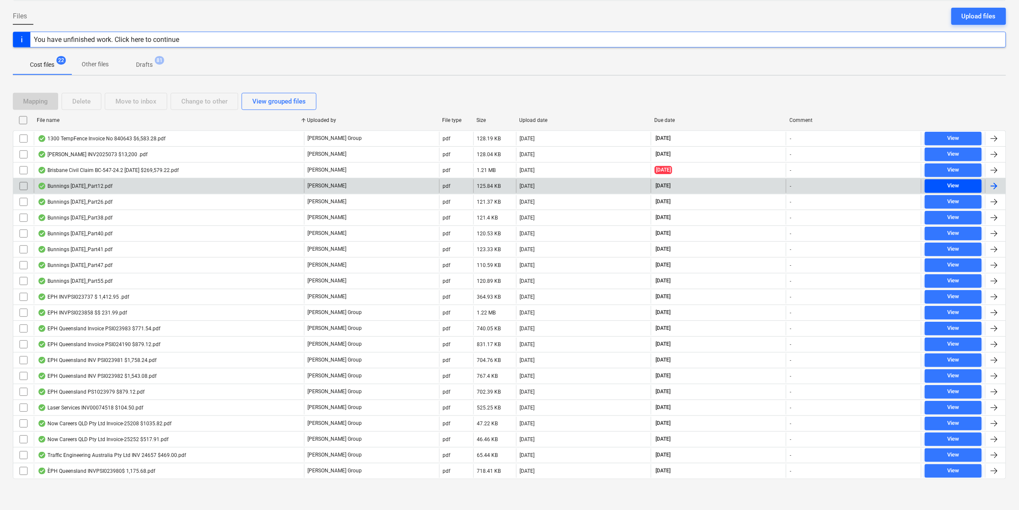
click at [946, 185] on span "View" at bounding box center [953, 186] width 50 height 10
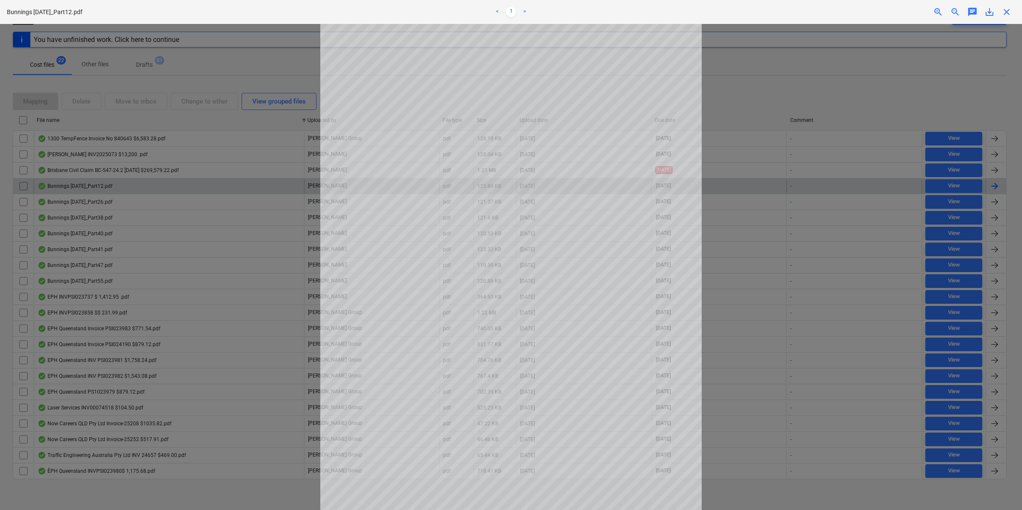
click at [1005, 15] on span "close" at bounding box center [1006, 12] width 10 height 10
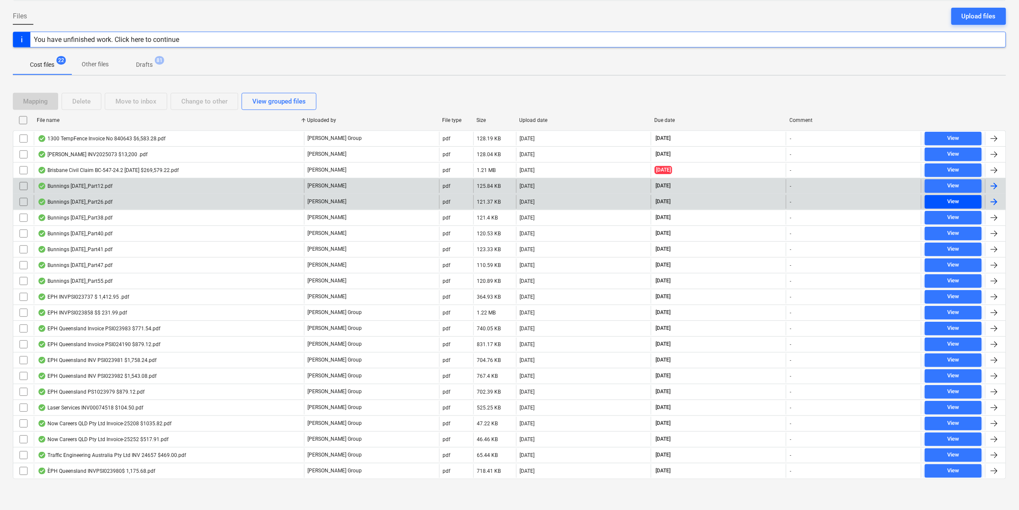
click at [956, 200] on div "View" at bounding box center [953, 202] width 12 height 10
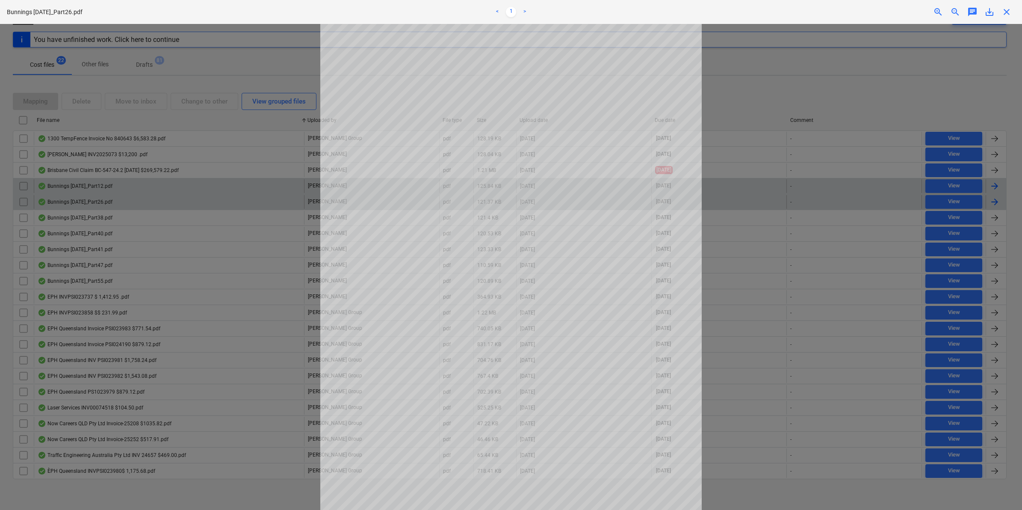
click at [1008, 7] on span "close" at bounding box center [1006, 12] width 10 height 10
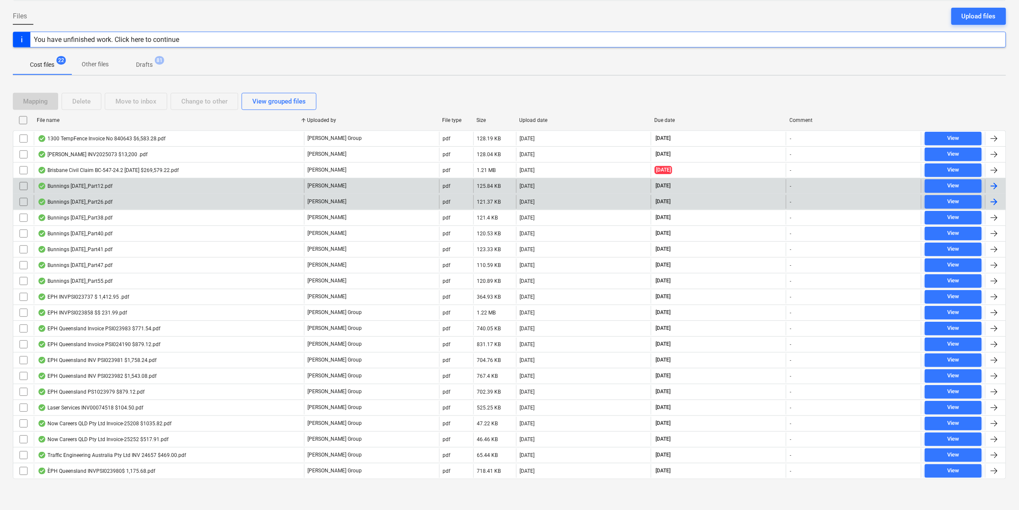
click at [943, 178] on div "Bunnings [DATE]_Part12.pdf [PERSON_NAME] pdf 125.84 KB [DATE] [DATE] - View" at bounding box center [509, 186] width 993 height 16
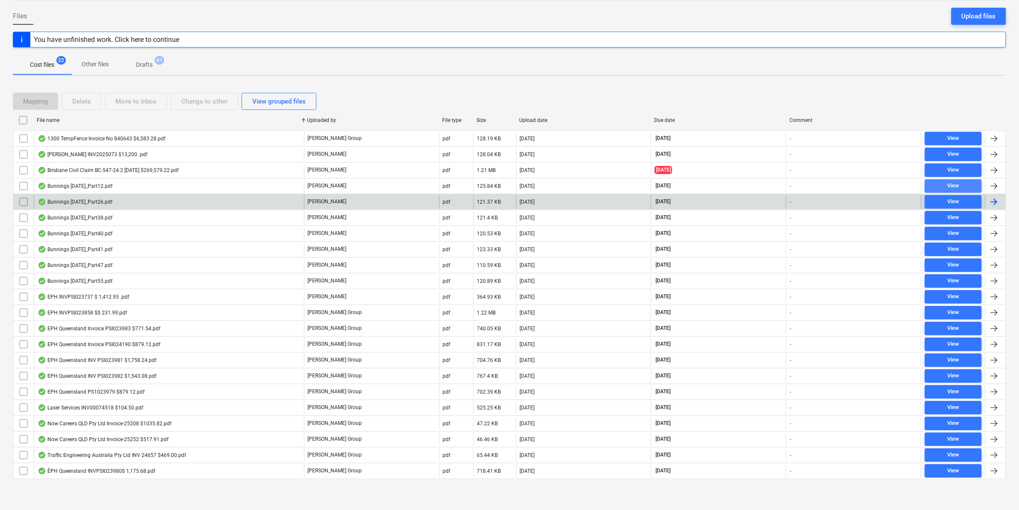
click at [943, 184] on span "View" at bounding box center [953, 186] width 50 height 10
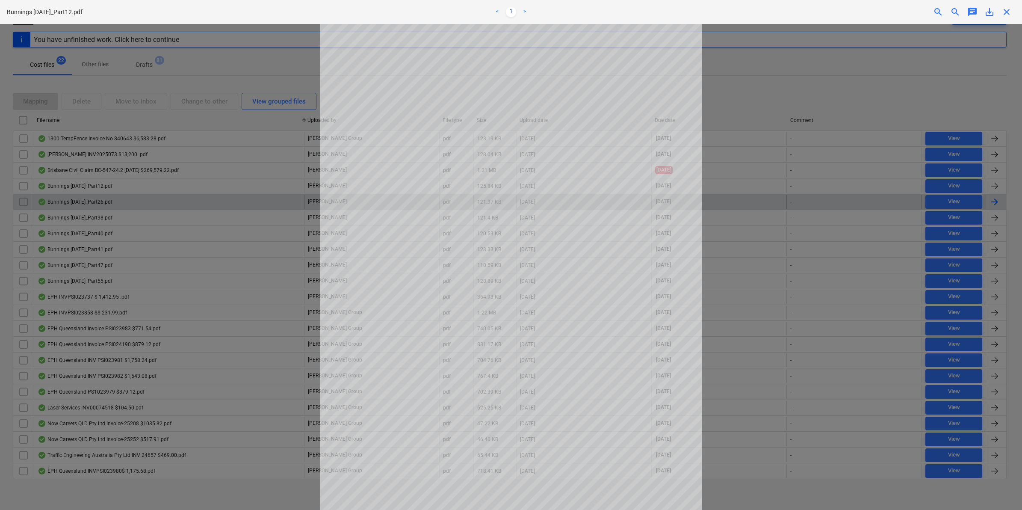
click at [1010, 5] on div "Bunnings [DATE]_Part12.pdf < 1 > zoom_in zoom_out chat 0 save_alt close" at bounding box center [511, 12] width 1022 height 24
drag, startPoint x: 1007, startPoint y: 7, endPoint x: 984, endPoint y: 55, distance: 53.2
click at [1006, 7] on span "close" at bounding box center [1006, 12] width 10 height 10
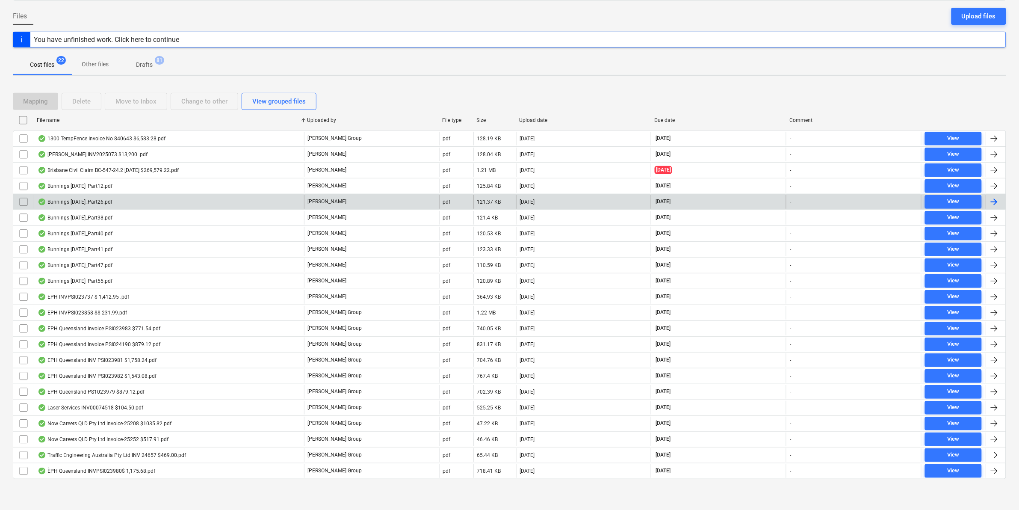
click at [860, 179] on div "-" at bounding box center [853, 186] width 135 height 14
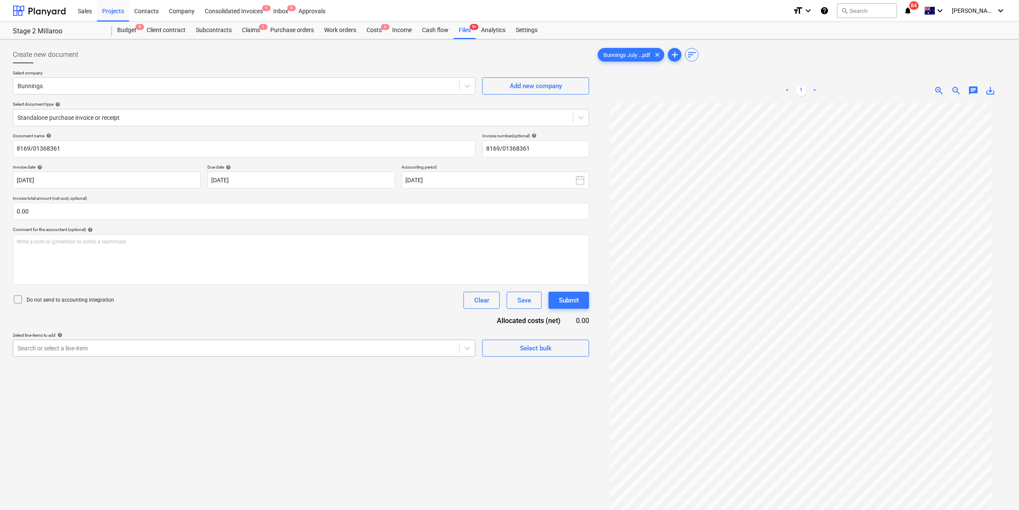
click at [109, 352] on div at bounding box center [236, 348] width 437 height 9
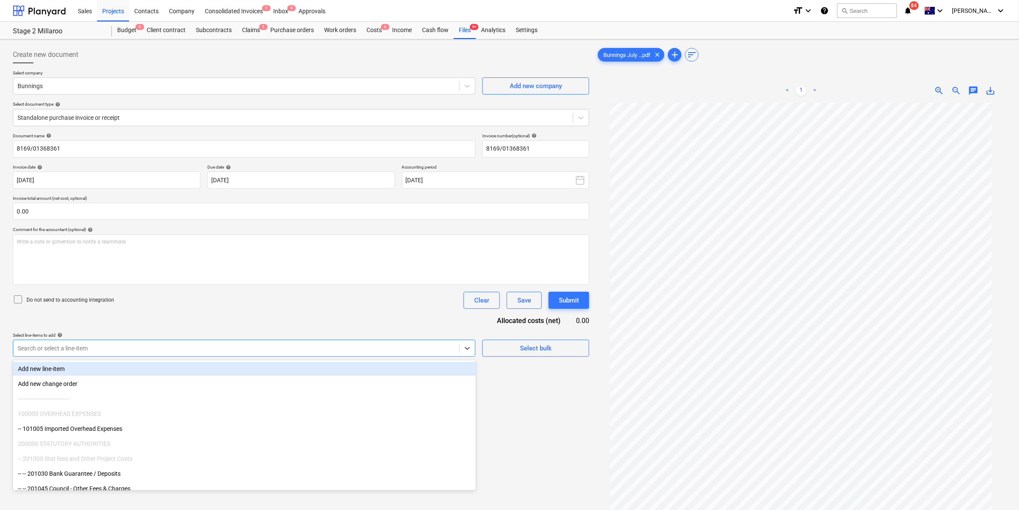
click at [76, 345] on div at bounding box center [236, 348] width 437 height 9
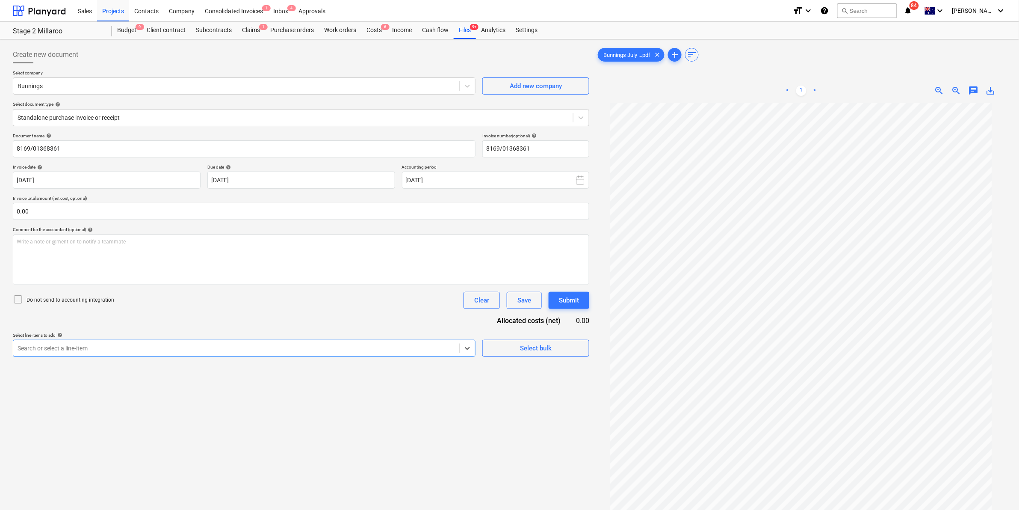
click at [76, 345] on div at bounding box center [236, 348] width 437 height 9
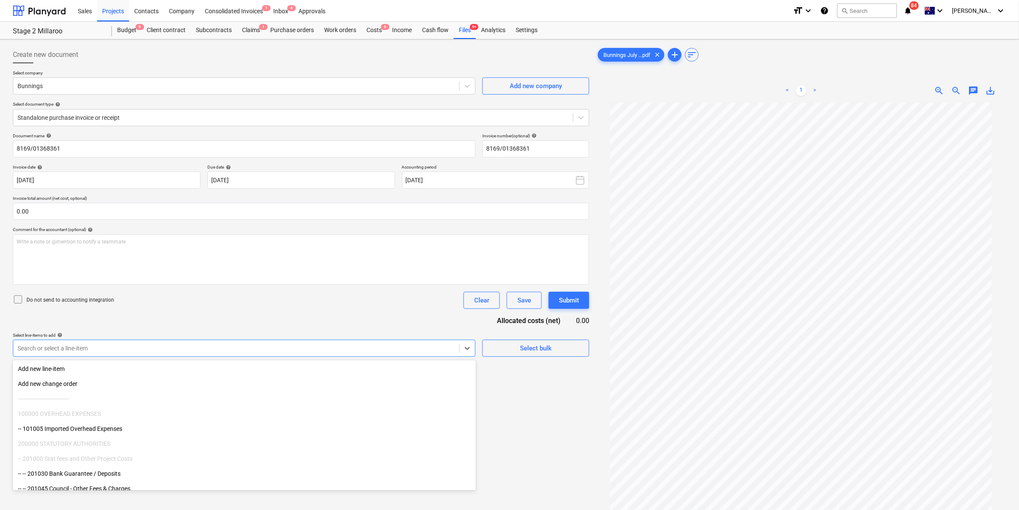
click at [224, 311] on div "Document name help 8169/01368361 Invoice number (optional) help 8169/01368361 I…" at bounding box center [301, 245] width 576 height 224
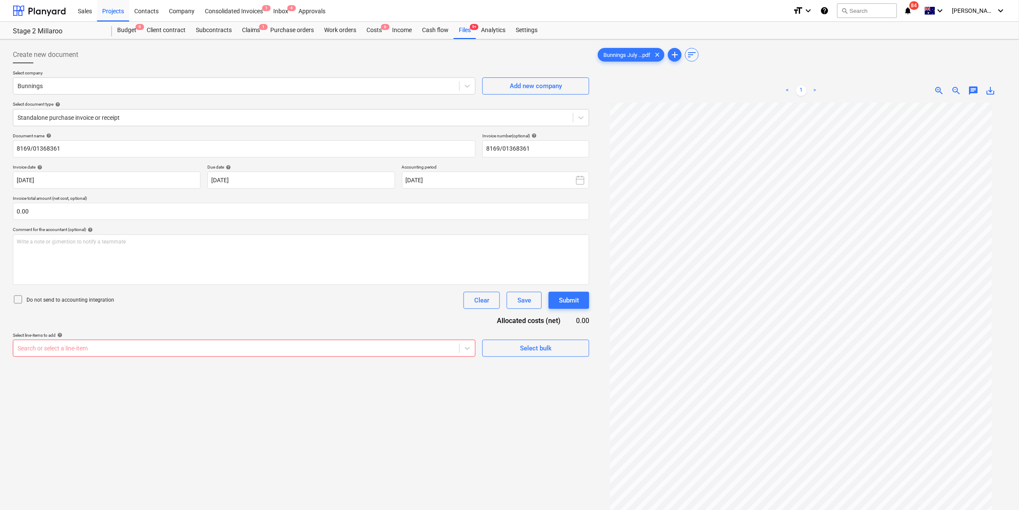
click at [473, 20] on div "Sales Projects Contacts Company Consolidated Invoices 1 Inbox 4 Approvals" at bounding box center [429, 10] width 713 height 21
click at [467, 26] on div "Files 9+" at bounding box center [465, 30] width 22 height 17
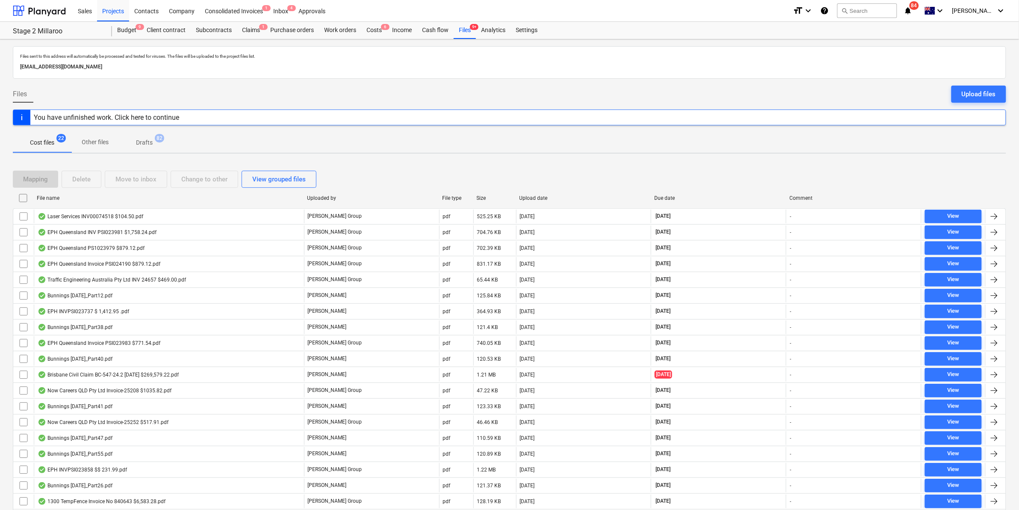
click at [144, 198] on div "File name" at bounding box center [168, 198] width 263 height 6
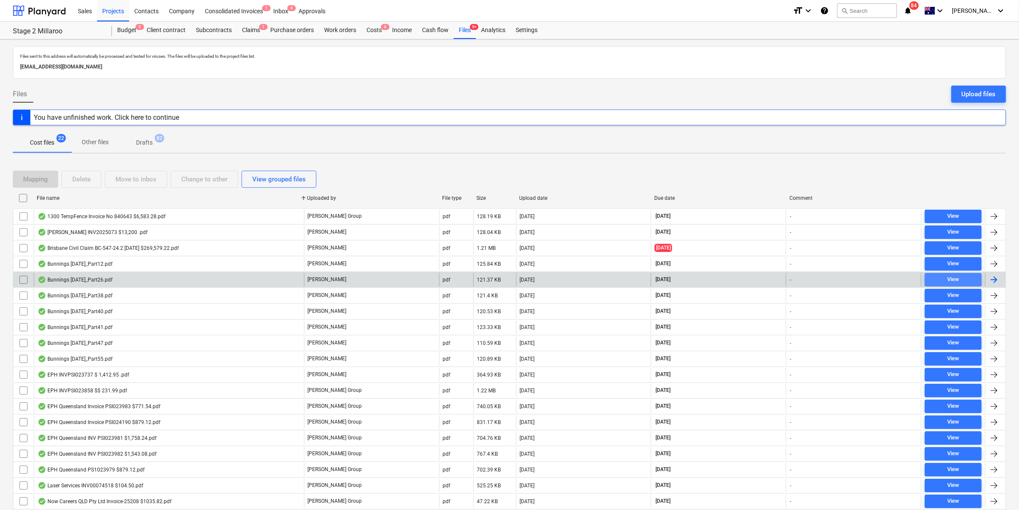
click at [955, 277] on div "View" at bounding box center [953, 279] width 12 height 10
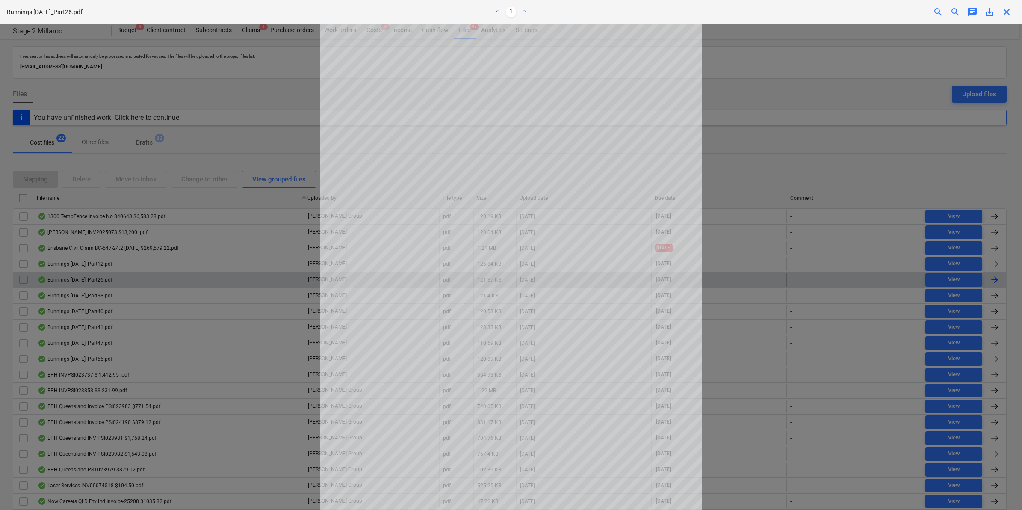
click at [955, 277] on div at bounding box center [511, 267] width 1022 height 486
click at [925, 169] on div at bounding box center [511, 267] width 1022 height 486
click at [1007, 7] on span "close" at bounding box center [1006, 12] width 10 height 10
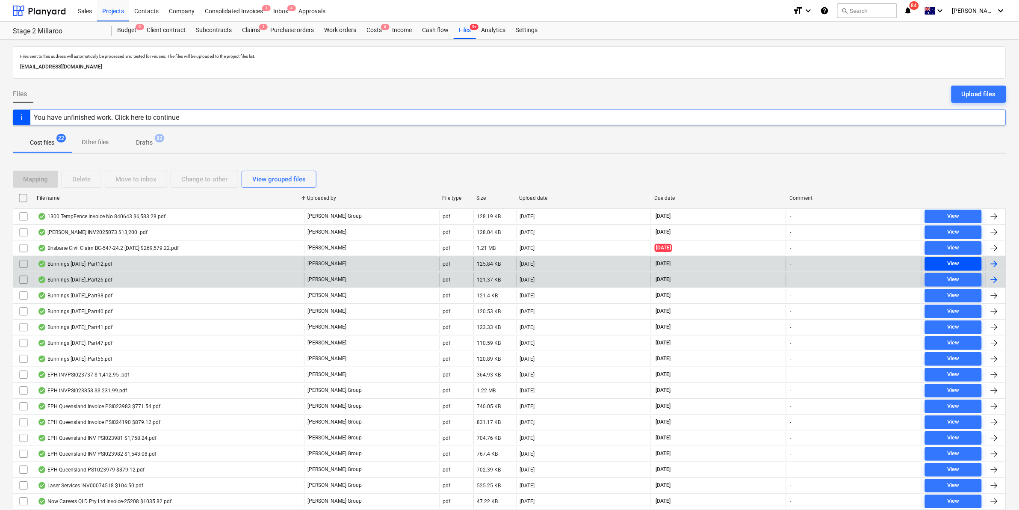
click at [952, 258] on button "View" at bounding box center [953, 264] width 57 height 14
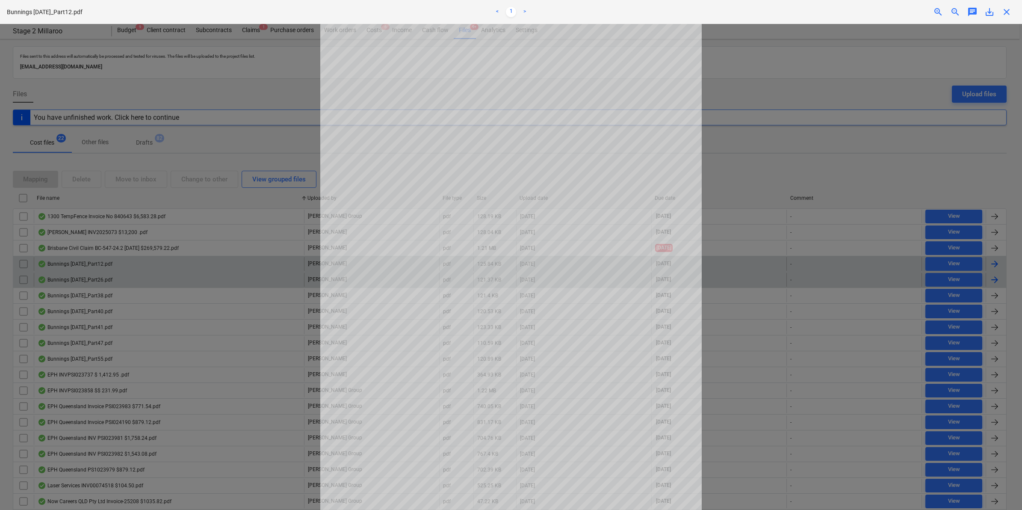
click at [1008, 9] on span "close" at bounding box center [1006, 12] width 10 height 10
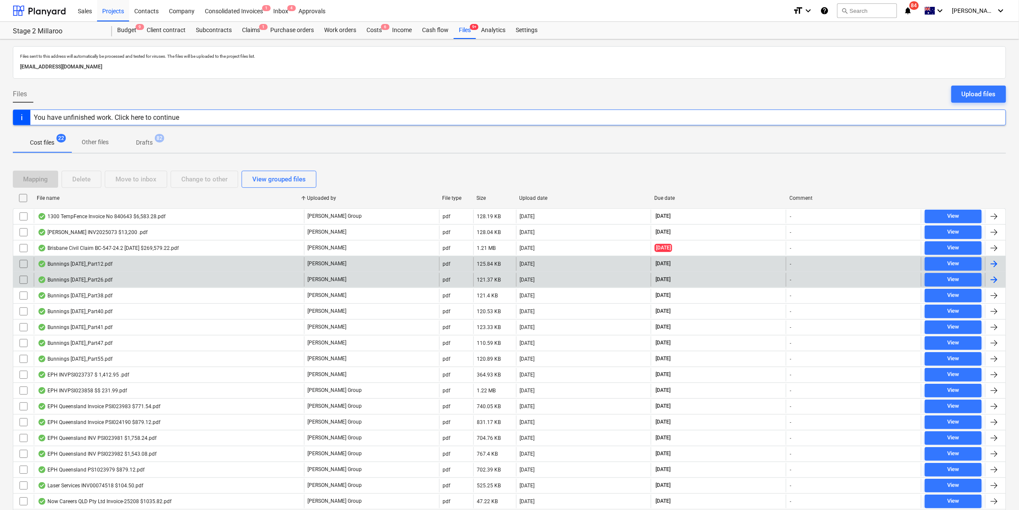
click at [27, 262] on input "checkbox" at bounding box center [24, 264] width 14 height 14
click at [147, 180] on div "Move to inbox" at bounding box center [135, 179] width 41 height 11
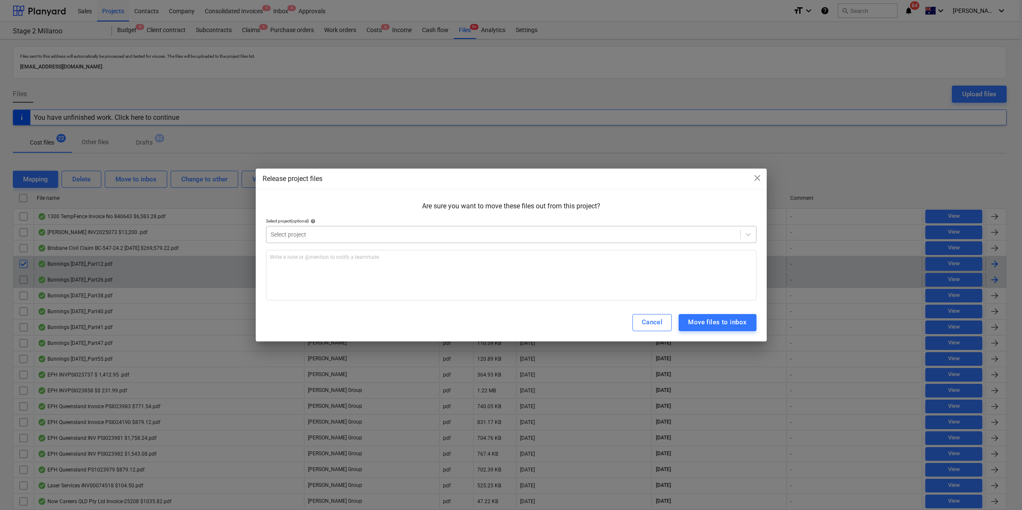
click at [305, 238] on div at bounding box center [503, 234] width 465 height 9
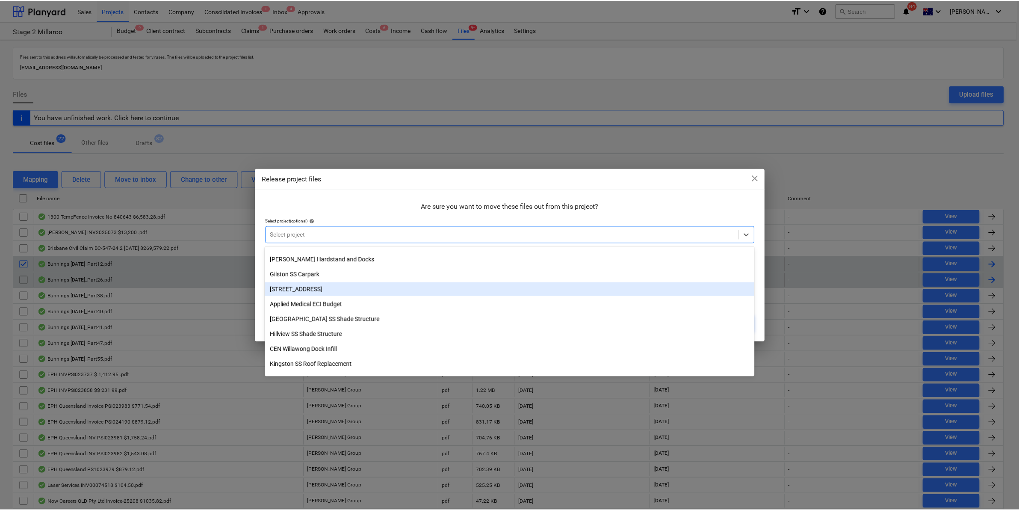
scroll to position [53, 0]
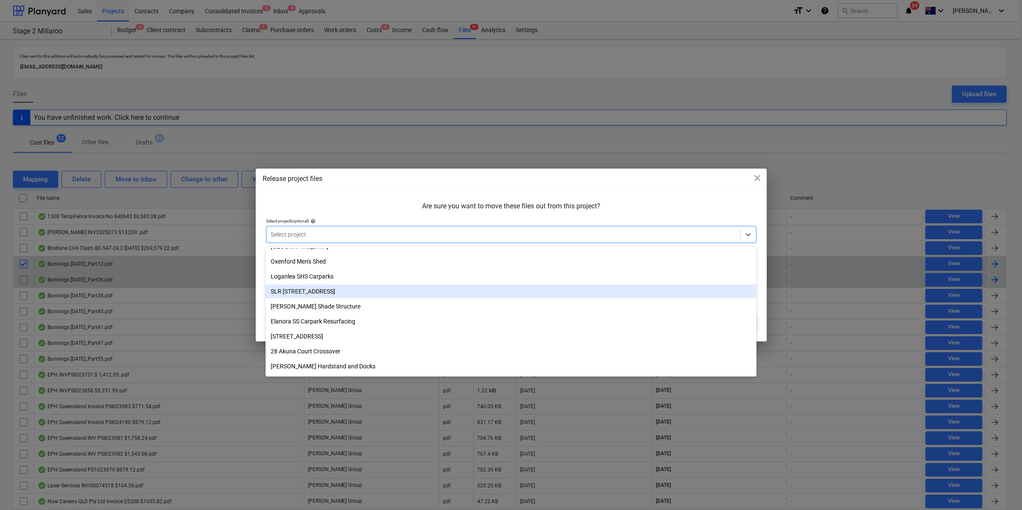
click at [300, 287] on div "SLR [STREET_ADDRESS]" at bounding box center [510, 291] width 490 height 14
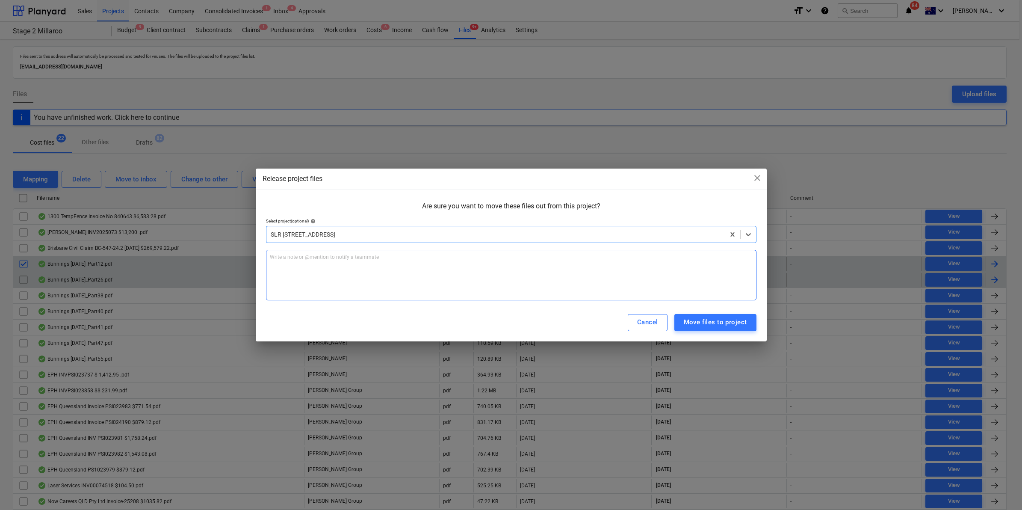
click at [314, 264] on div "Write a note or @mention to notify a teammate [PERSON_NAME]" at bounding box center [511, 275] width 490 height 50
click at [727, 316] on div "Move files to project" at bounding box center [715, 321] width 63 height 11
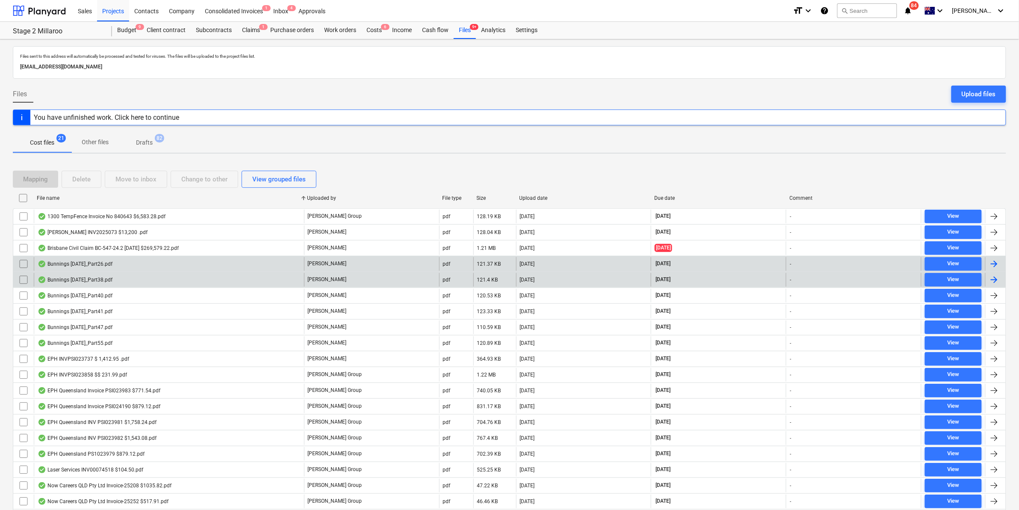
click at [120, 266] on div "Bunnings [DATE]_Part26.pdf" at bounding box center [169, 264] width 270 height 14
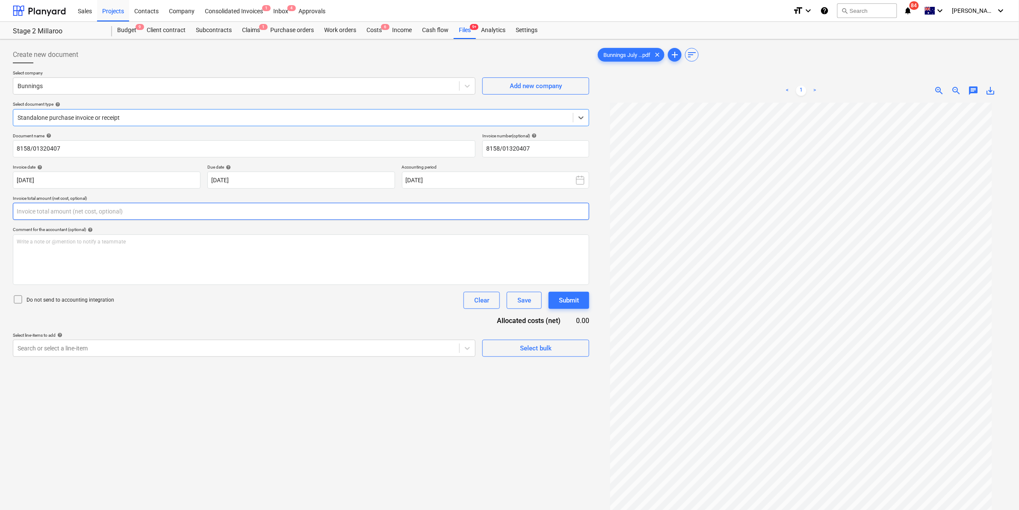
click at [61, 206] on input "text" at bounding box center [301, 211] width 576 height 17
click at [99, 128] on div "Select company Bunnings Add new company Select document type help Standalone pu…" at bounding box center [301, 101] width 576 height 63
click at [110, 115] on div at bounding box center [293, 117] width 551 height 9
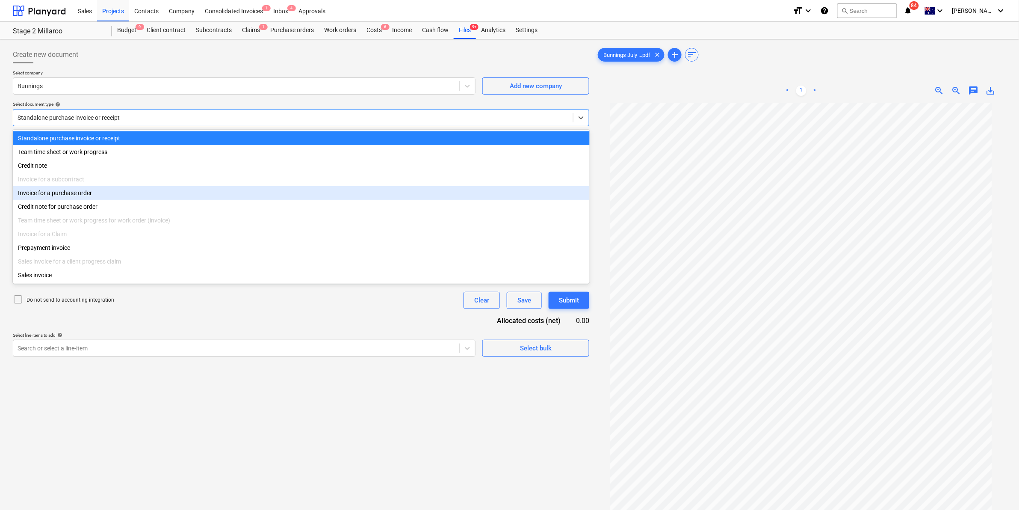
click at [82, 199] on div "Invoice for a purchase order" at bounding box center [301, 193] width 577 height 14
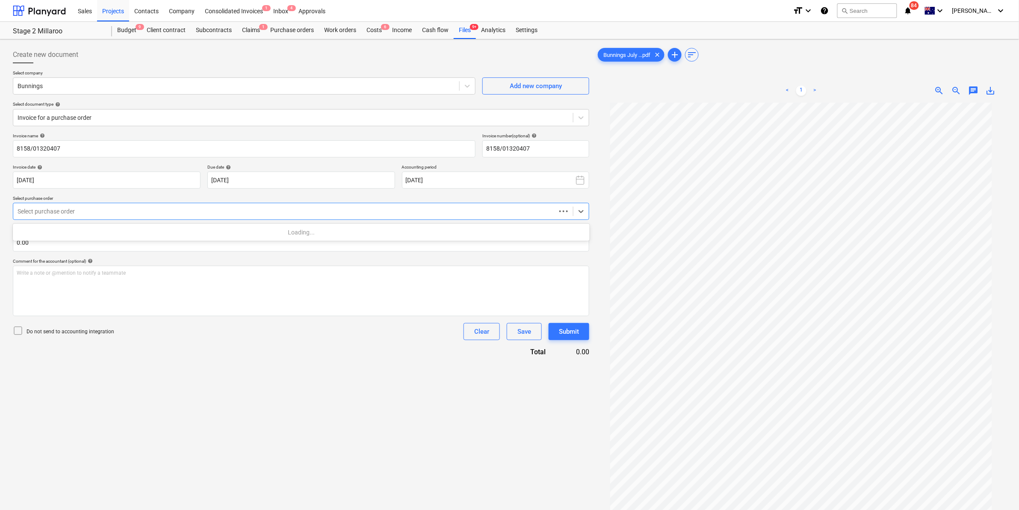
click at [97, 204] on div "Select purchase order" at bounding box center [301, 211] width 576 height 17
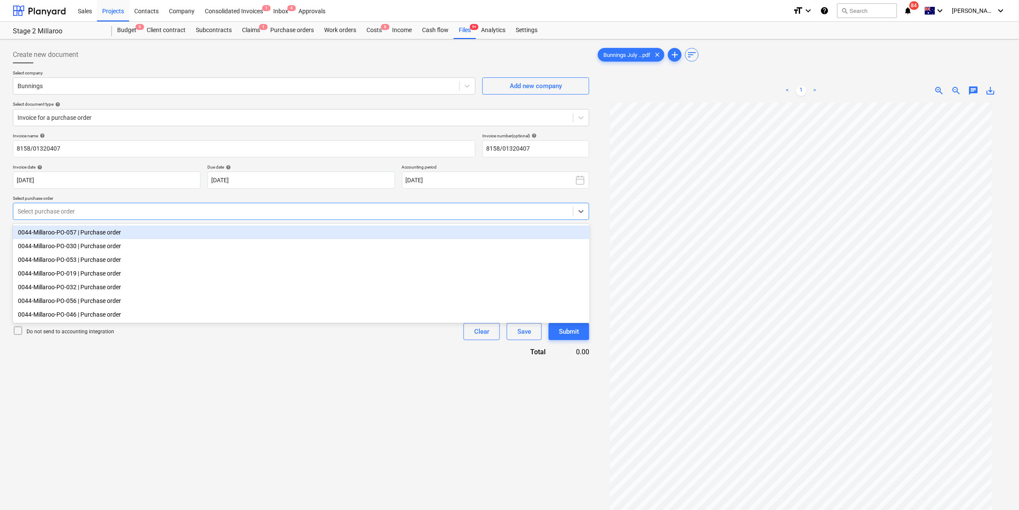
click at [91, 225] on div "0044-Millaroo-PO-057 | Purchase order" at bounding box center [301, 232] width 577 height 14
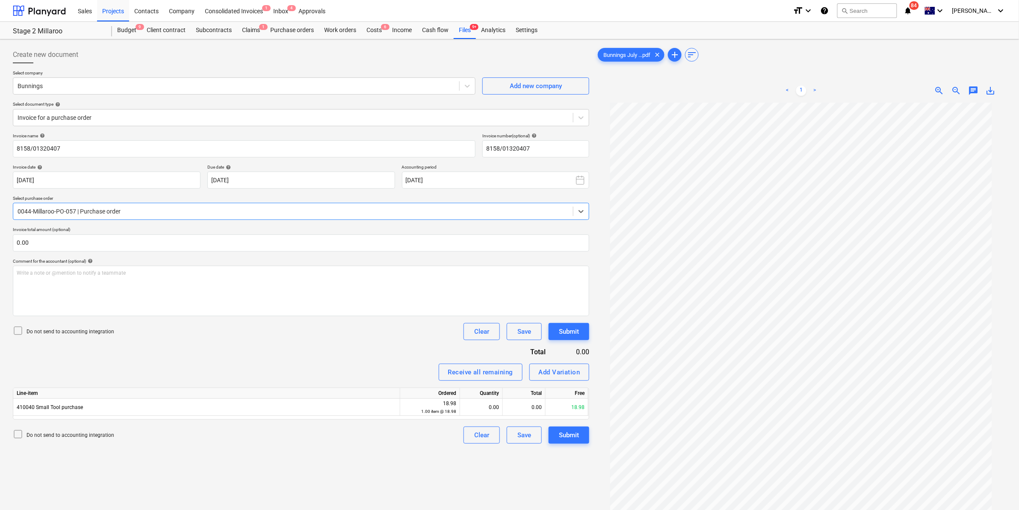
click at [115, 208] on div at bounding box center [293, 211] width 551 height 9
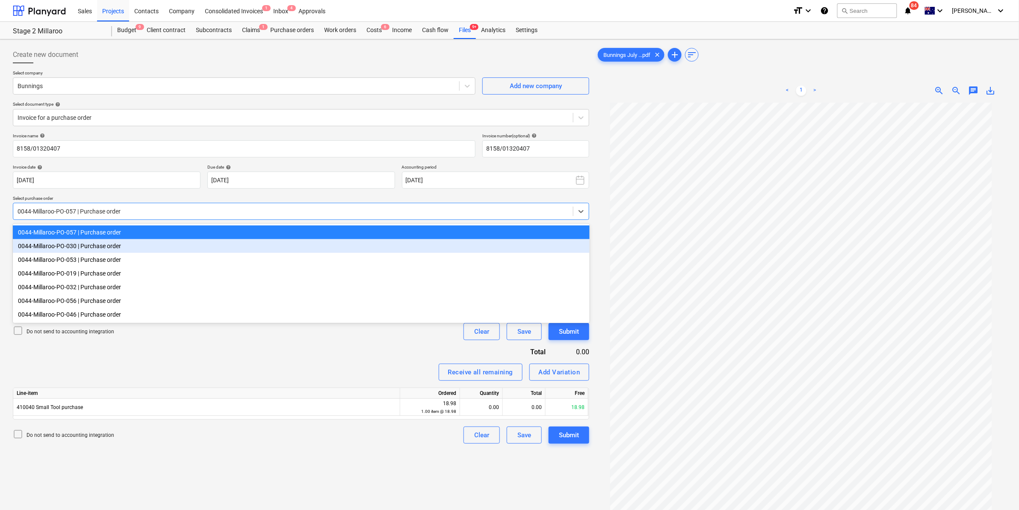
click at [96, 247] on div "0044-Millaroo-PO-030 | Purchase order" at bounding box center [301, 246] width 577 height 14
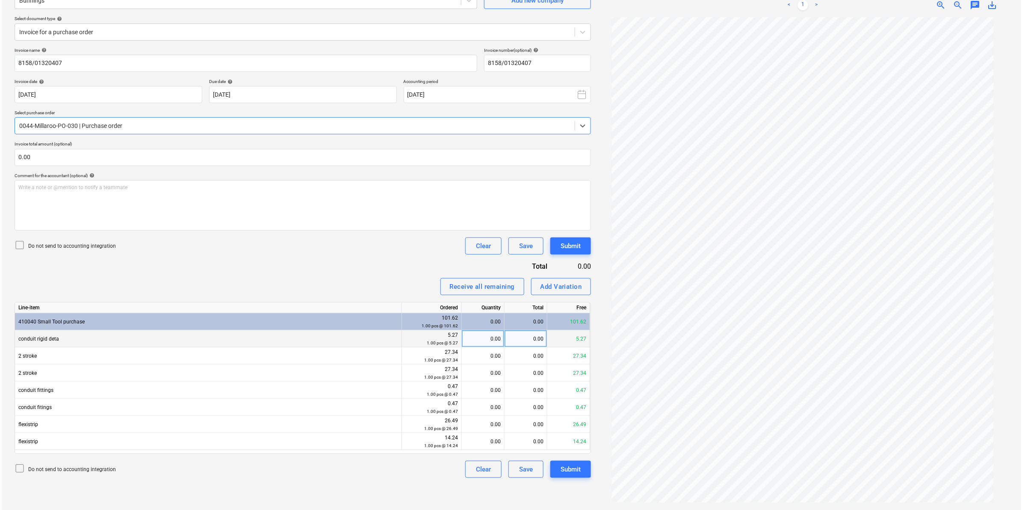
scroll to position [56, 0]
click at [486, 321] on div "0.00" at bounding box center [480, 321] width 35 height 17
click at [481, 339] on div "0.00" at bounding box center [480, 338] width 35 height 17
click at [571, 469] on div "Submit" at bounding box center [569, 468] width 20 height 11
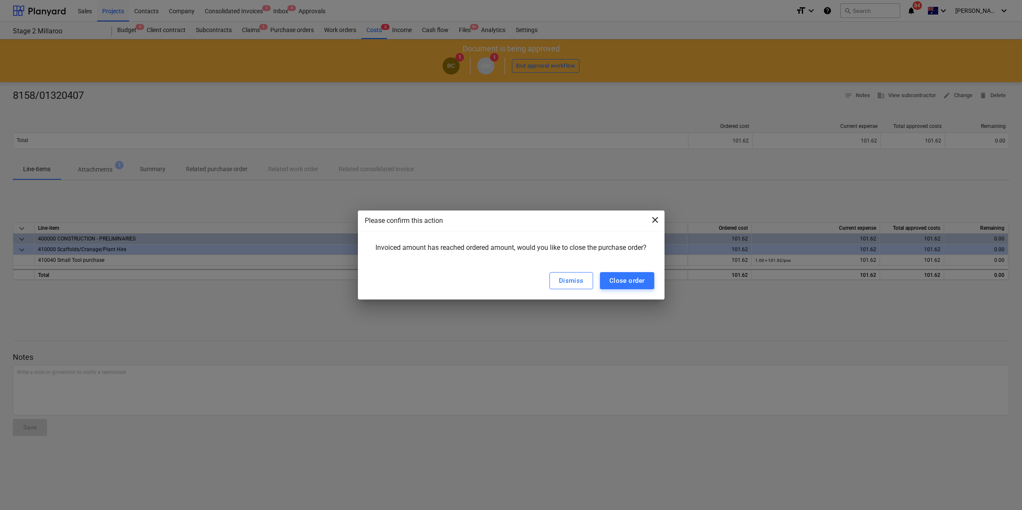
click at [654, 216] on span "close" at bounding box center [655, 220] width 10 height 10
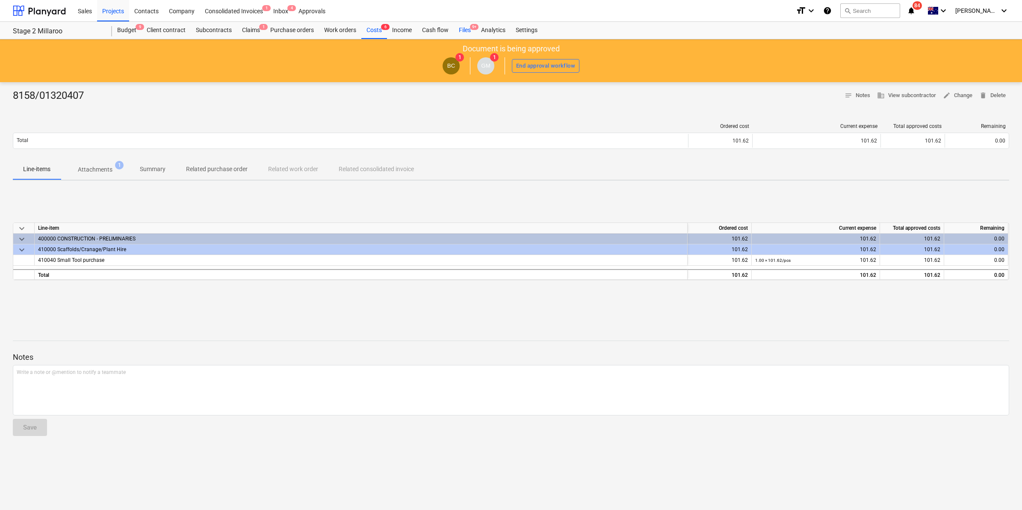
click at [464, 30] on div "Files 9+" at bounding box center [465, 30] width 22 height 17
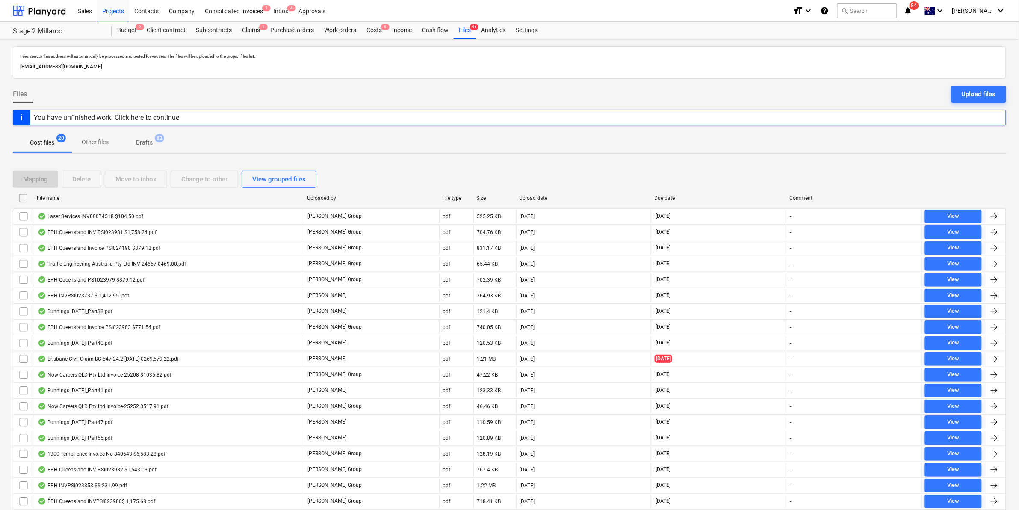
click at [58, 197] on div "File name" at bounding box center [168, 198] width 263 height 6
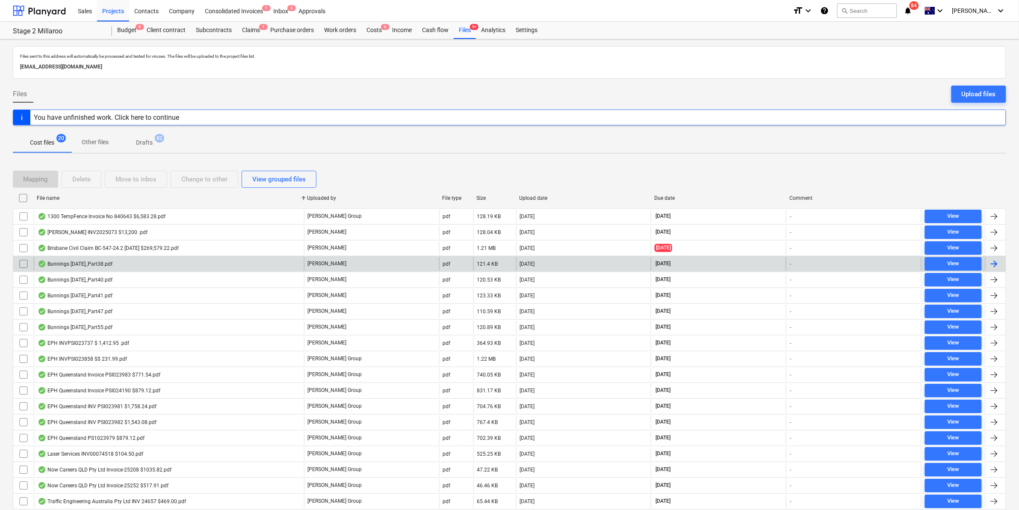
click at [67, 262] on div "Bunnings [DATE]_Part38.pdf" at bounding box center [75, 263] width 75 height 7
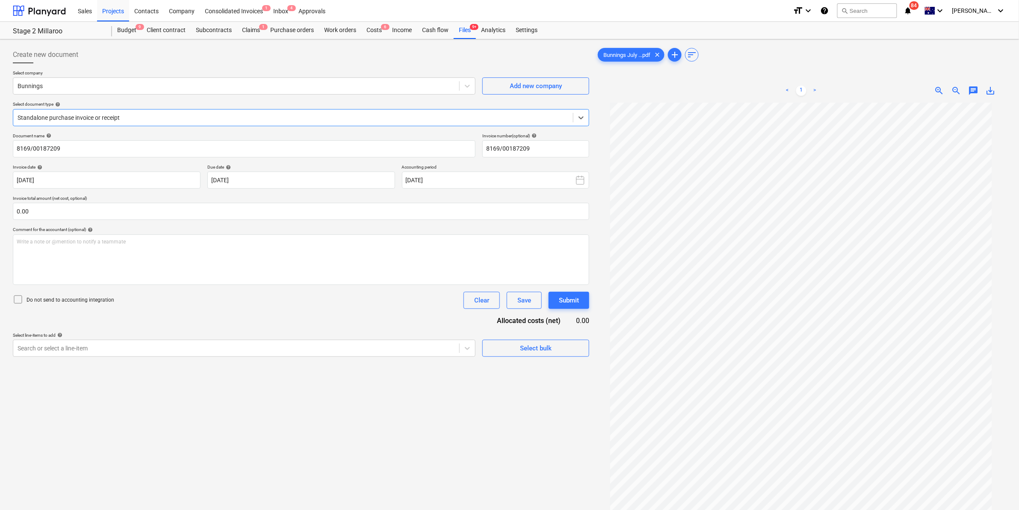
click at [107, 129] on div "Select company Bunnings Add new company Select document type help Select is foc…" at bounding box center [301, 101] width 576 height 63
click at [115, 114] on div at bounding box center [293, 117] width 551 height 9
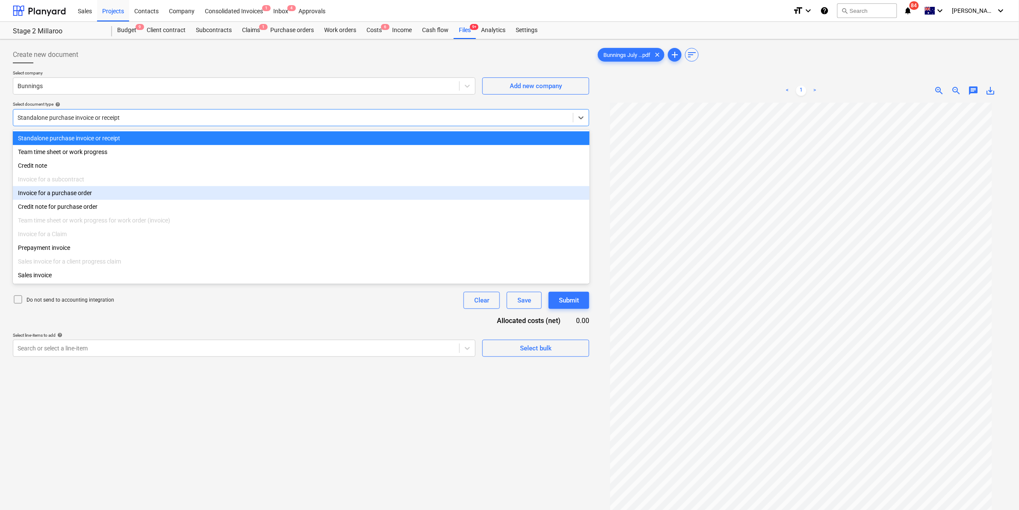
click at [75, 193] on div "Invoice for a purchase order" at bounding box center [301, 193] width 577 height 14
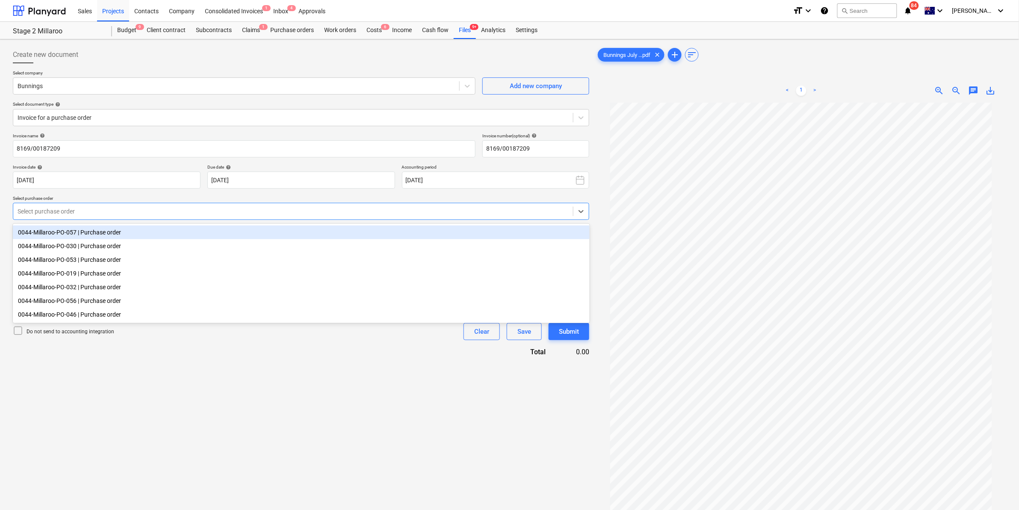
click at [106, 217] on div "Select purchase order" at bounding box center [293, 211] width 560 height 12
click at [84, 236] on div "0044-Millaroo-PO-057 | Purchase order" at bounding box center [301, 232] width 577 height 14
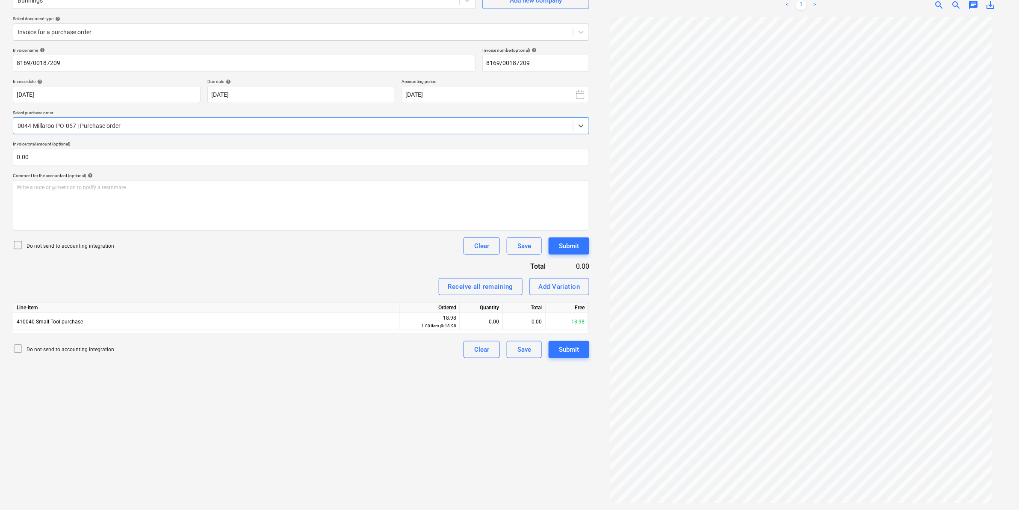
scroll to position [56, 0]
click at [279, 125] on div at bounding box center [293, 125] width 551 height 9
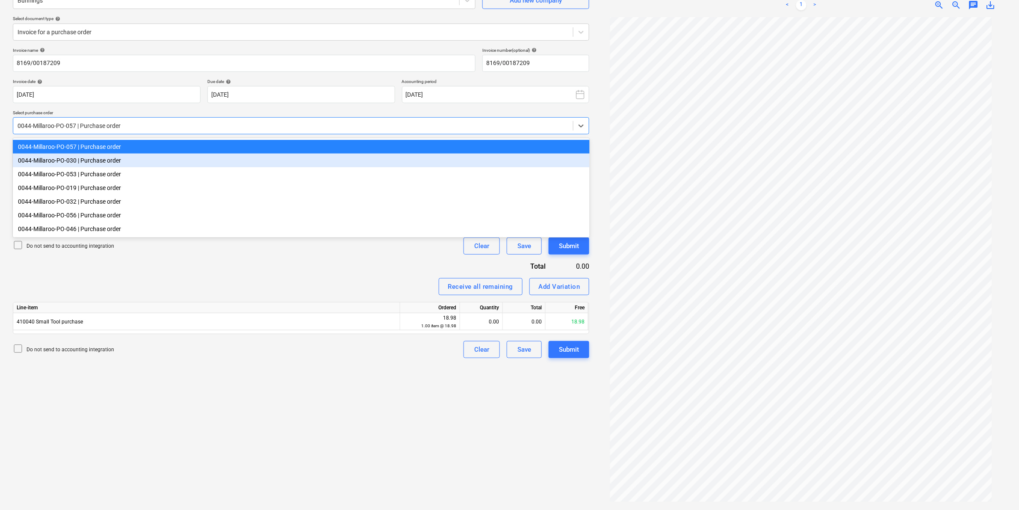
click at [145, 163] on div "0044-Millaroo-PO-030 | Purchase order" at bounding box center [301, 160] width 577 height 14
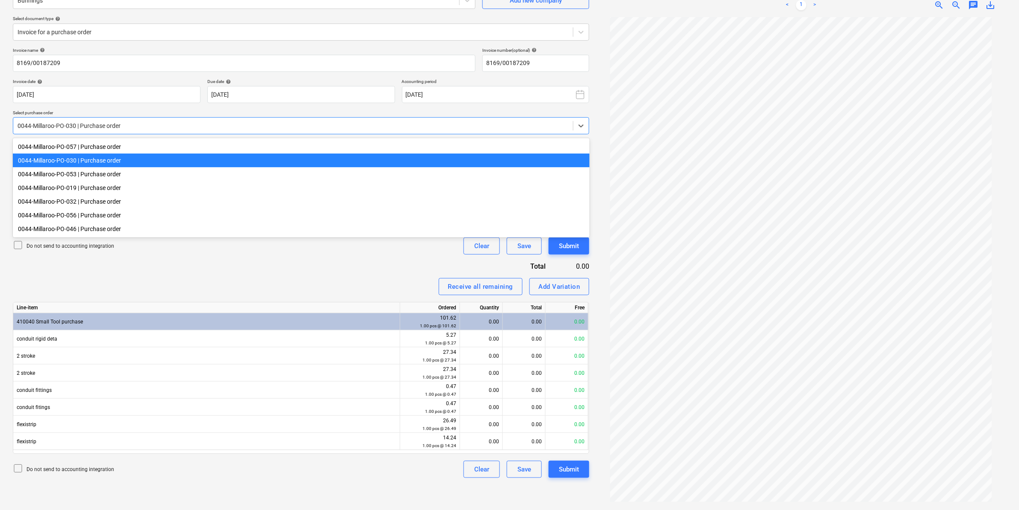
click at [242, 128] on div at bounding box center [293, 125] width 551 height 9
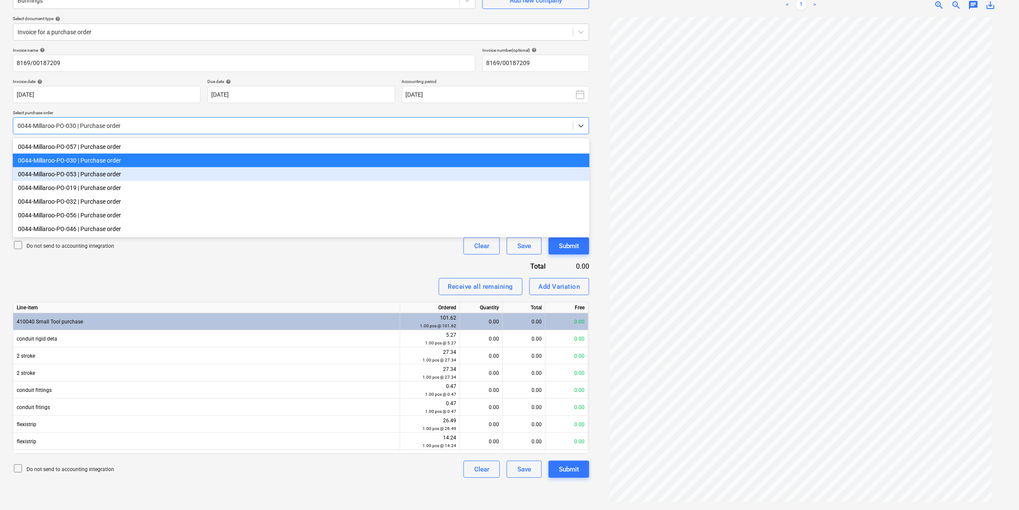
click at [120, 172] on div "0044-Millaroo-PO-053 | Purchase order" at bounding box center [301, 174] width 577 height 14
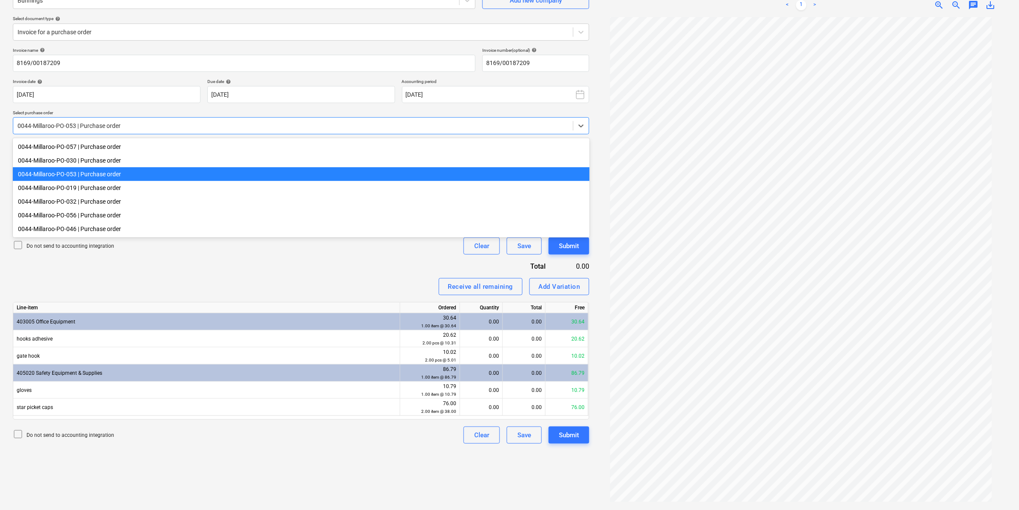
click at [201, 123] on div at bounding box center [293, 125] width 551 height 9
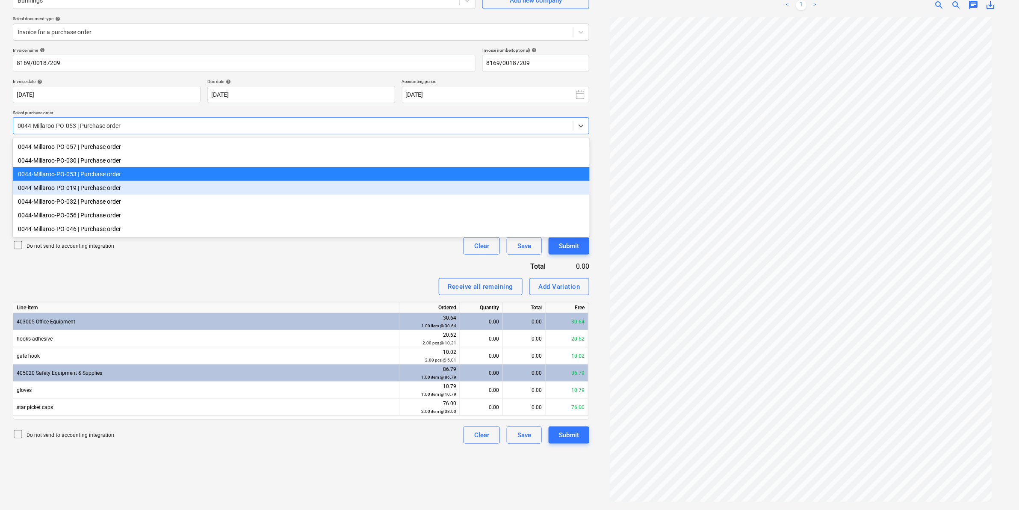
click at [65, 189] on div "0044-Millaroo-PO-019 | Purchase order" at bounding box center [301, 188] width 577 height 14
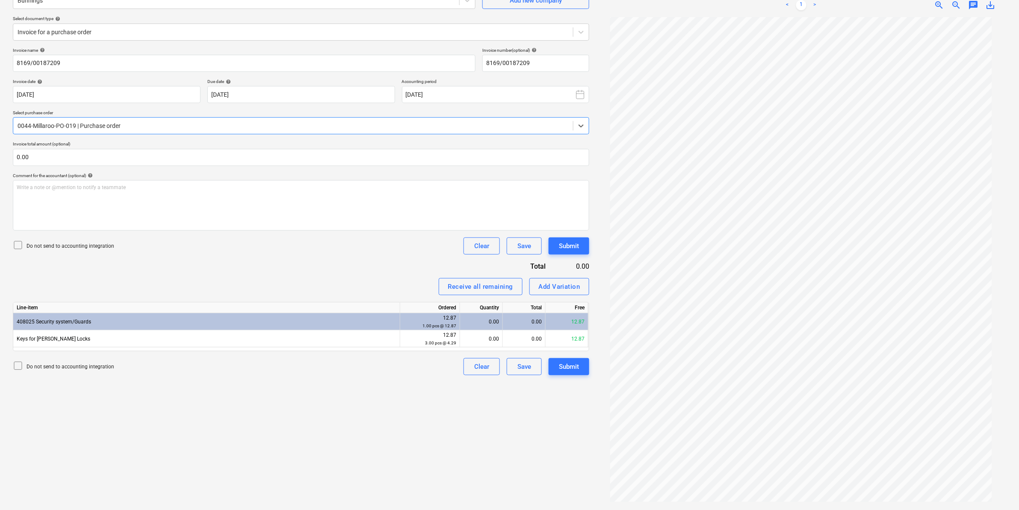
click at [139, 123] on div at bounding box center [293, 125] width 551 height 9
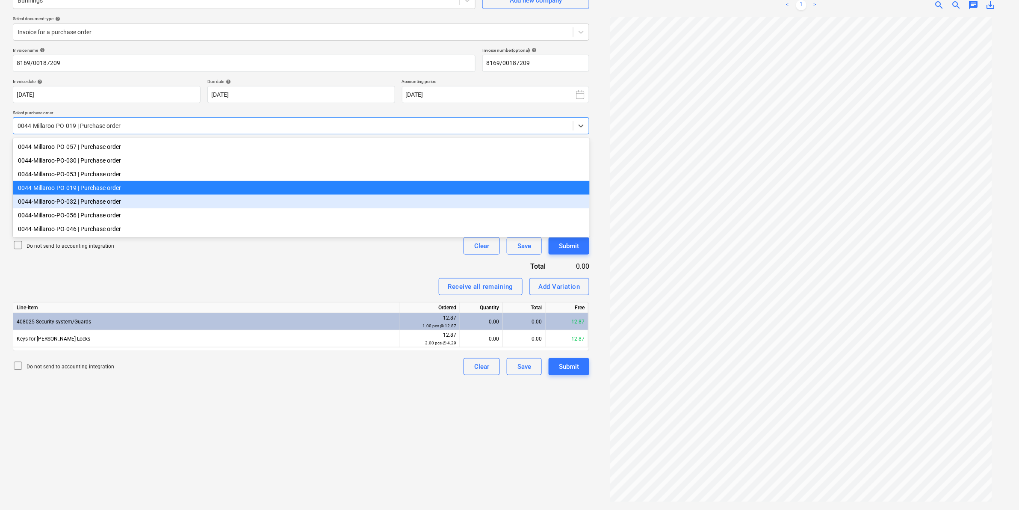
click at [104, 201] on div "0044-Millaroo-PO-032 | Purchase order" at bounding box center [301, 202] width 577 height 14
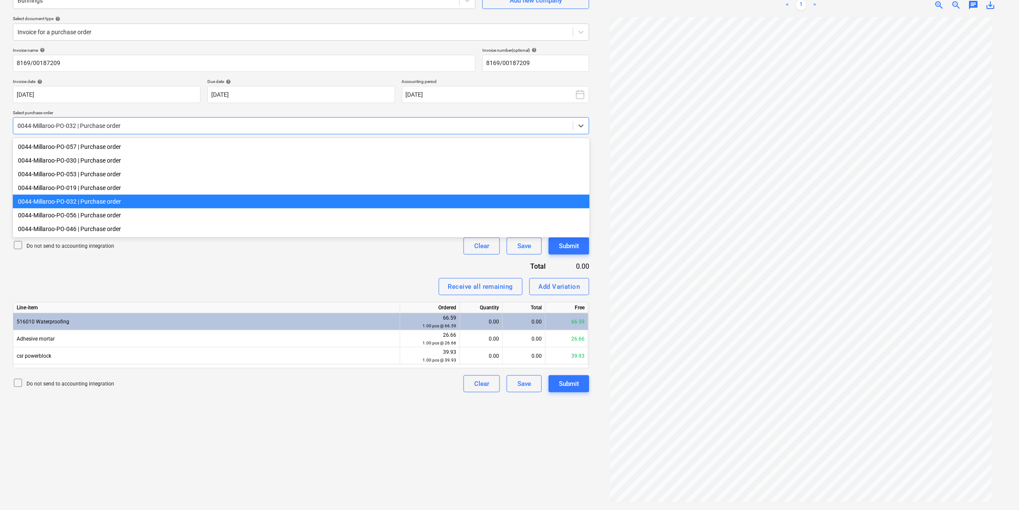
click at [168, 125] on div at bounding box center [293, 125] width 551 height 9
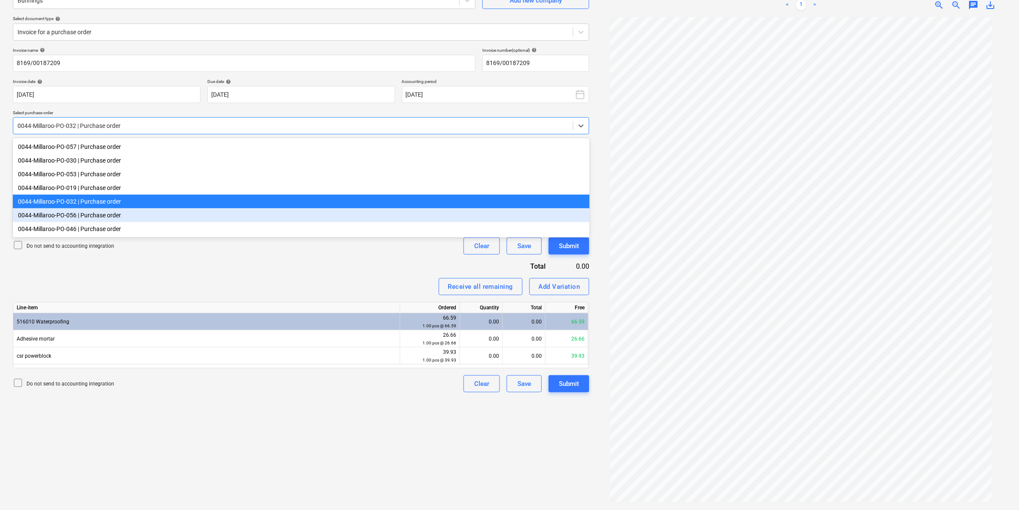
click at [103, 214] on div "0044-Millaroo-PO-056 | Purchase order" at bounding box center [301, 215] width 577 height 14
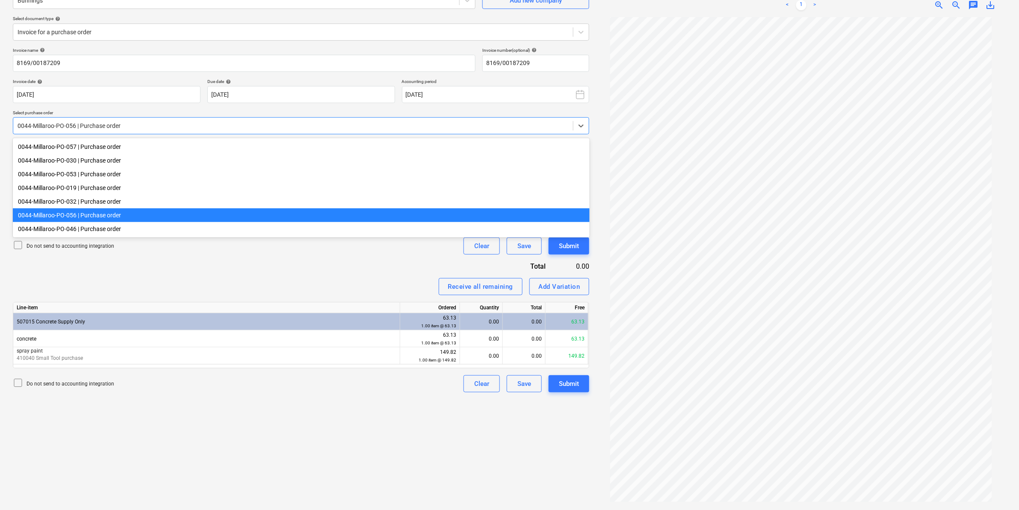
drag, startPoint x: 124, startPoint y: 124, endPoint x: 124, endPoint y: 136, distance: 12.0
click at [125, 125] on div at bounding box center [293, 125] width 551 height 9
click at [95, 230] on div "0044-Millaroo-PO-046 | Purchase order" at bounding box center [301, 229] width 577 height 14
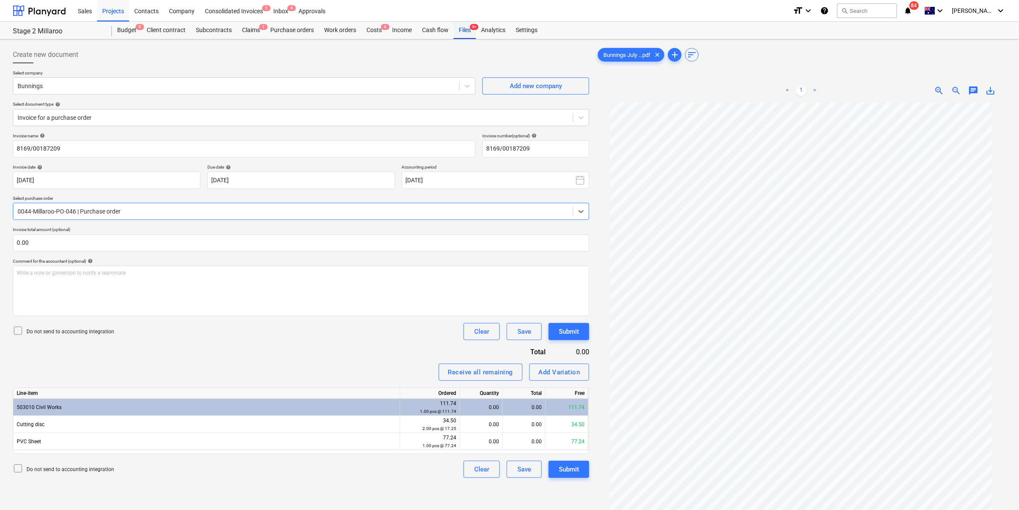
click at [467, 30] on div "Files 9+" at bounding box center [465, 30] width 22 height 17
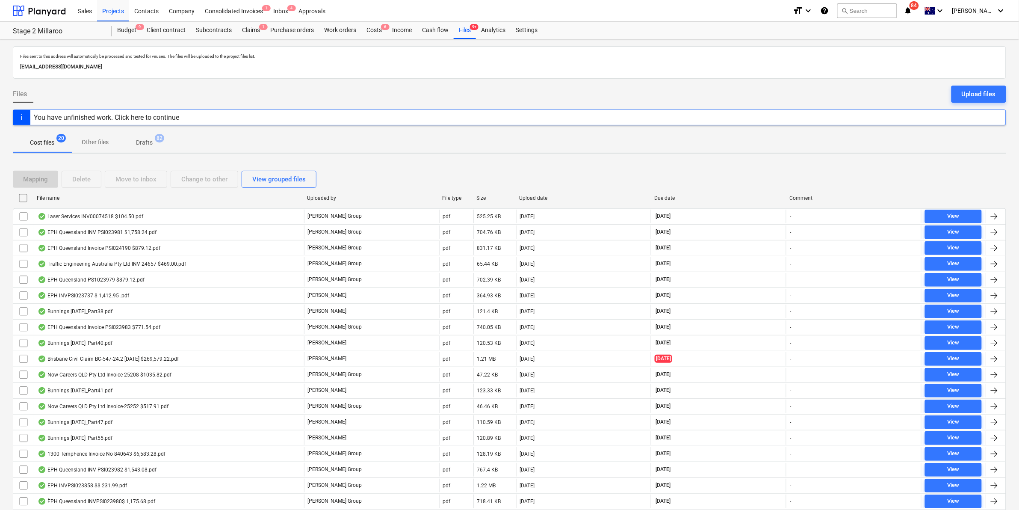
click at [170, 200] on div "File name" at bounding box center [168, 198] width 263 height 6
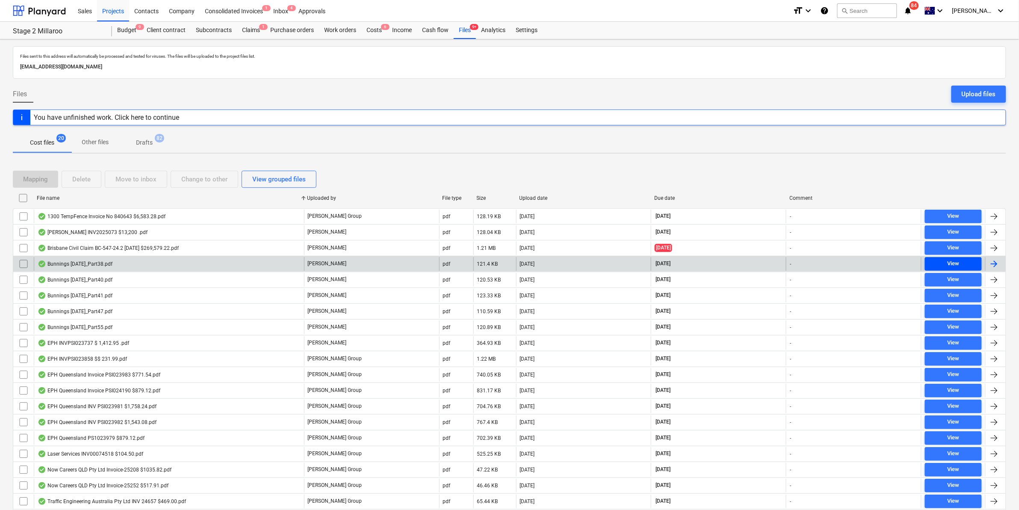
click at [967, 264] on span "View" at bounding box center [953, 264] width 50 height 10
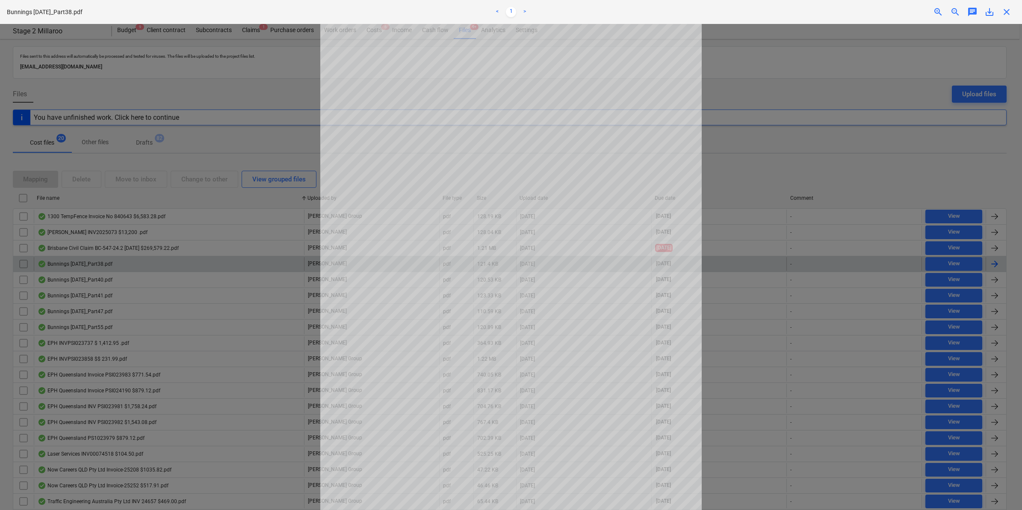
click at [1005, 12] on span "close" at bounding box center [1006, 12] width 10 height 10
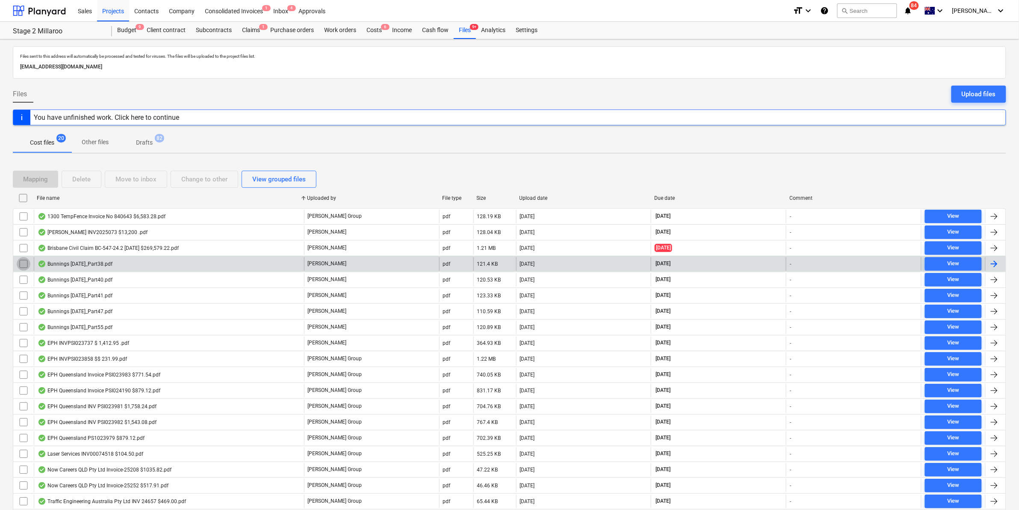
click at [25, 265] on input "checkbox" at bounding box center [24, 264] width 14 height 14
click at [125, 182] on div "Move to inbox" at bounding box center [135, 179] width 41 height 11
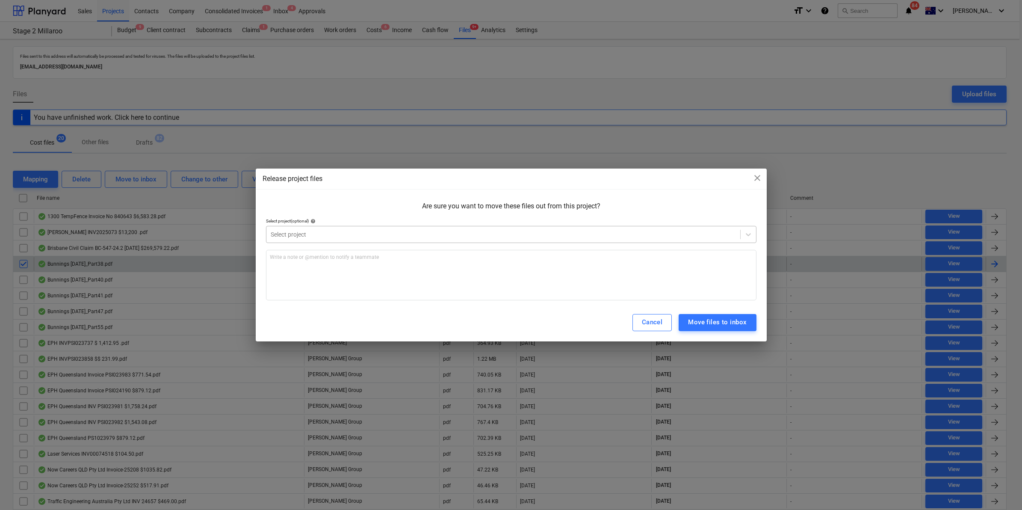
click at [402, 234] on div at bounding box center [503, 234] width 465 height 9
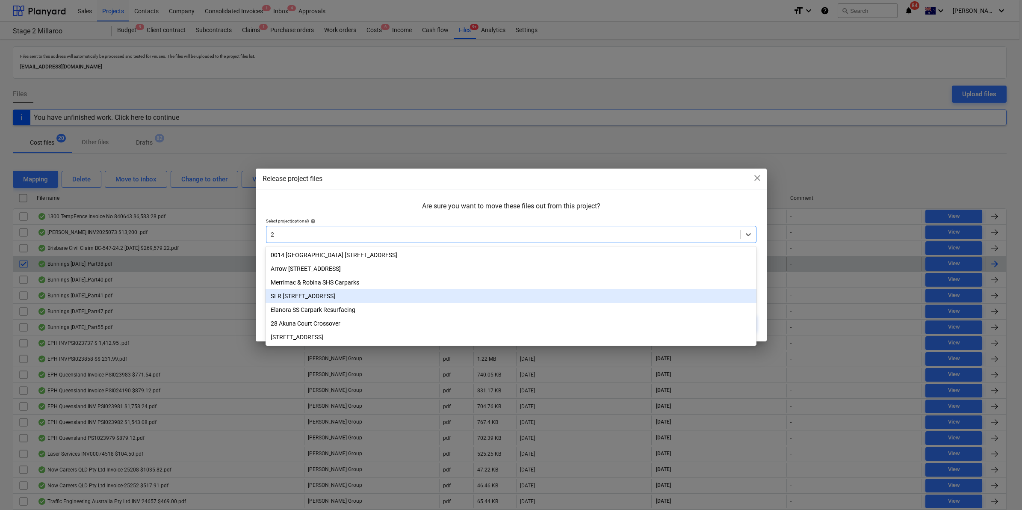
click at [310, 298] on div "SLR [STREET_ADDRESS]" at bounding box center [510, 296] width 490 height 14
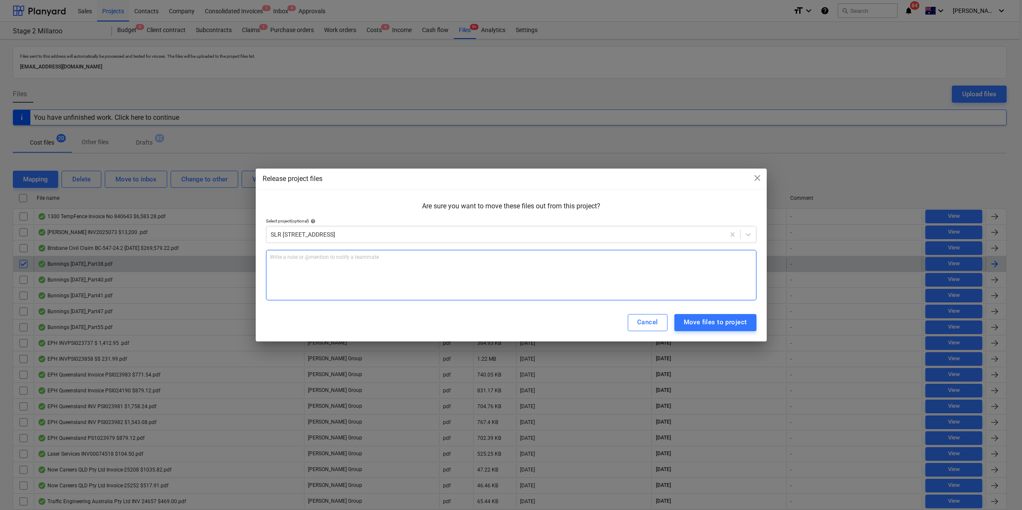
click at [385, 269] on div "Write a note or @mention to notify a teammate [PERSON_NAME]" at bounding box center [511, 275] width 490 height 50
click at [725, 321] on div "Move files to project" at bounding box center [715, 321] width 63 height 11
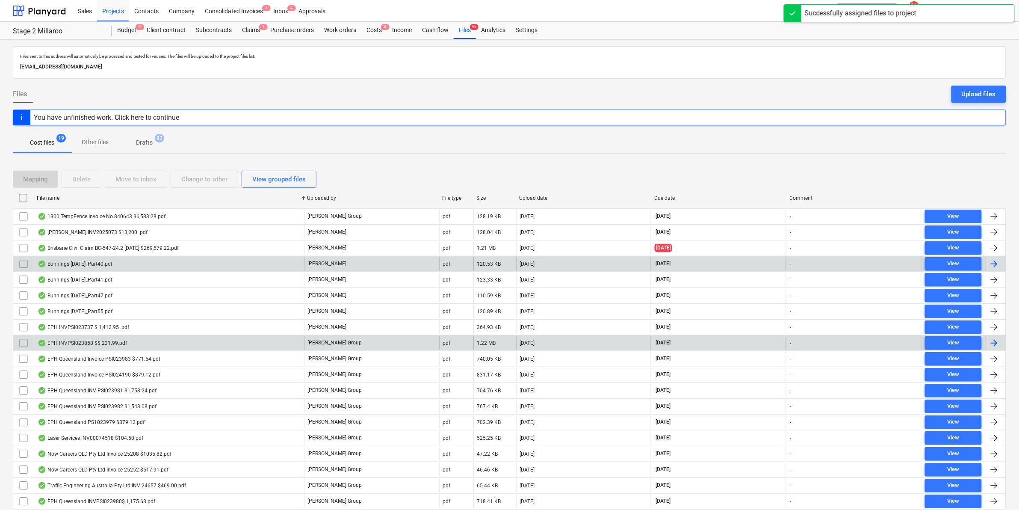
scroll to position [32, 0]
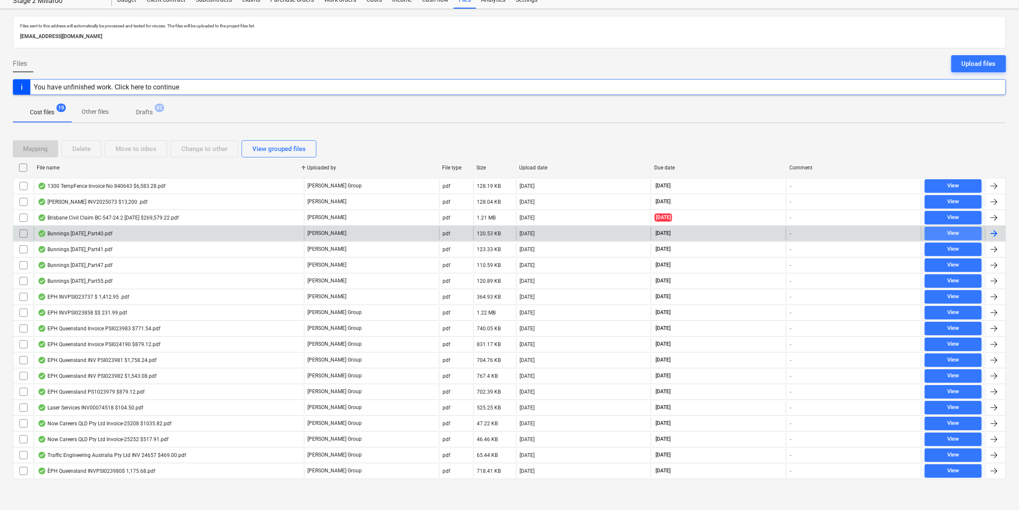
click at [967, 230] on span "View" at bounding box center [953, 233] width 50 height 10
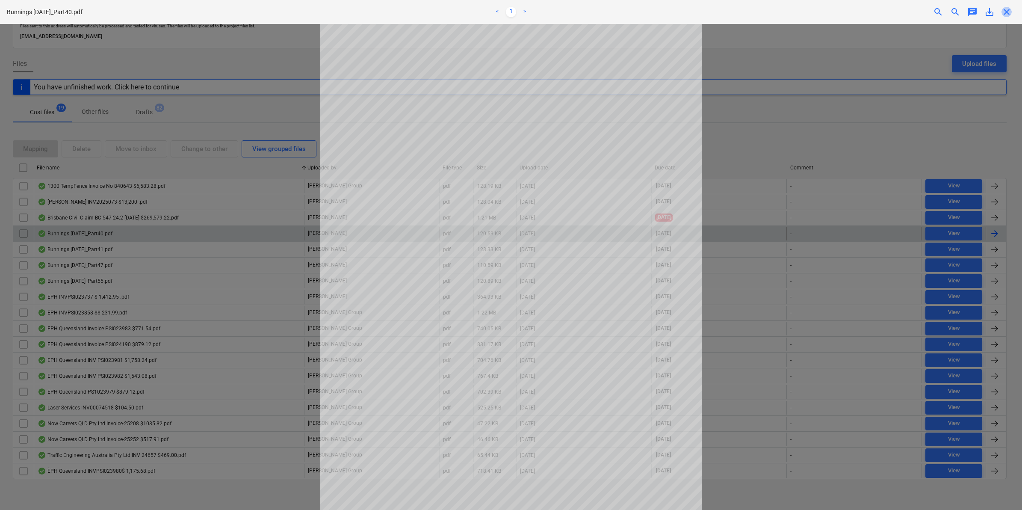
click at [1009, 7] on span "close" at bounding box center [1006, 12] width 10 height 10
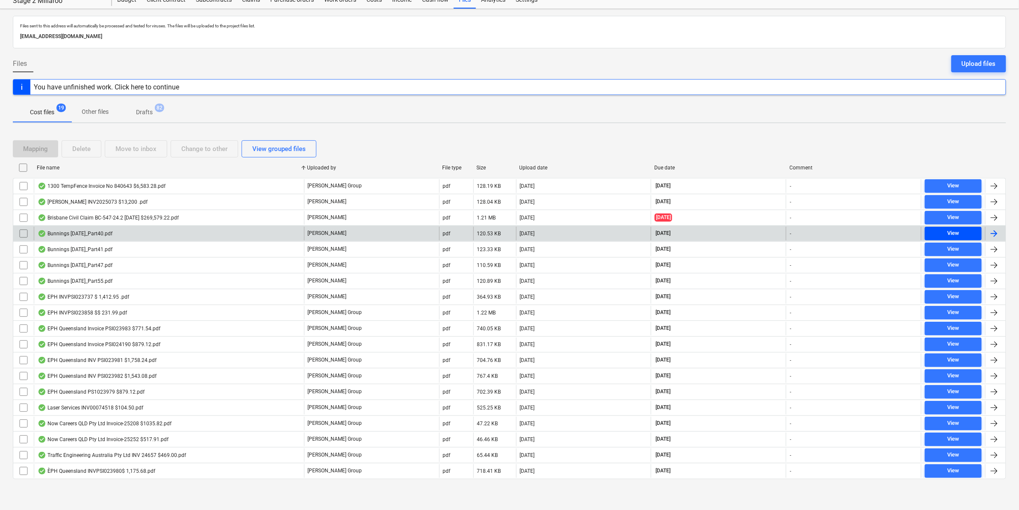
click at [937, 229] on span "View" at bounding box center [953, 233] width 50 height 10
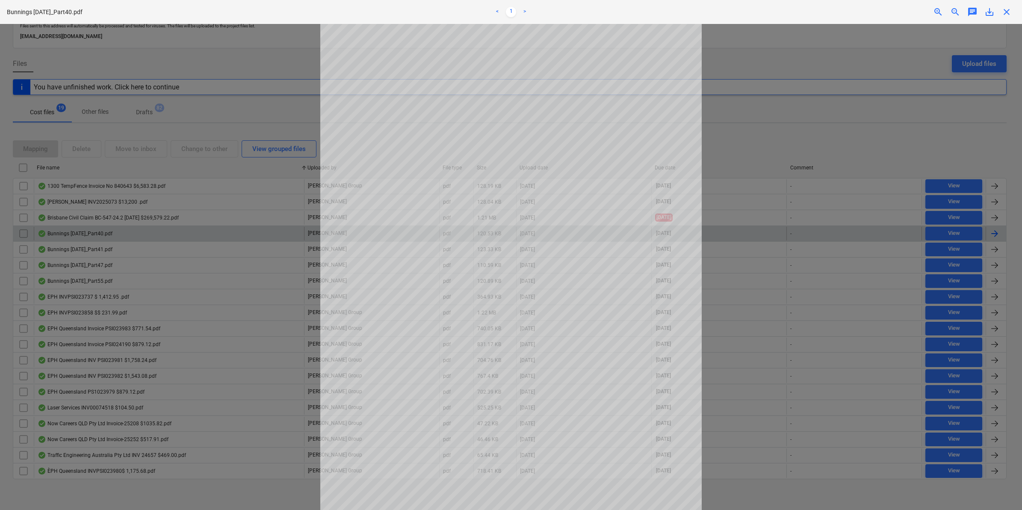
click at [1008, 9] on span "close" at bounding box center [1006, 12] width 10 height 10
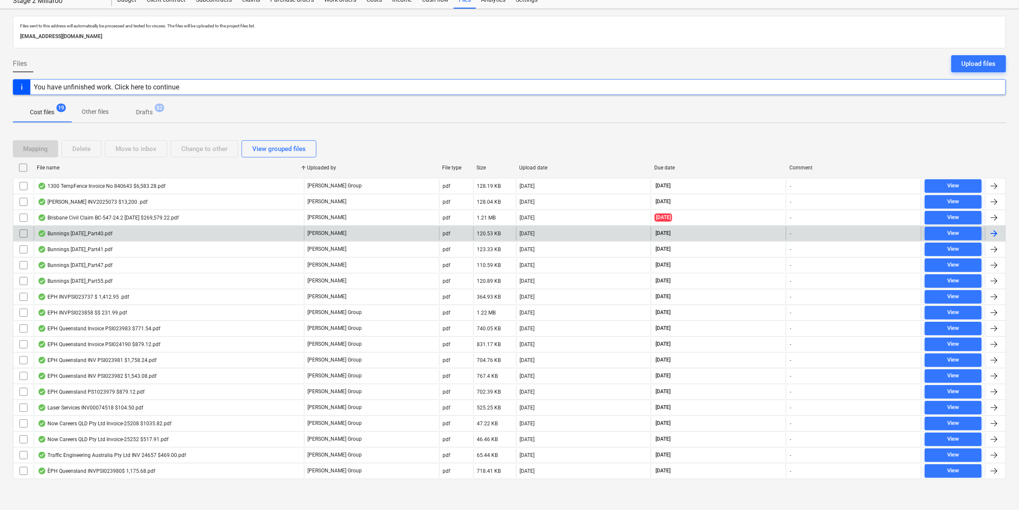
click at [24, 229] on input "checkbox" at bounding box center [24, 234] width 14 height 14
click at [126, 138] on div "Mapping Delete Move to inbox Change to other View grouped files" at bounding box center [509, 149] width 993 height 24
click at [150, 143] on div "Move to inbox" at bounding box center [135, 148] width 41 height 11
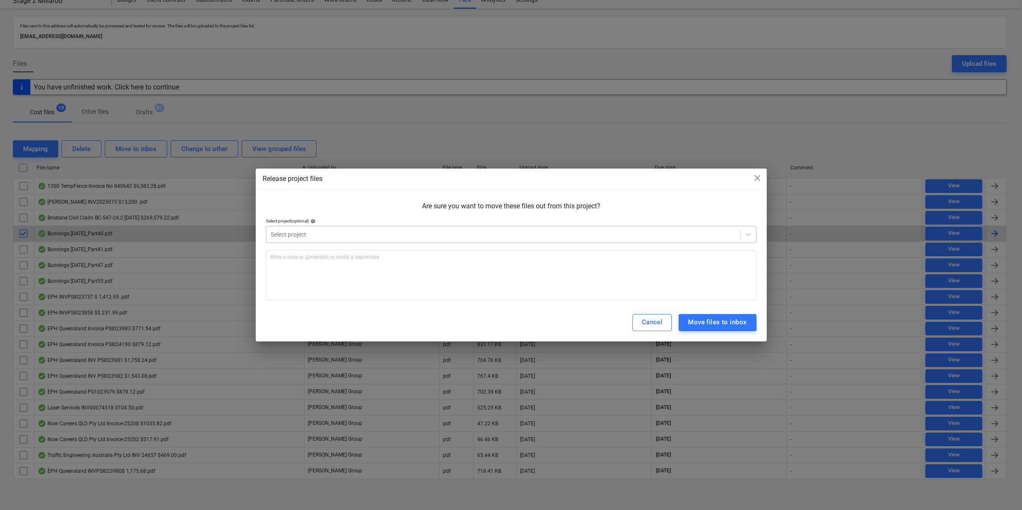
click at [304, 231] on div at bounding box center [503, 234] width 465 height 9
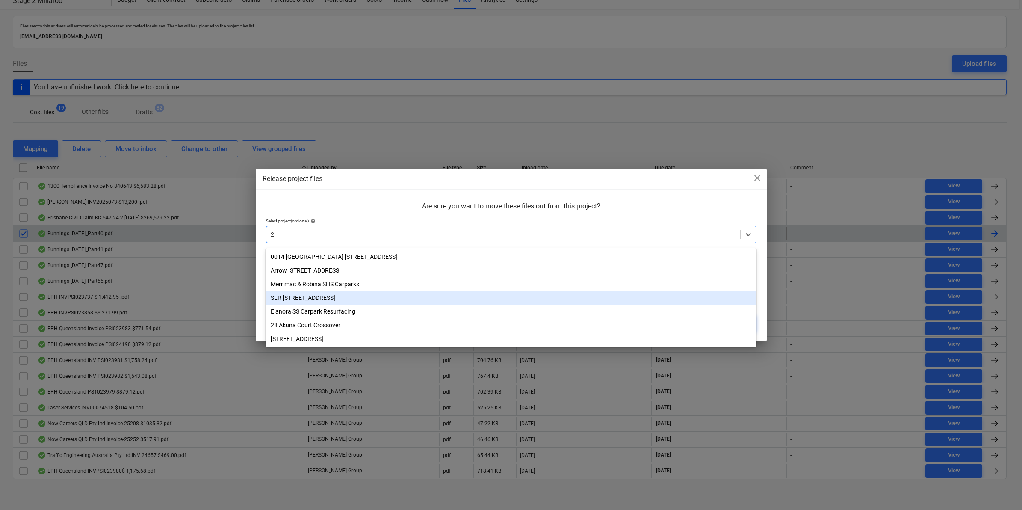
click at [302, 298] on div "SLR [STREET_ADDRESS]" at bounding box center [510, 298] width 490 height 14
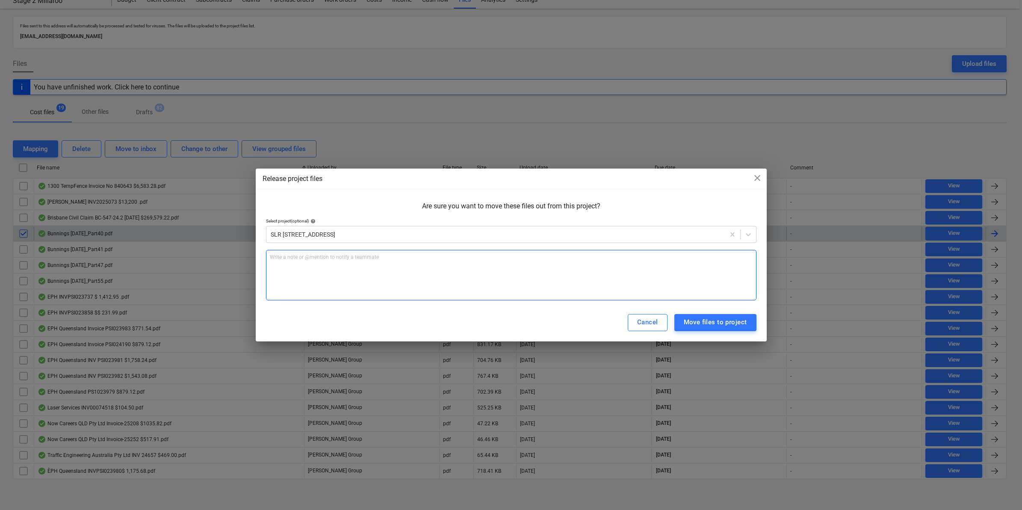
click at [303, 263] on div "Write a note or @mention to notify a teammate [PERSON_NAME]" at bounding box center [511, 275] width 490 height 50
click at [699, 315] on button "Move files to project" at bounding box center [715, 322] width 82 height 17
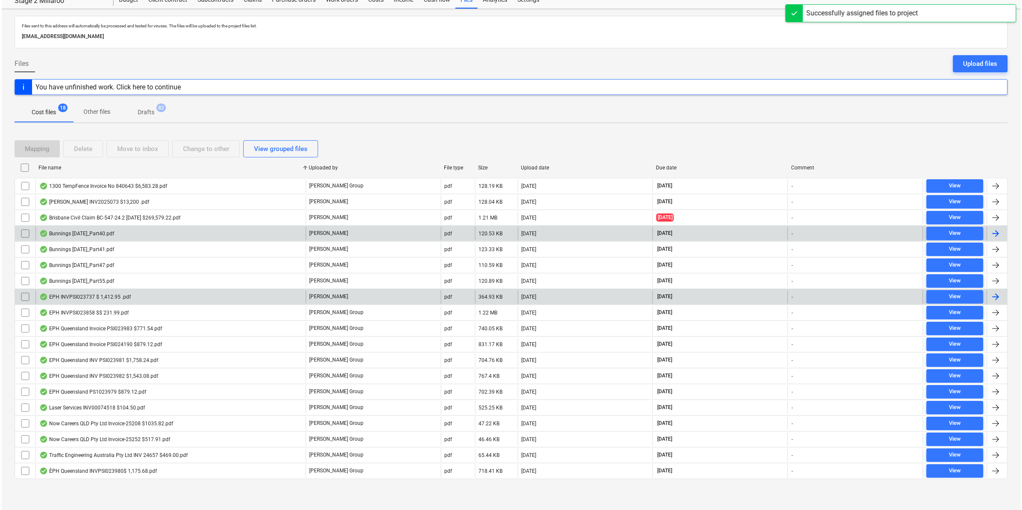
scroll to position [16, 0]
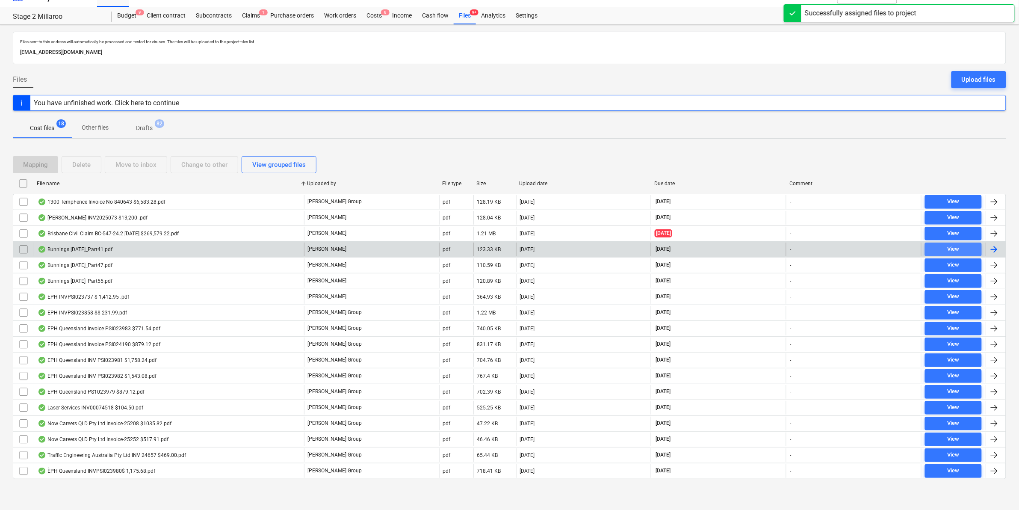
click at [940, 248] on span "View" at bounding box center [953, 249] width 50 height 10
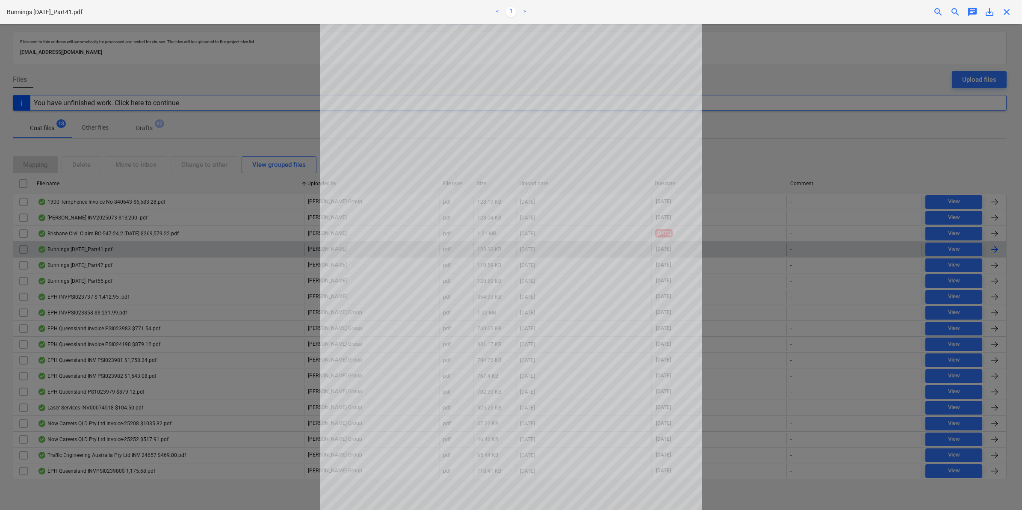
click at [1003, 8] on span "close" at bounding box center [1006, 12] width 10 height 10
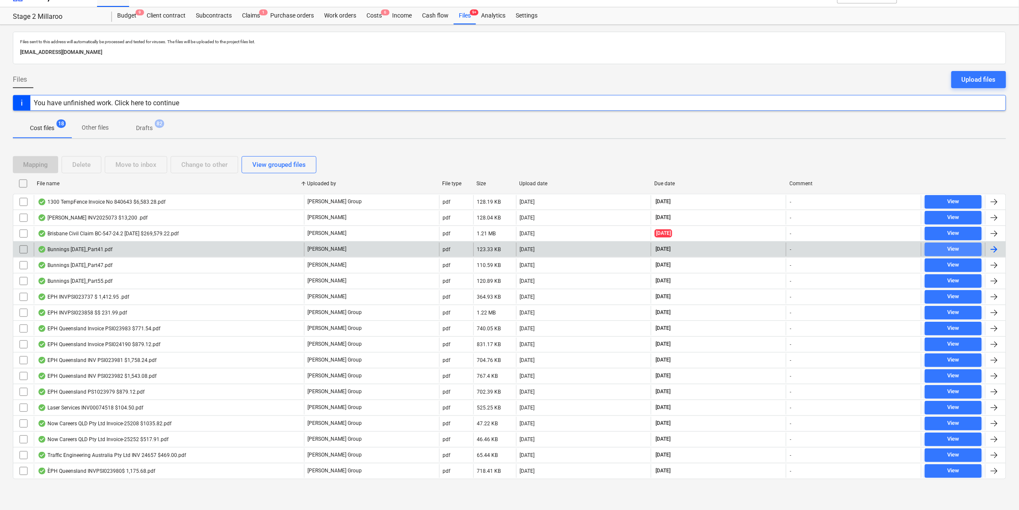
click at [955, 247] on div "View" at bounding box center [953, 249] width 12 height 10
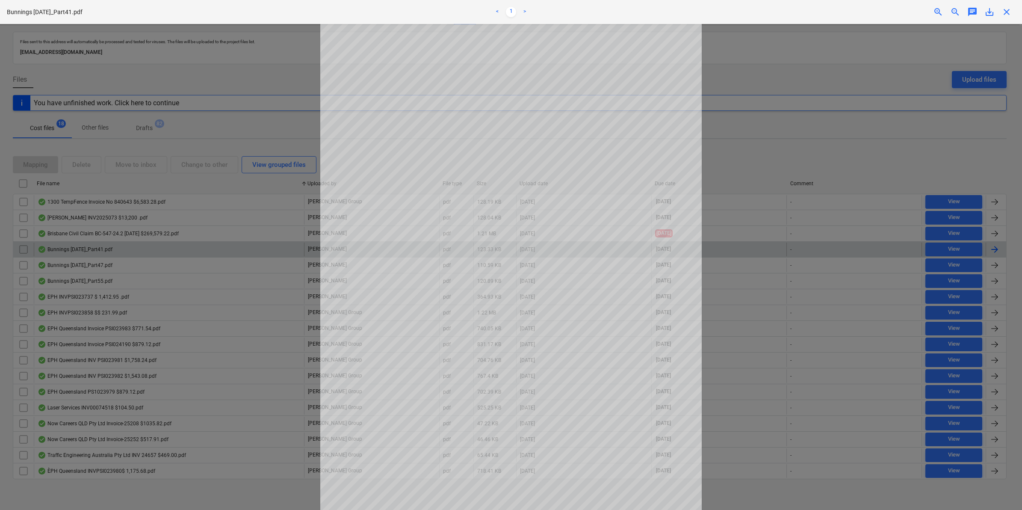
click at [1007, 9] on span "close" at bounding box center [1006, 12] width 10 height 10
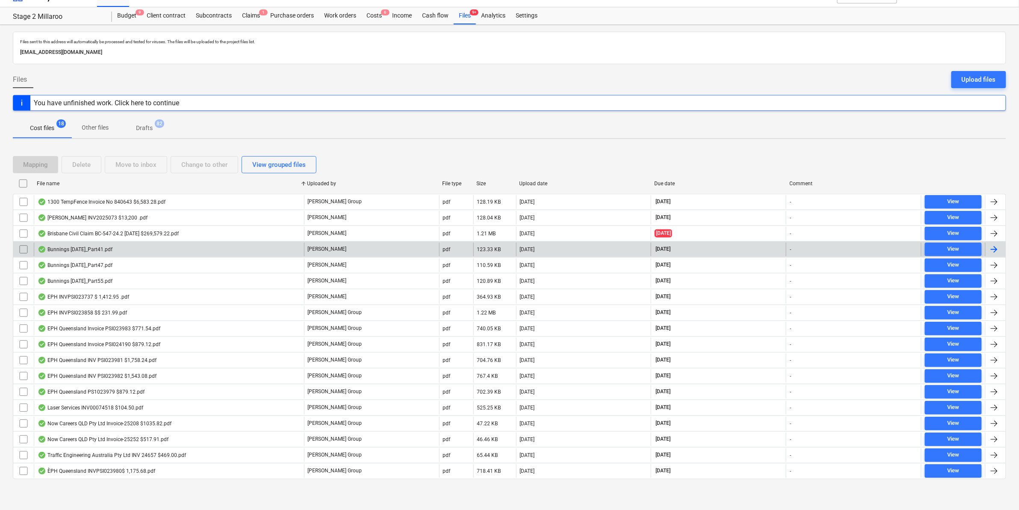
click at [22, 246] on input "checkbox" at bounding box center [24, 249] width 14 height 14
click at [140, 164] on div "Move to inbox" at bounding box center [135, 164] width 41 height 11
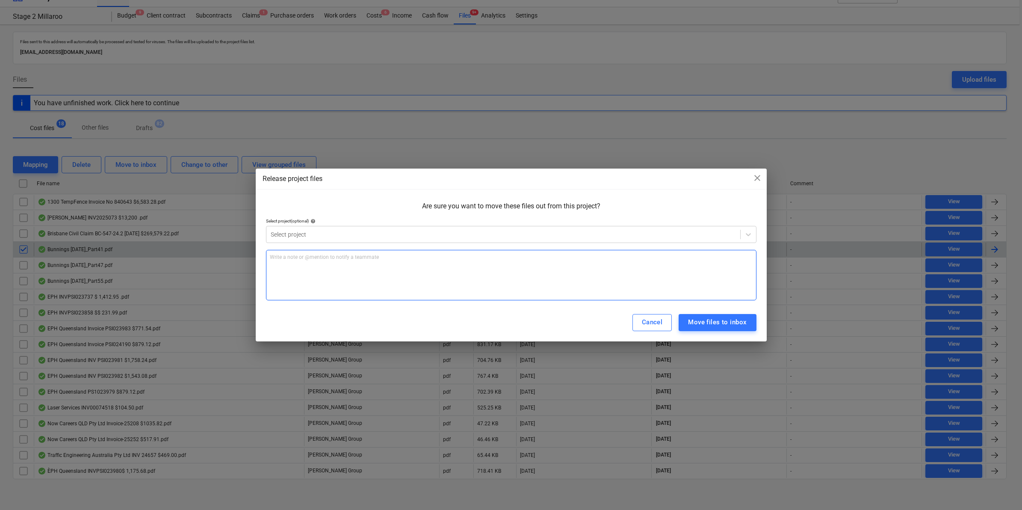
click at [289, 256] on p "Write a note or @mention to notify a teammate [PERSON_NAME]" at bounding box center [511, 256] width 483 height 7
click at [332, 236] on div at bounding box center [503, 234] width 465 height 9
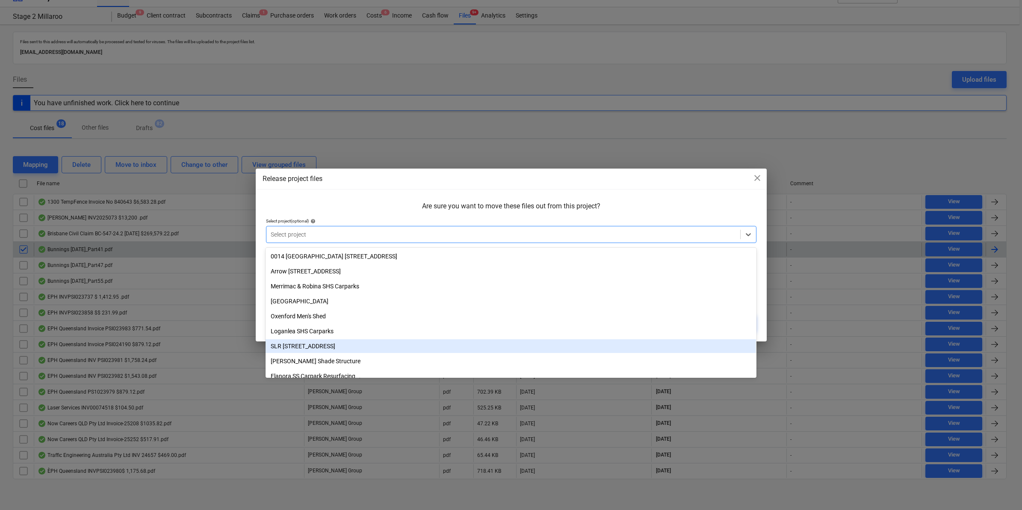
click at [313, 341] on div "SLR [STREET_ADDRESS]" at bounding box center [510, 346] width 490 height 14
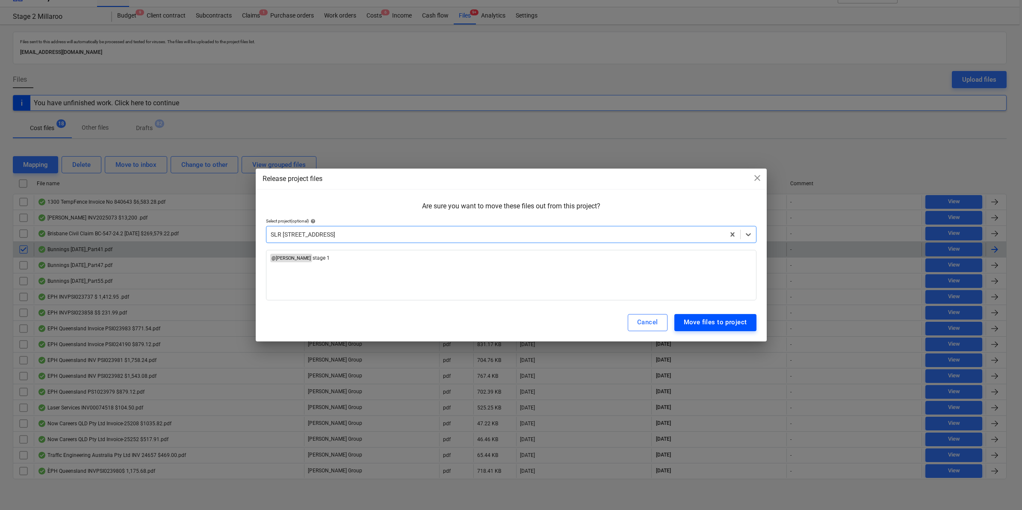
click at [699, 320] on div "Move files to project" at bounding box center [715, 321] width 63 height 11
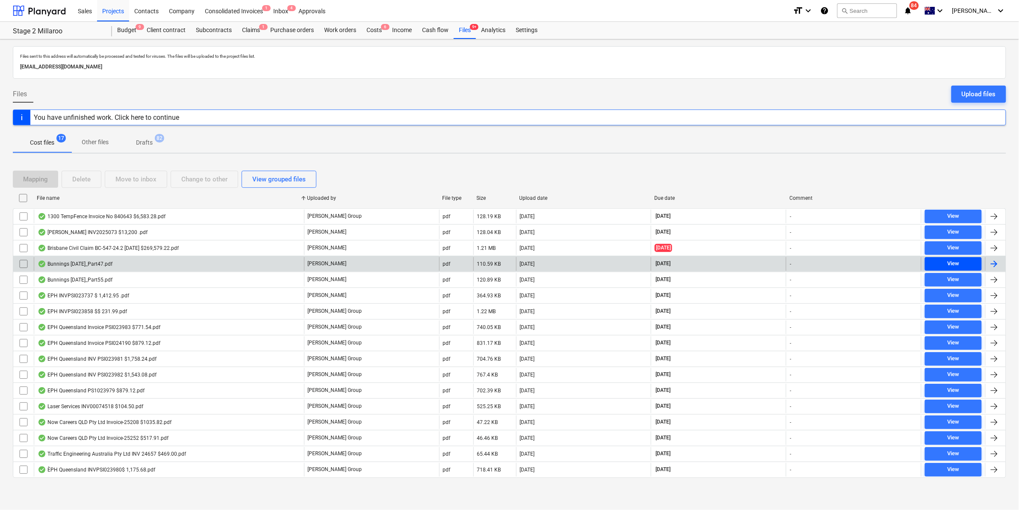
click at [944, 263] on span "View" at bounding box center [953, 264] width 50 height 10
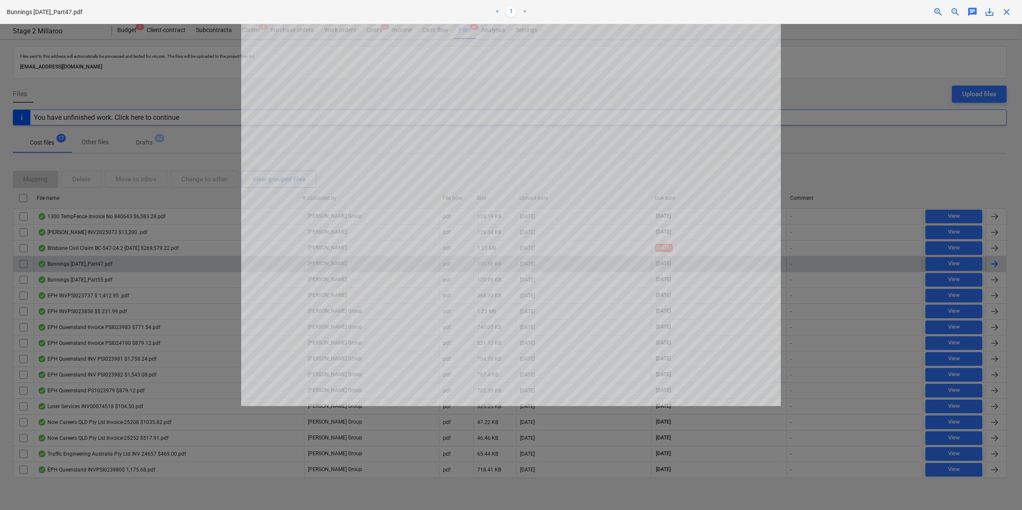
click at [999, 9] on div "close" at bounding box center [1006, 12] width 17 height 10
click at [1003, 9] on span "close" at bounding box center [1006, 12] width 10 height 10
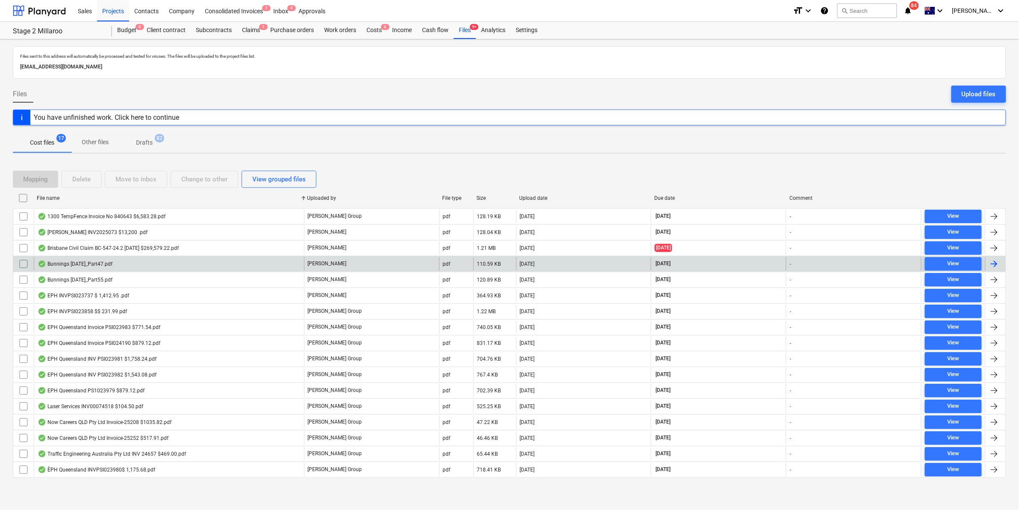
click at [21, 264] on input "checkbox" at bounding box center [24, 264] width 14 height 14
click at [141, 180] on div "Move to inbox" at bounding box center [135, 179] width 41 height 11
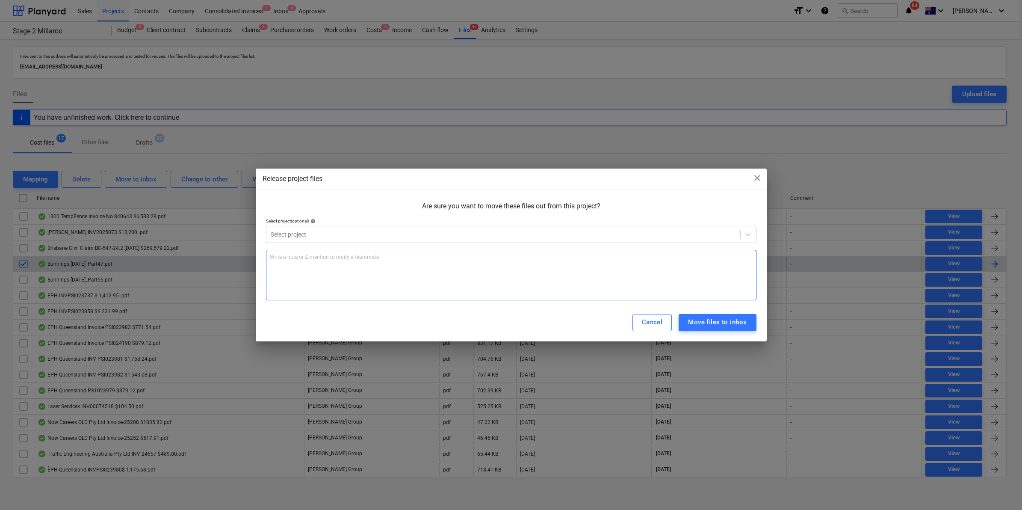
click at [286, 262] on div "Write a note or @mention to notify a teammate [PERSON_NAME]" at bounding box center [511, 275] width 490 height 50
click at [291, 233] on div at bounding box center [503, 234] width 465 height 9
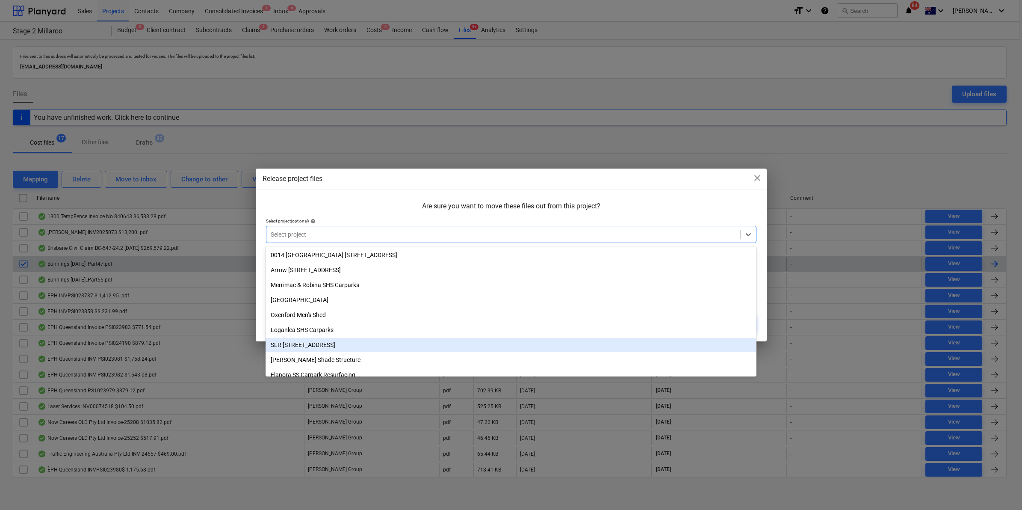
click at [305, 337] on div "Loganlea SHS Carparks" at bounding box center [510, 330] width 490 height 15
click at [289, 345] on div "SLR [STREET_ADDRESS]" at bounding box center [510, 345] width 490 height 14
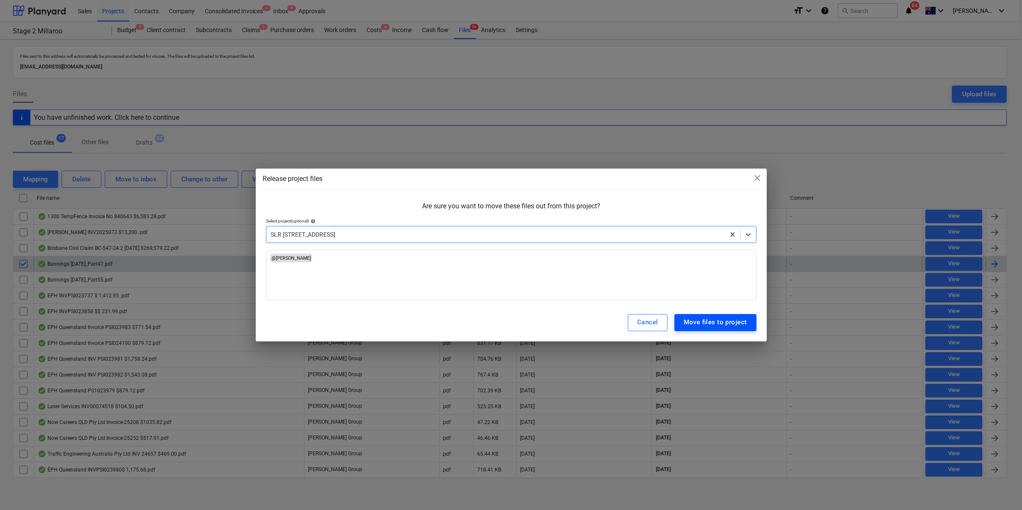
click at [698, 323] on div "Move files to project" at bounding box center [715, 321] width 63 height 11
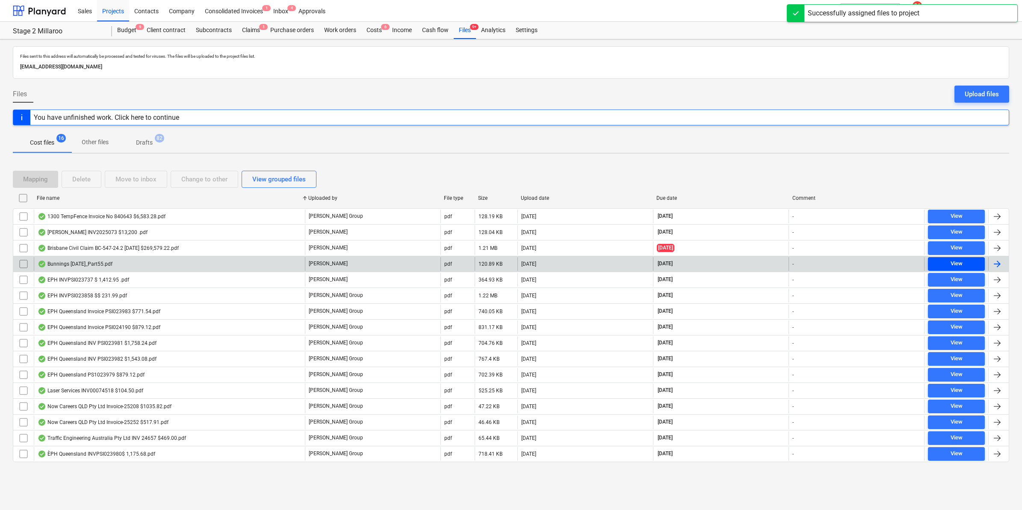
click at [960, 260] on div "View" at bounding box center [956, 264] width 12 height 10
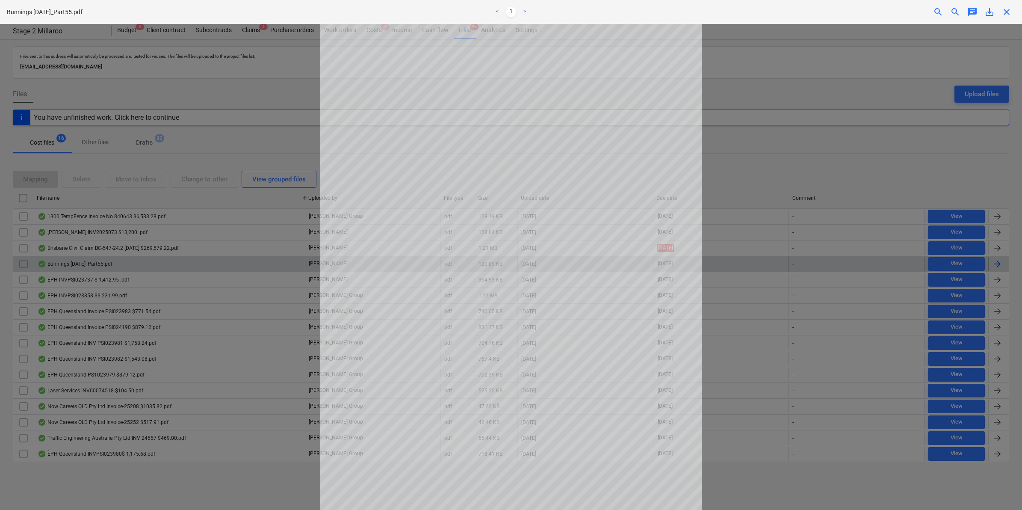
click at [851, 186] on div at bounding box center [511, 267] width 1022 height 486
click at [1007, 9] on span "close" at bounding box center [1006, 12] width 10 height 10
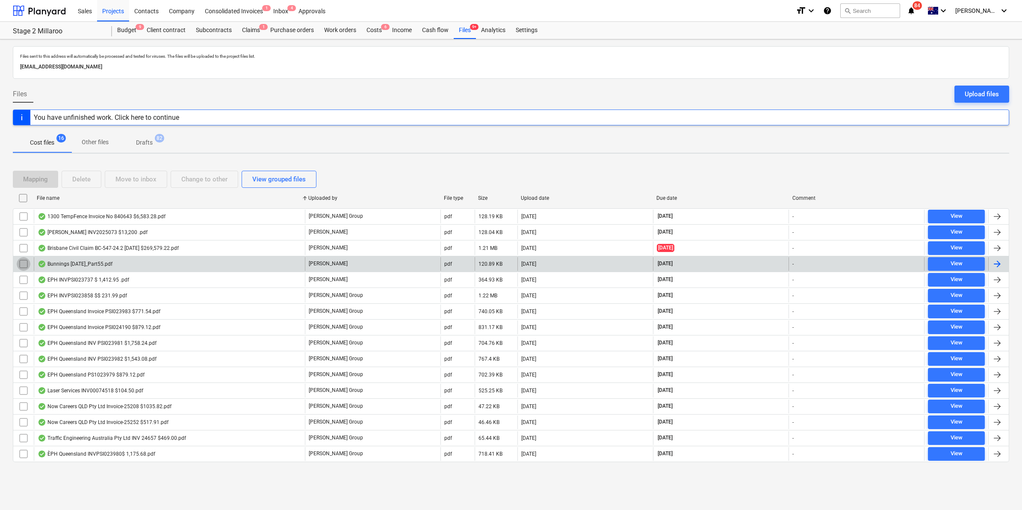
click at [23, 263] on input "checkbox" at bounding box center [24, 264] width 14 height 14
click at [134, 180] on div "Move to inbox" at bounding box center [135, 179] width 41 height 11
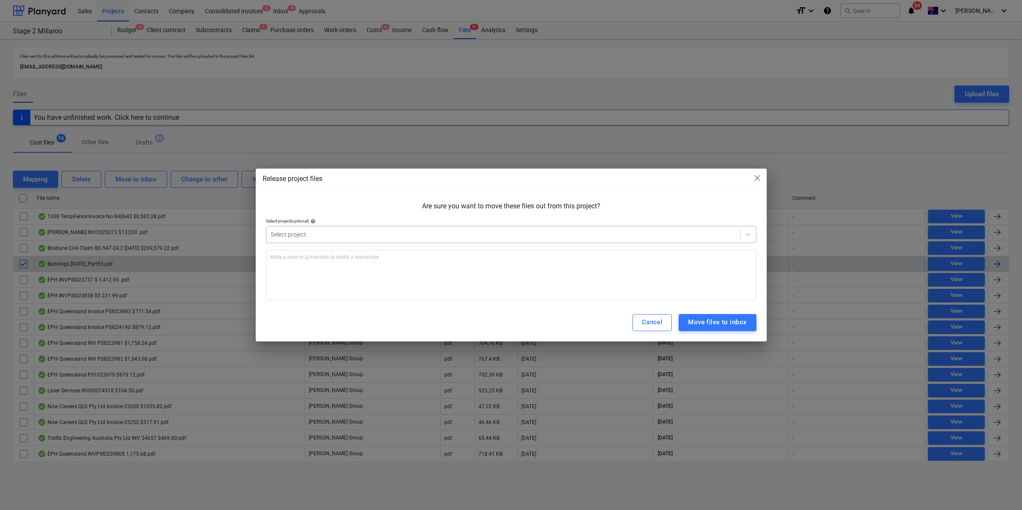
click at [286, 235] on div at bounding box center [503, 234] width 465 height 9
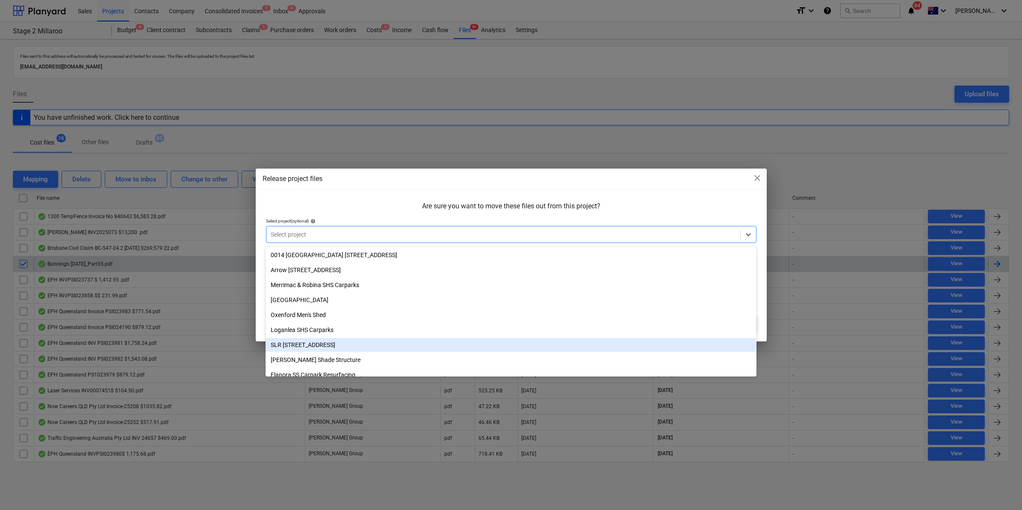
click at [305, 343] on div "SLR [STREET_ADDRESS]" at bounding box center [510, 345] width 490 height 14
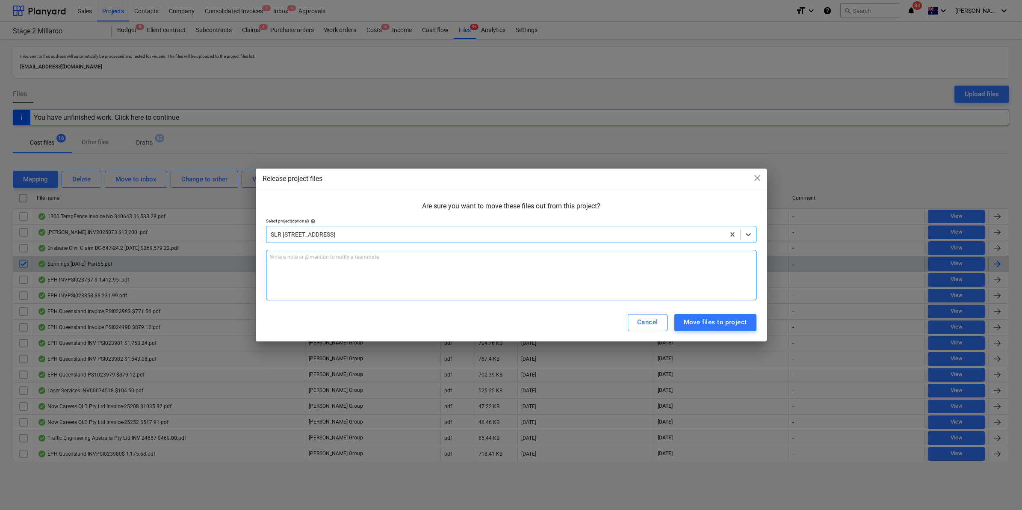
click at [315, 267] on div "Write a note or @mention to notify a teammate [PERSON_NAME]" at bounding box center [511, 275] width 490 height 50
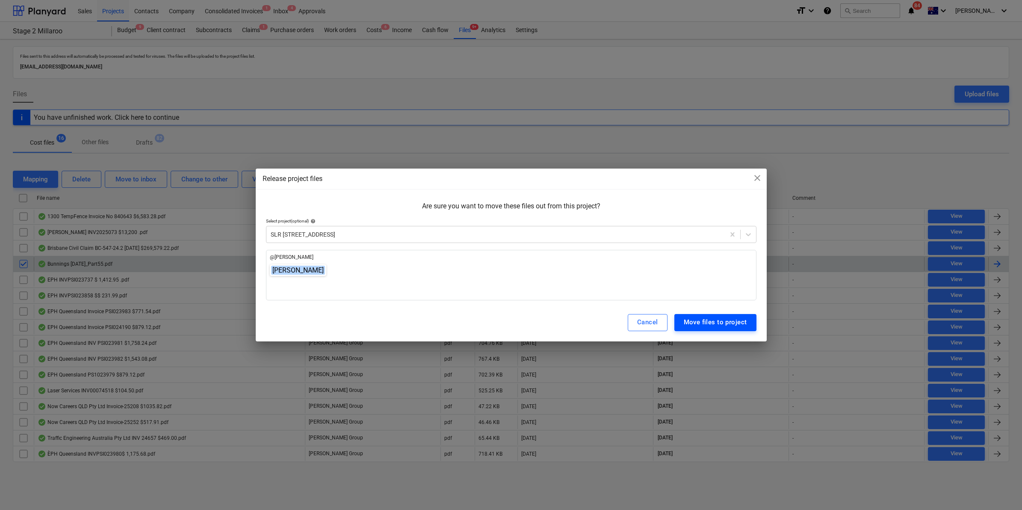
click at [707, 324] on div "Move files to project" at bounding box center [715, 321] width 63 height 11
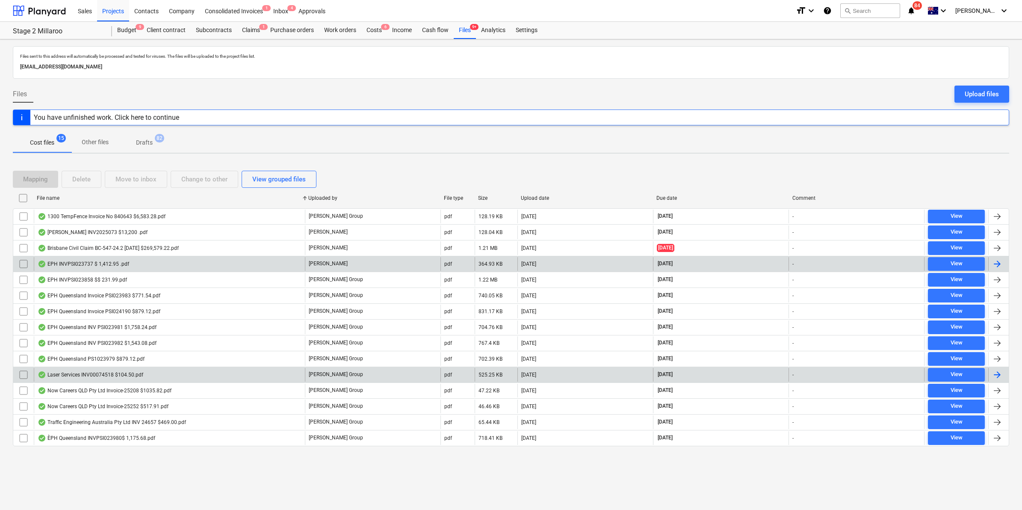
click at [66, 373] on div "Laser Services INV00074518 $104.50.pdf" at bounding box center [91, 374] width 106 height 7
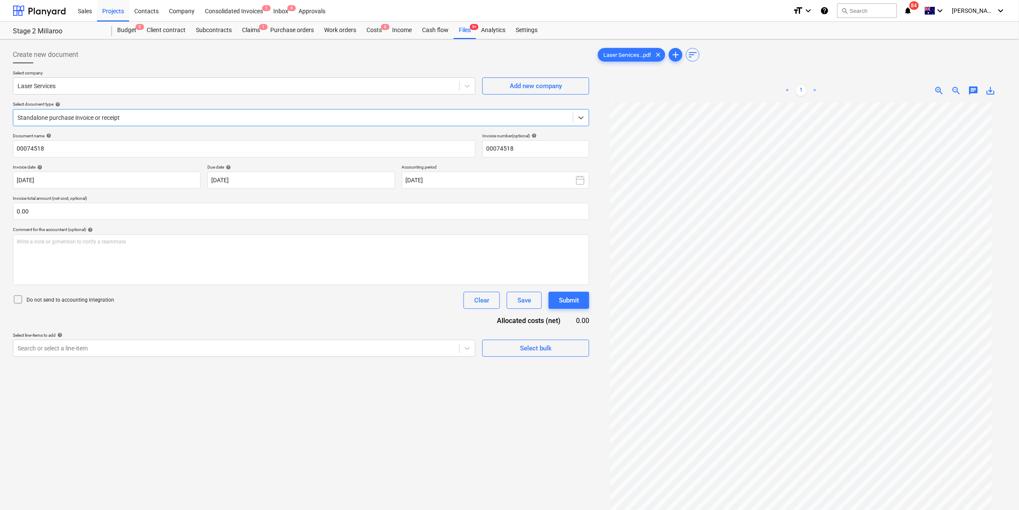
click at [104, 113] on div at bounding box center [293, 117] width 551 height 9
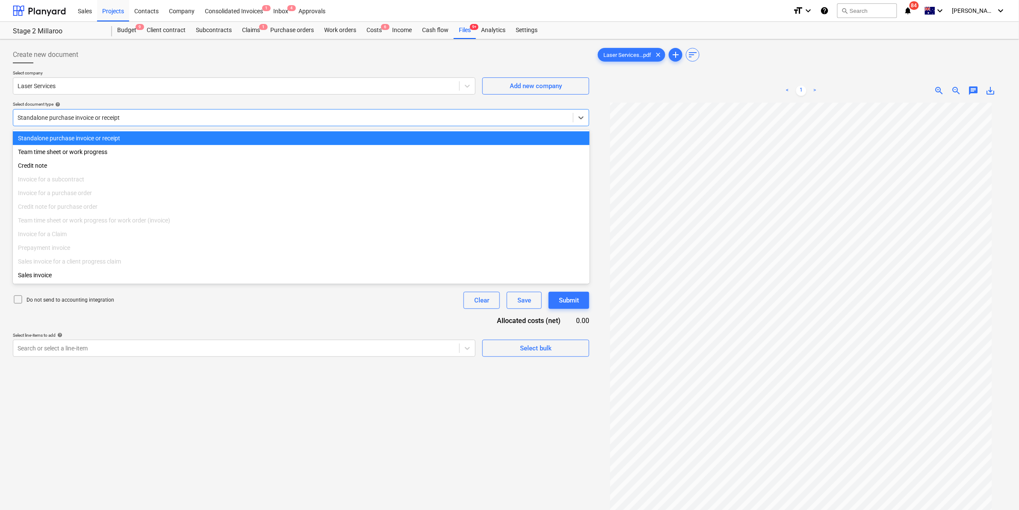
click at [94, 135] on div "Standalone purchase invoice or receipt" at bounding box center [301, 138] width 577 height 14
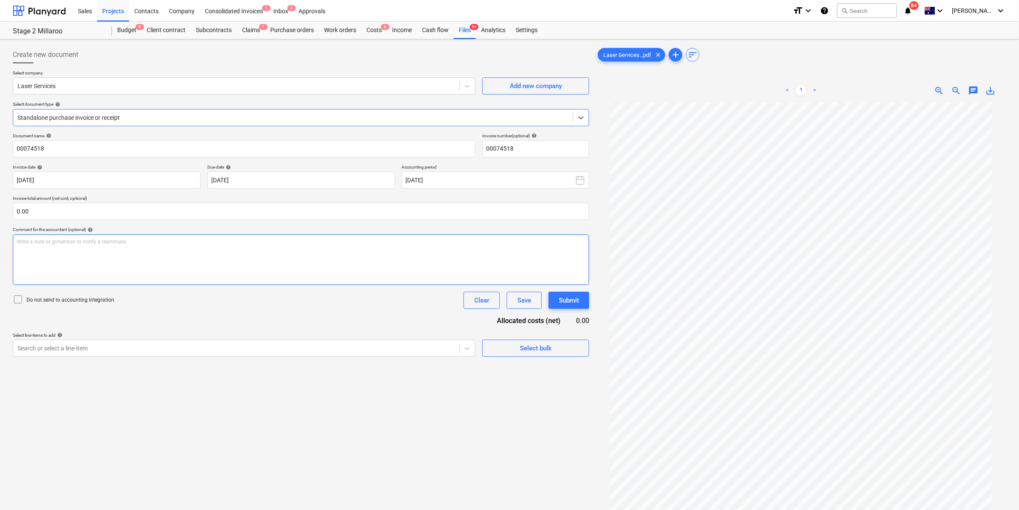
scroll to position [56, 0]
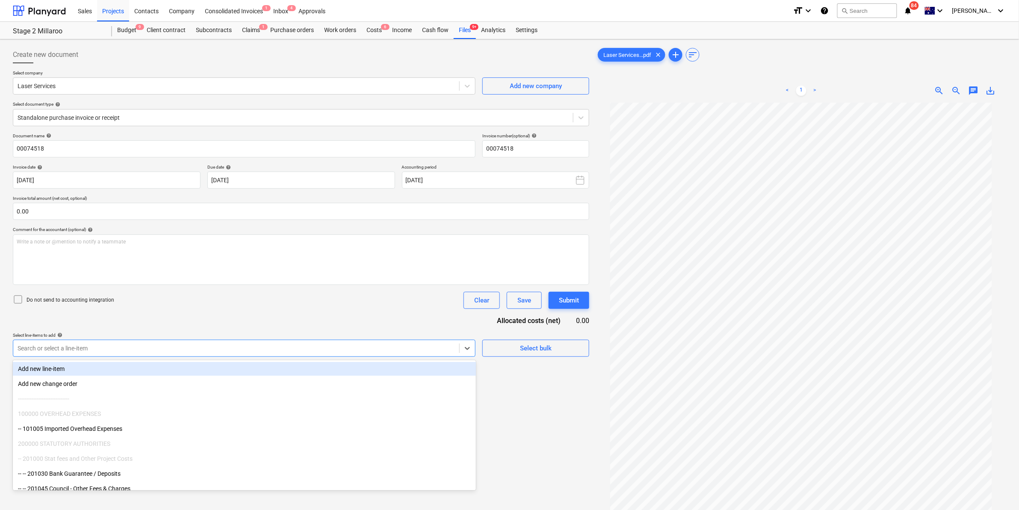
click at [79, 349] on div at bounding box center [236, 348] width 437 height 9
click at [177, 304] on div "Do not send to accounting integration Clear Save Submit" at bounding box center [301, 300] width 576 height 17
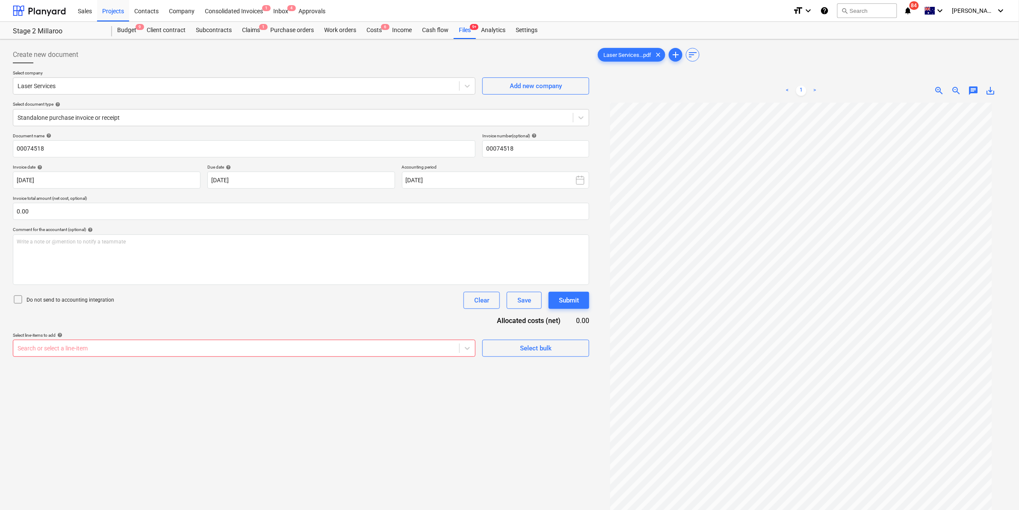
click at [203, 413] on div "Create new document Select company Laser Services Add new company Select docume…" at bounding box center [300, 317] width 583 height 549
click at [912, 7] on icon "notifications" at bounding box center [908, 11] width 9 height 10
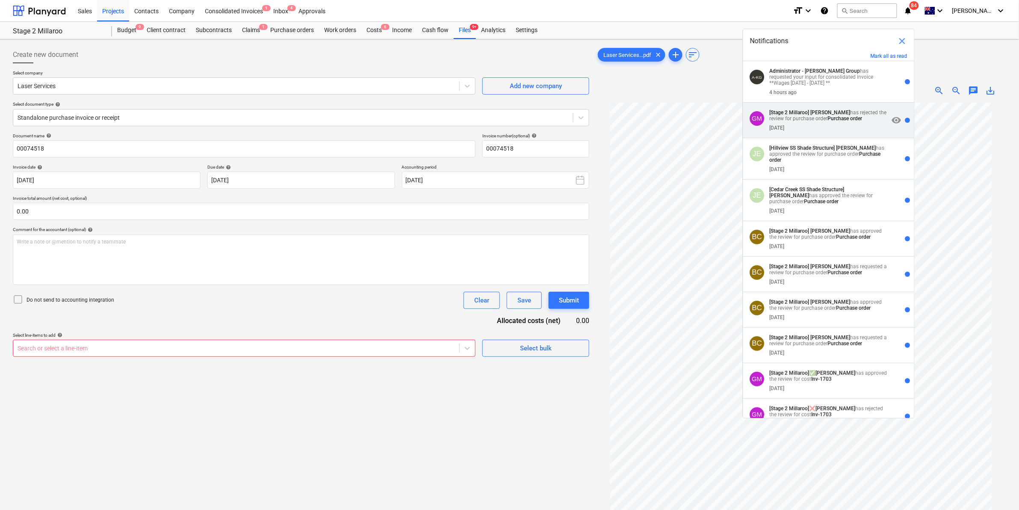
click at [838, 117] on strong "Purchase order" at bounding box center [845, 118] width 35 height 6
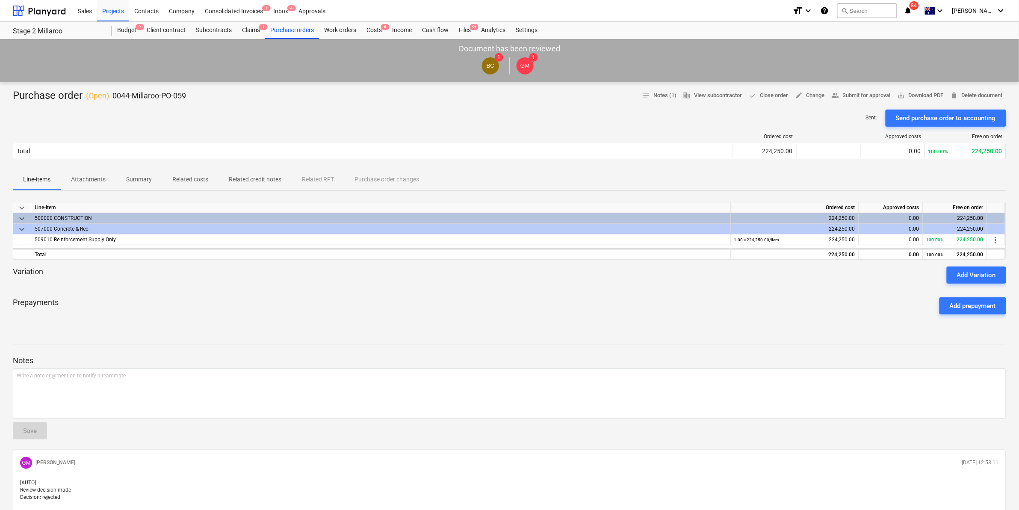
click at [919, 4] on span "84" at bounding box center [913, 5] width 9 height 9
click at [462, 23] on div "Files 9+" at bounding box center [465, 30] width 22 height 17
